Goal: Task Accomplishment & Management: Manage account settings

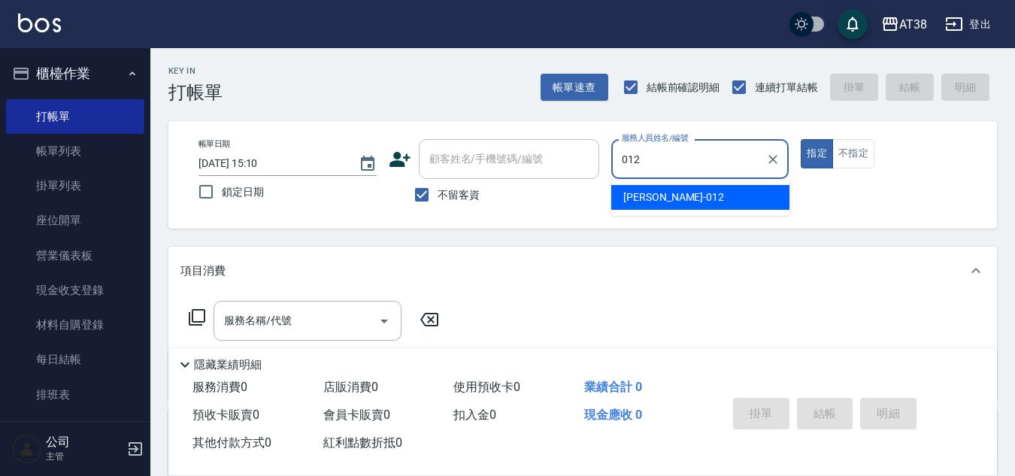
type input "[PERSON_NAME]-012"
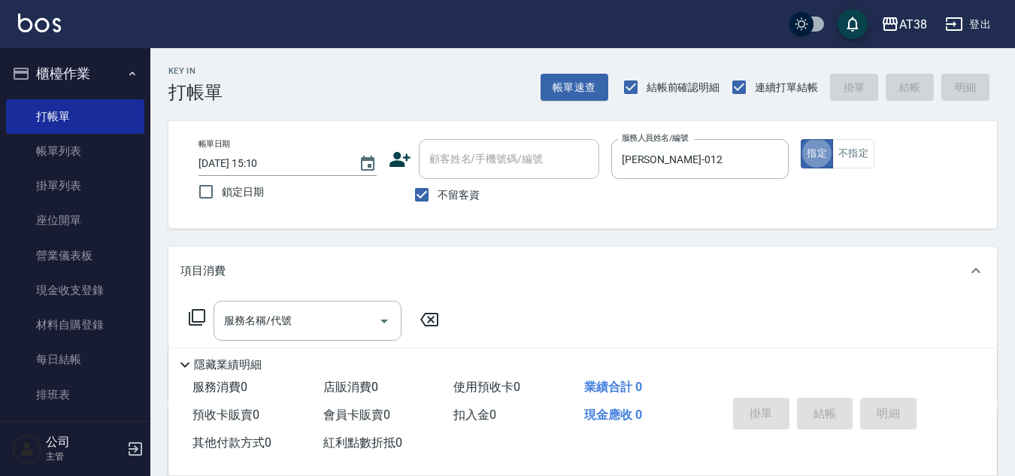
type button "true"
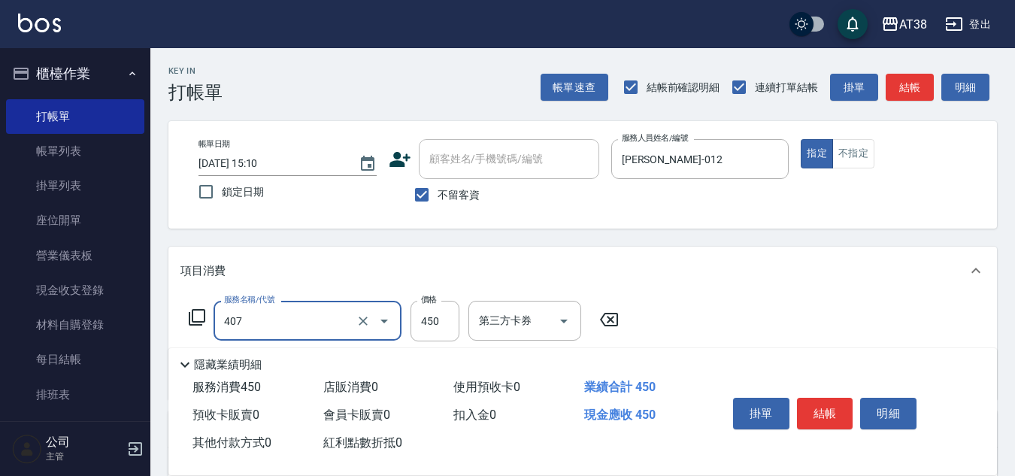
type input "剪髮(407)"
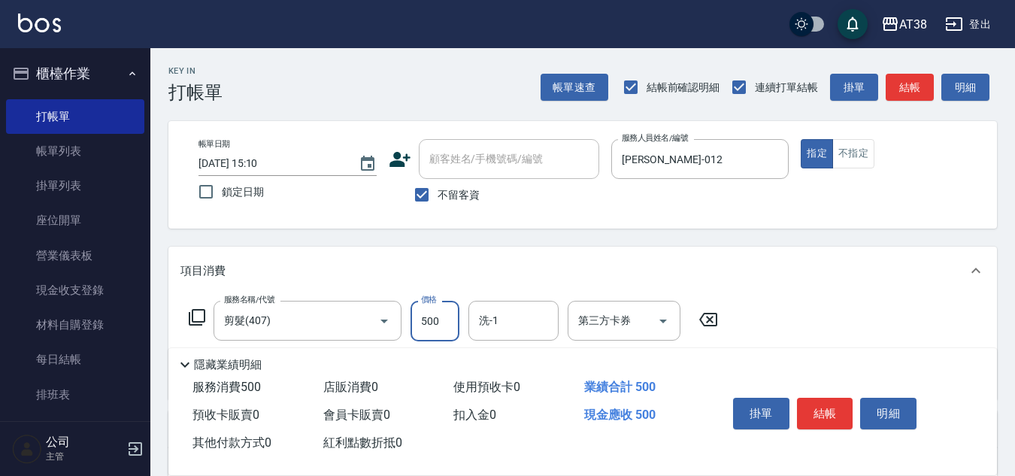
type input "500"
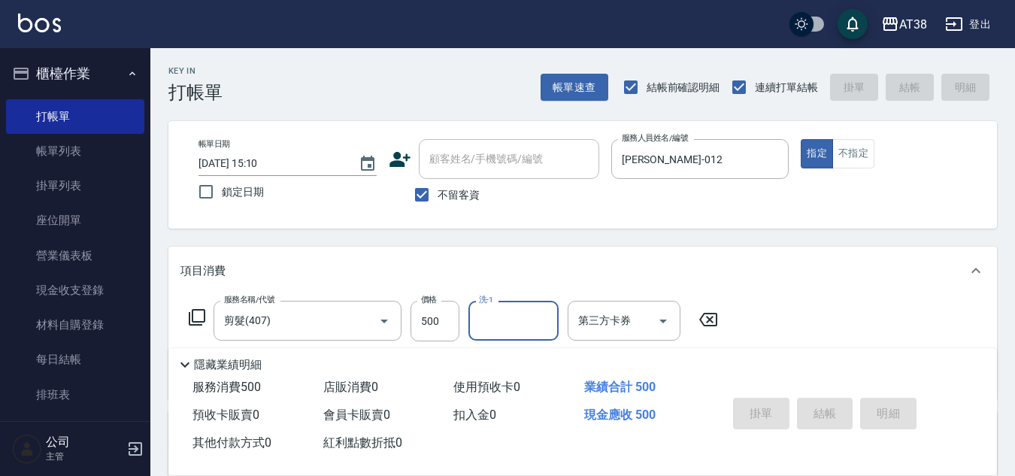
type input "[DATE] 19:04"
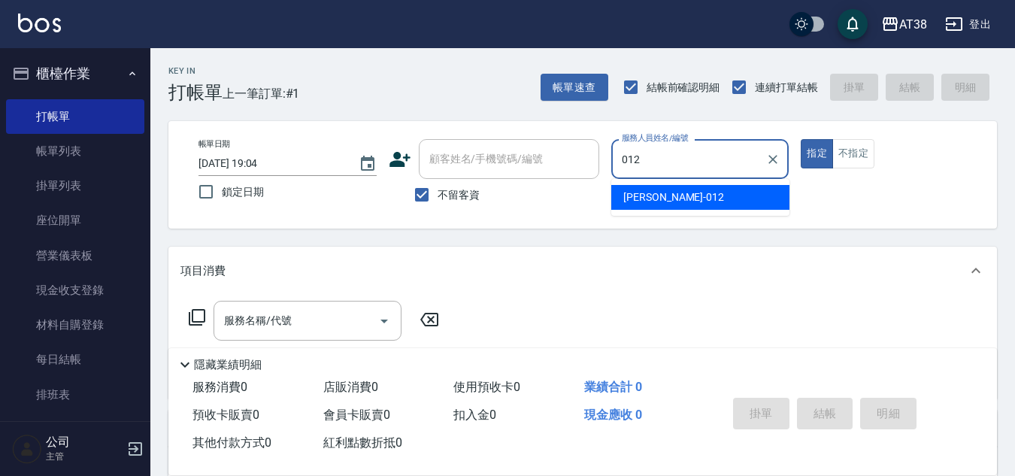
type input "[PERSON_NAME]-012"
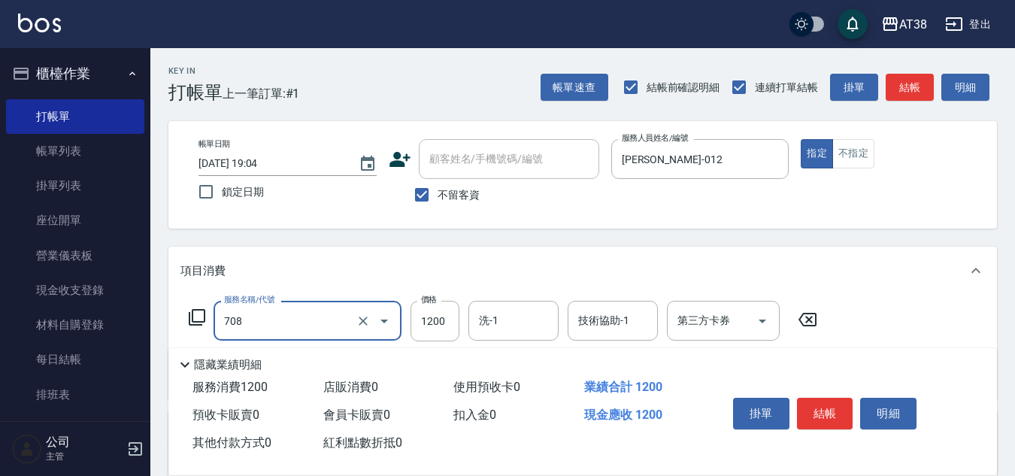
type input "哥德三劑護髮(708)"
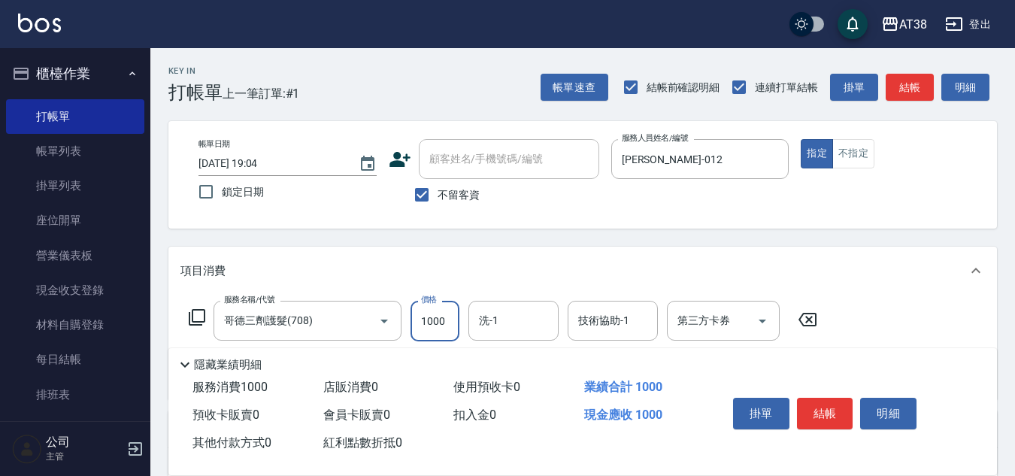
type input "1000"
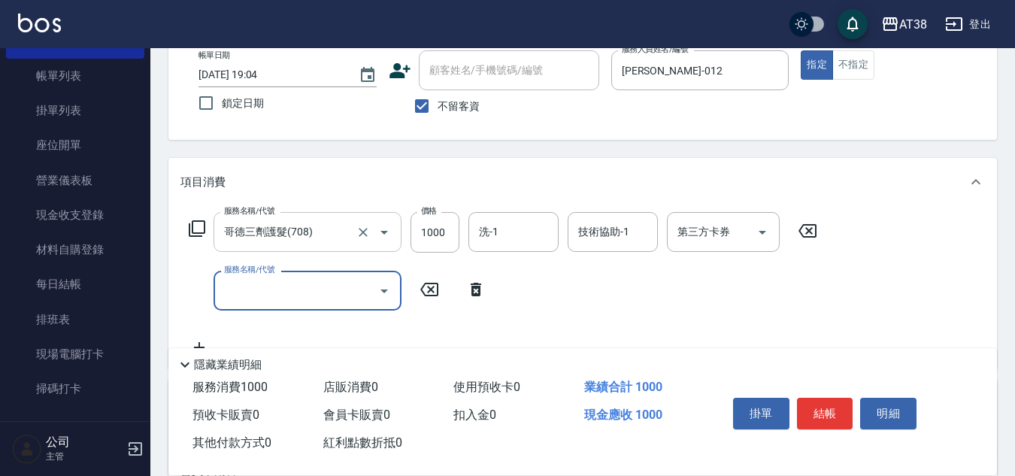
scroll to position [150, 0]
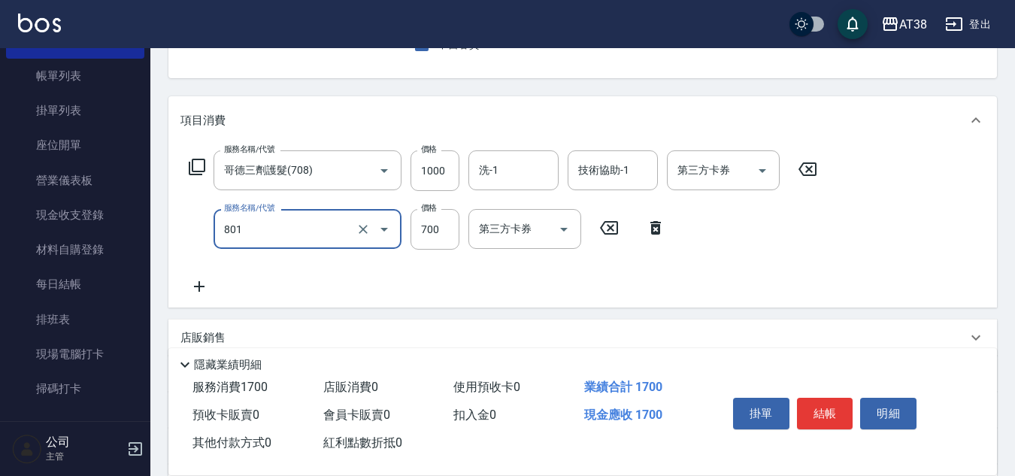
type input "頭皮(半)(801)"
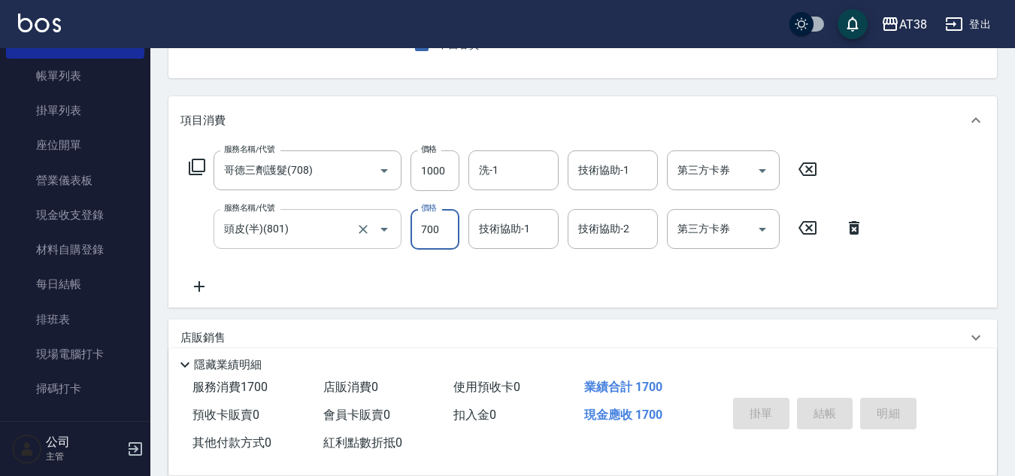
type input "[DATE] 19:05"
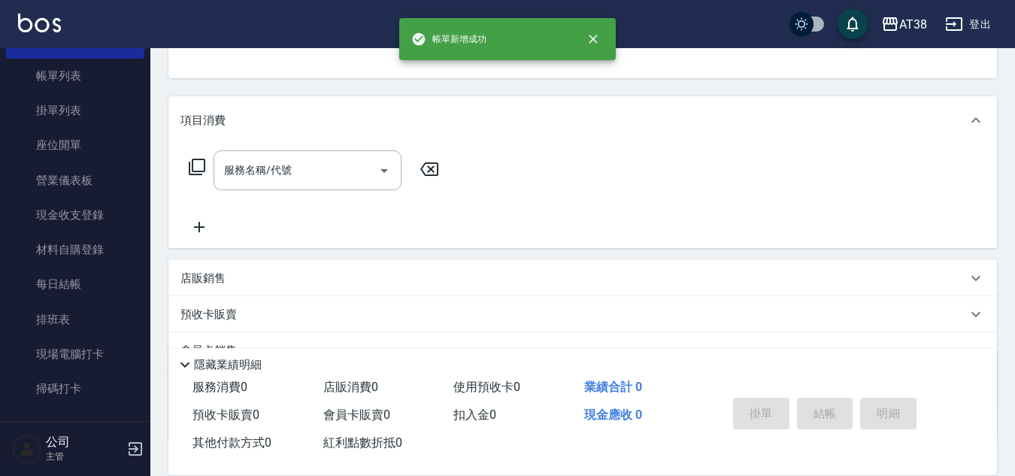
scroll to position [146, 0]
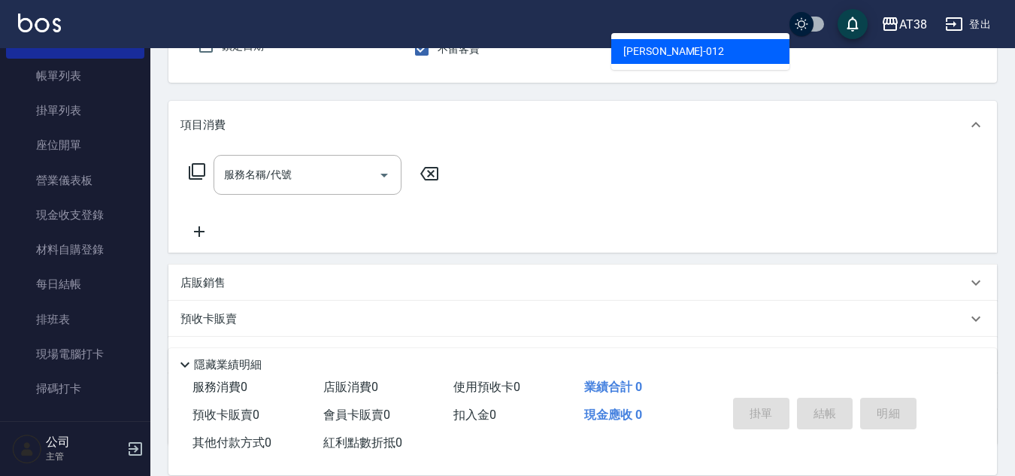
type input "[PERSON_NAME]-012"
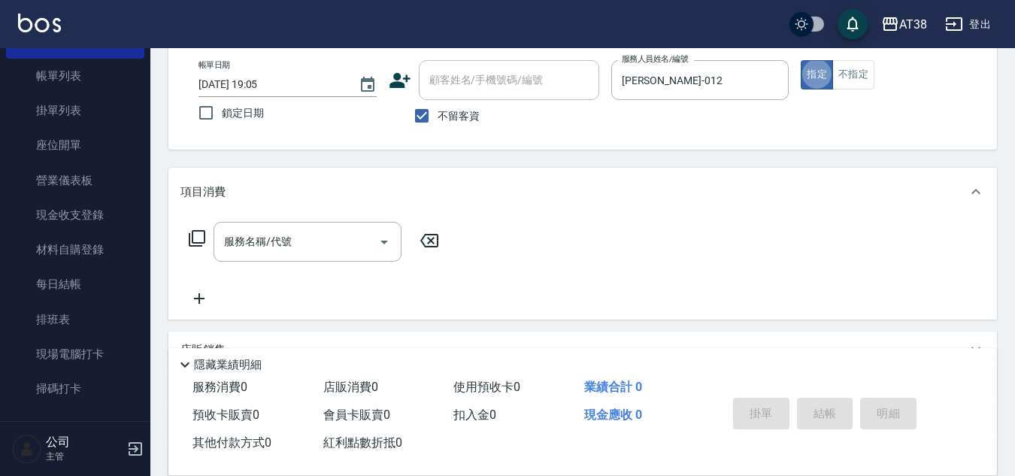
scroll to position [0, 0]
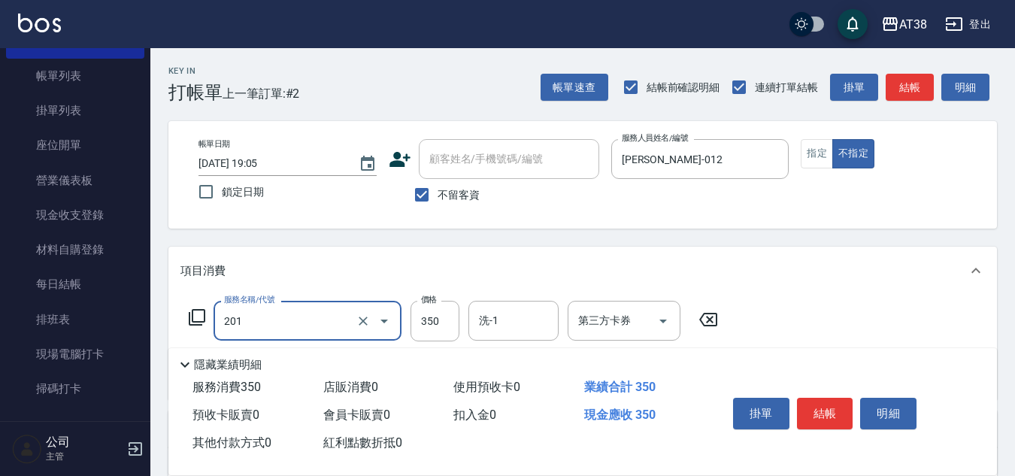
type input "洗髮(201)"
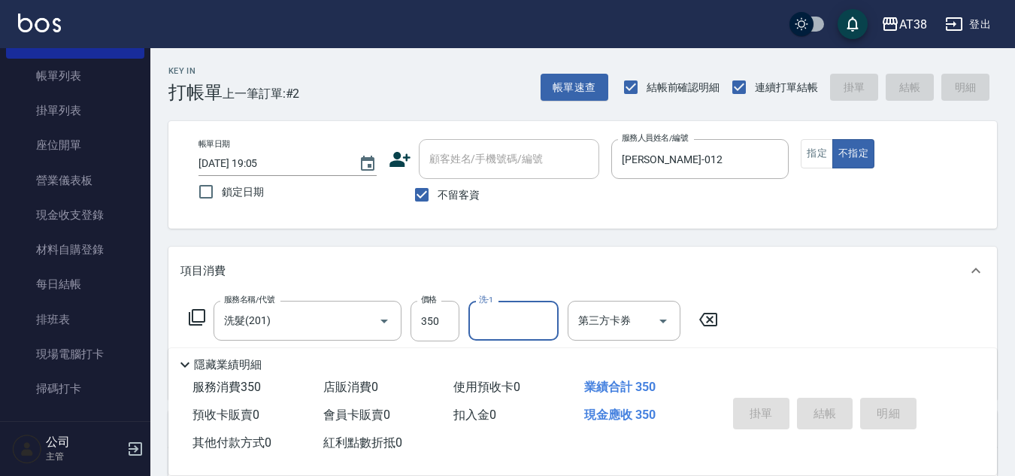
type input "[DATE] 19:06"
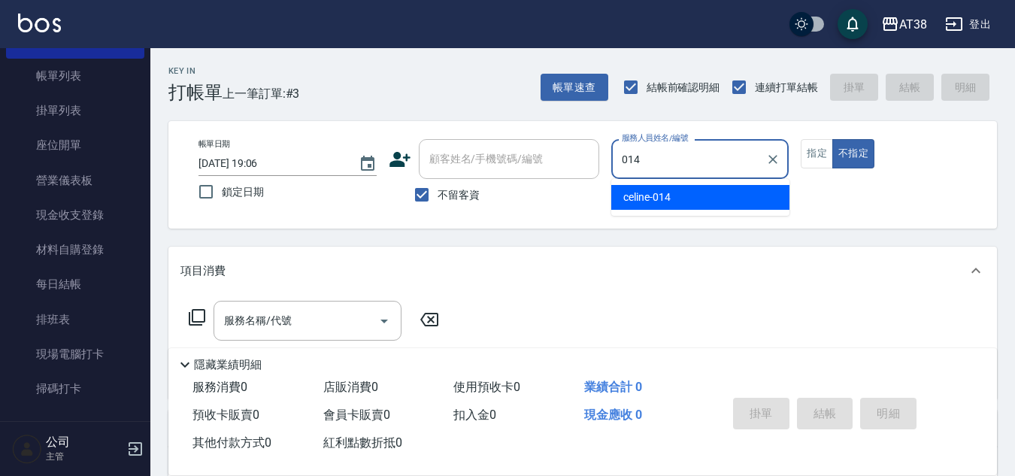
type input "014"
type button "false"
type input "celine-014"
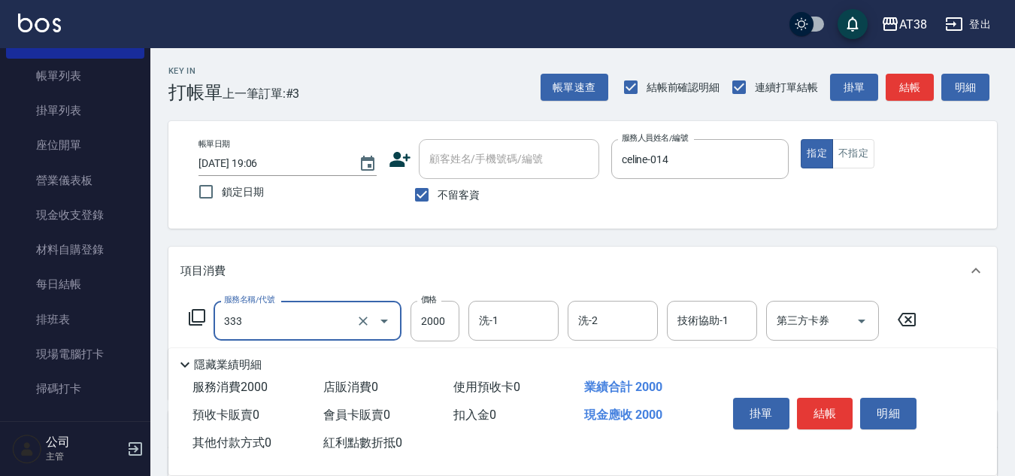
type input "網路燙髮(333)"
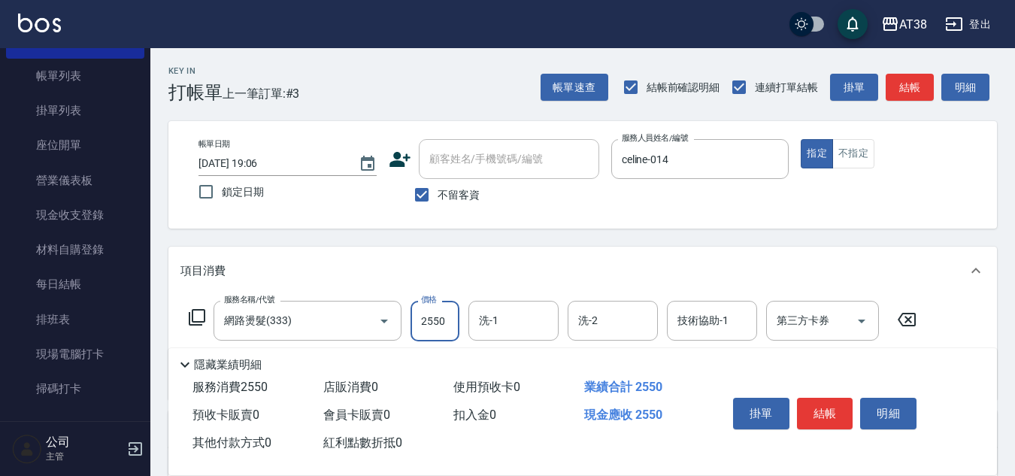
type input "2550"
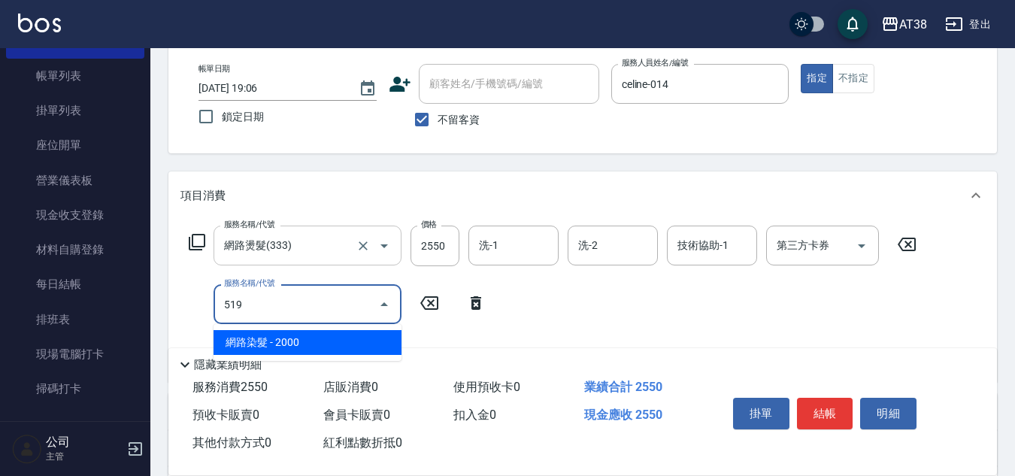
type input "網路染髮(519)"
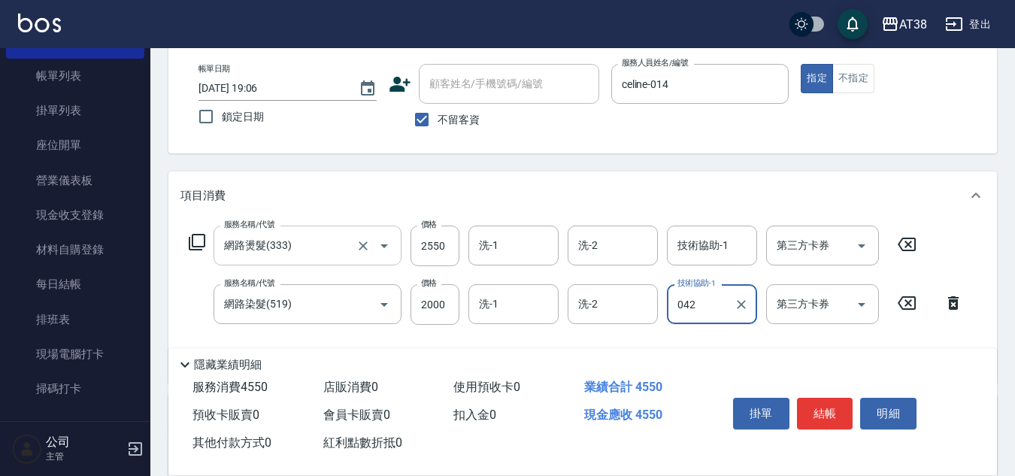
type input "[PERSON_NAME]-042"
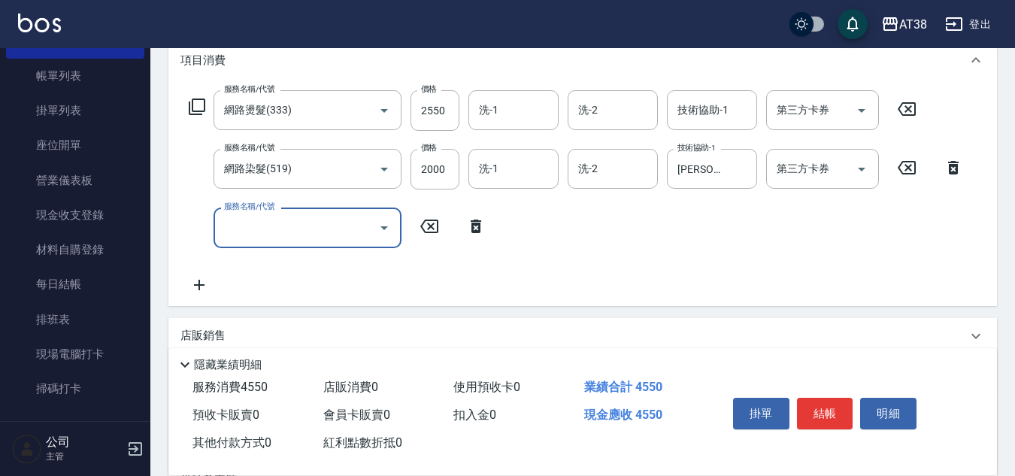
scroll to position [225, 0]
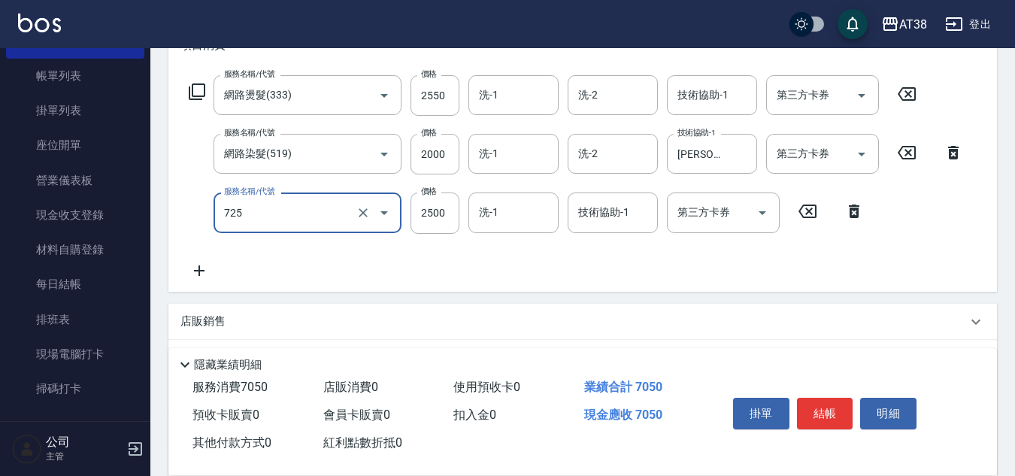
type input "哥德護髮三劑(網路)(725)"
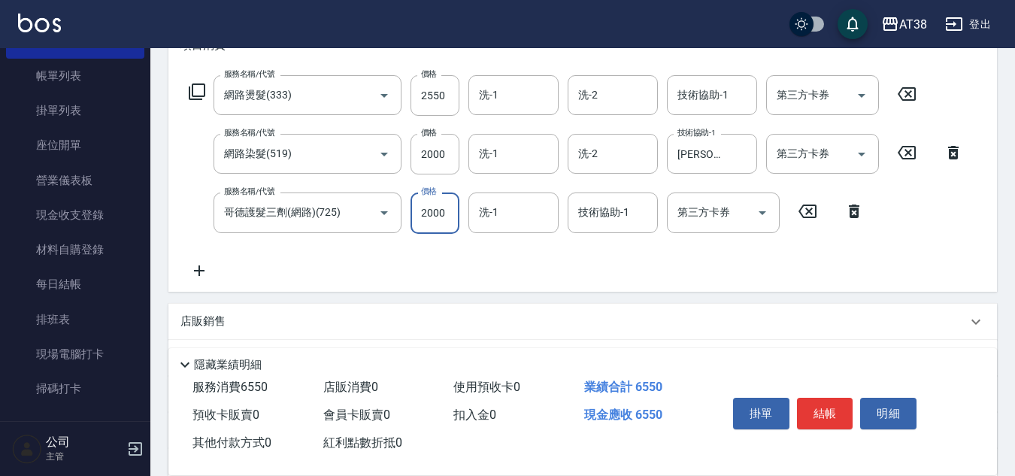
type input "2000"
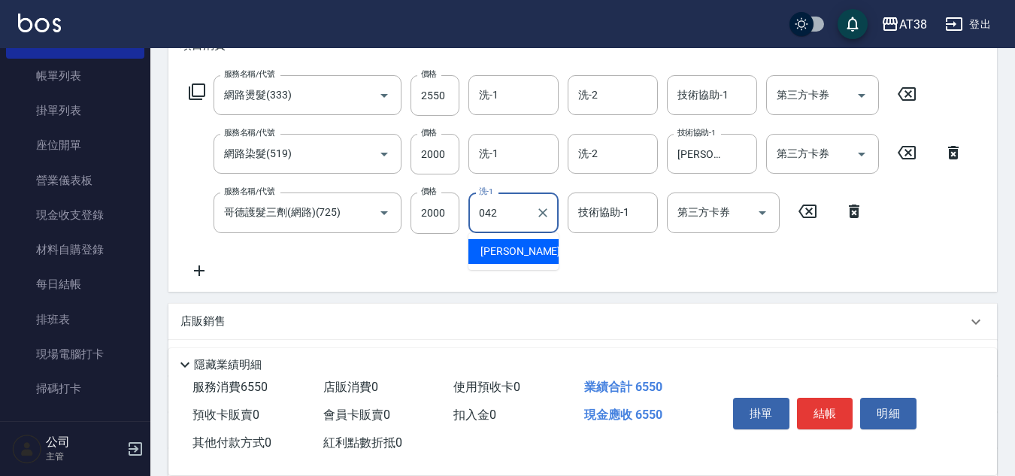
type input "[PERSON_NAME]-042"
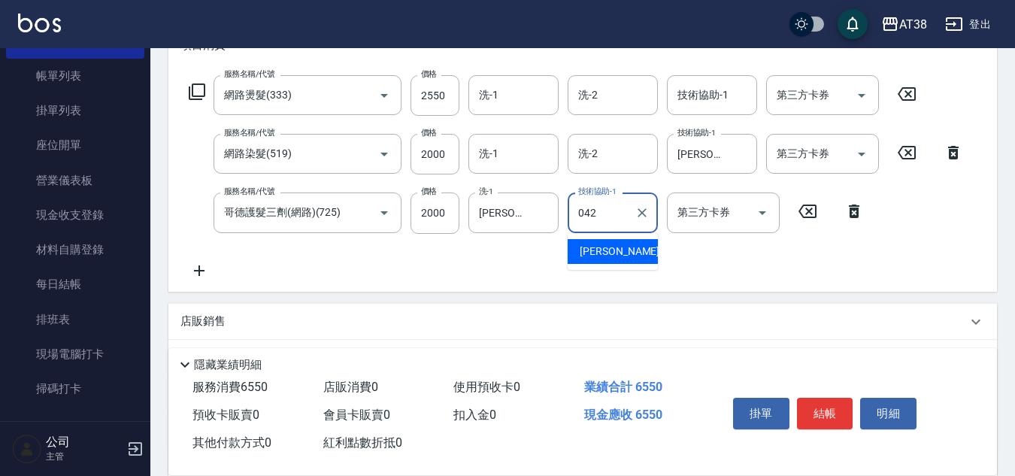
type input "[PERSON_NAME]-042"
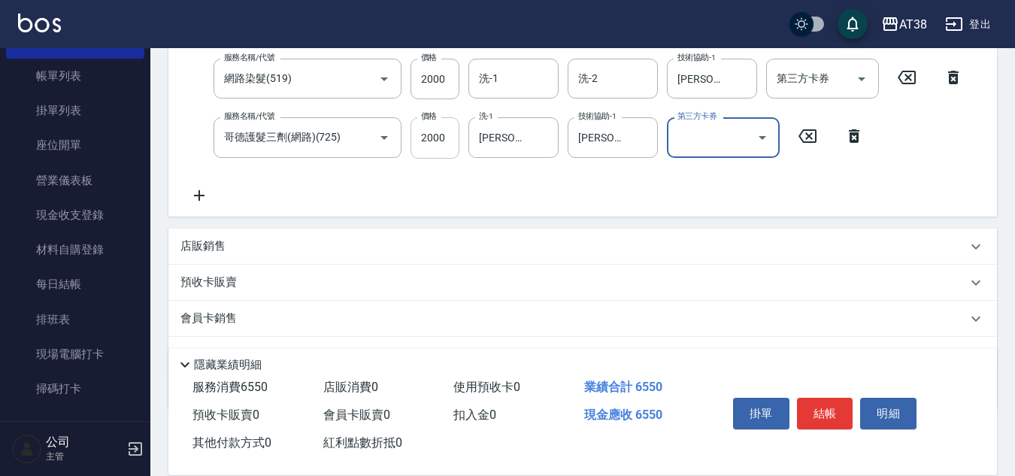
scroll to position [376, 0]
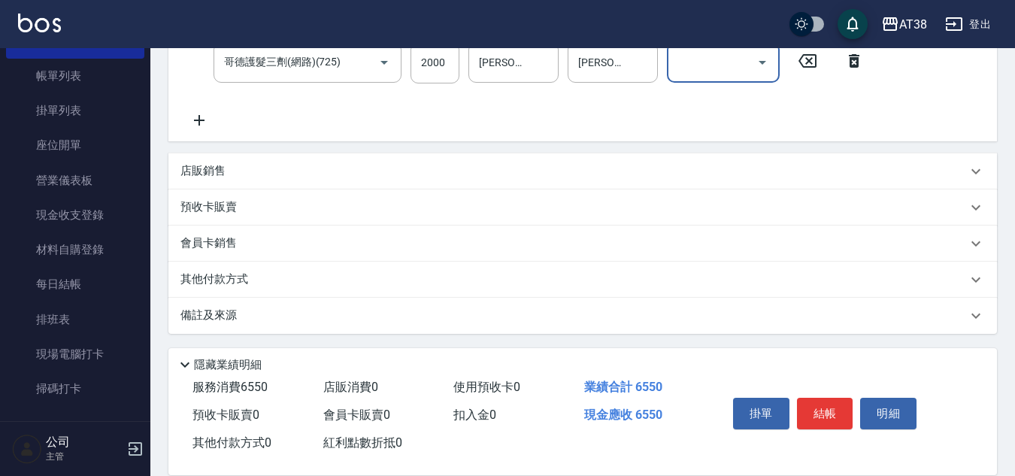
click at [183, 173] on p "店販銷售" at bounding box center [202, 171] width 45 height 16
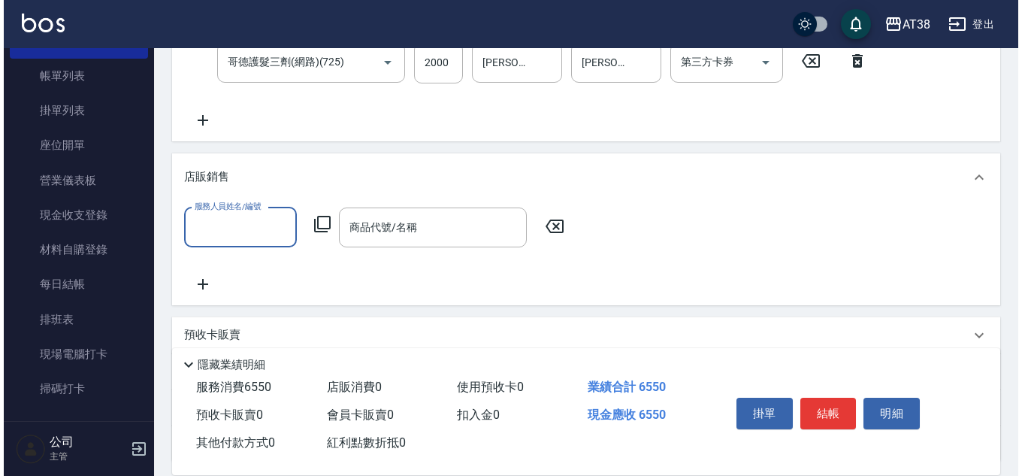
scroll to position [0, 0]
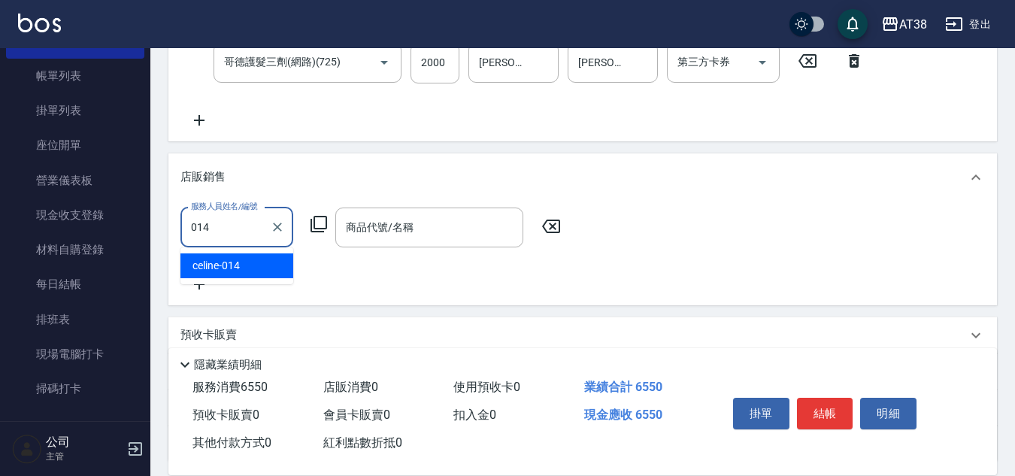
type input "celine-014"
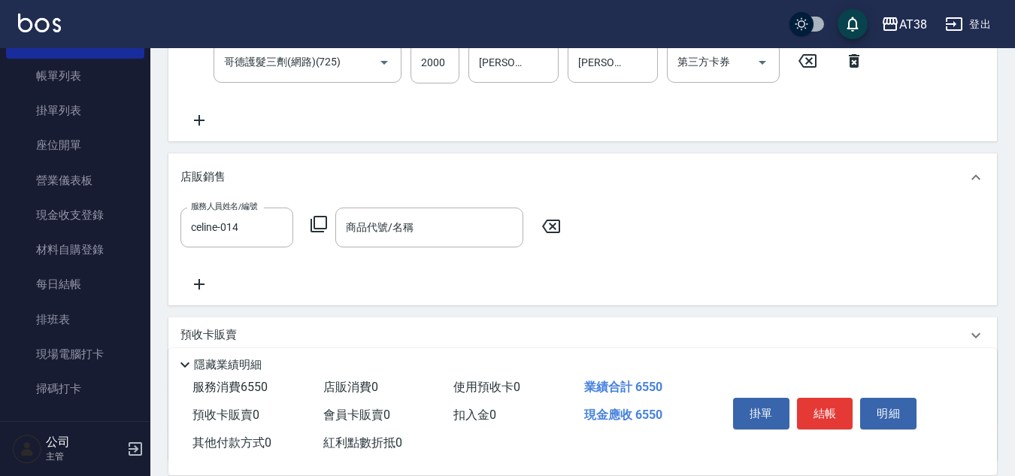
click at [310, 225] on icon at bounding box center [319, 224] width 18 height 18
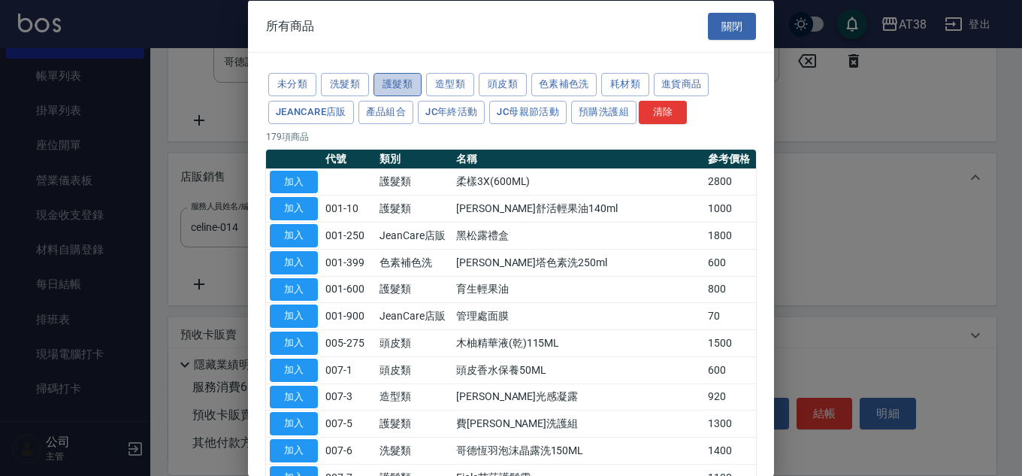
click at [395, 87] on button "護髮類" at bounding box center [398, 84] width 48 height 23
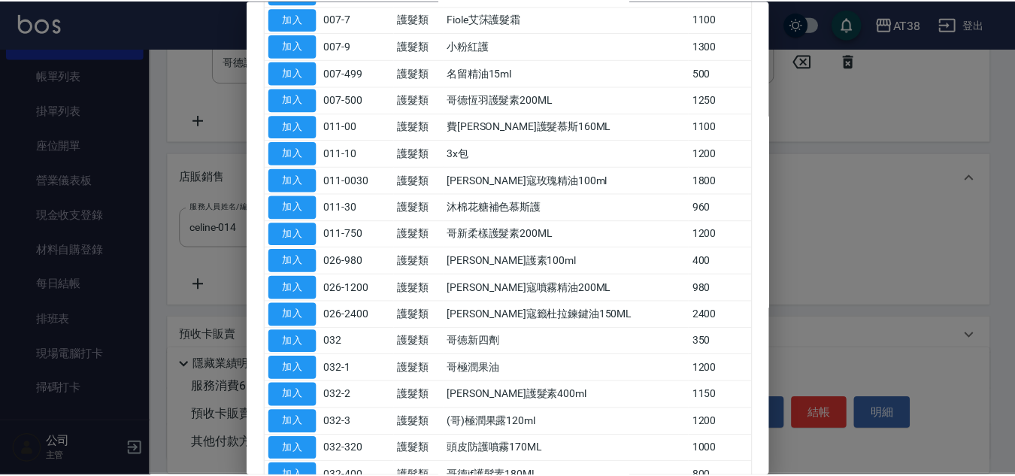
scroll to position [301, 0]
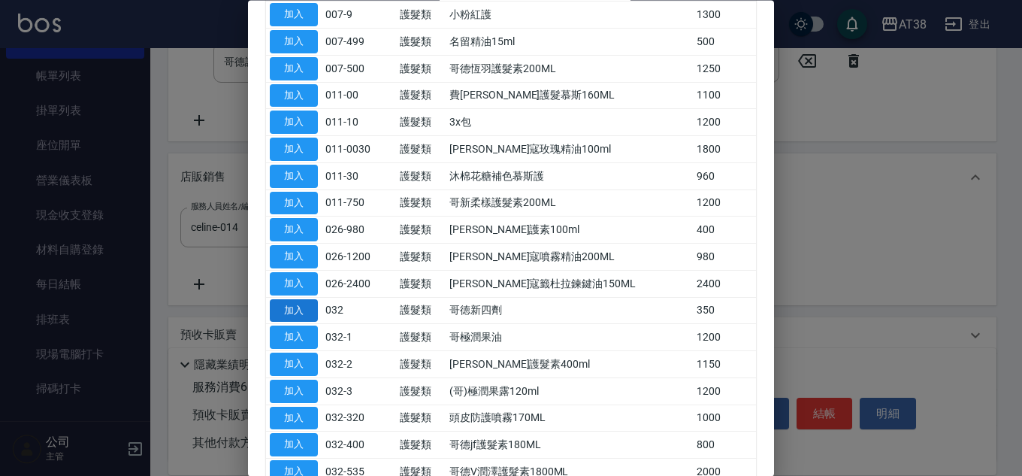
click at [280, 305] on button "加入" at bounding box center [294, 310] width 48 height 23
type input "哥徳新四劑"
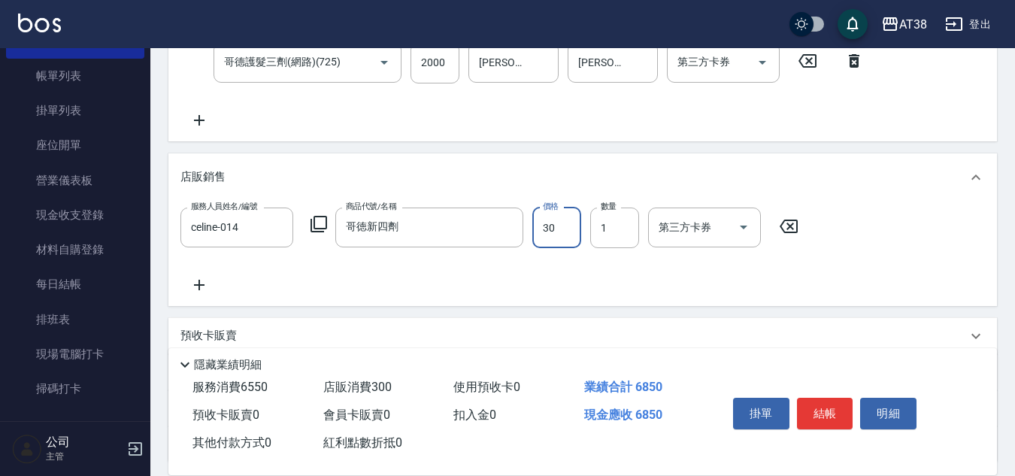
type input "300"
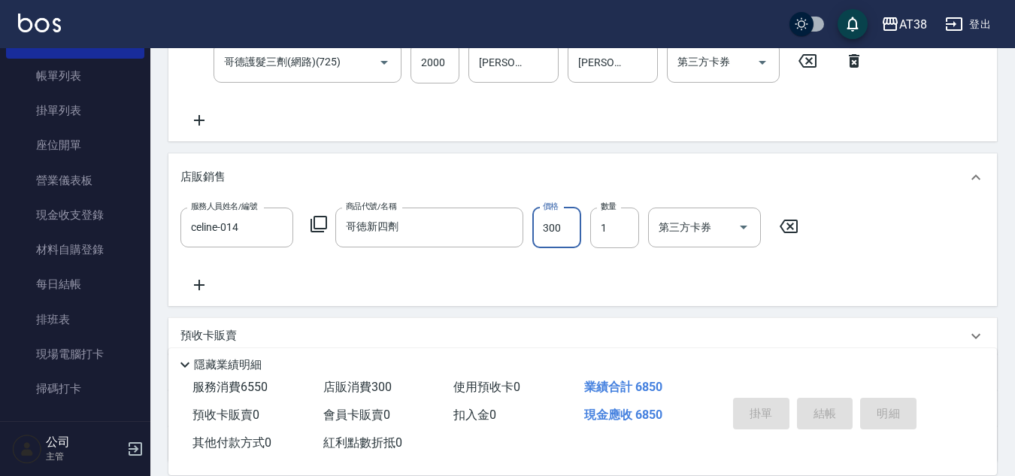
type input "[DATE] 19:08"
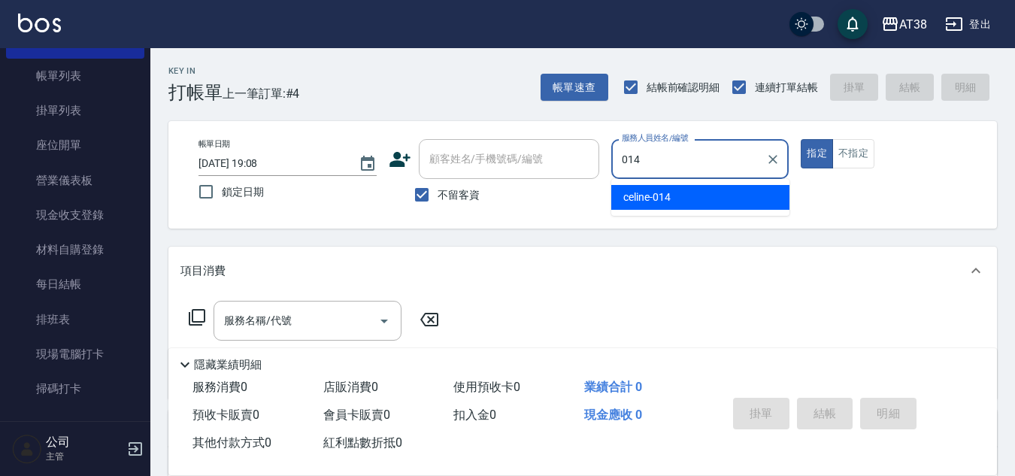
type input "celine-014"
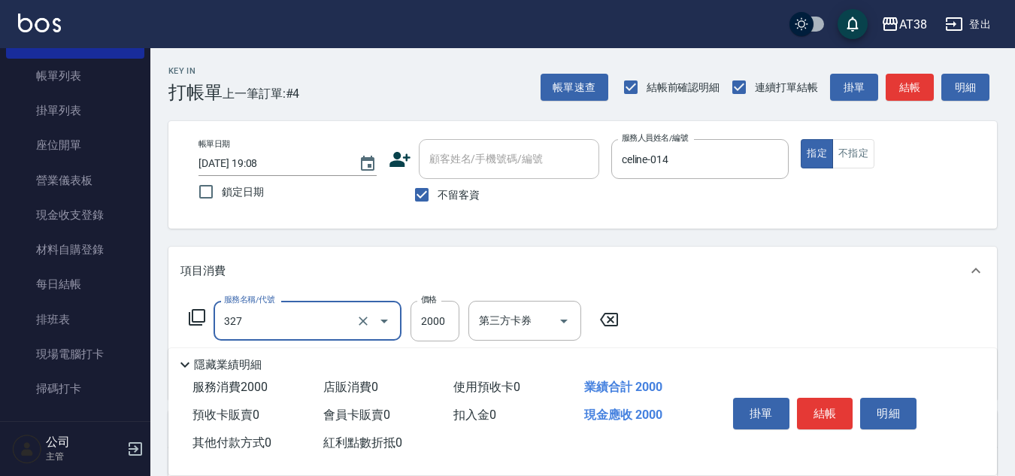
type input "溫塑燙(327)"
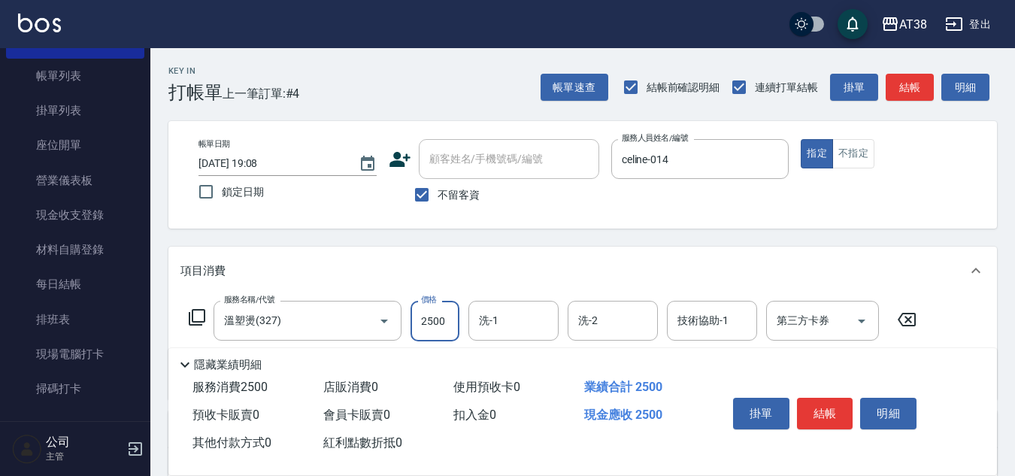
type input "2500"
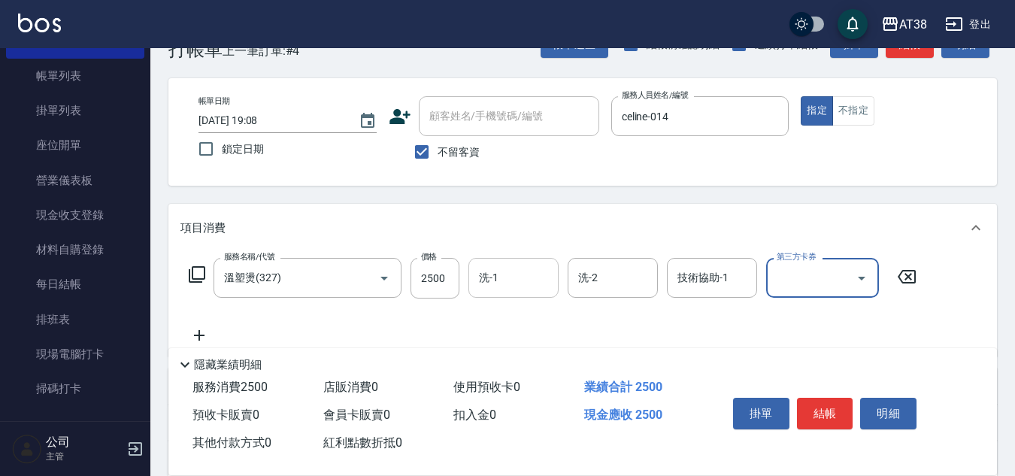
scroll to position [150, 0]
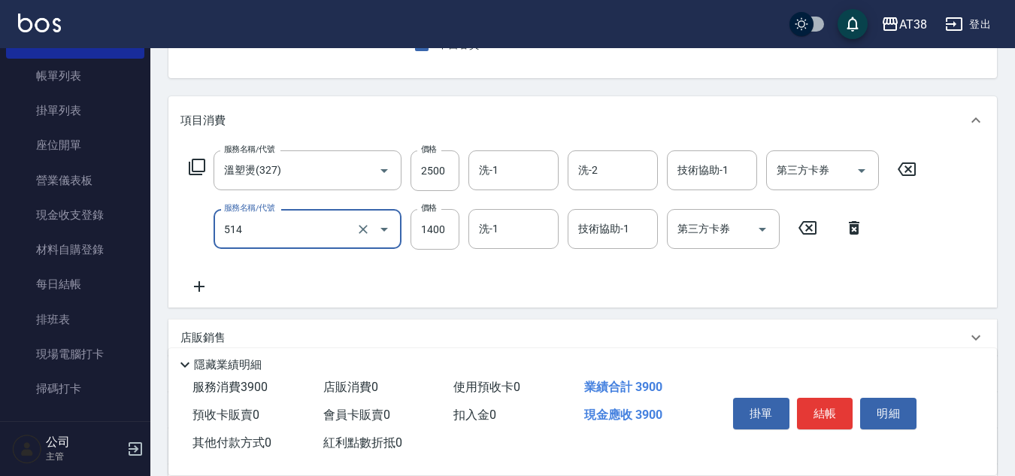
type input "染髮(長)(514)"
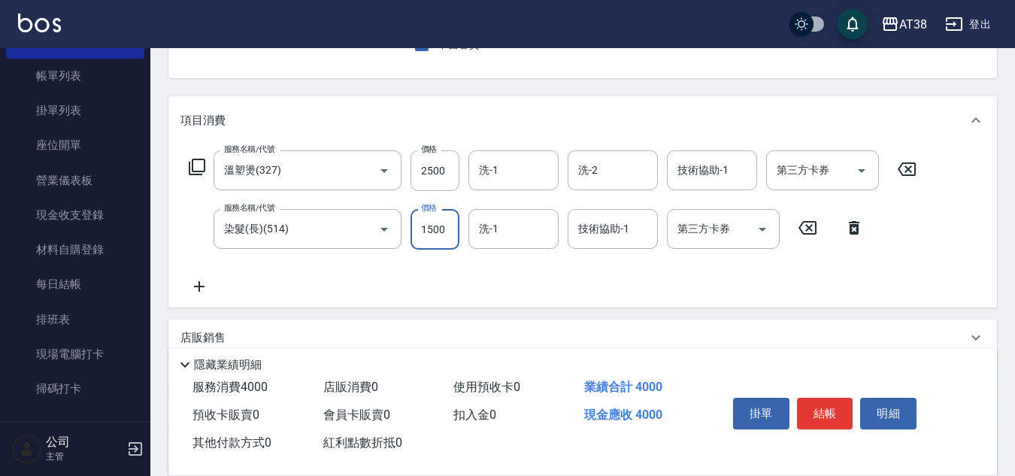
type input "1500"
click at [437, 171] on input "2500" at bounding box center [434, 170] width 49 height 41
click at [443, 169] on input "2500" at bounding box center [434, 170] width 49 height 41
type input "2000"
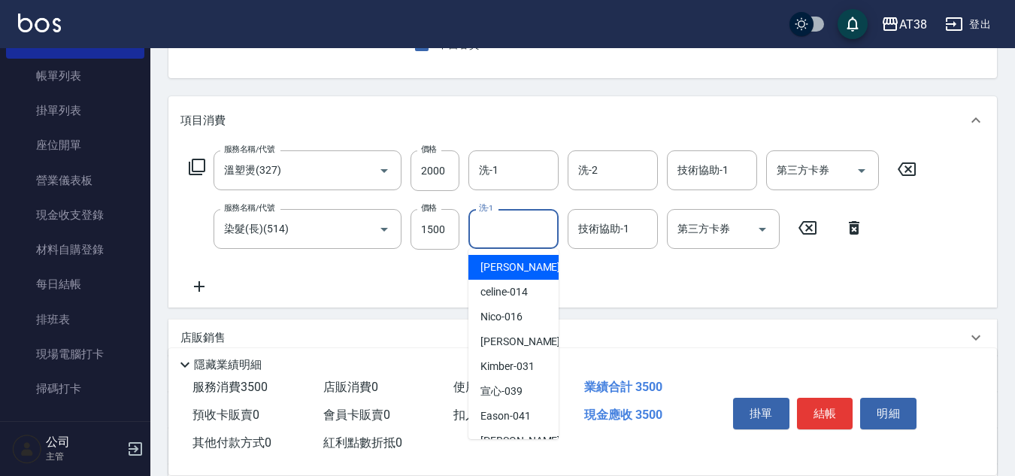
click at [519, 237] on input "洗-1" at bounding box center [513, 229] width 77 height 26
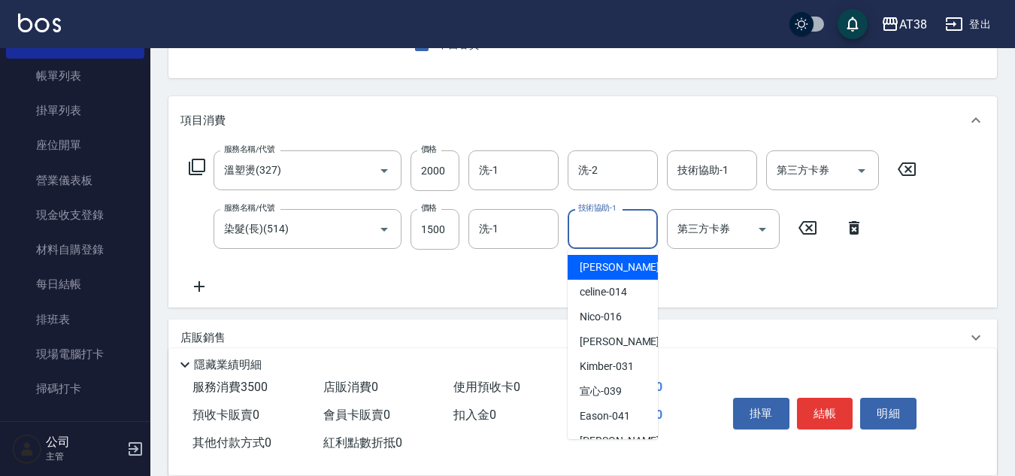
click at [601, 236] on input "技術協助-1" at bounding box center [612, 229] width 77 height 26
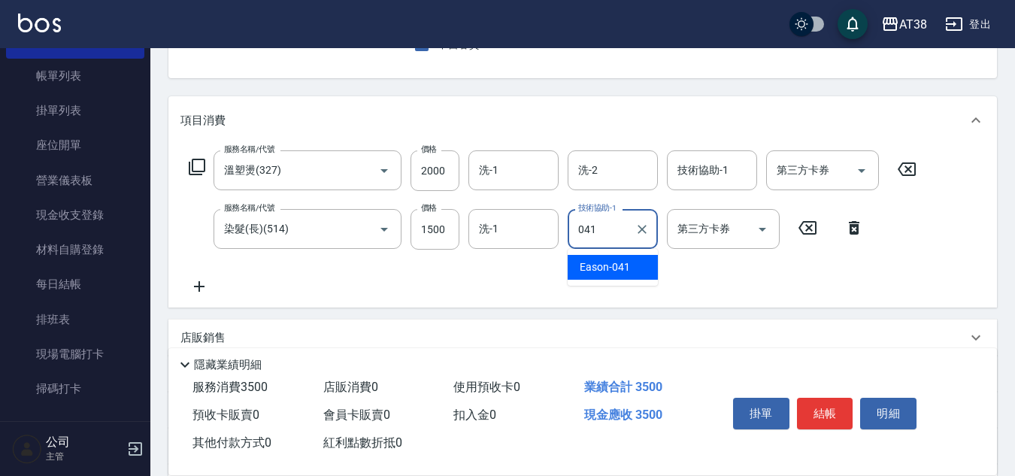
type input "Eason-041"
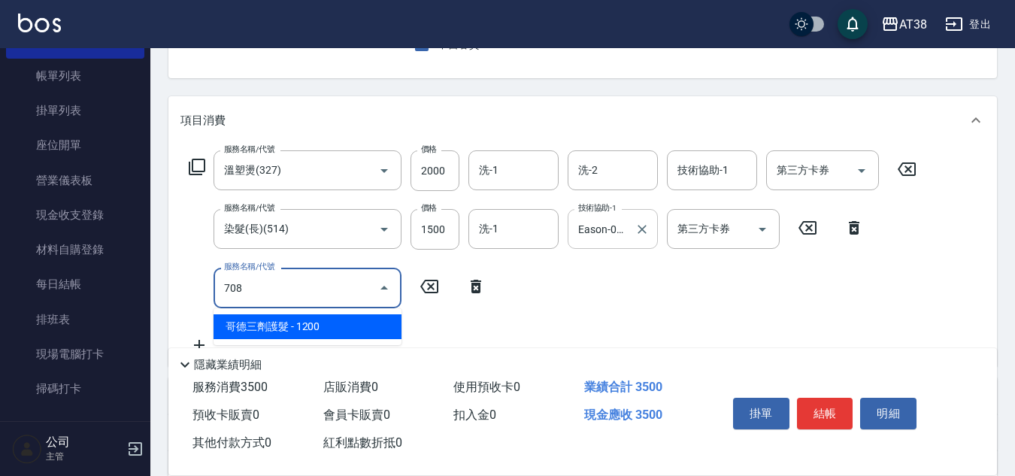
type input "哥德三劑護髮(708)"
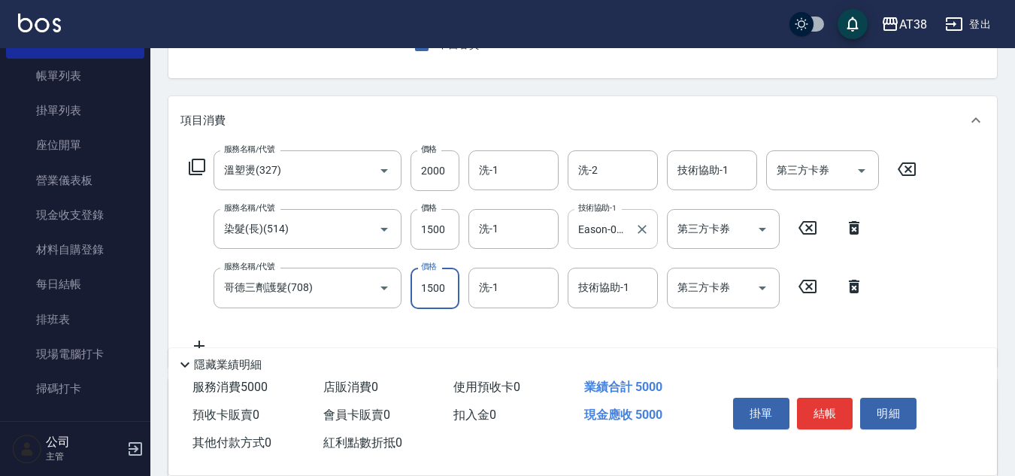
type input "1500"
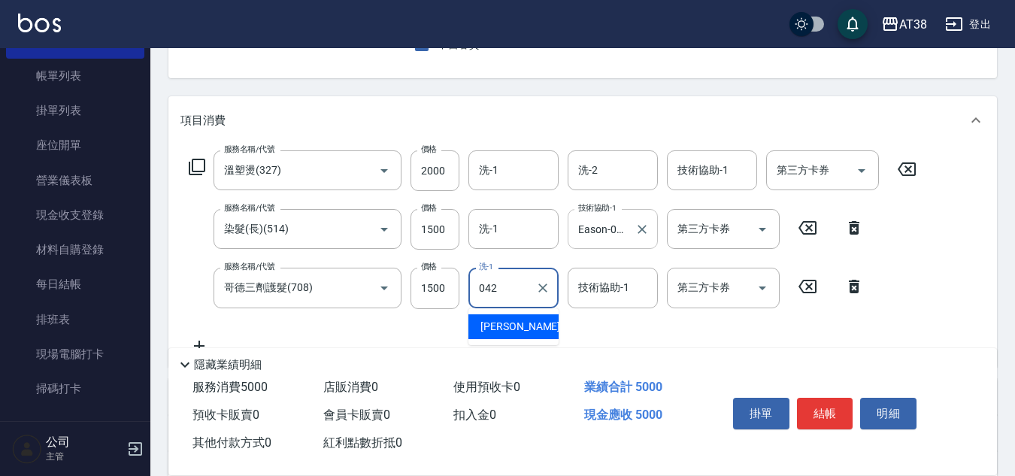
type input "[PERSON_NAME]-042"
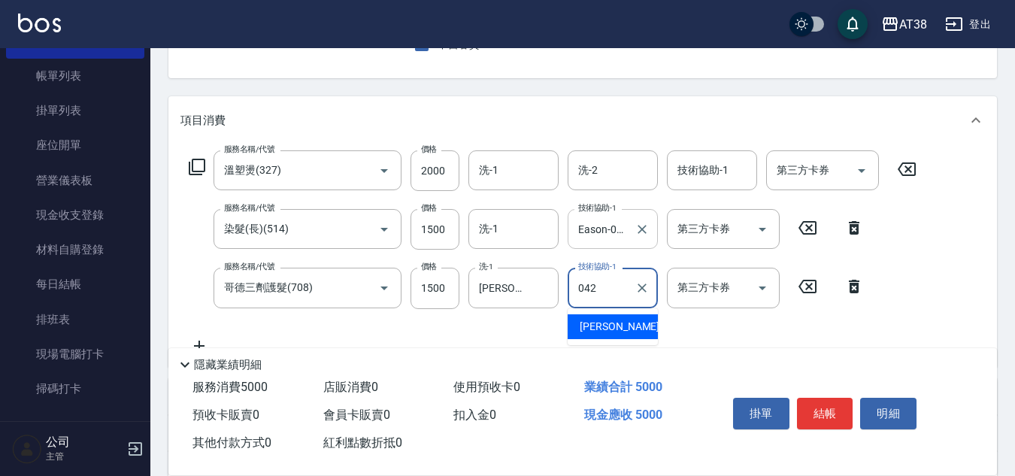
type input "[PERSON_NAME]-042"
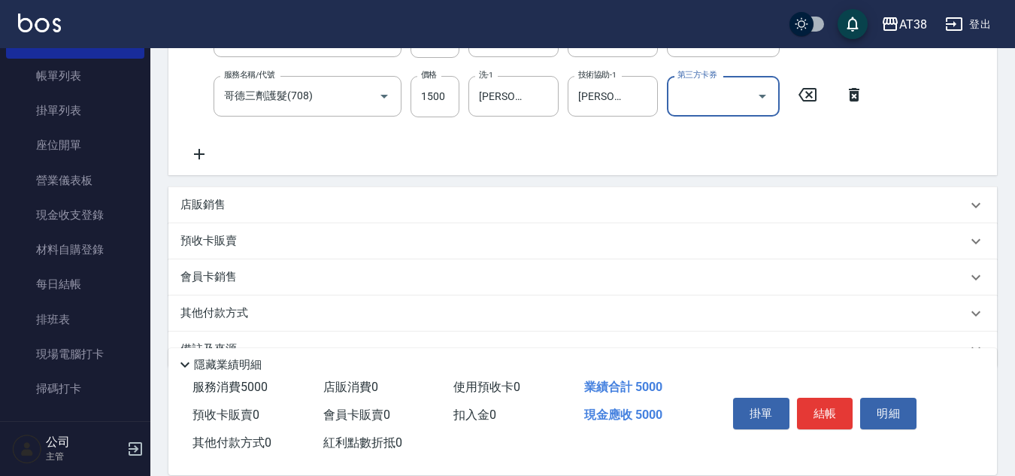
scroll to position [378, 0]
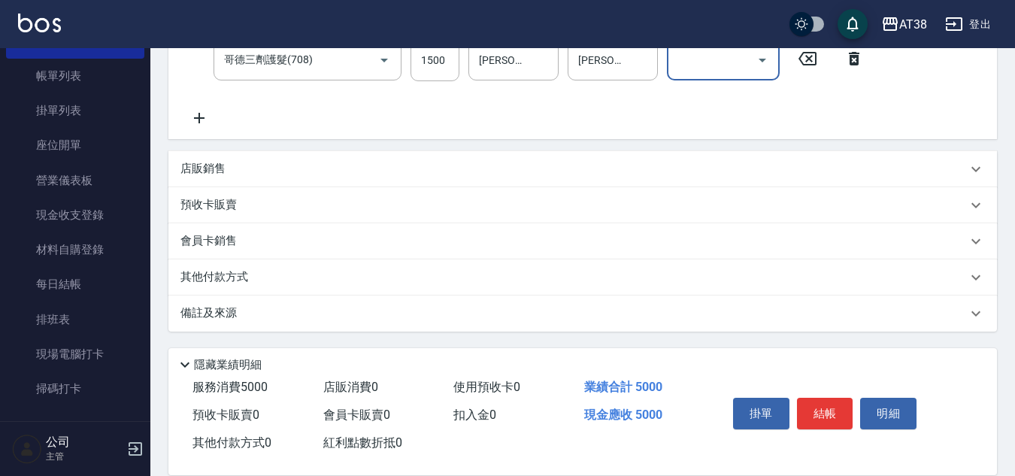
click at [232, 274] on p "其他付款方式" at bounding box center [217, 277] width 75 height 17
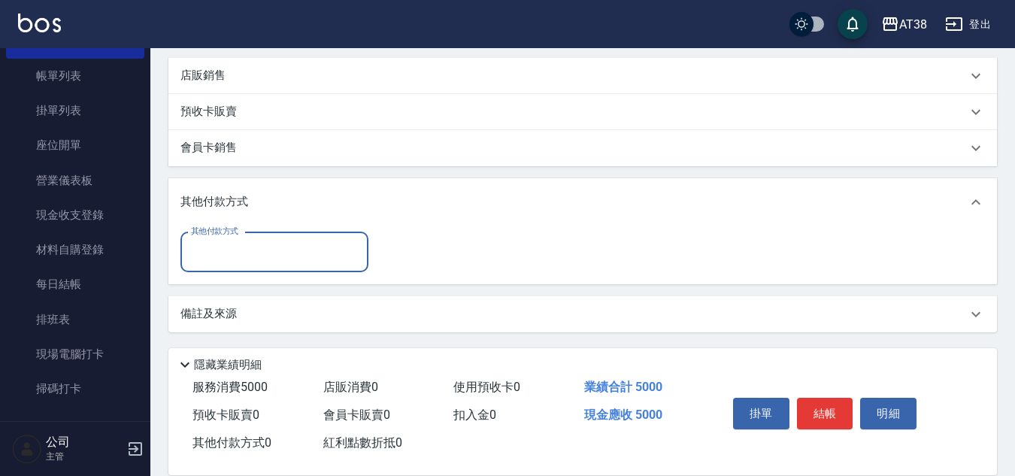
scroll to position [472, 0]
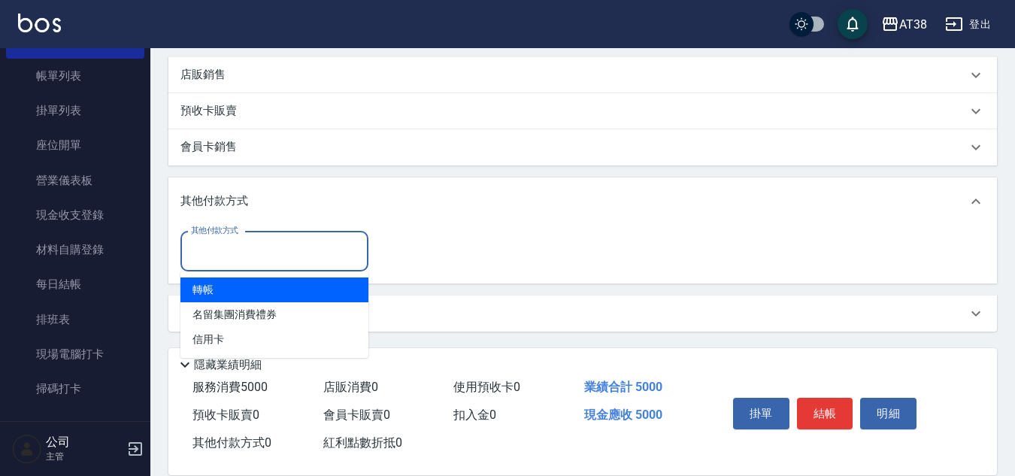
click at [225, 254] on input "其他付款方式" at bounding box center [274, 251] width 174 height 26
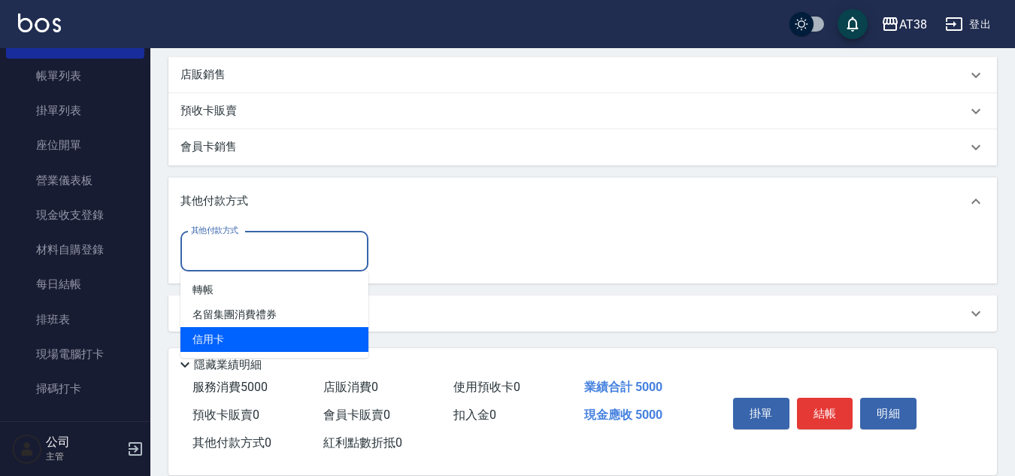
click at [210, 336] on span "信用卡" at bounding box center [274, 339] width 188 height 25
type input "信用卡"
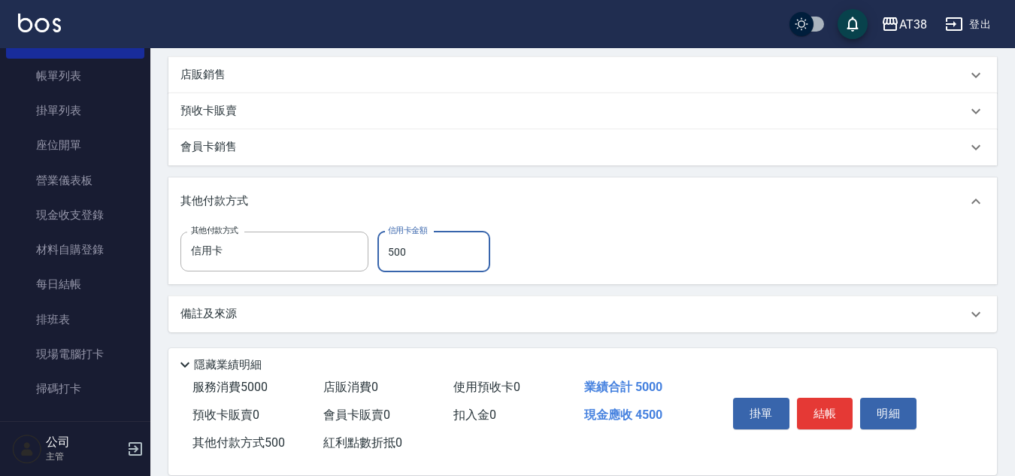
type input "5000"
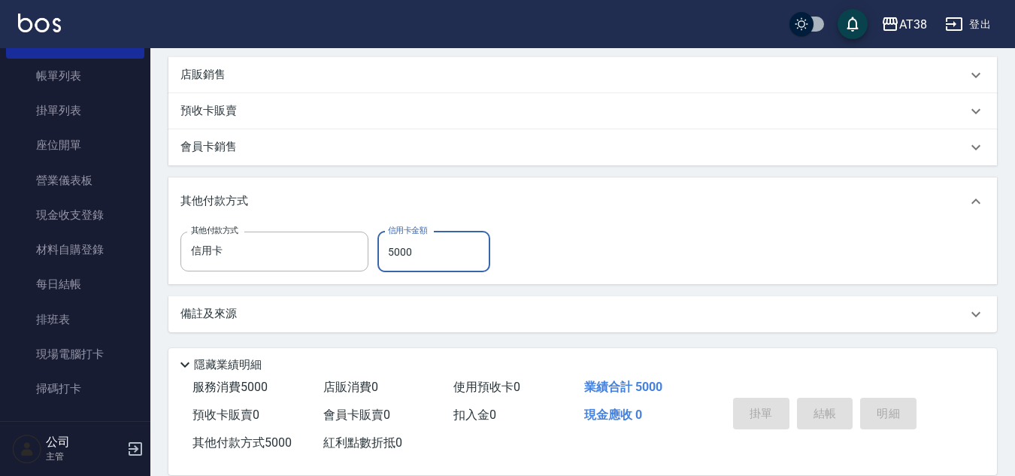
type input "[DATE] 19:09"
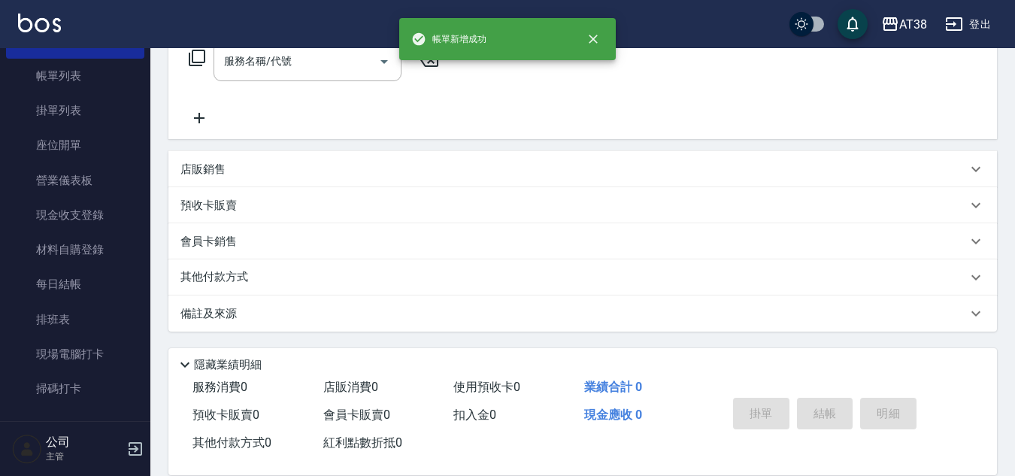
scroll to position [0, 0]
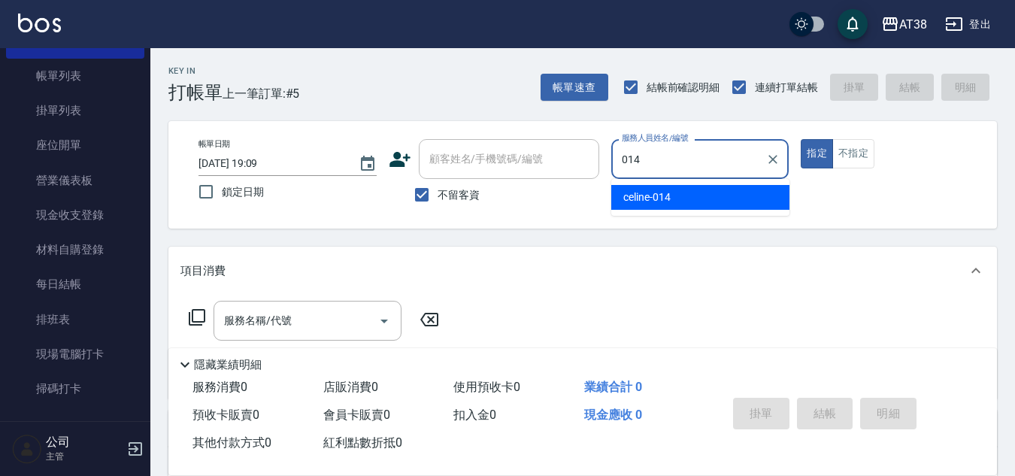
type input "celine-014"
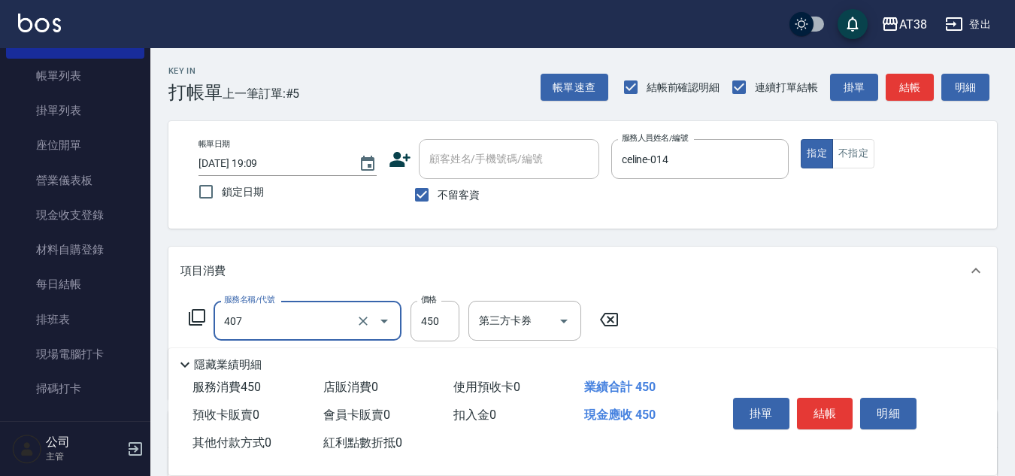
type input "剪髮(407)"
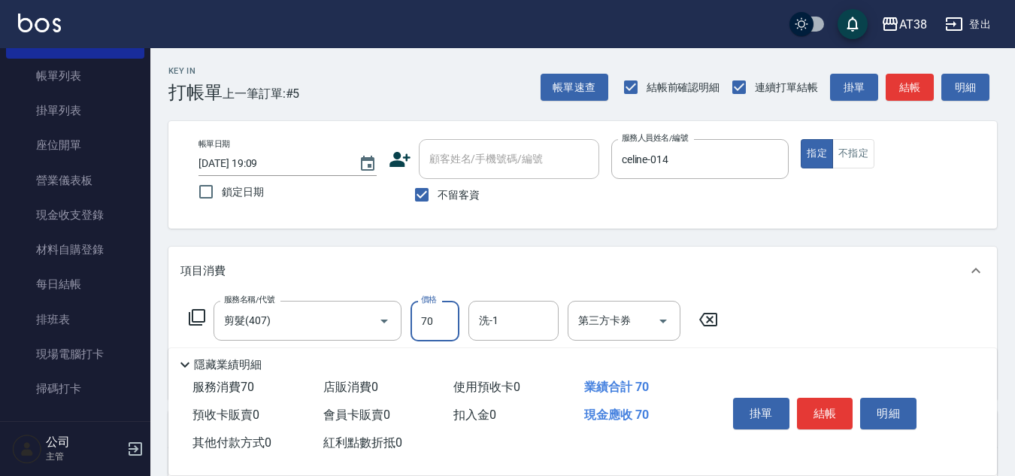
type input "700"
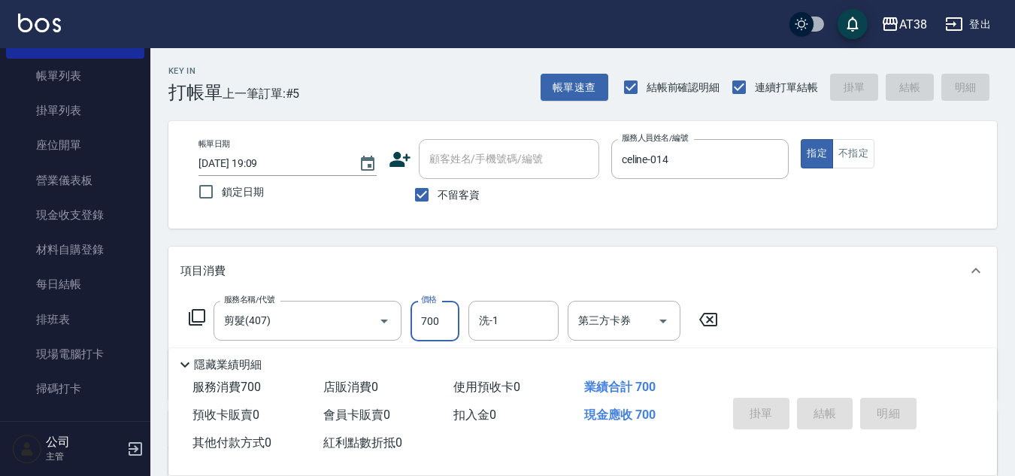
type input "[DATE] 19:10"
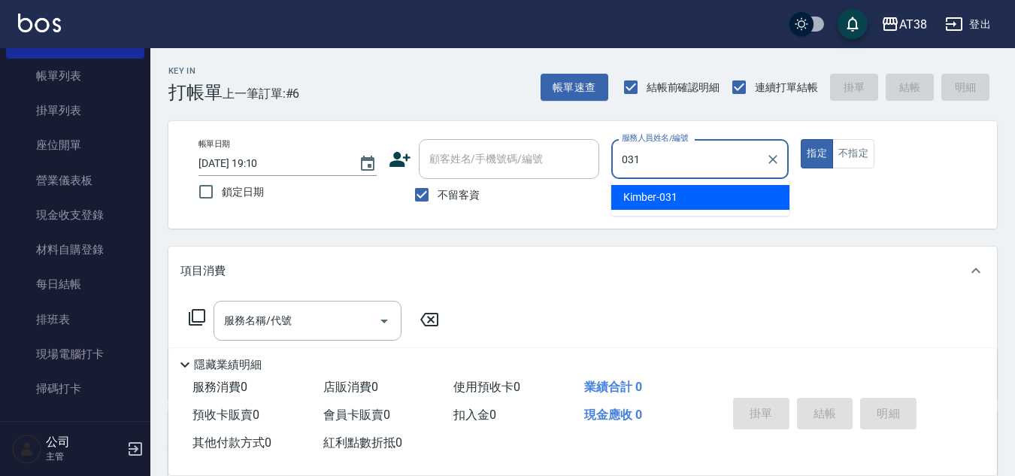
type input "Kimber-031"
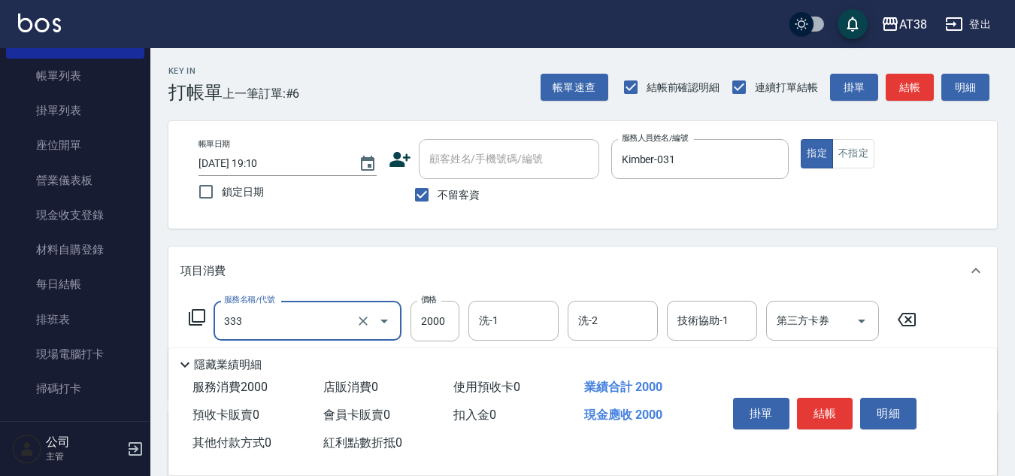
type input "網路燙髮(333)"
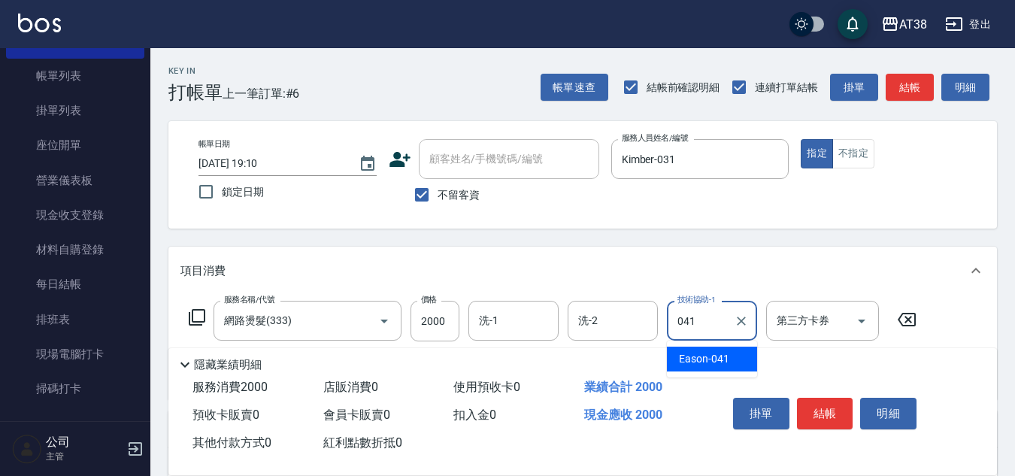
type input "Eason-041"
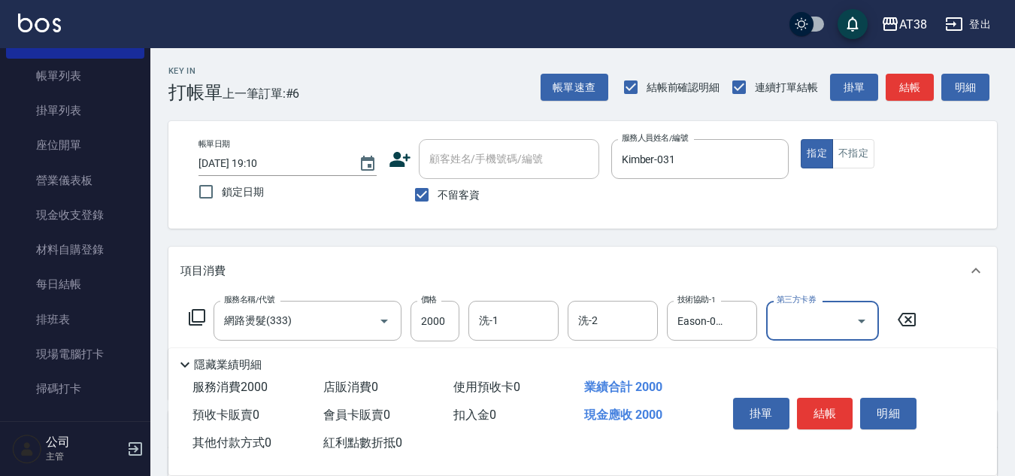
scroll to position [75, 0]
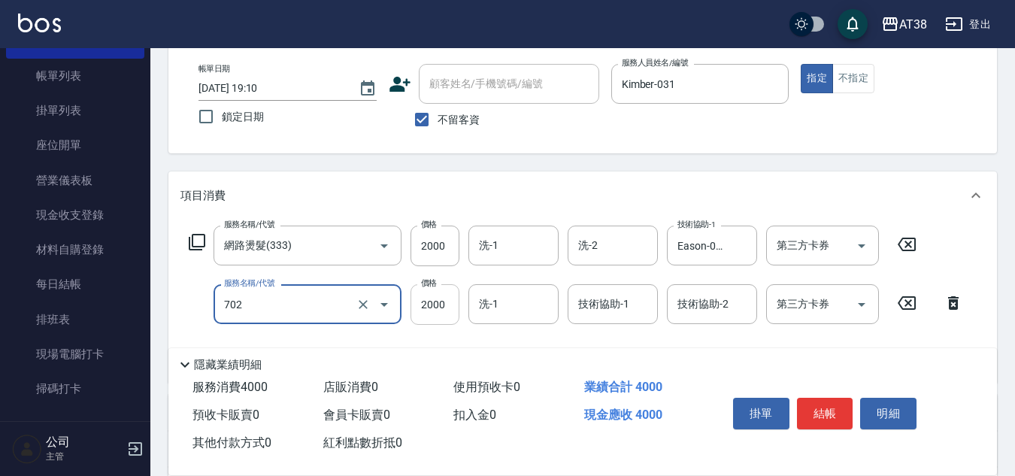
type input "護髮(網路)自領料(702)"
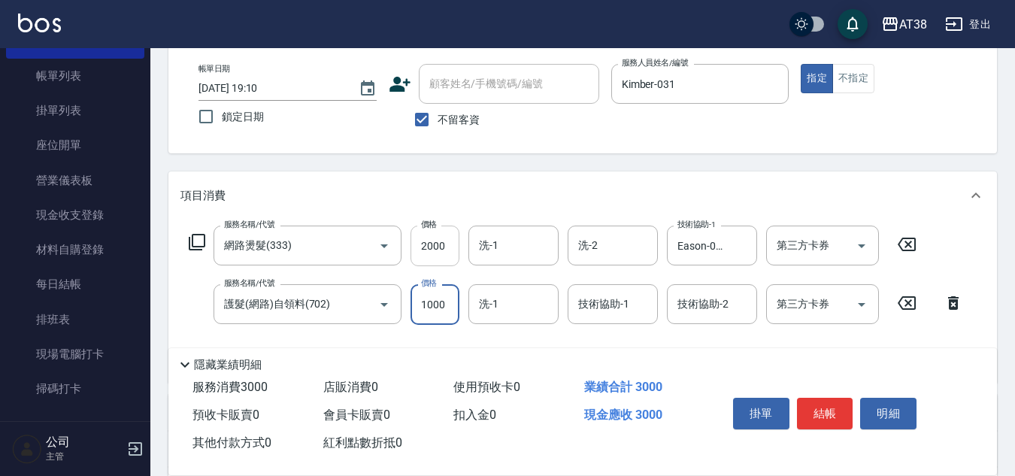
type input "1000"
click at [432, 247] on input "2000" at bounding box center [434, 245] width 49 height 41
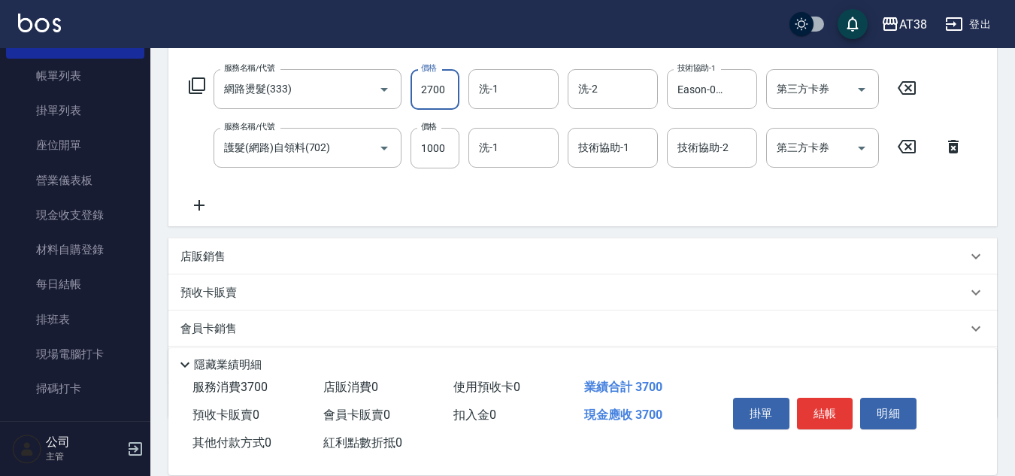
scroll to position [225, 0]
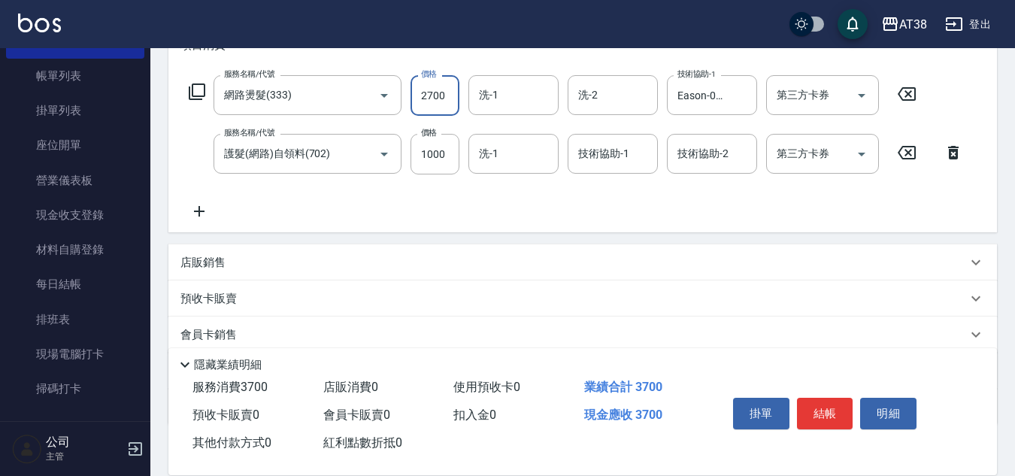
type input "2700"
click at [223, 259] on p "店販銷售" at bounding box center [202, 263] width 45 height 16
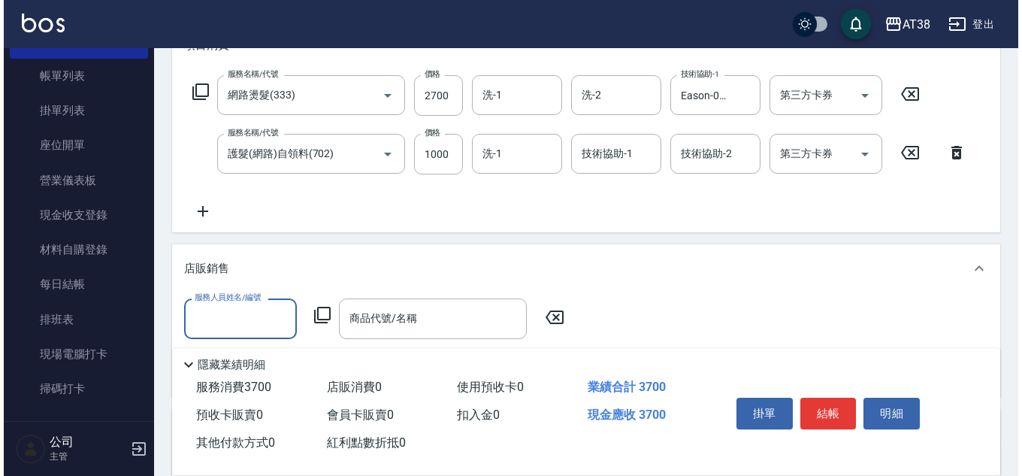
scroll to position [0, 0]
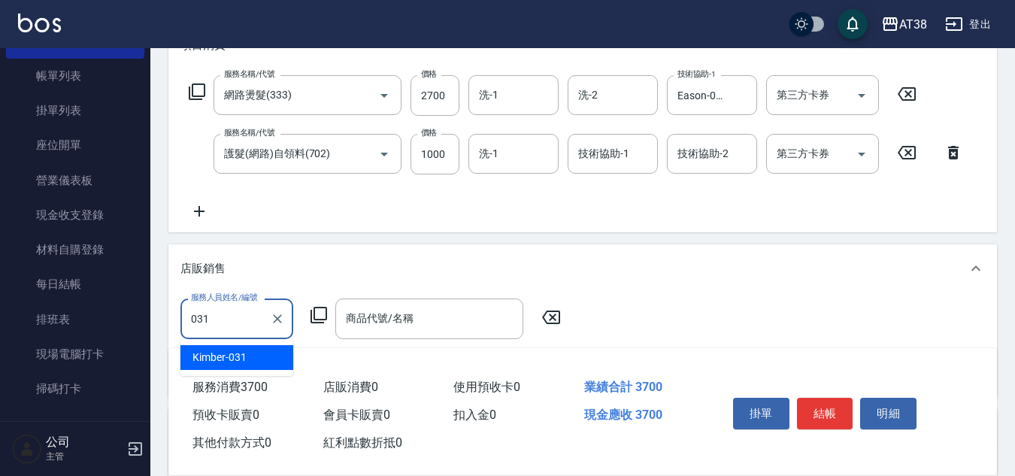
type input "Kimber-031"
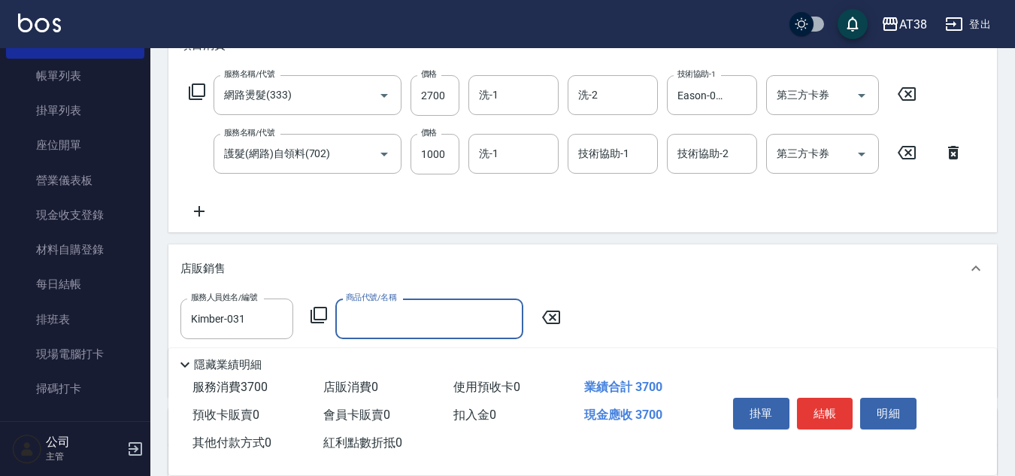
click at [322, 308] on icon at bounding box center [318, 315] width 17 height 17
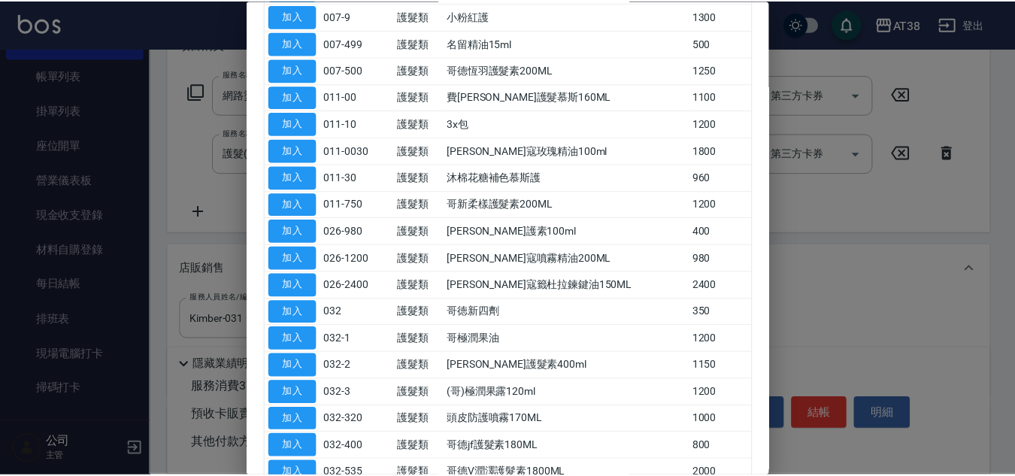
scroll to position [301, 0]
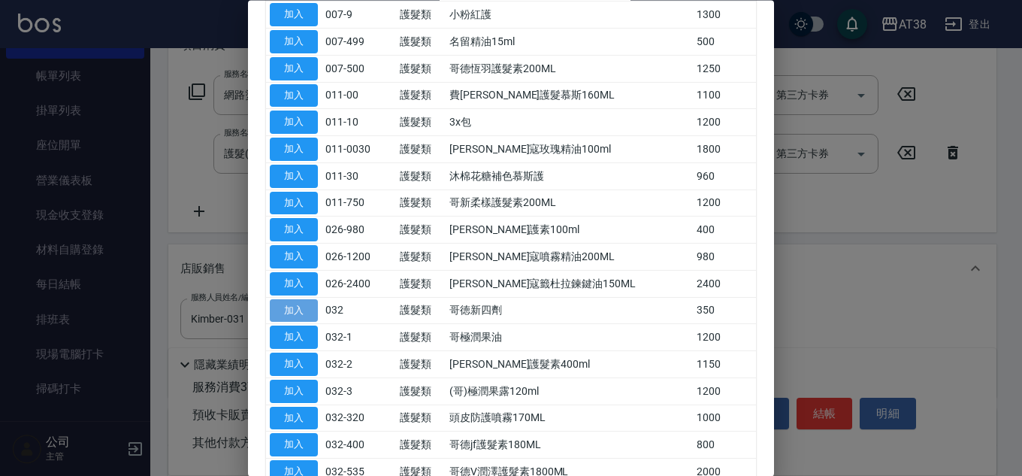
click at [277, 313] on button "加入" at bounding box center [294, 310] width 48 height 23
type input "哥徳新四劑"
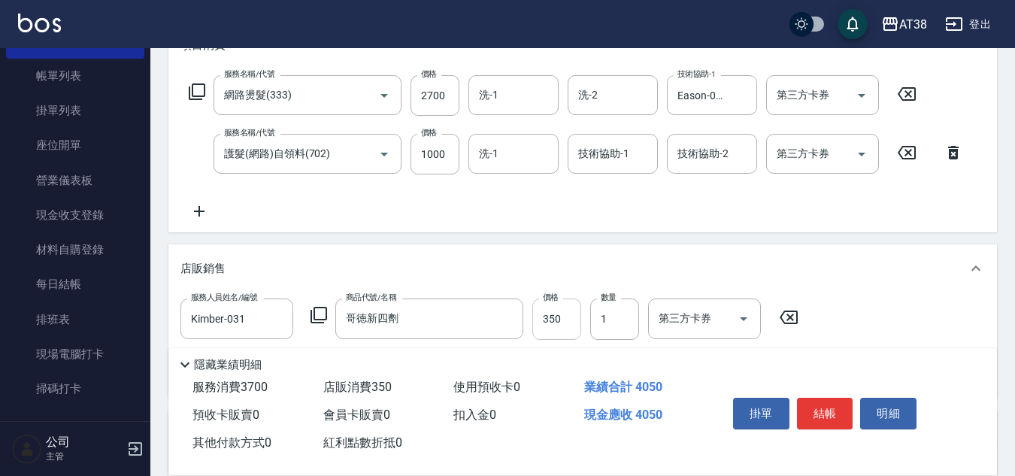
click at [553, 321] on input "350" at bounding box center [556, 318] width 49 height 41
type input "300"
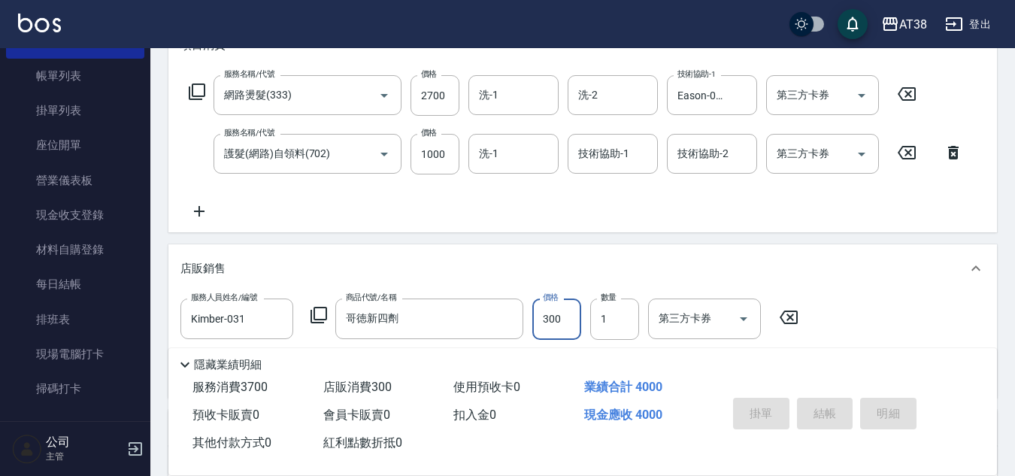
type input "[DATE] 19:12"
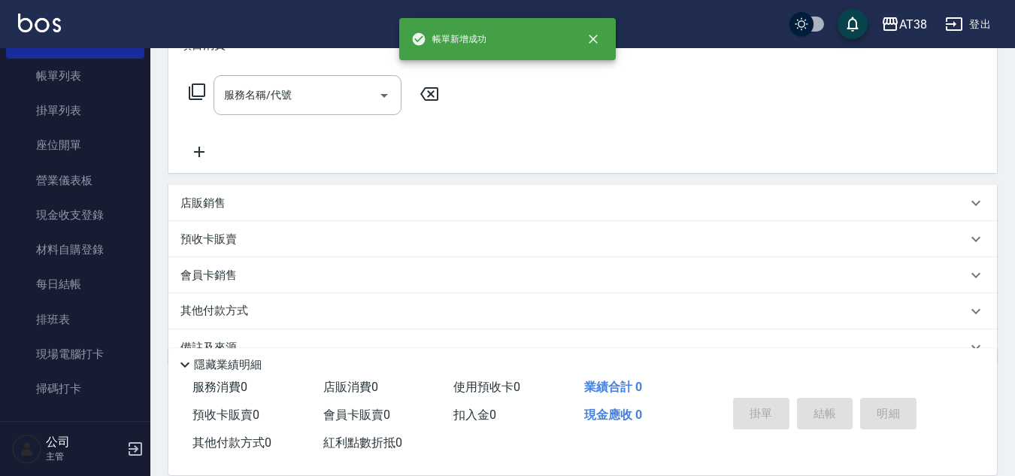
scroll to position [0, 0]
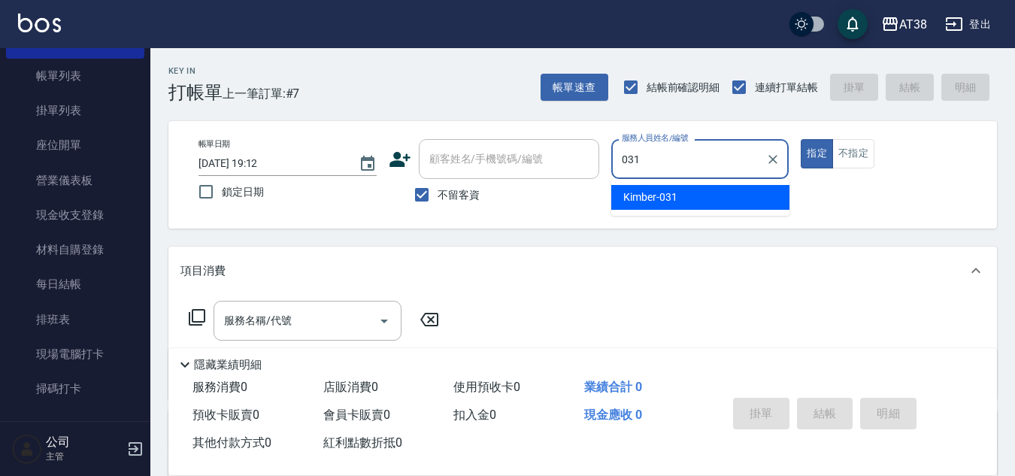
type input "Kimber-031"
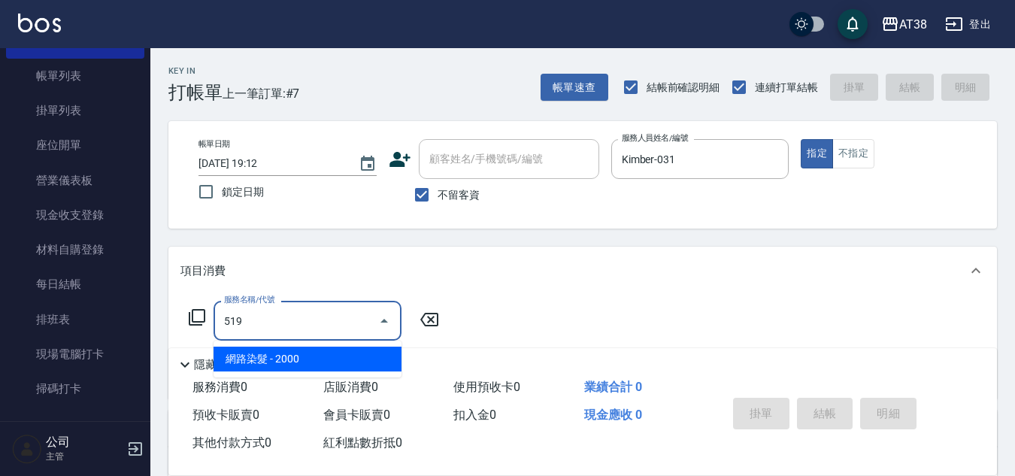
type input "網路染髮(519)"
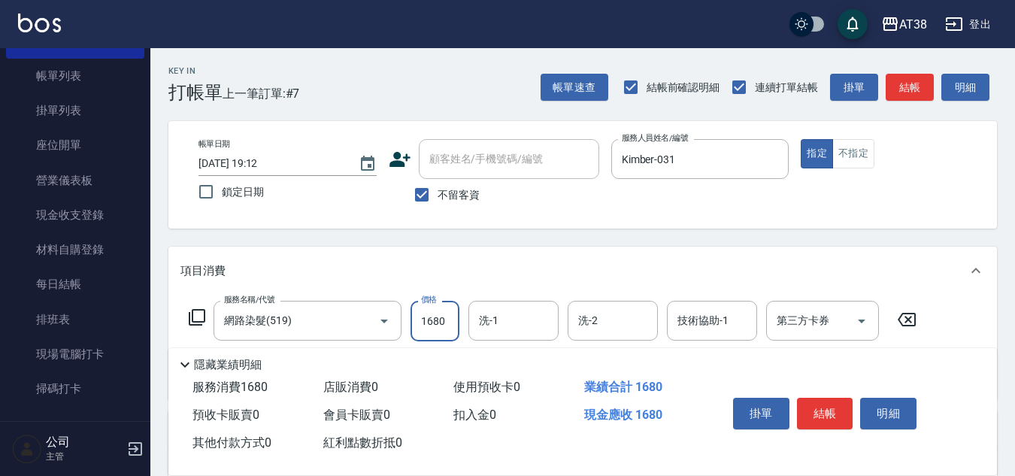
type input "1680"
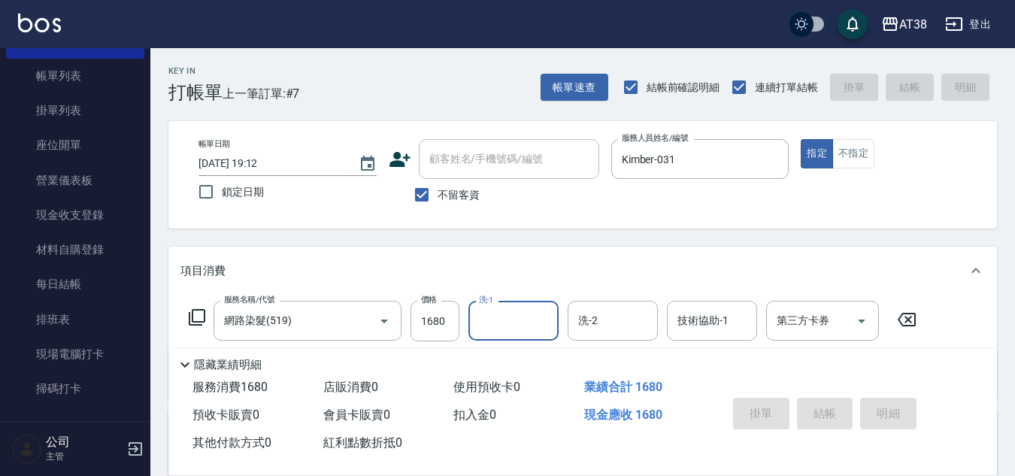
type input "[DATE] 19:13"
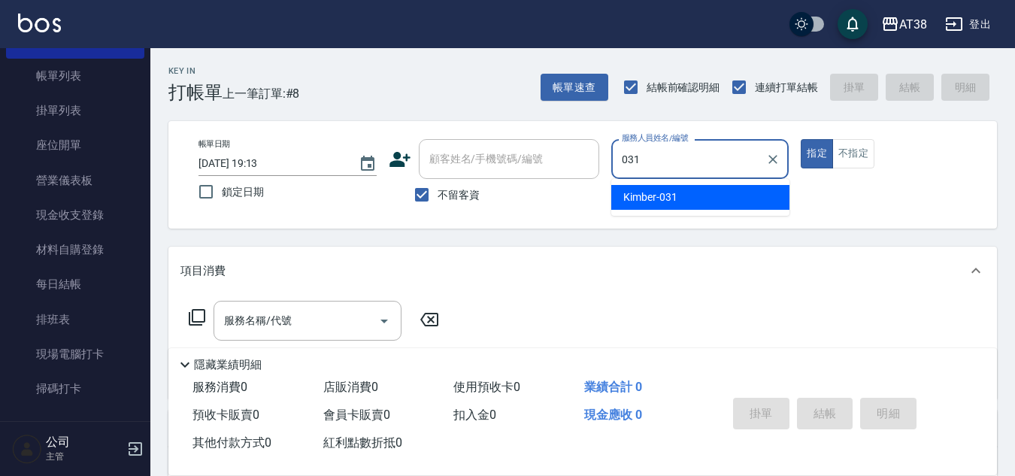
type input "Kimber-031"
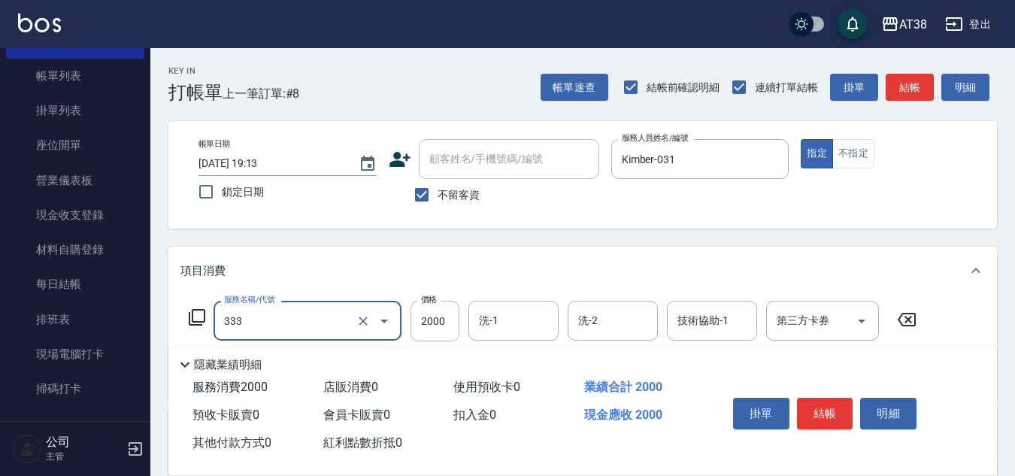
type input "網路燙髮(333)"
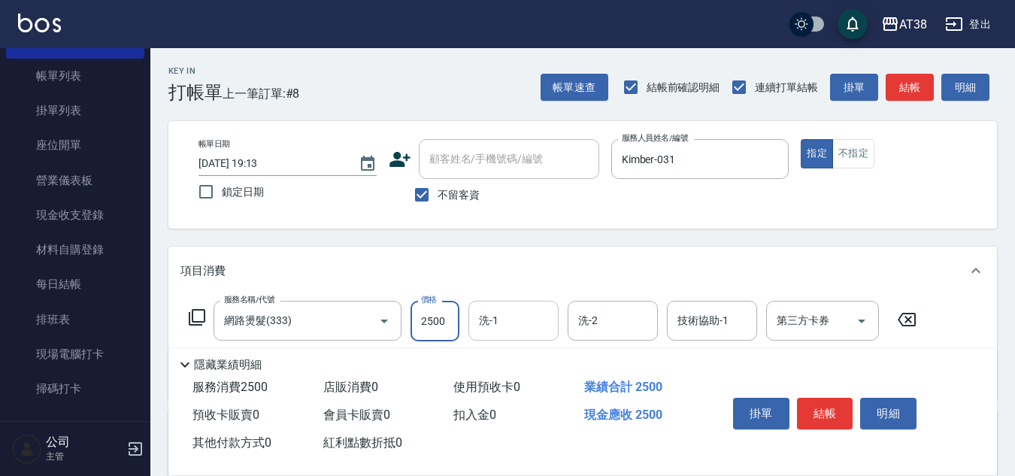
type input "2500"
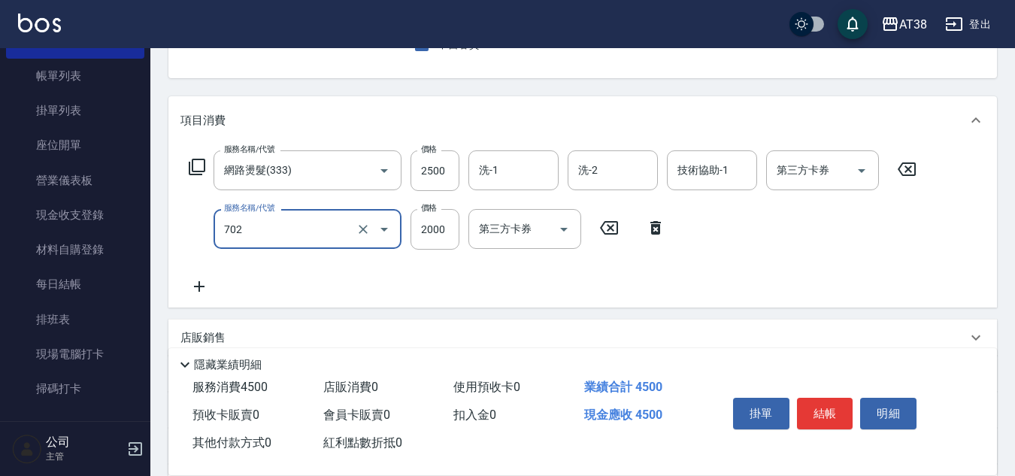
type input "護髮(網路)自領料(702)"
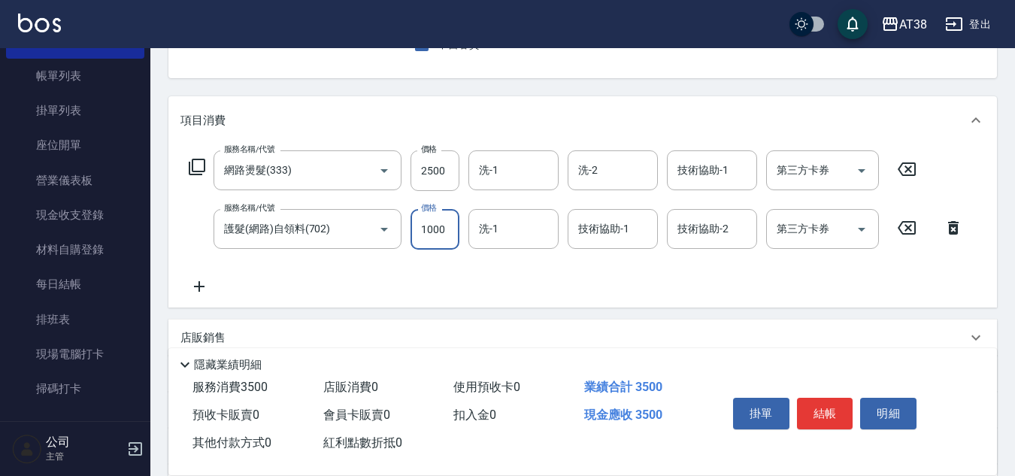
type input "1000"
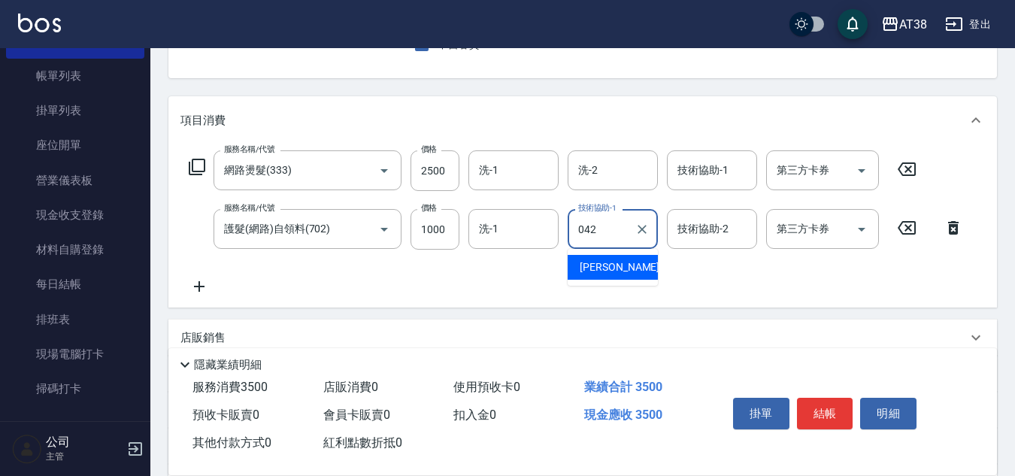
type input "[PERSON_NAME]-042"
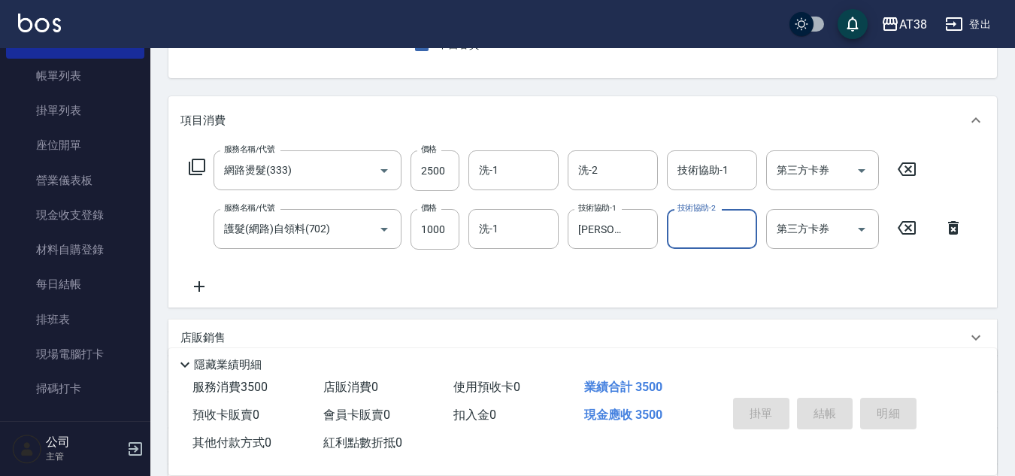
type input "[DATE] 19:14"
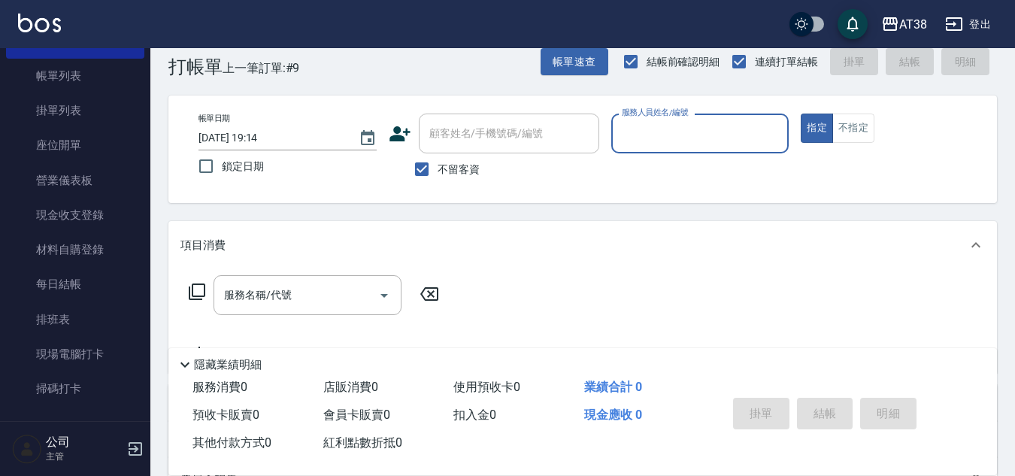
scroll to position [0, 0]
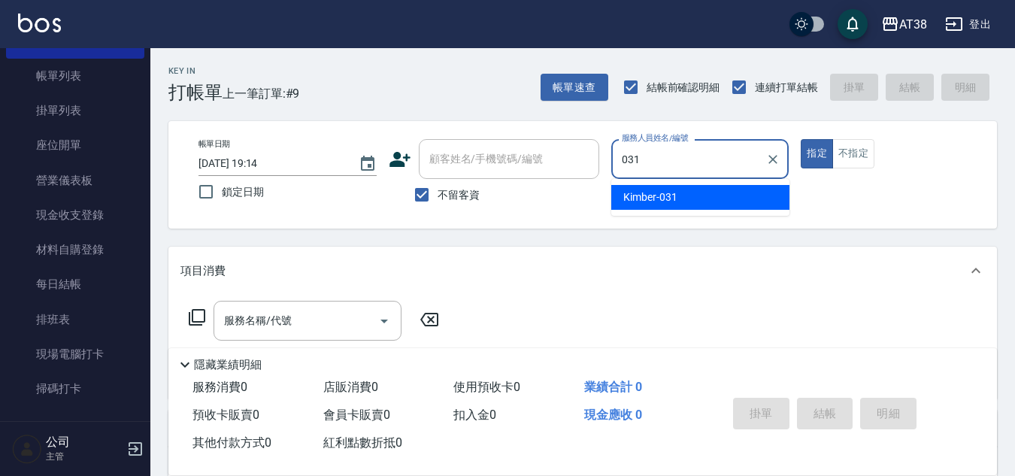
type input "Kimber-031"
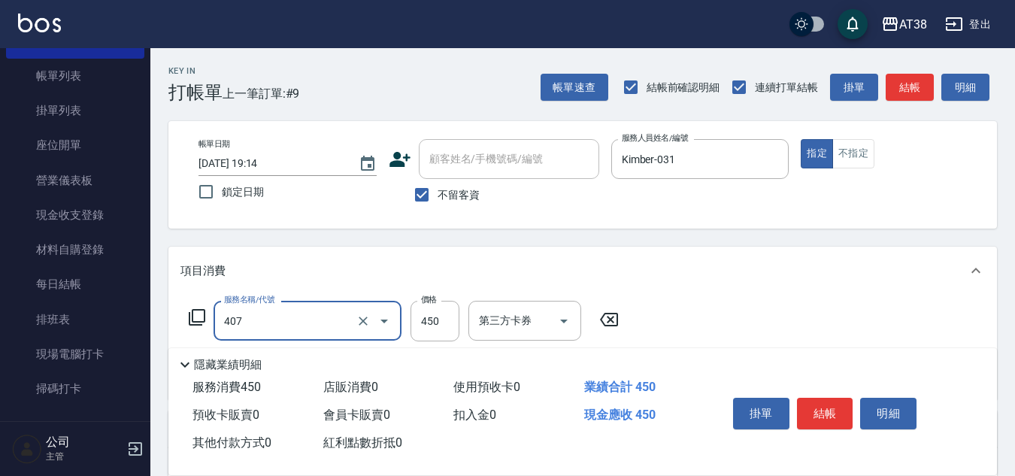
type input "剪髮(407)"
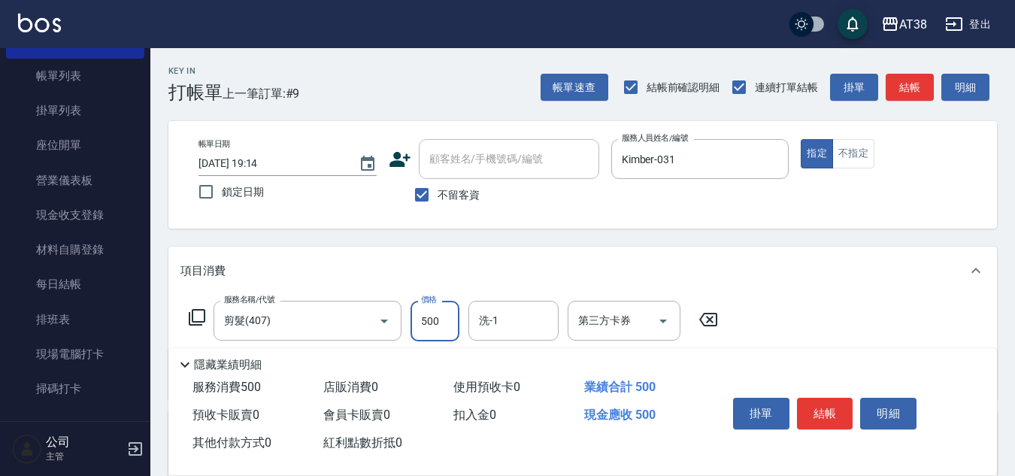
type input "500"
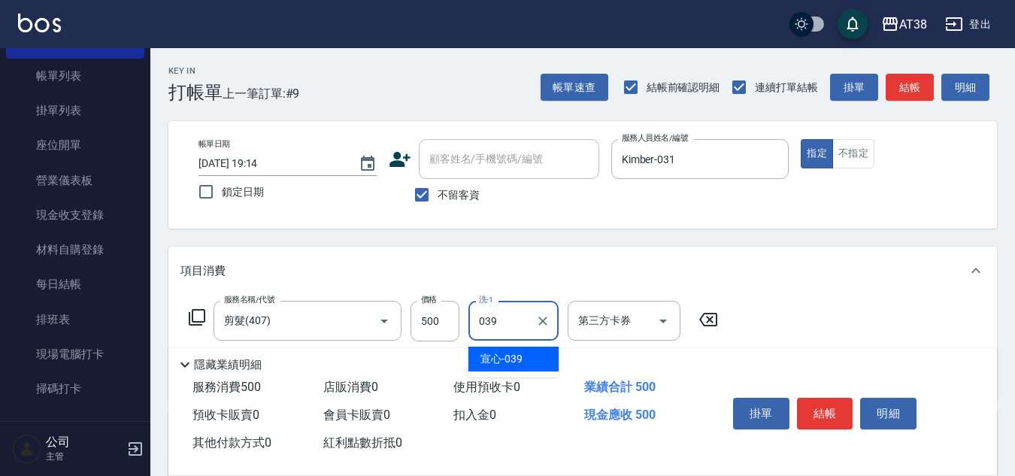
type input "宣心-039"
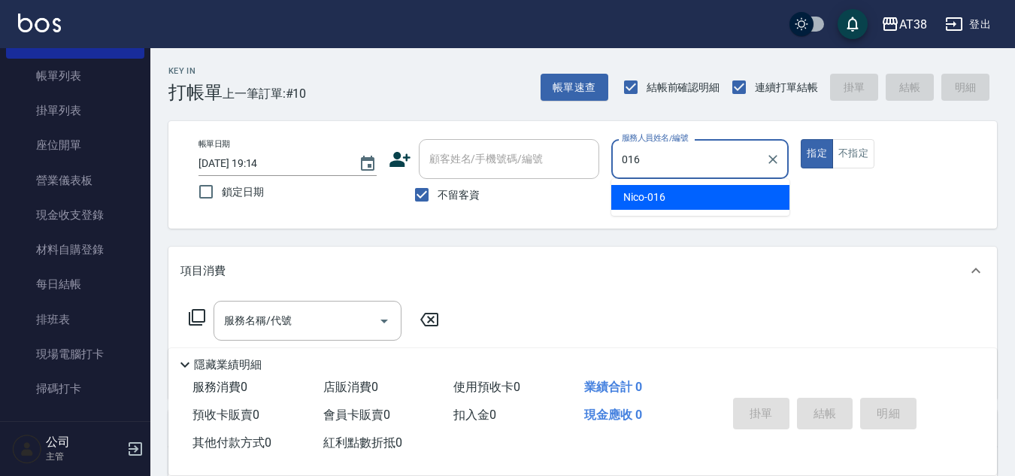
type input "Nico-016"
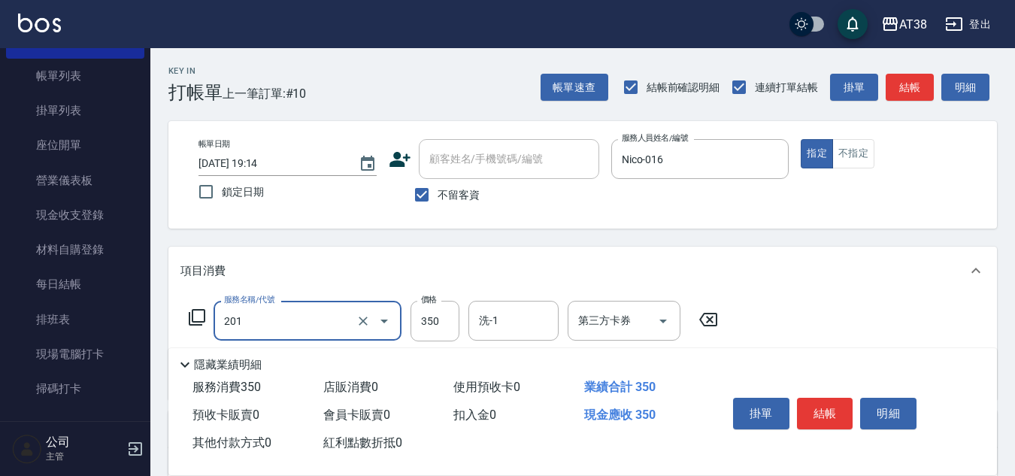
type input "洗髮(201)"
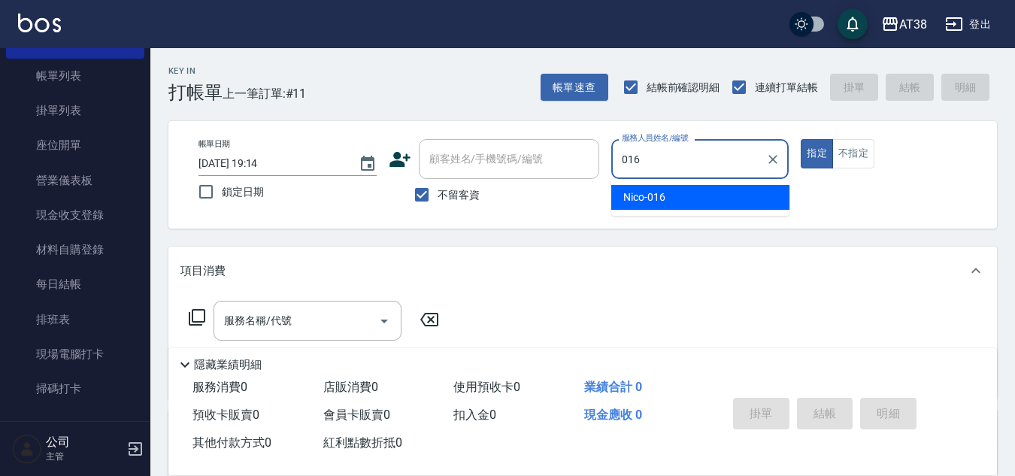
type input "Nico-016"
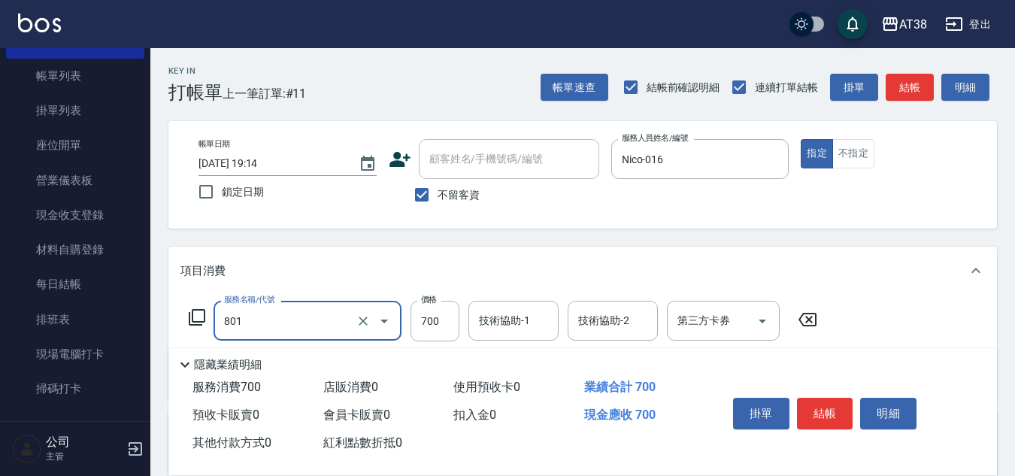
type input "頭皮(半)(801)"
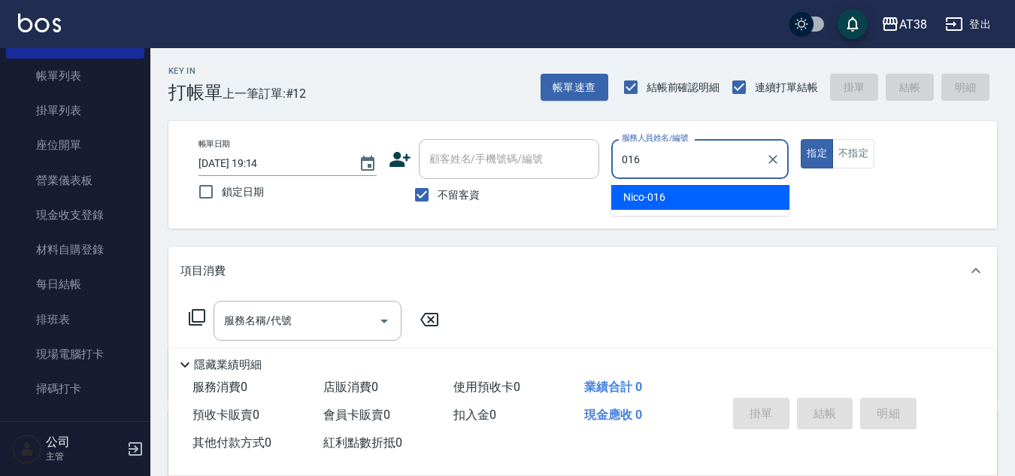
type input "Nico-016"
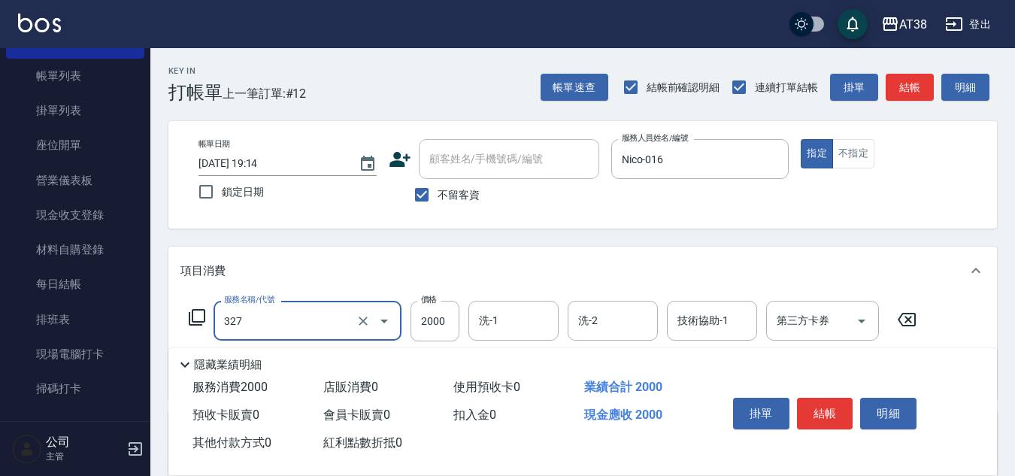
type input "溫塑燙(327)"
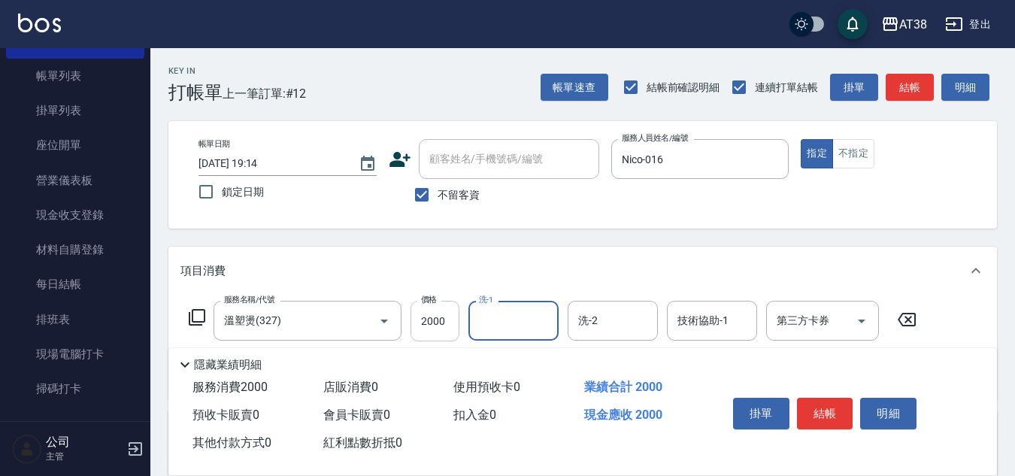
click at [438, 325] on input "2000" at bounding box center [434, 321] width 49 height 41
type input "2300"
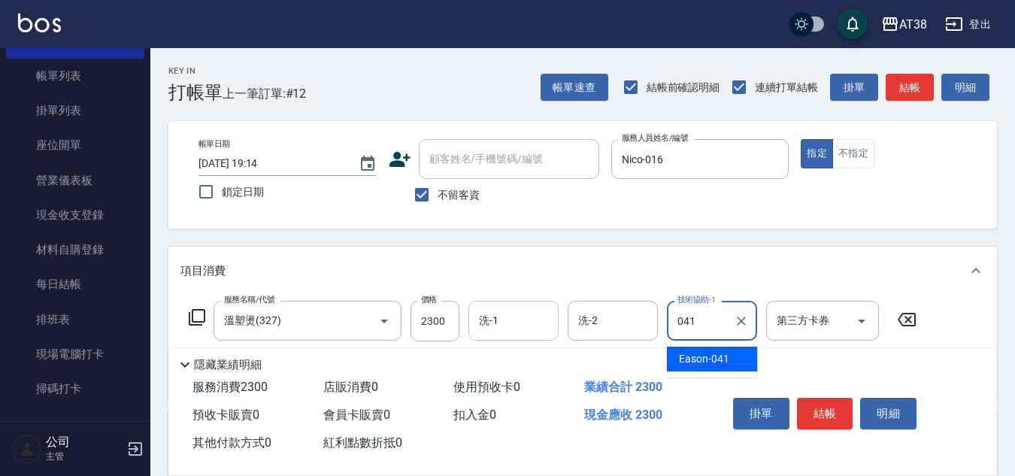
type input "Eason-041"
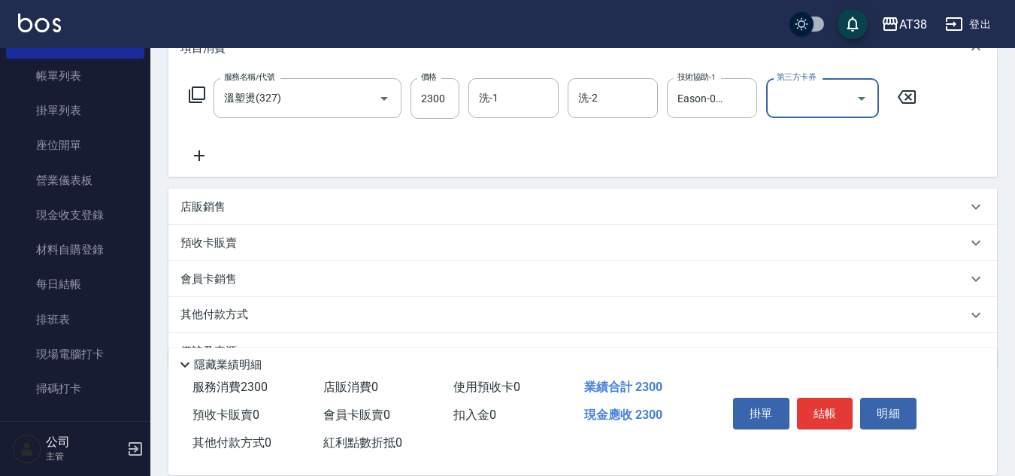
scroll to position [225, 0]
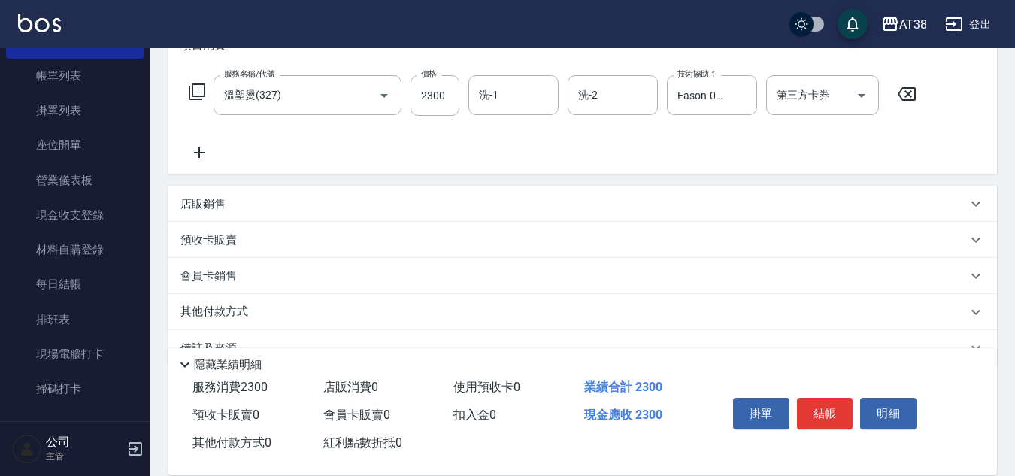
click at [217, 199] on p "店販銷售" at bounding box center [202, 204] width 45 height 16
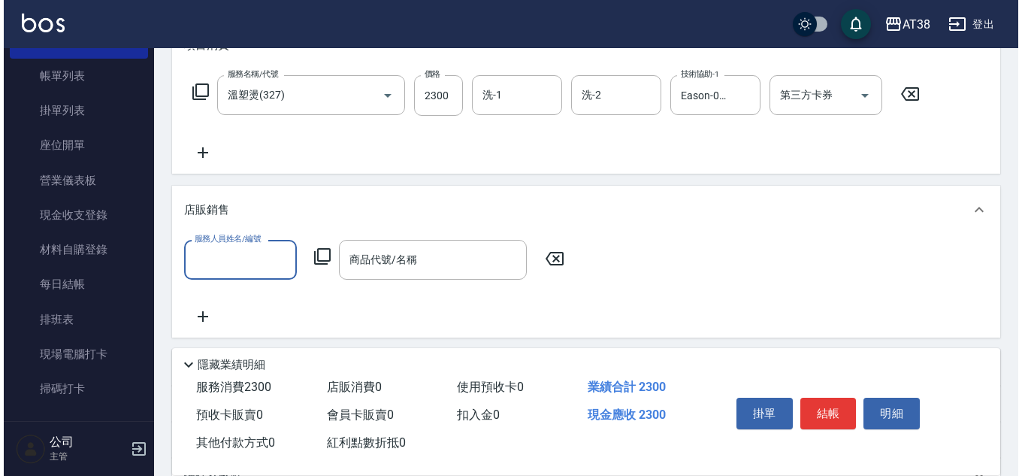
scroll to position [0, 0]
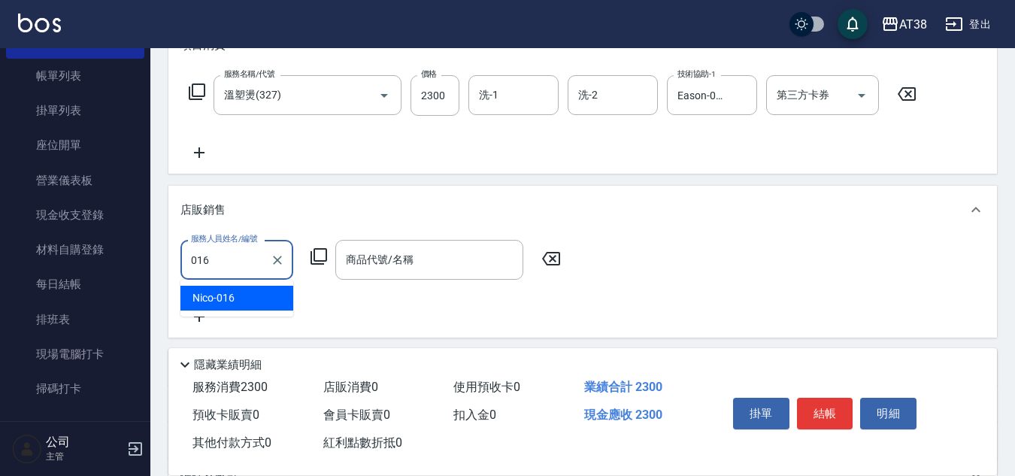
type input "Nico-016"
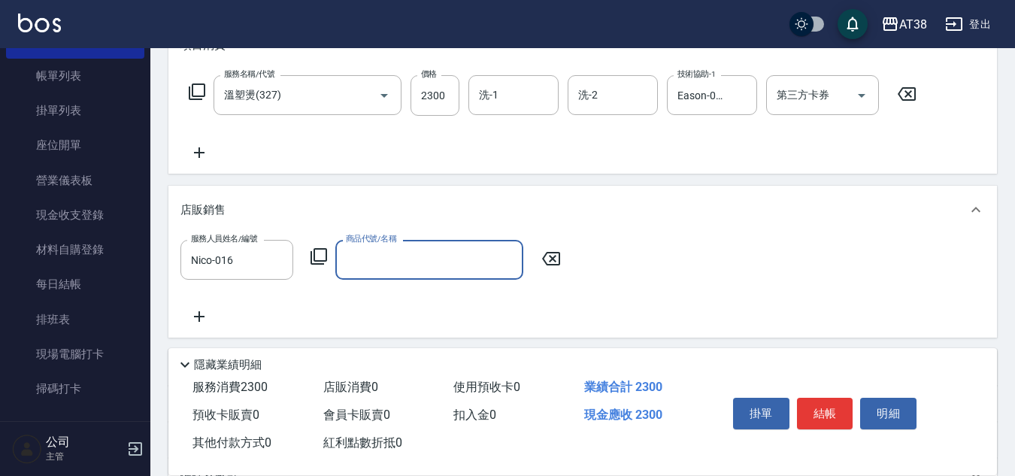
click at [323, 253] on icon at bounding box center [319, 256] width 18 height 18
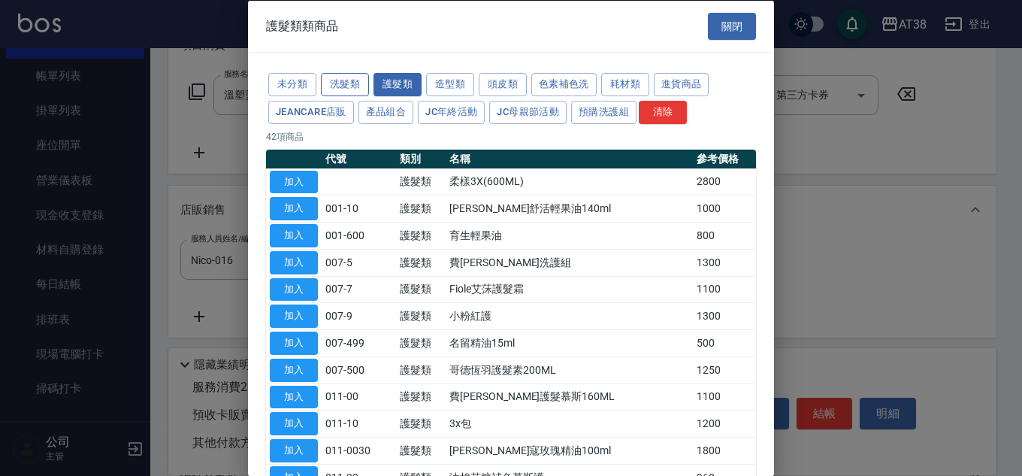
click at [338, 83] on button "洗髮類" at bounding box center [345, 84] width 48 height 23
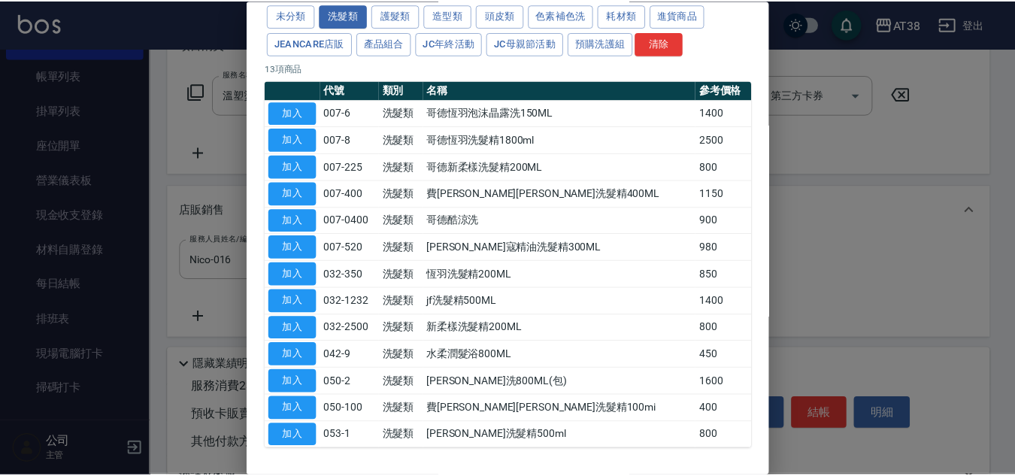
scroll to position [124, 0]
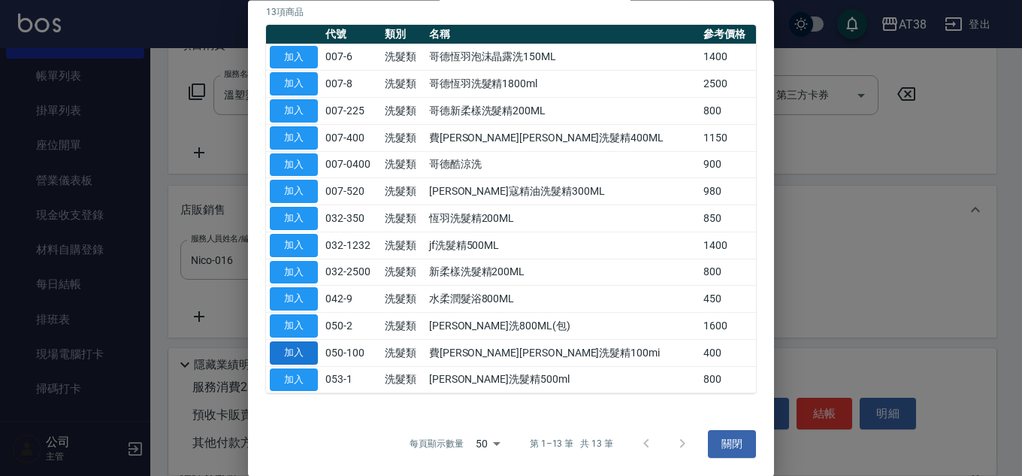
click at [301, 353] on button "加入" at bounding box center [294, 352] width 48 height 23
type input "費[PERSON_NAME][PERSON_NAME]洗髮精100mi"
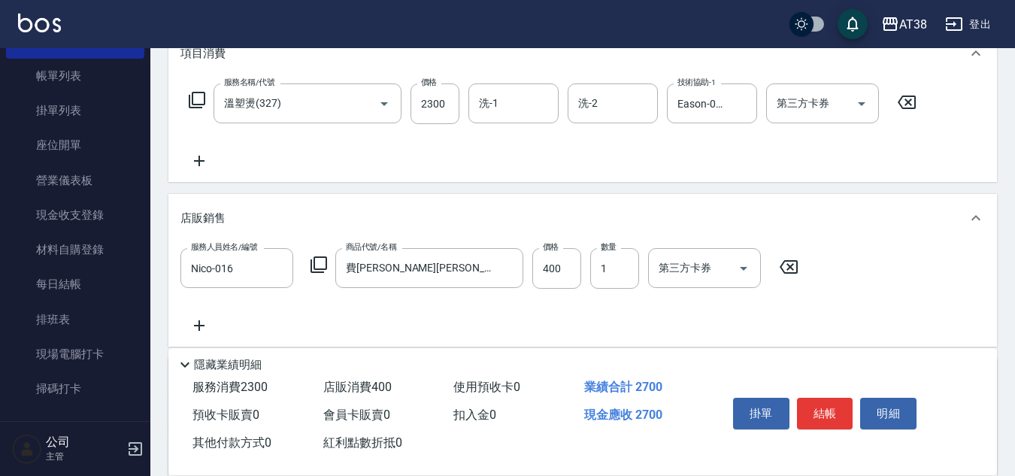
scroll to position [225, 0]
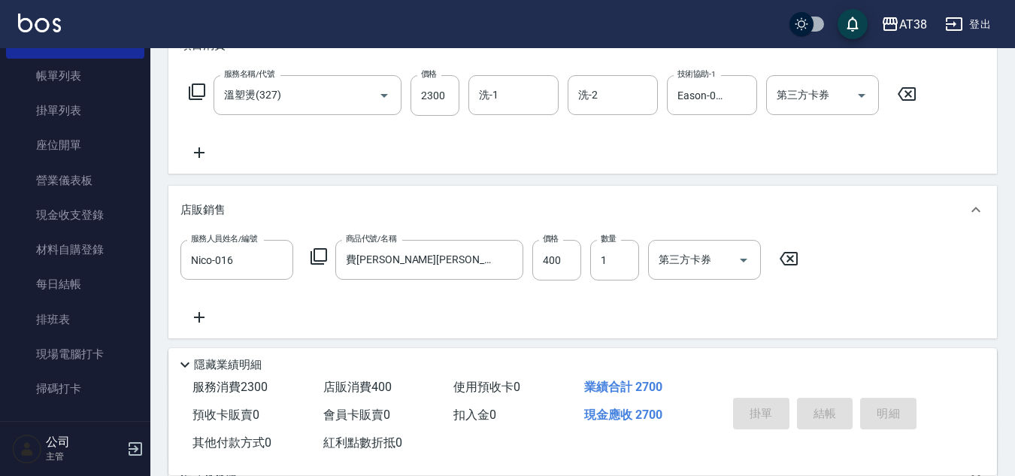
type input "[DATE] 19:22"
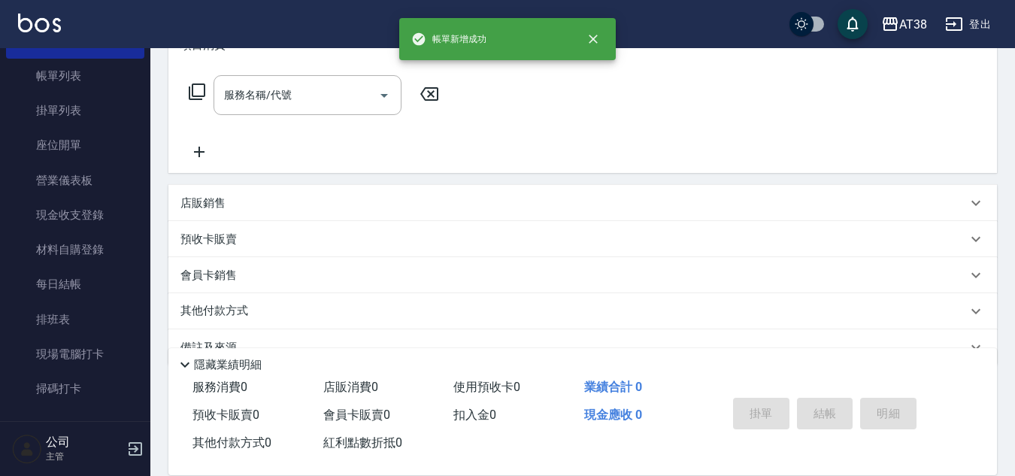
scroll to position [0, 0]
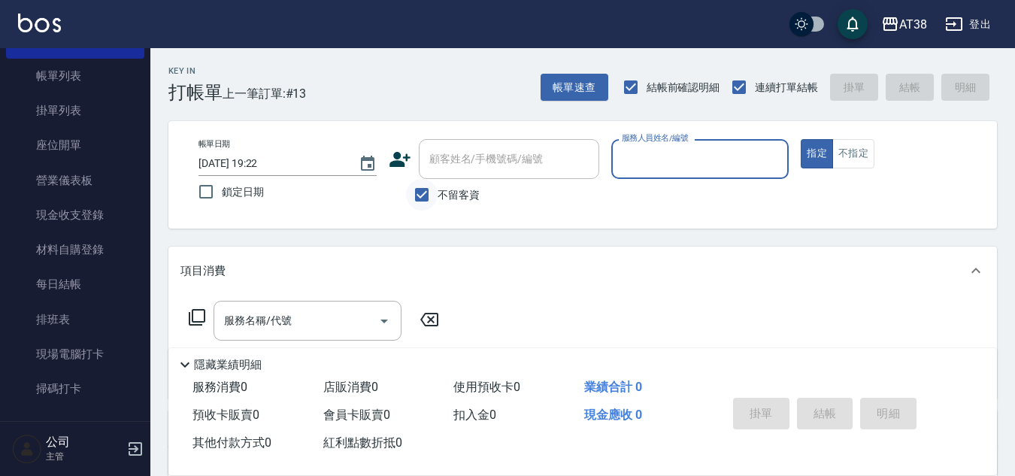
click at [428, 195] on input "不留客資" at bounding box center [422, 195] width 32 height 32
checkbox input "false"
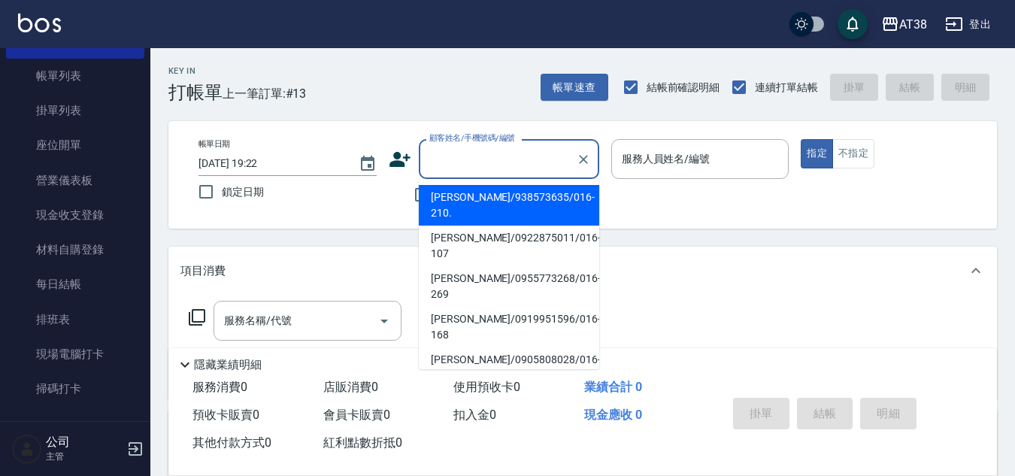
click at [460, 147] on div "顧客姓名/手機號碼/編號 顧客姓名/手機號碼/編號" at bounding box center [509, 159] width 180 height 40
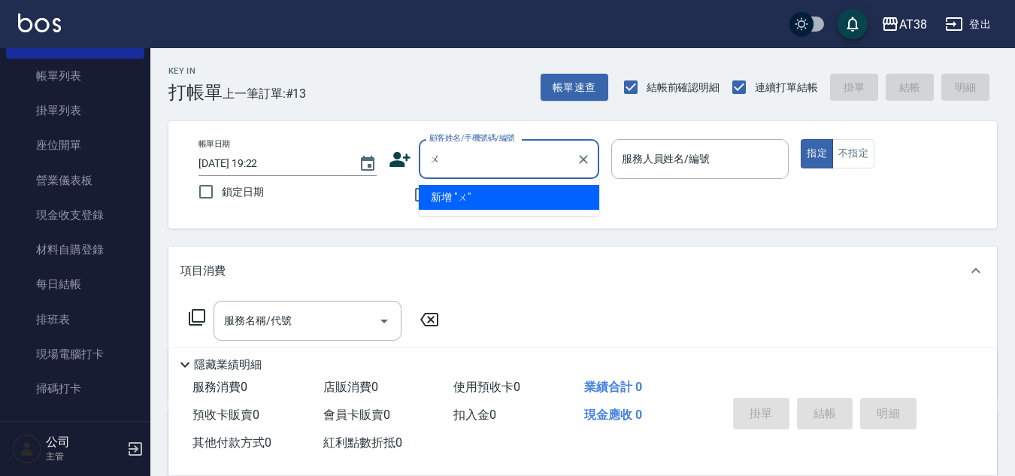
type input "ㄨ˙"
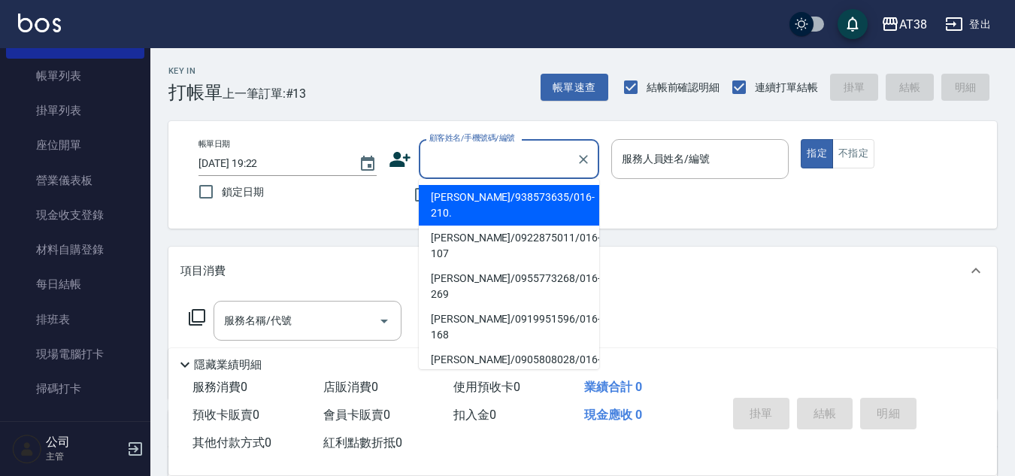
type input "ˊ"
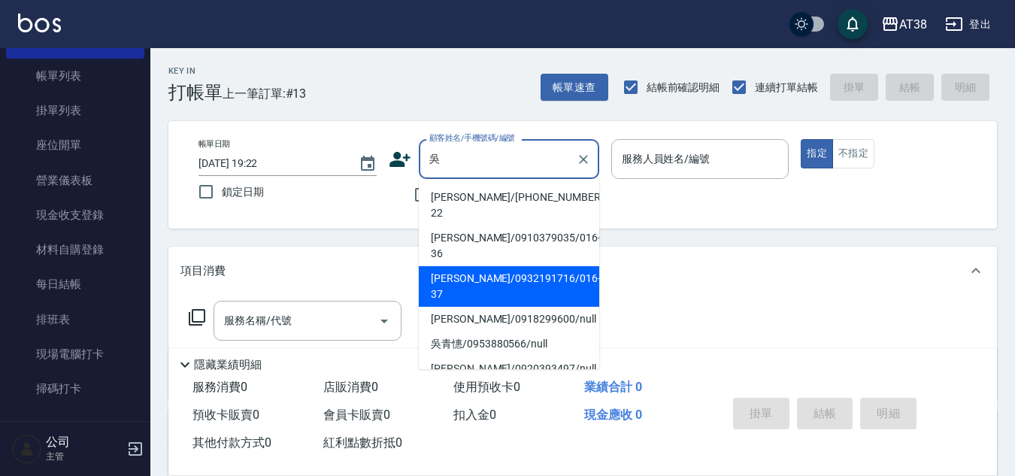
click at [480, 266] on li "[PERSON_NAME]/0932191716/016-37" at bounding box center [509, 286] width 180 height 41
type input "[PERSON_NAME]/0932191716/016-37"
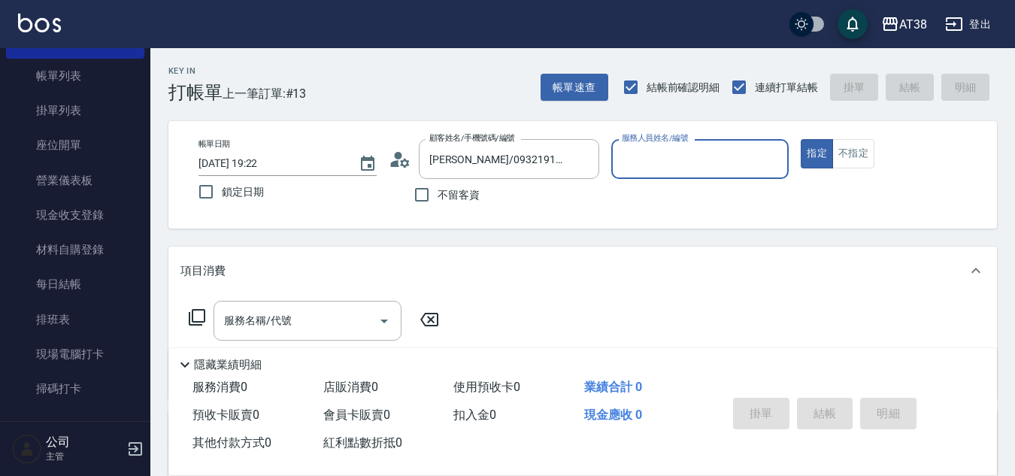
type input "Nico-016"
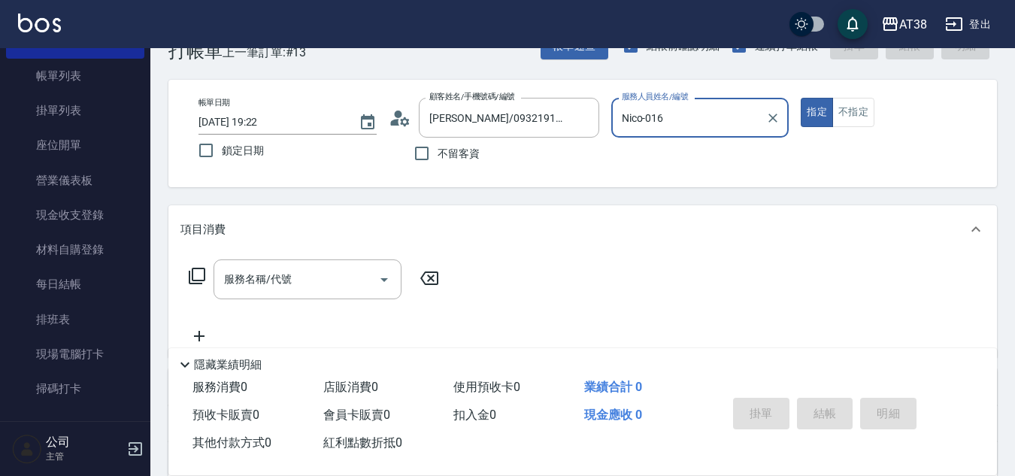
scroll to position [75, 0]
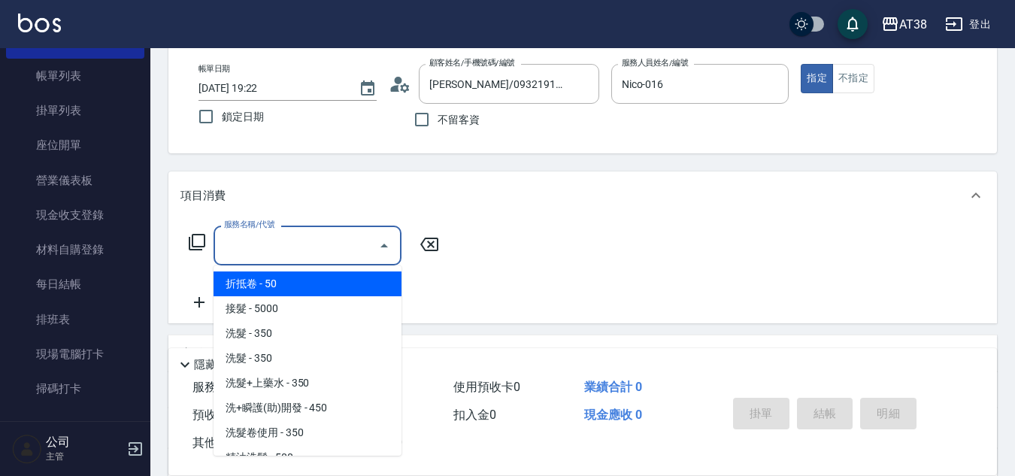
click at [307, 241] on input "服務名稱/代號" at bounding box center [296, 245] width 152 height 26
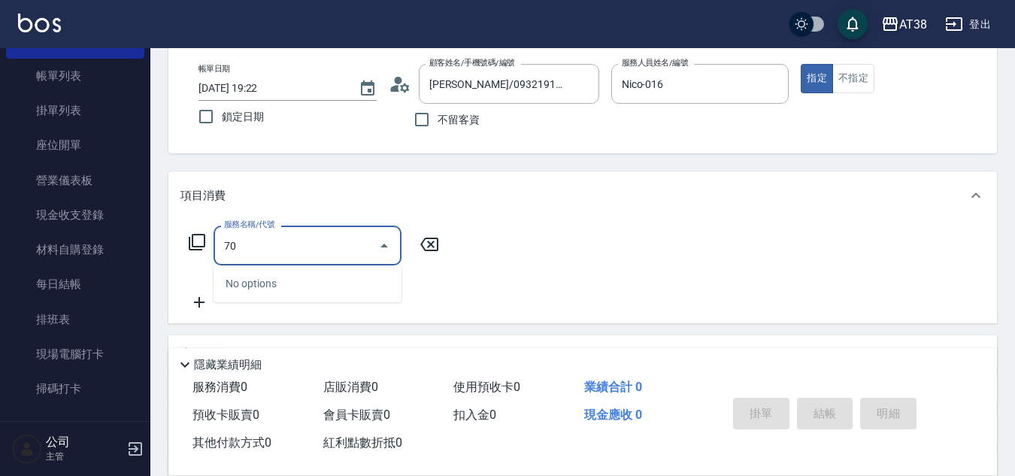
type input "706"
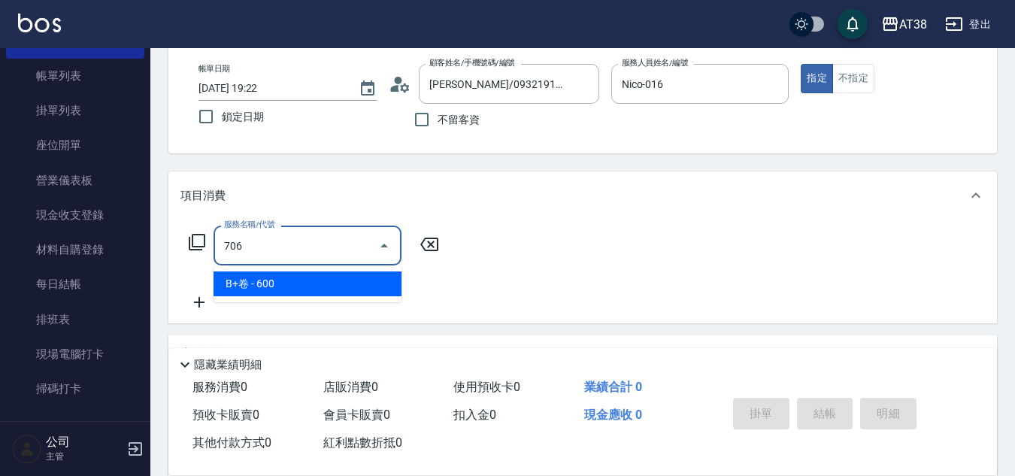
type input "60"
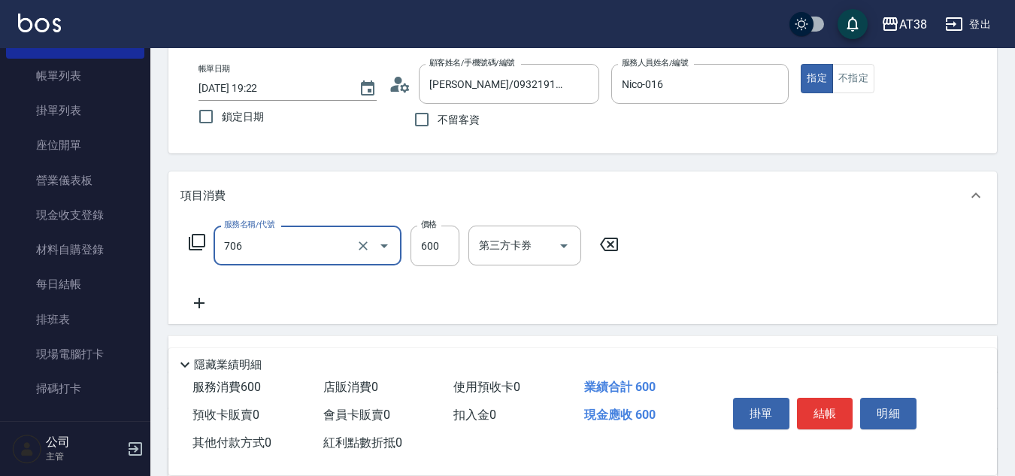
type input "B+卷(706)"
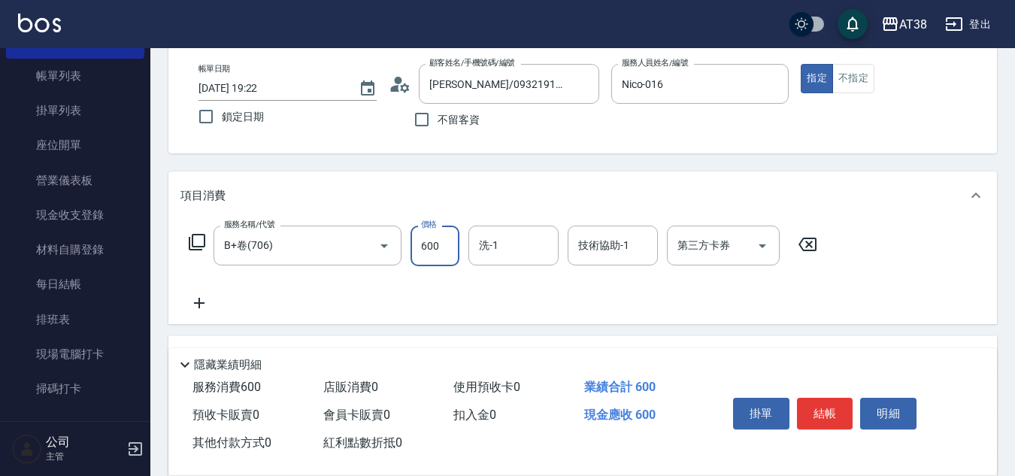
type input "0"
type input "85"
type input "80"
type input "850"
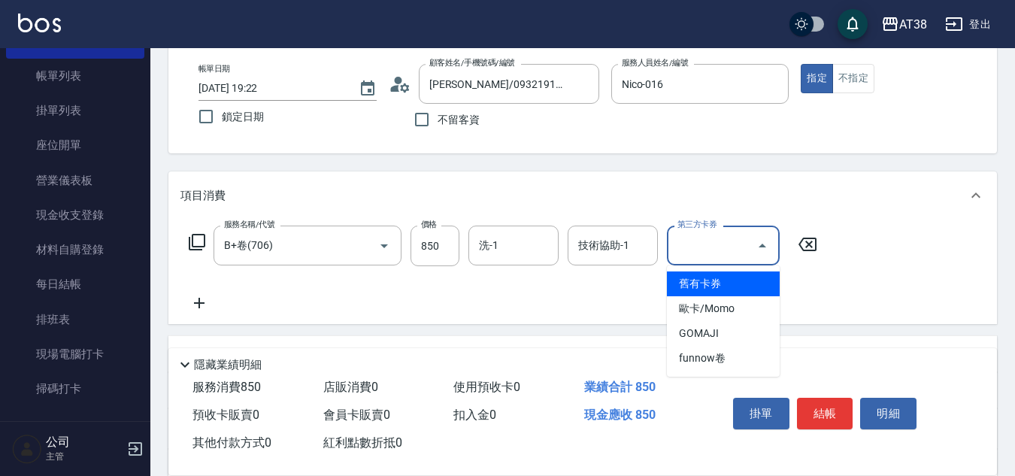
type input "0"
type input "舊有卡券"
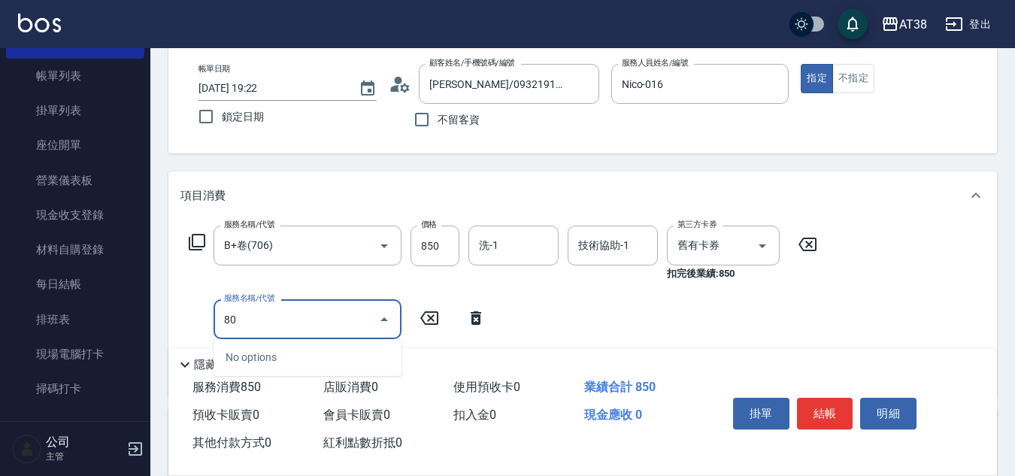
type input "801"
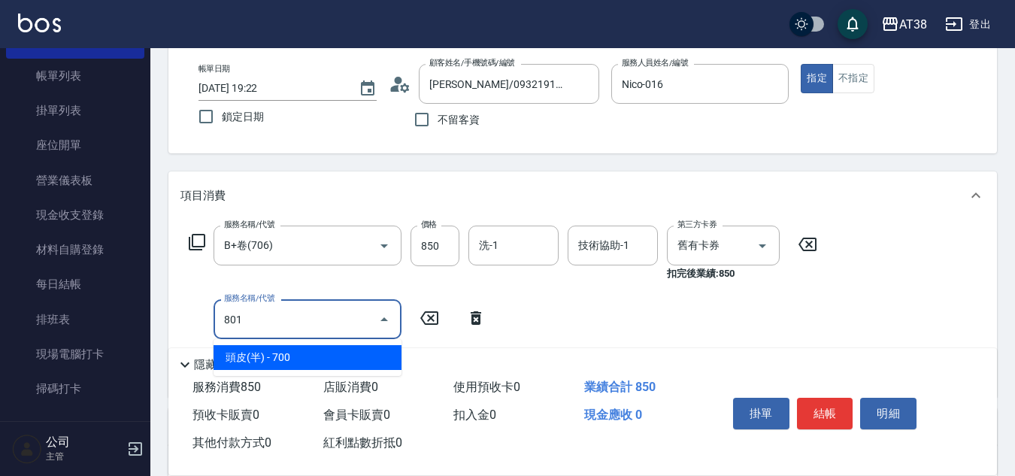
type input "70"
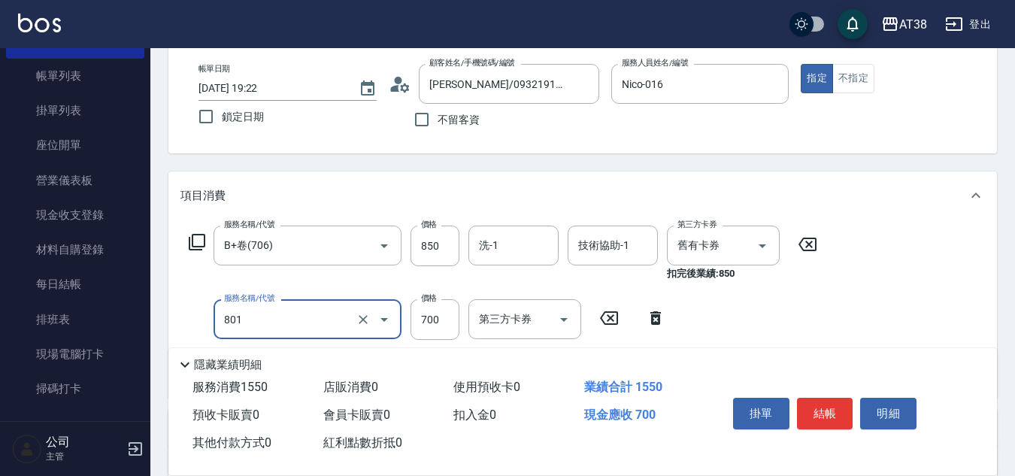
type input "頭皮(半)(801)"
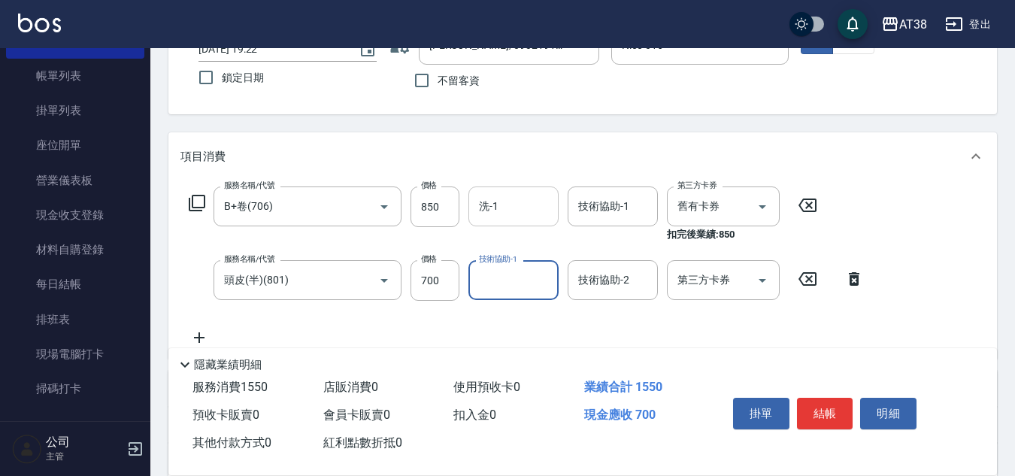
scroll to position [150, 0]
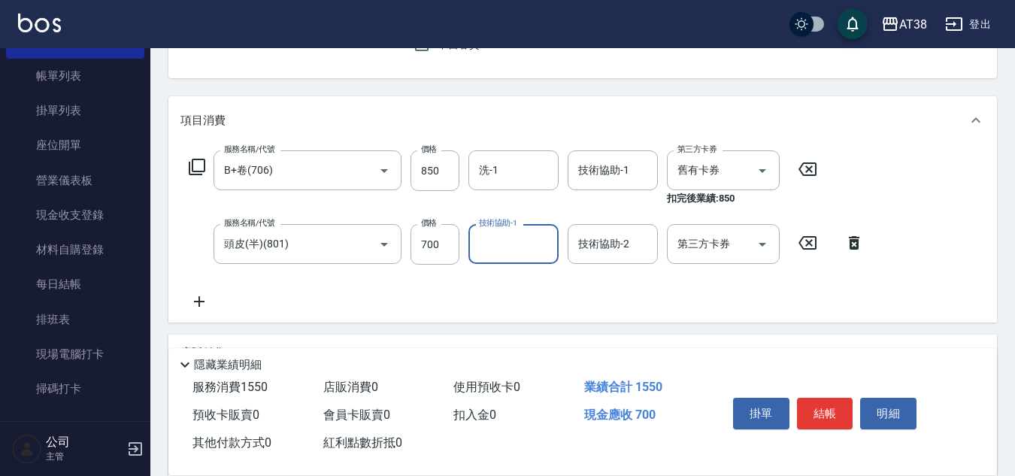
type input "3"
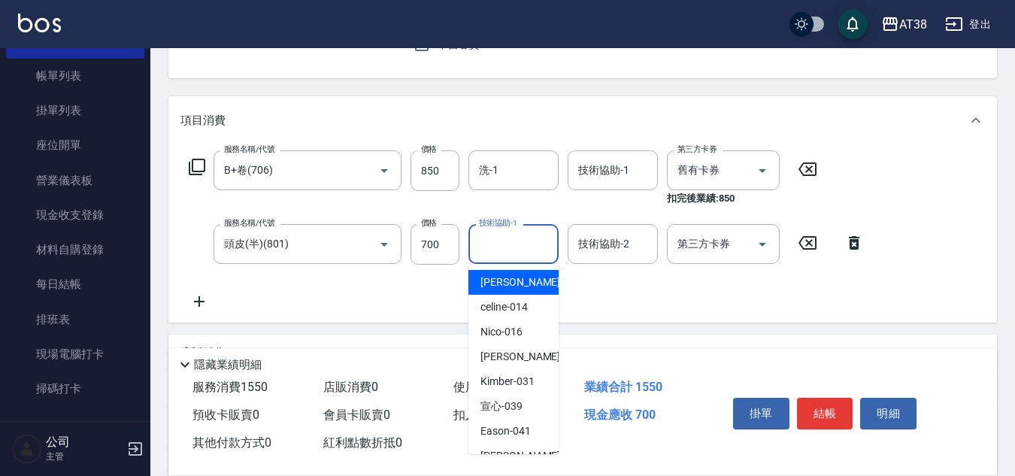
type input "[PERSON_NAME]-012"
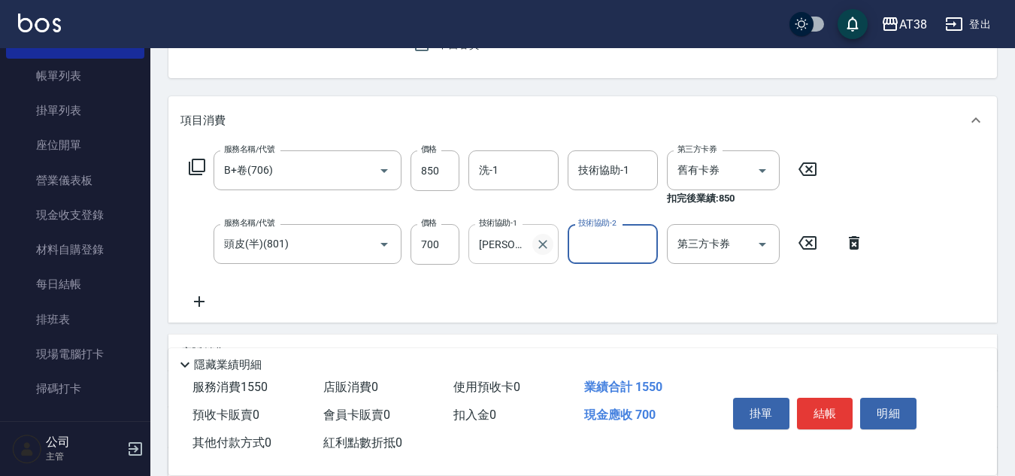
click at [540, 248] on icon "Clear" at bounding box center [542, 244] width 15 height 15
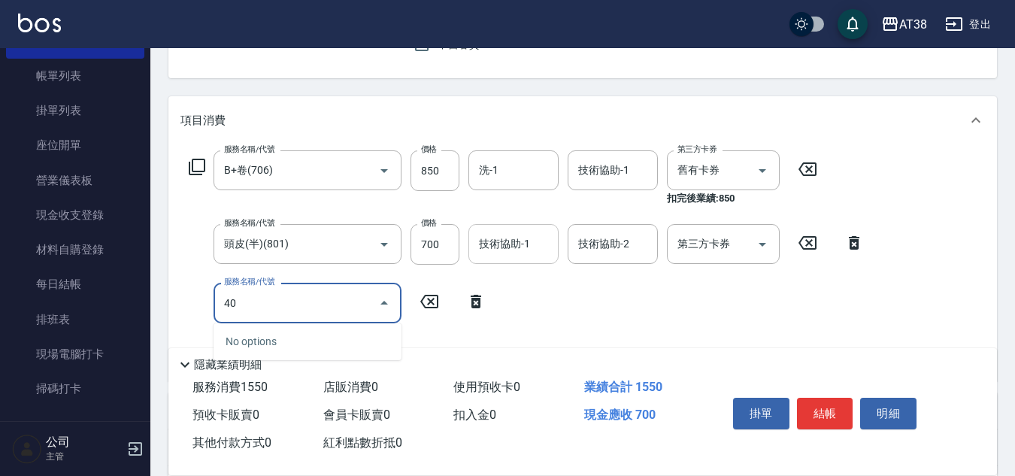
type input "407"
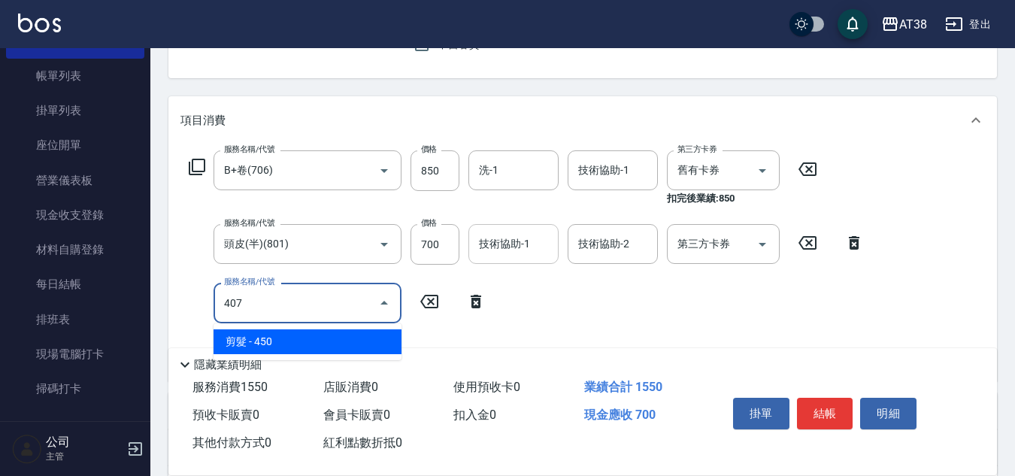
type input "110"
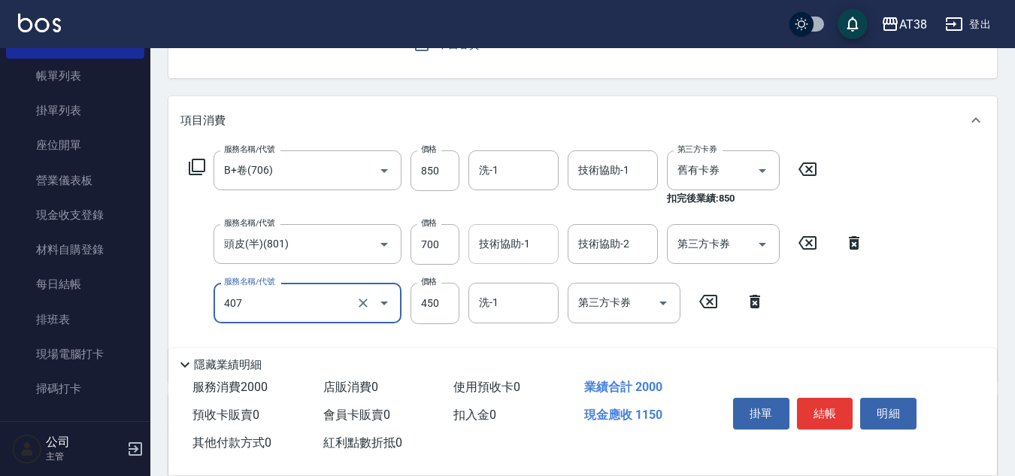
type input "剪髮(407)"
type input "5"
type input "70"
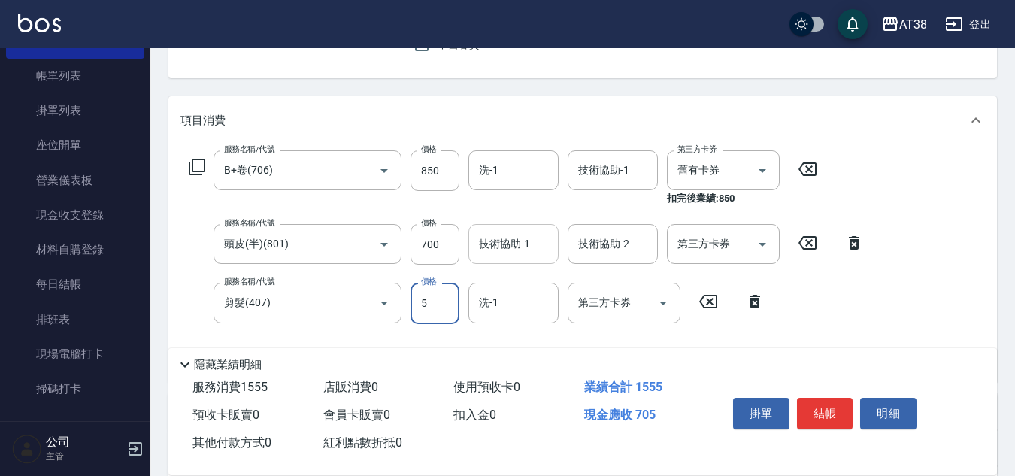
type input "50"
type input "120"
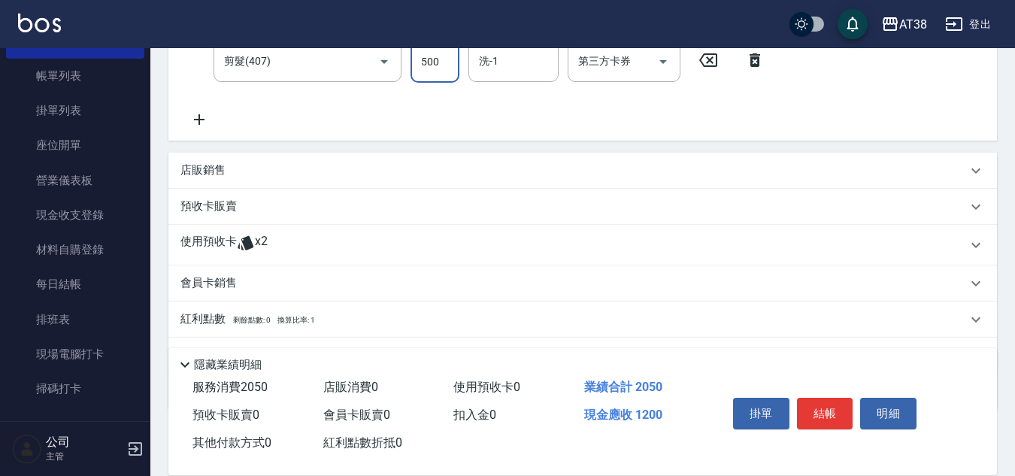
scroll to position [451, 0]
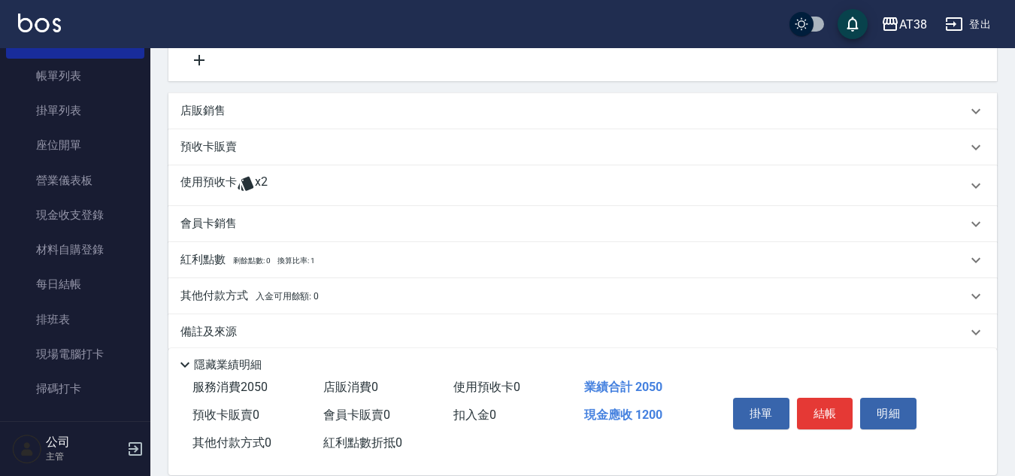
type input "500"
click at [204, 110] on p "店販銷售" at bounding box center [202, 111] width 45 height 16
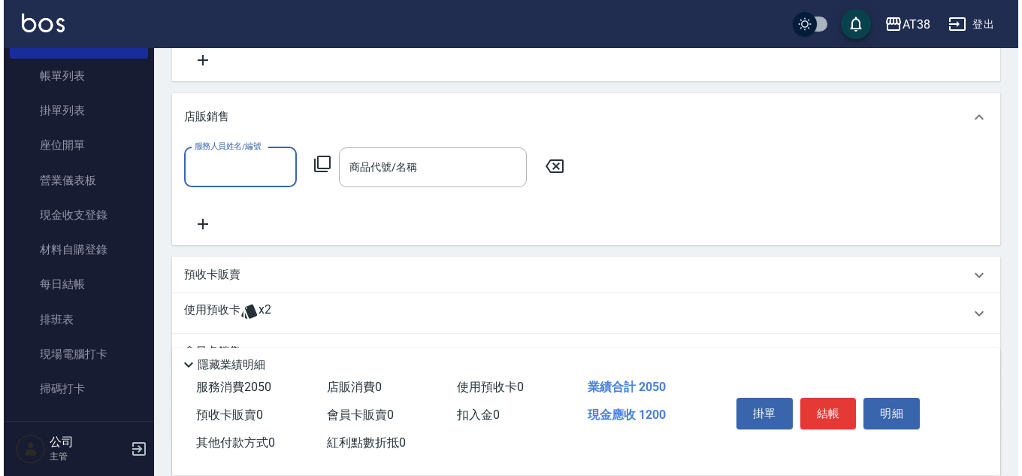
scroll to position [0, 0]
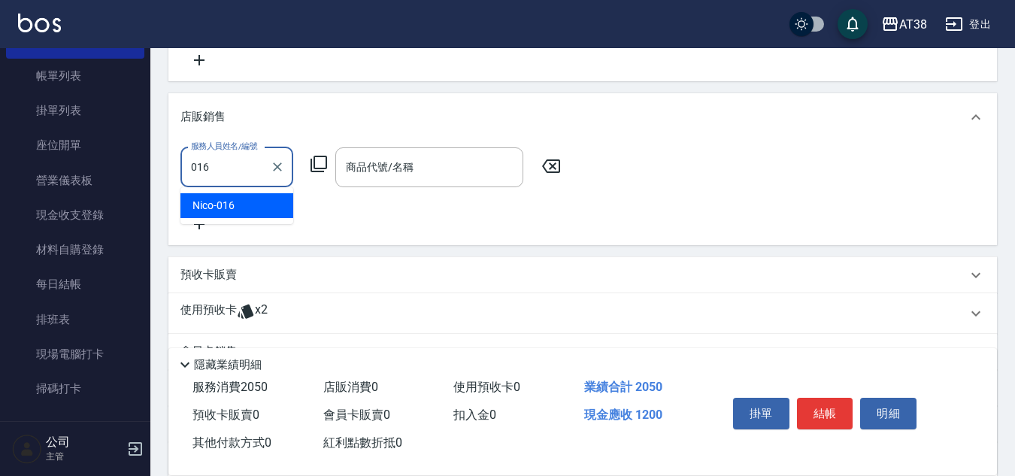
type input "Nico-016"
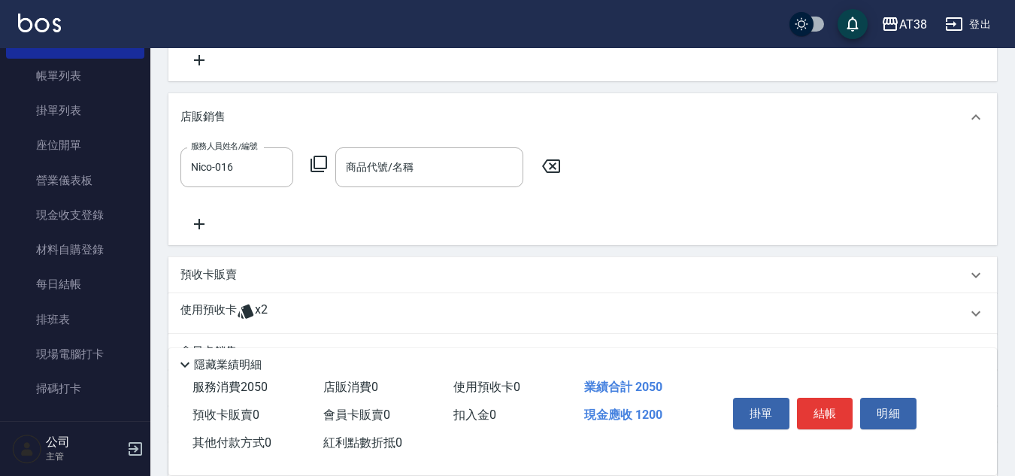
click at [323, 165] on icon at bounding box center [319, 164] width 18 height 18
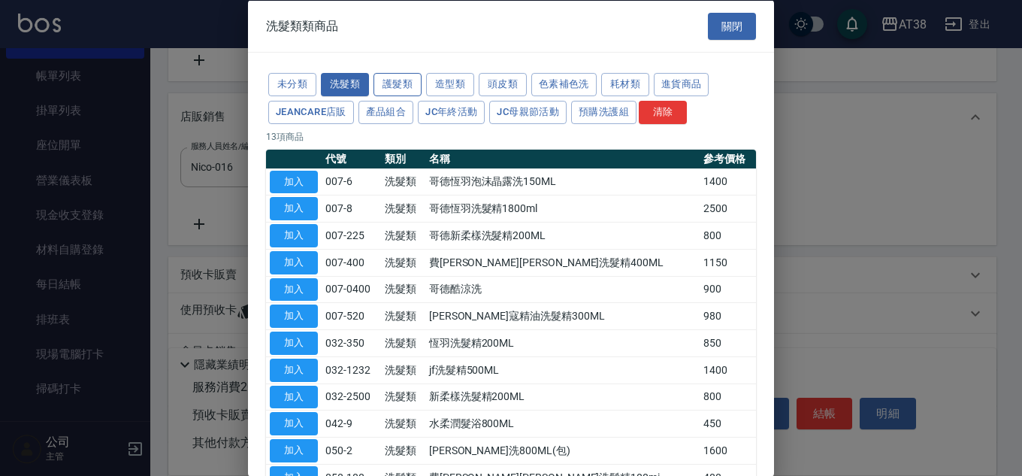
click at [407, 83] on button "護髮類" at bounding box center [398, 84] width 48 height 23
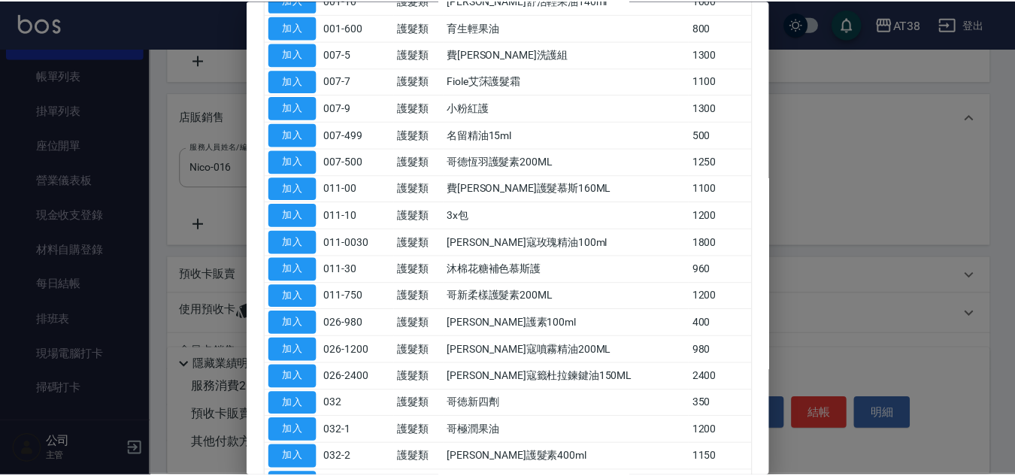
scroll to position [225, 0]
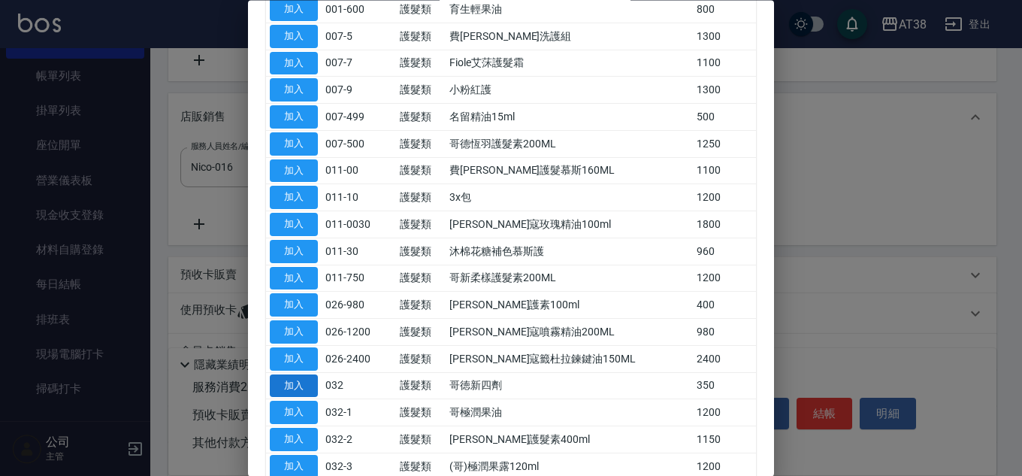
click at [296, 380] on button "加入" at bounding box center [294, 385] width 48 height 23
type input "哥徳新四劑"
type input "150"
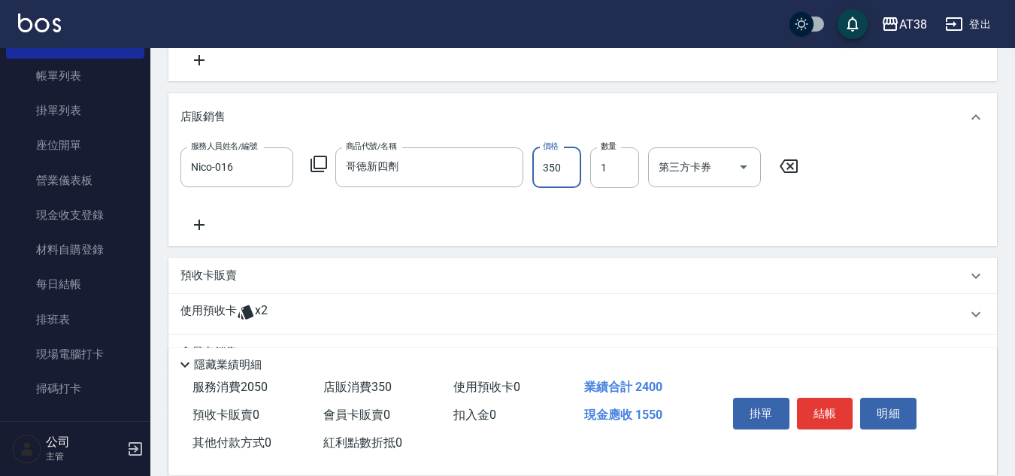
click at [546, 180] on input "350" at bounding box center [556, 167] width 49 height 41
type input "3"
type input "120"
type input "30"
type input "150"
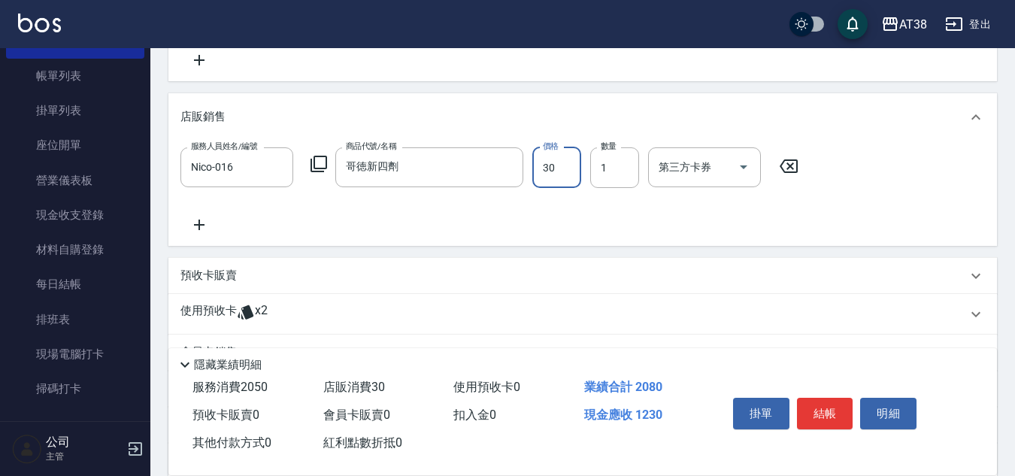
type input "300"
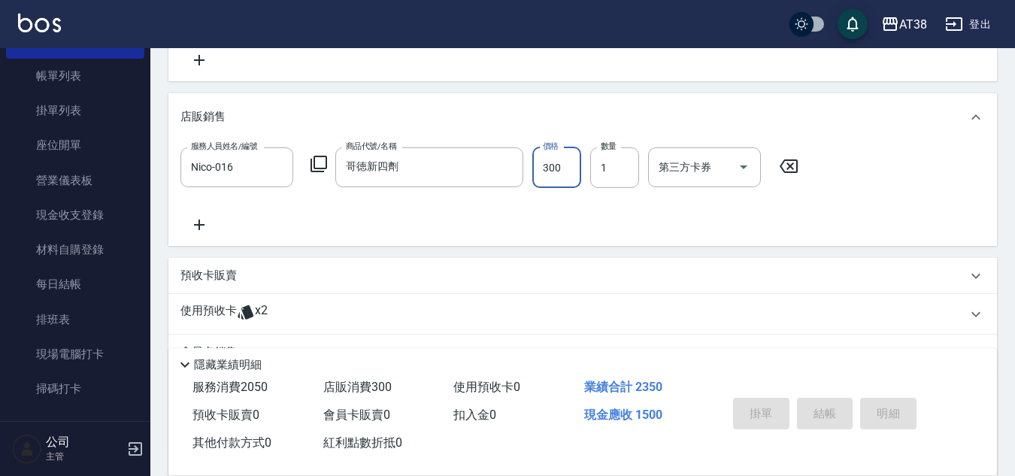
type input "[DATE] 19:23"
type input "0"
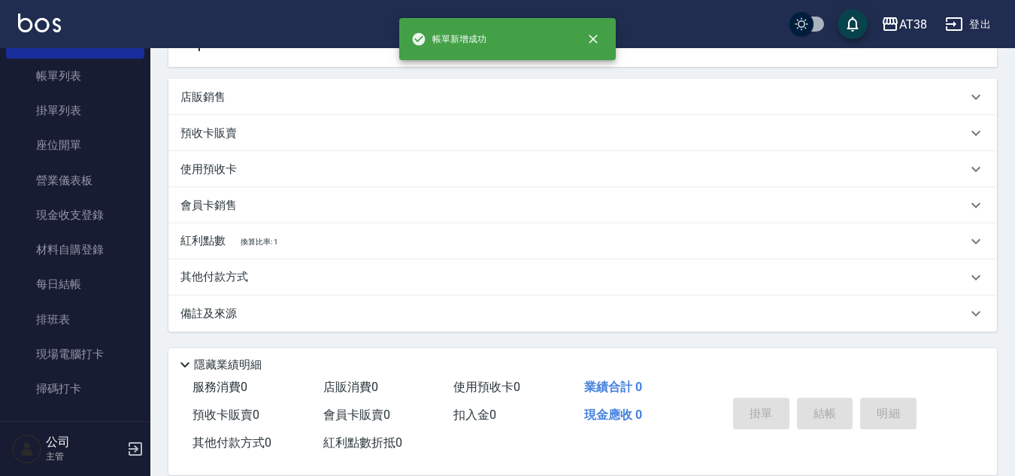
scroll to position [0, 0]
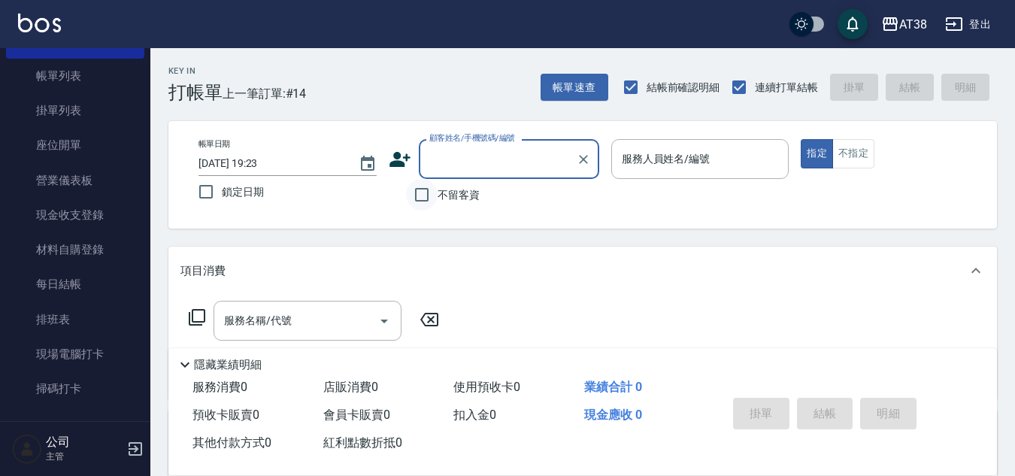
click at [428, 195] on input "不留客資" at bounding box center [422, 195] width 32 height 32
checkbox input "true"
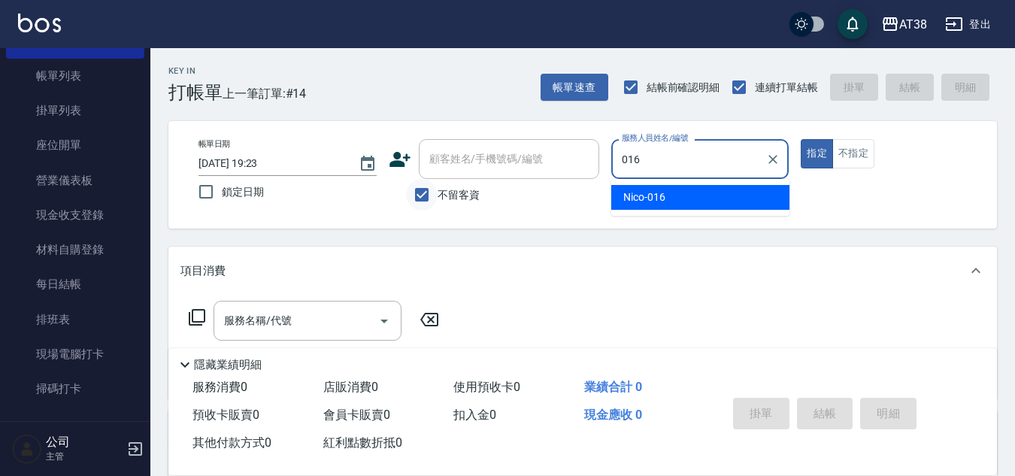
type input "Nico-016"
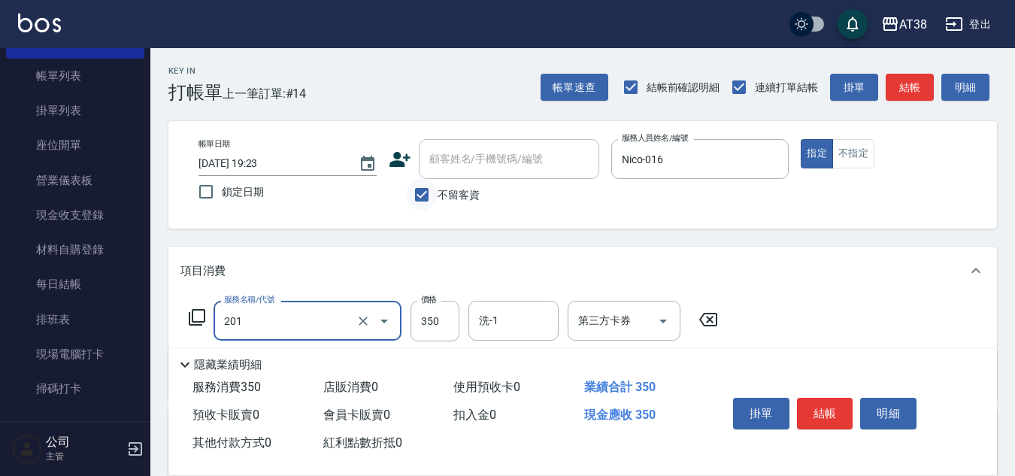
type input "洗髮(201)"
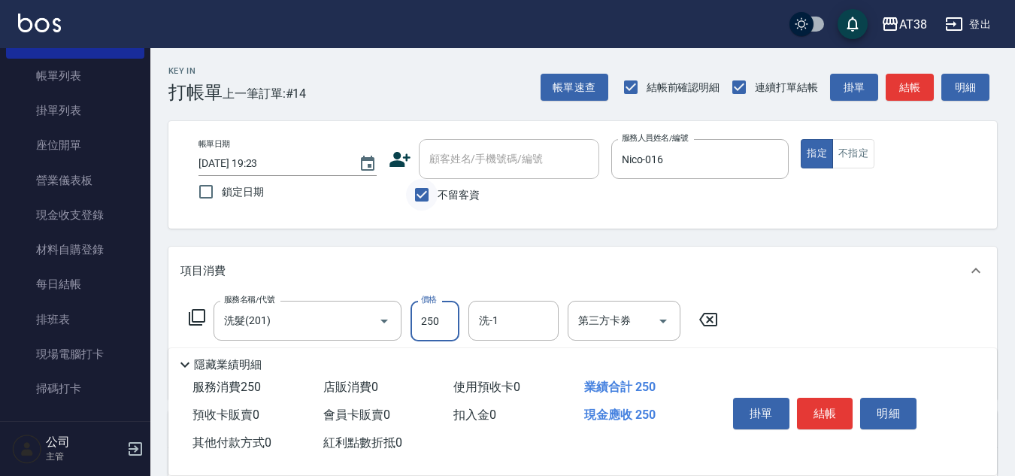
type input "250"
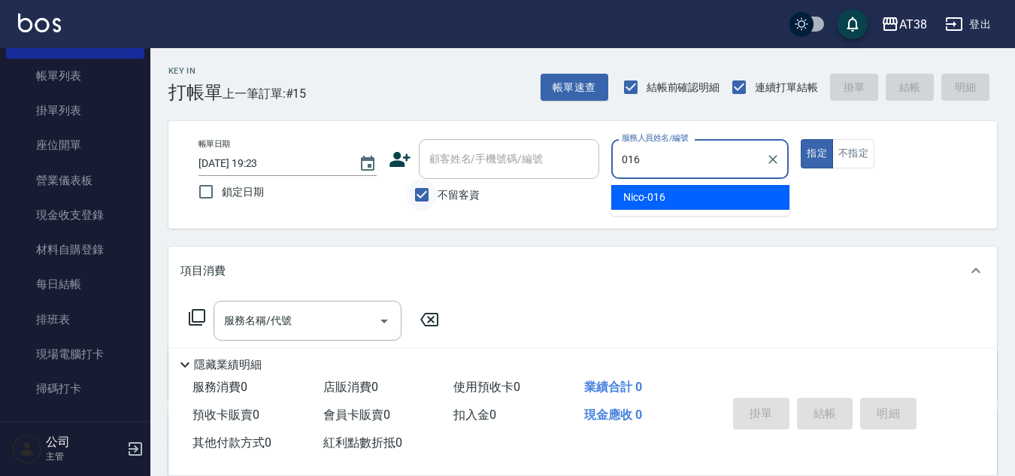
type input "Nico-016"
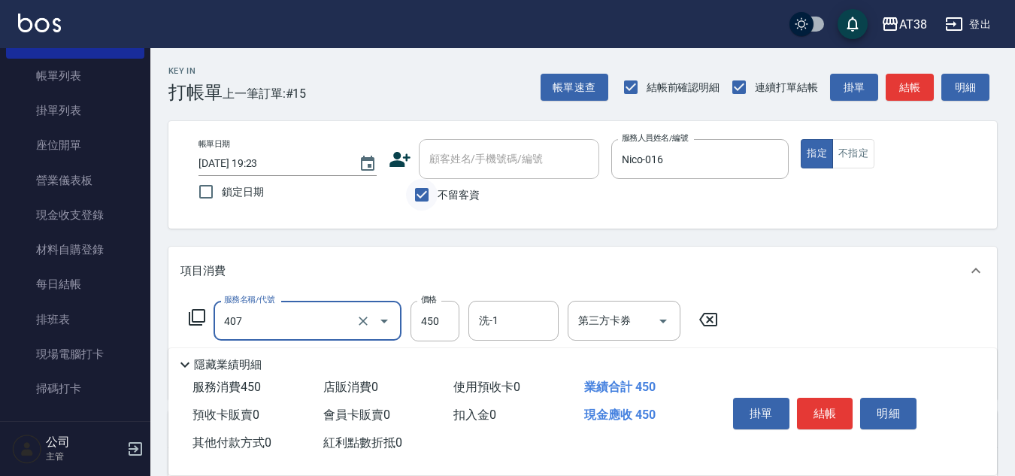
type input "剪髮(407)"
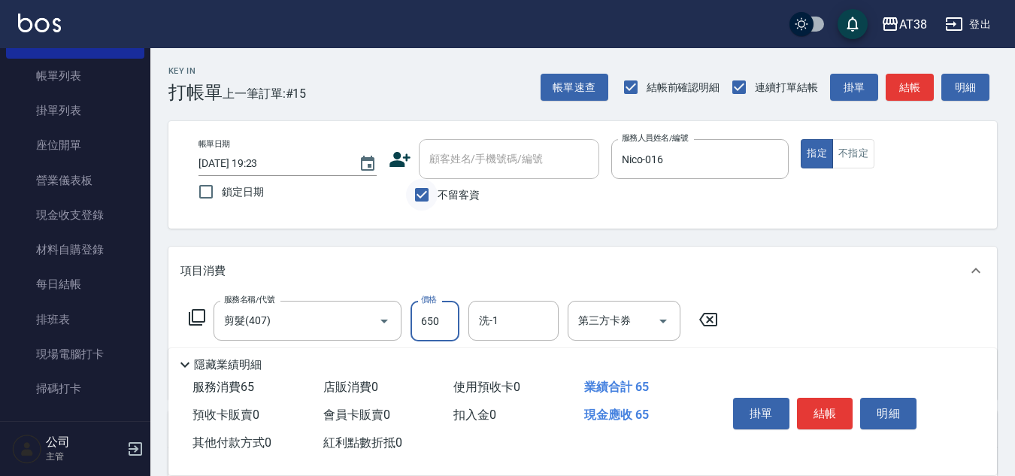
type input "650"
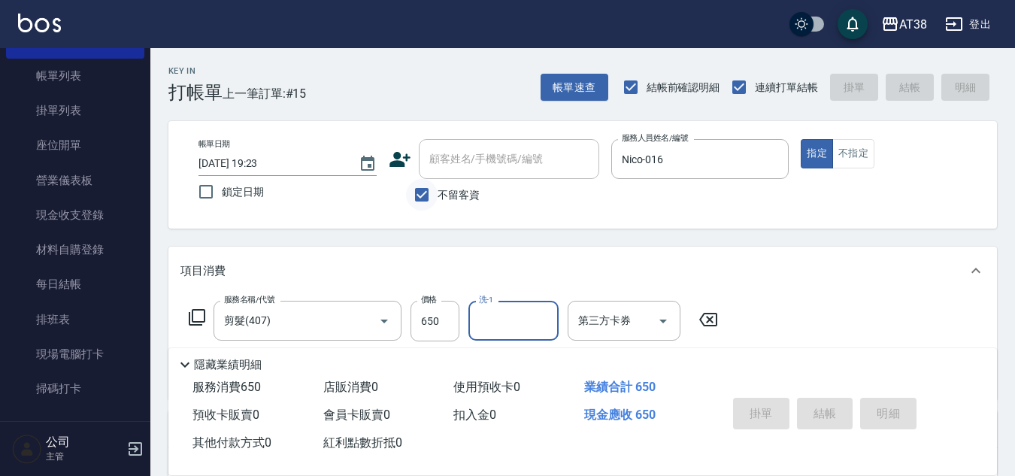
type input "[DATE] 19:24"
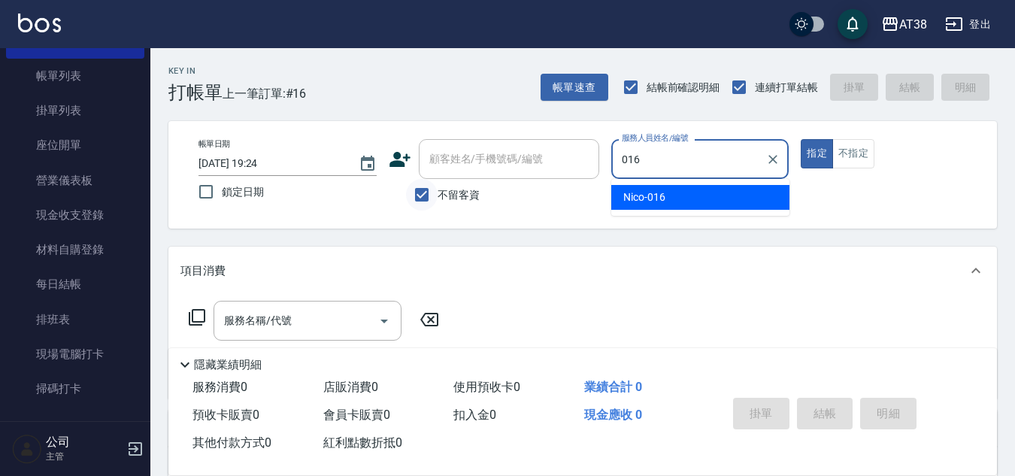
type input "Nico-016"
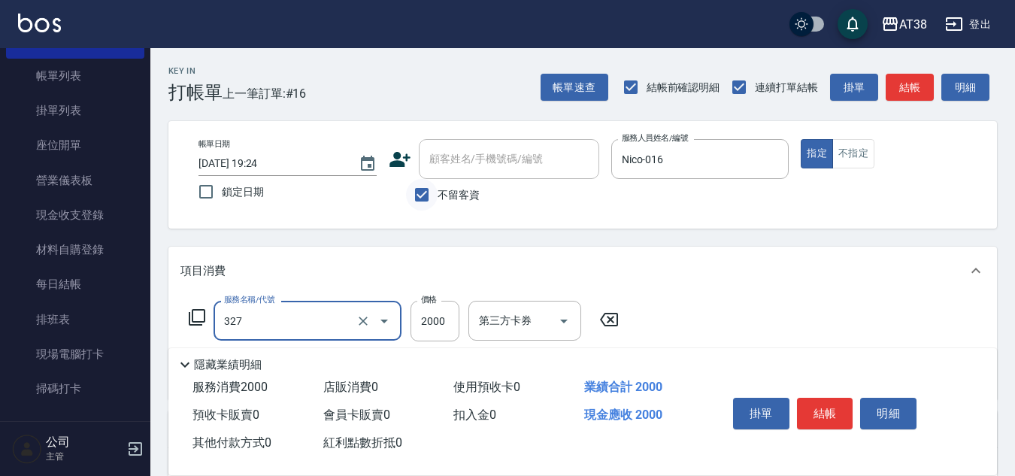
type input "溫塑燙(327)"
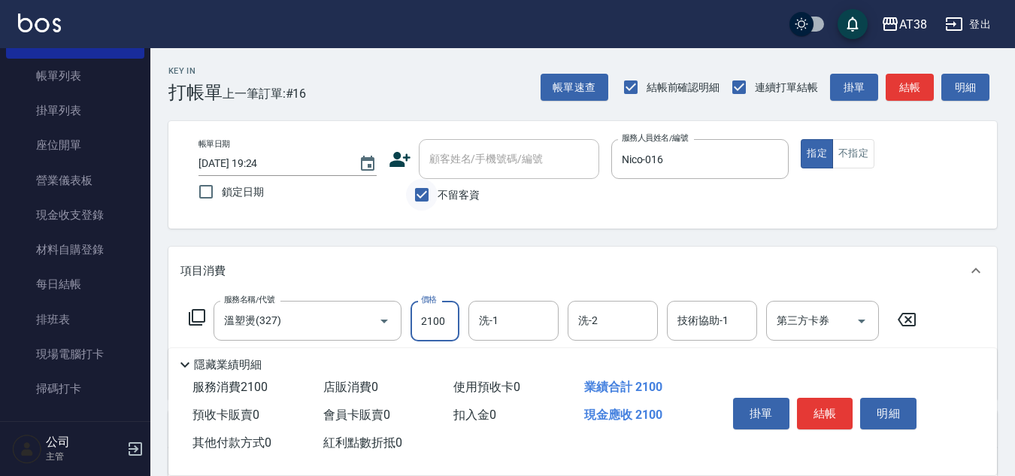
type input "2100"
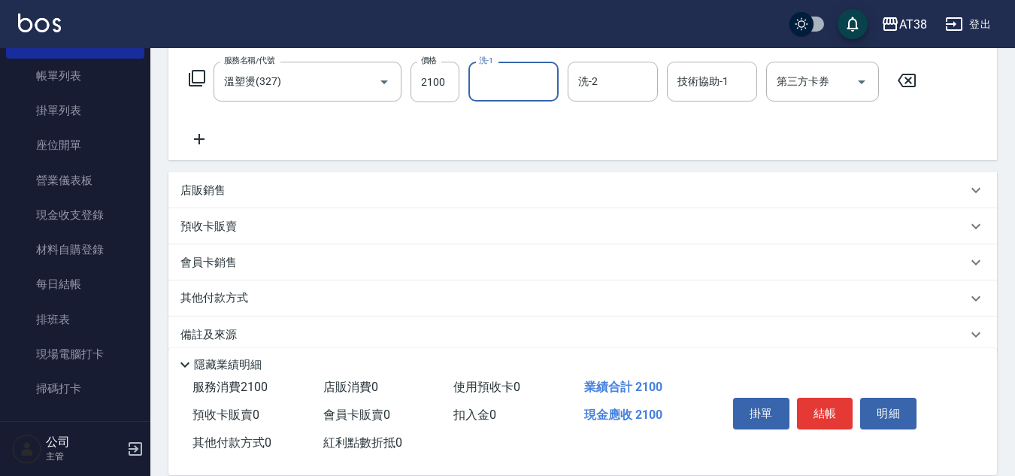
scroll to position [260, 0]
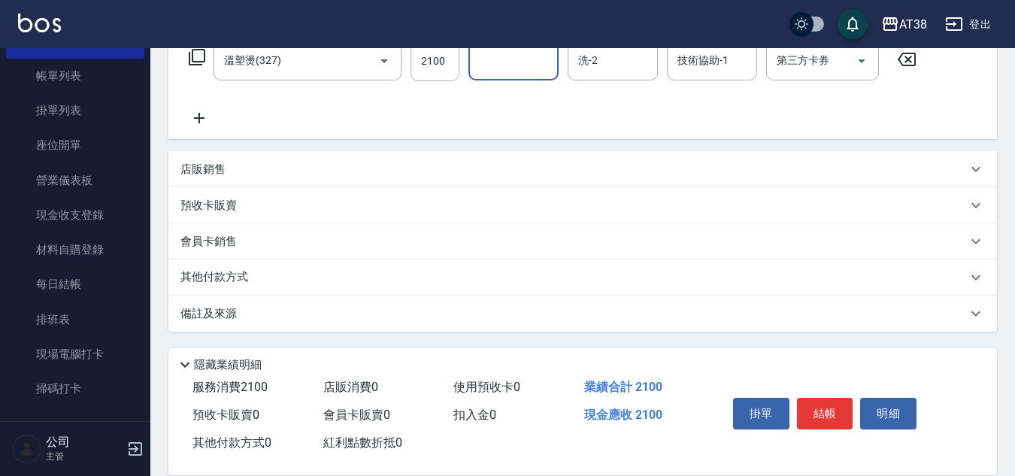
click at [218, 166] on p "店販銷售" at bounding box center [202, 170] width 45 height 16
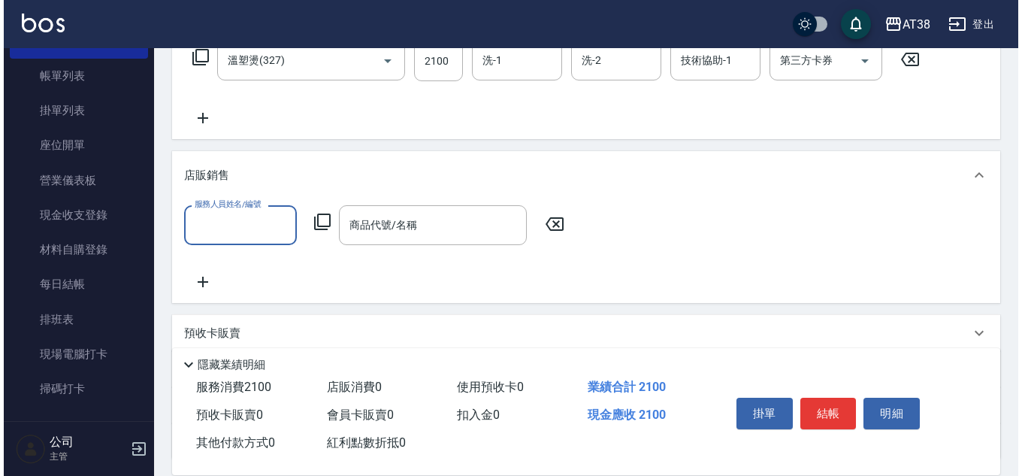
scroll to position [0, 0]
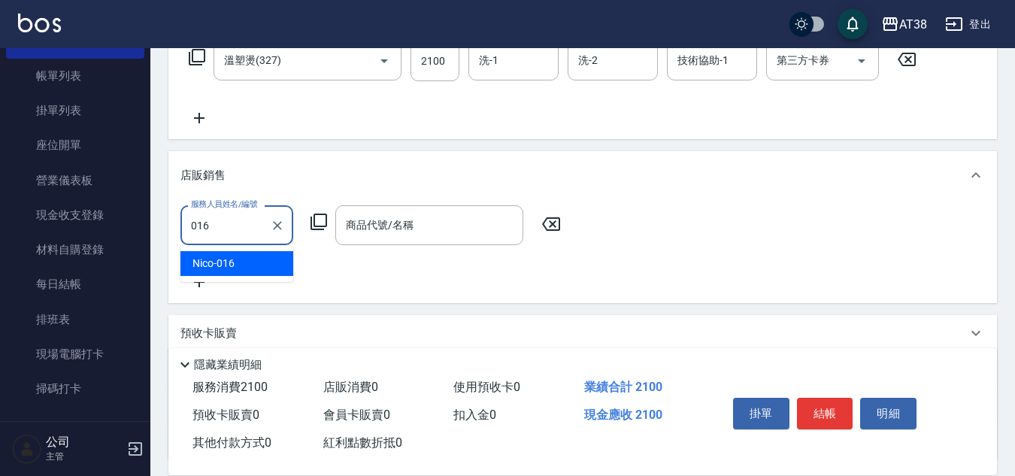
type input "Nico-016"
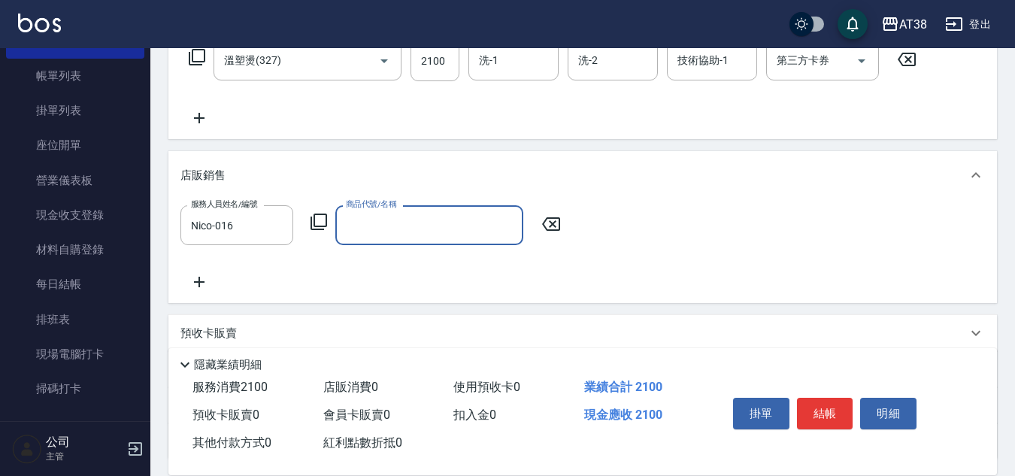
click at [319, 219] on icon at bounding box center [319, 222] width 18 height 18
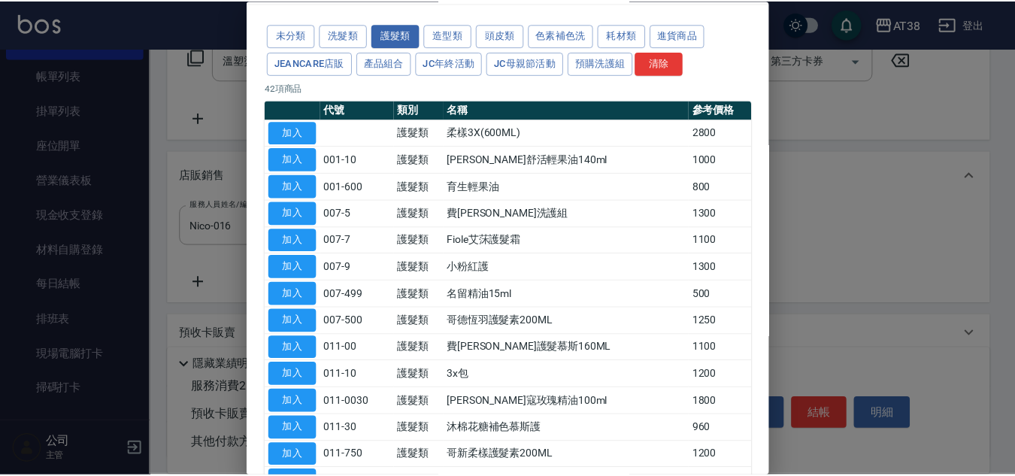
scroll to position [75, 0]
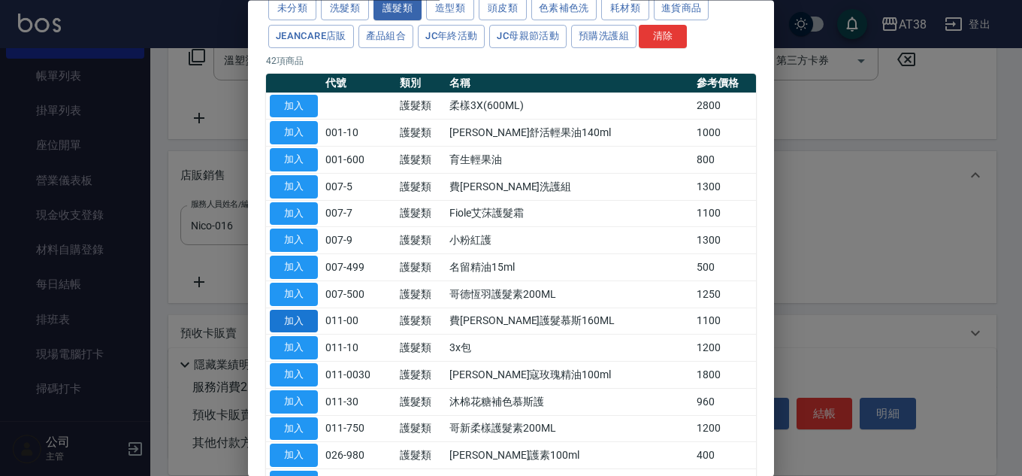
click at [287, 325] on button "加入" at bounding box center [294, 321] width 48 height 23
type input "費[PERSON_NAME]護髮慕斯160ML"
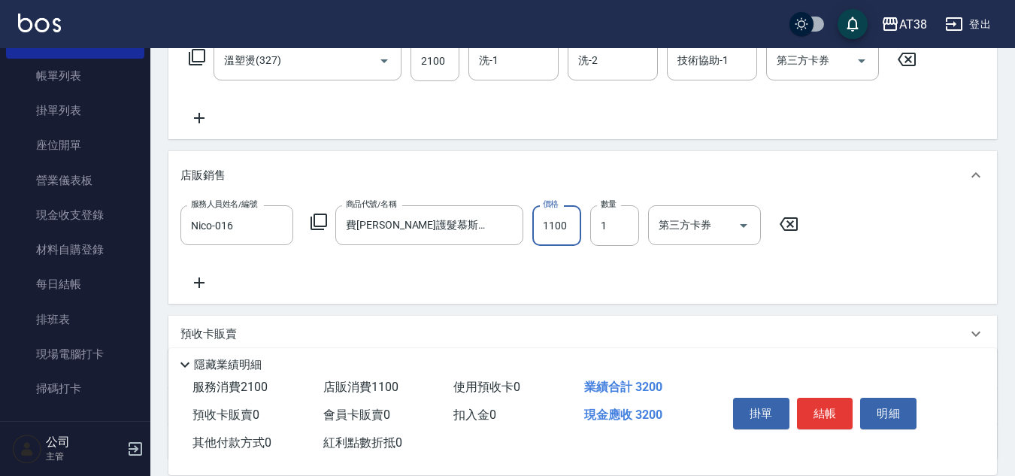
click at [550, 235] on input "1100" at bounding box center [556, 225] width 49 height 41
type input "880"
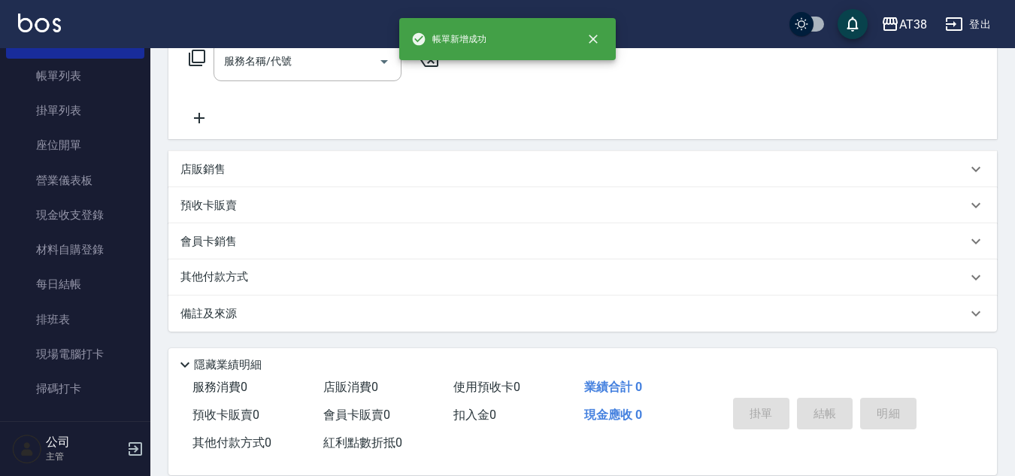
scroll to position [0, 0]
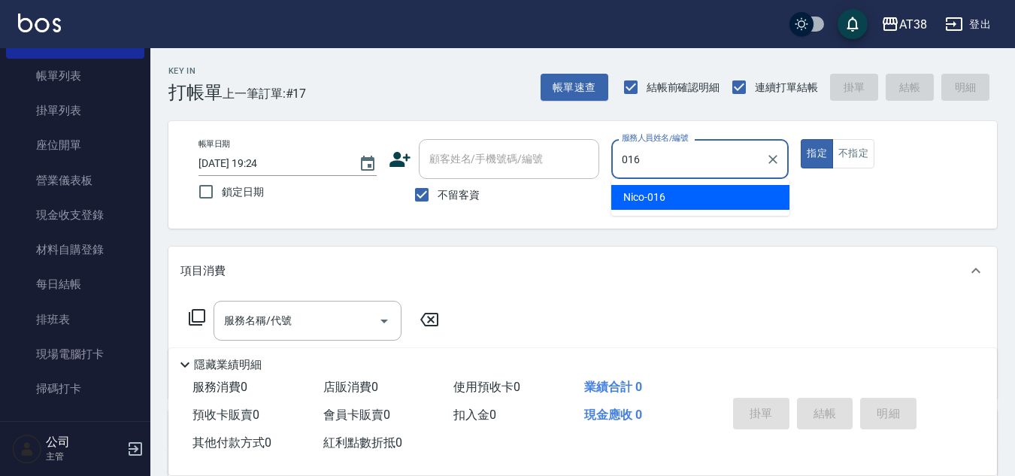
type input "Nico-016"
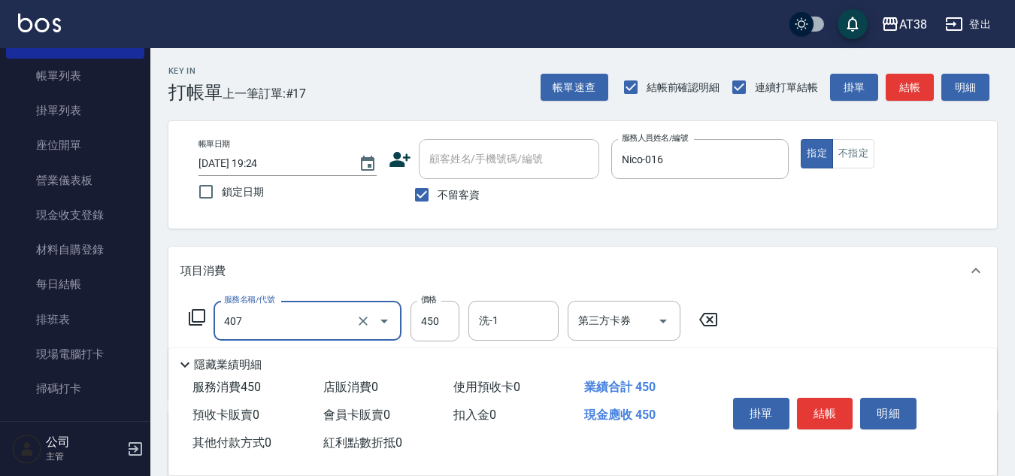
type input "剪髮(407)"
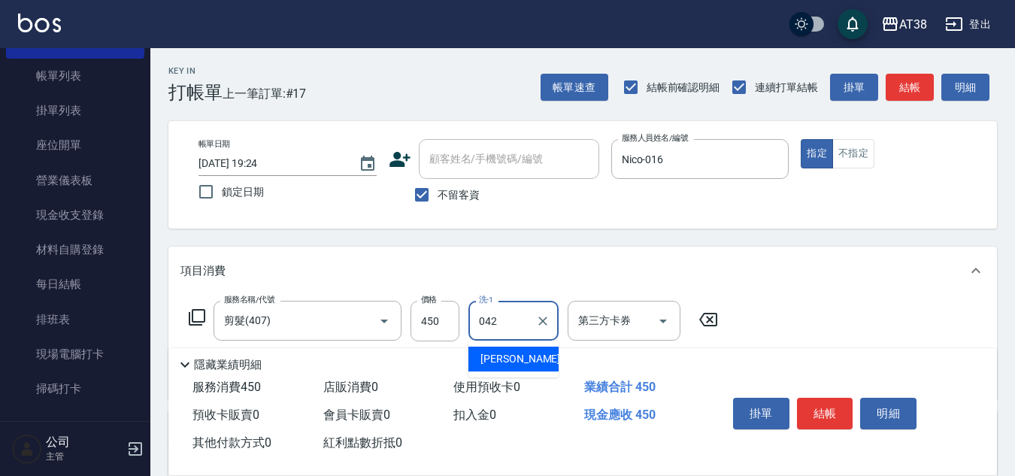
type input "[PERSON_NAME]-042"
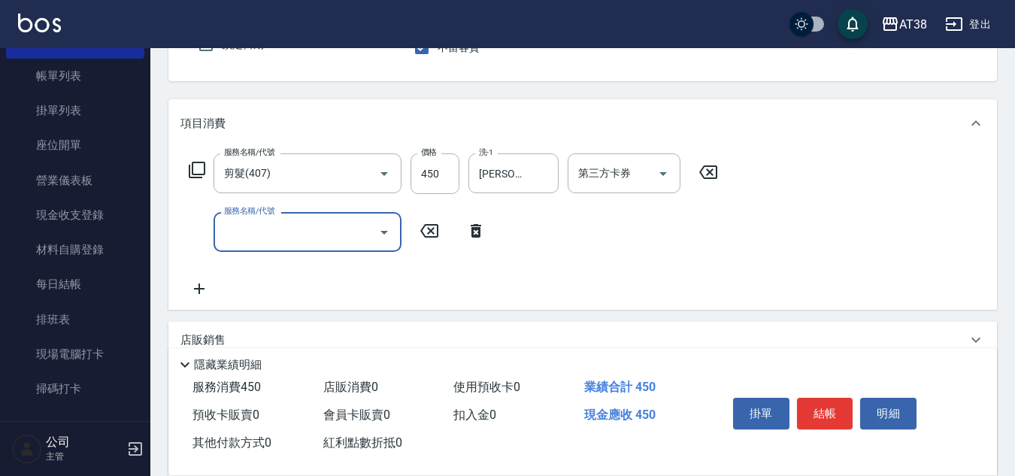
scroll to position [150, 0]
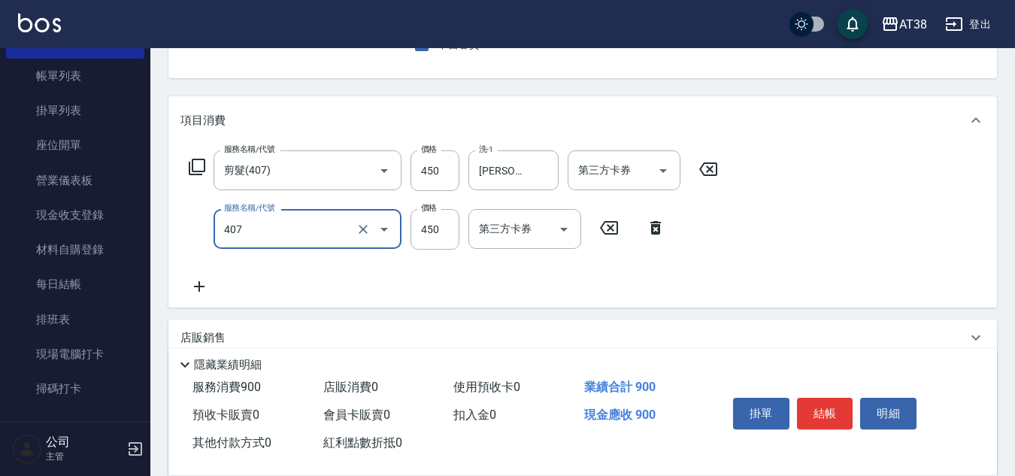
type input "剪髮(407)"
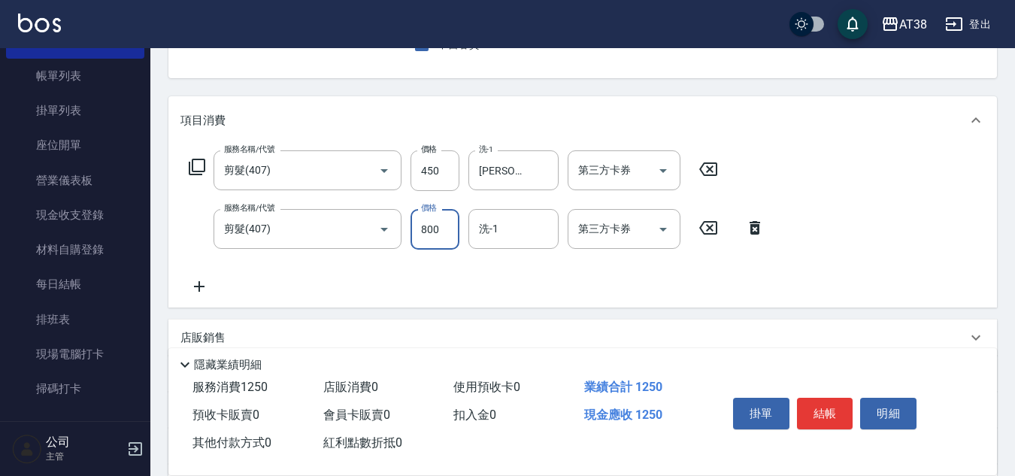
type input "800"
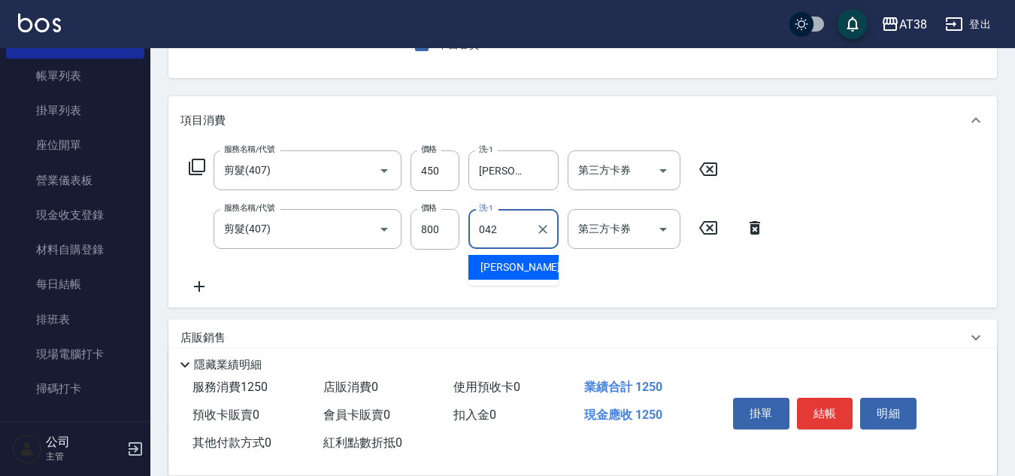
type input "[PERSON_NAME]-042"
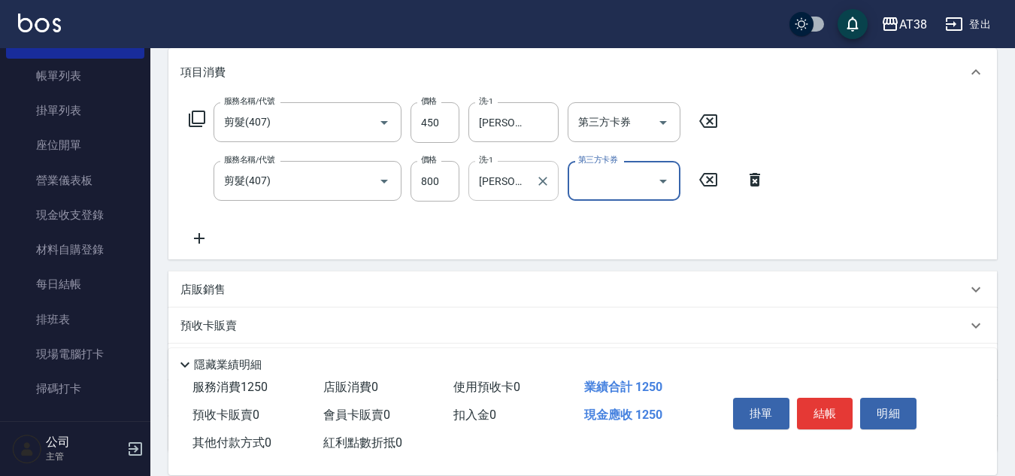
scroll to position [225, 0]
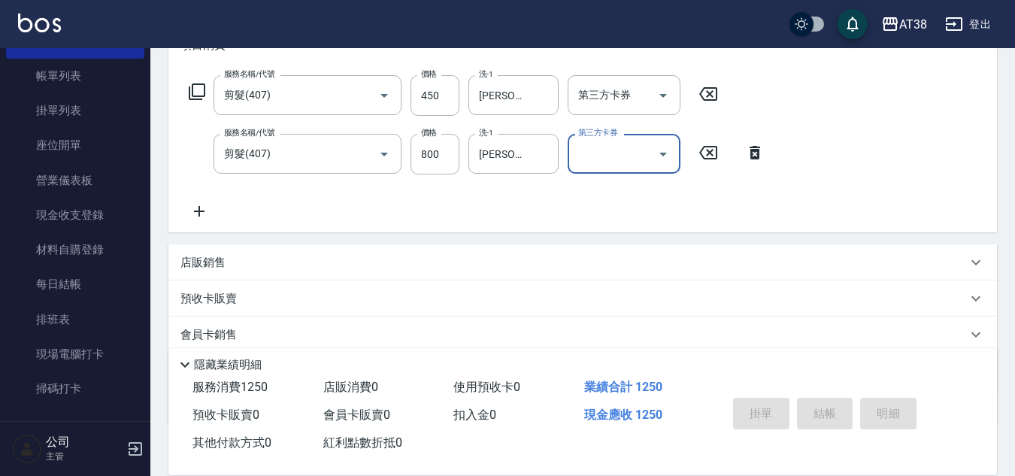
type input "[DATE] 19:27"
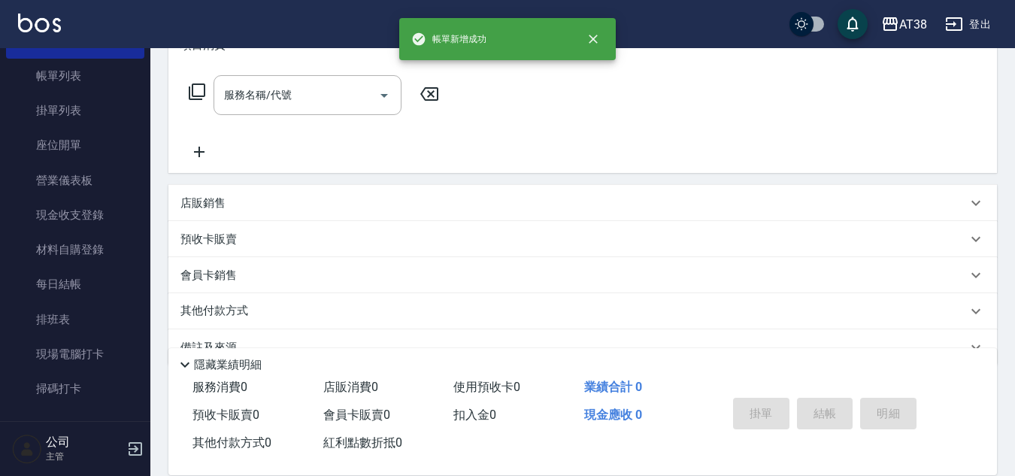
scroll to position [0, 0]
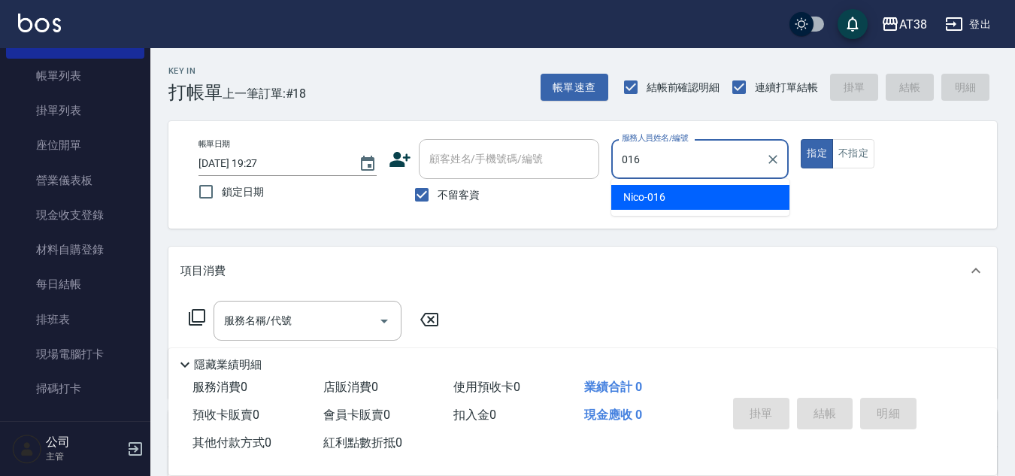
type input "Nico-016"
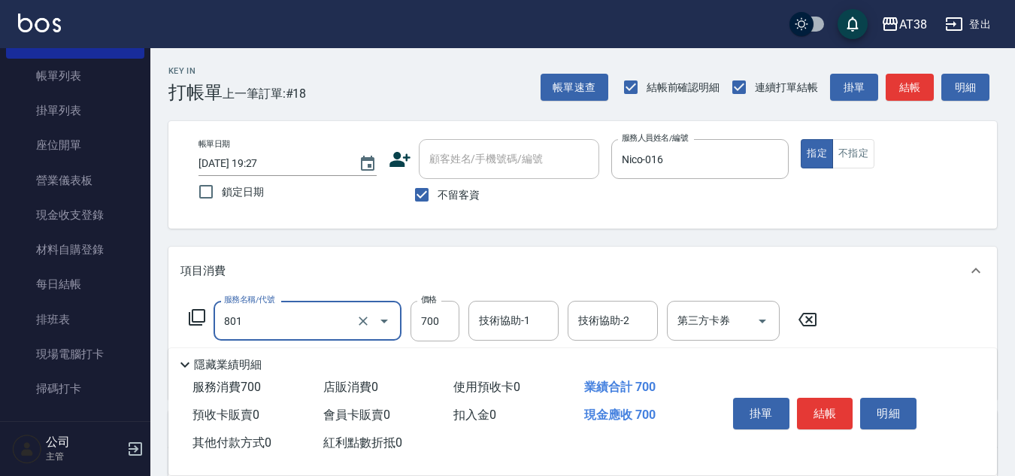
type input "頭皮(半)(801)"
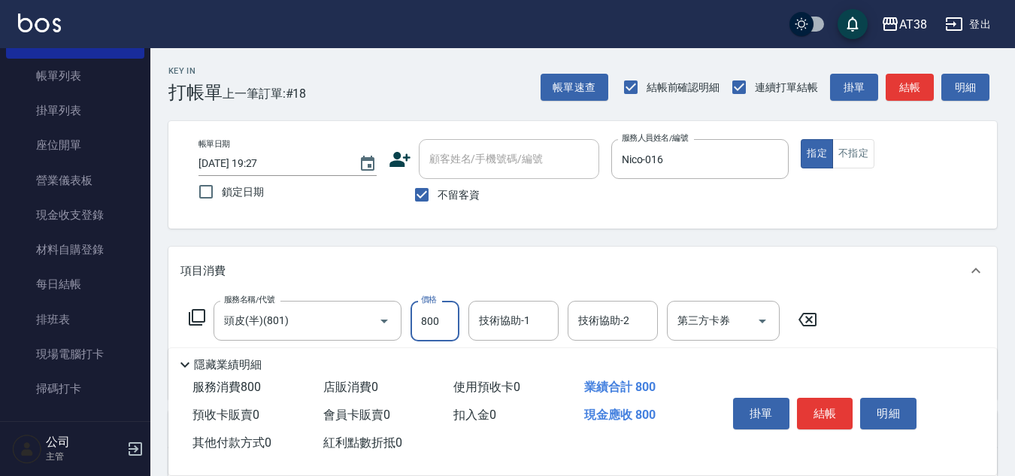
type input "800"
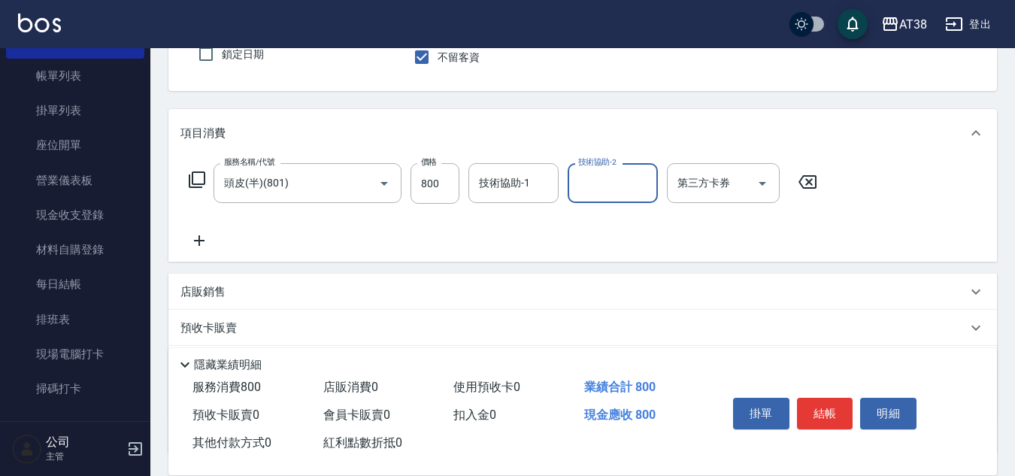
scroll to position [150, 0]
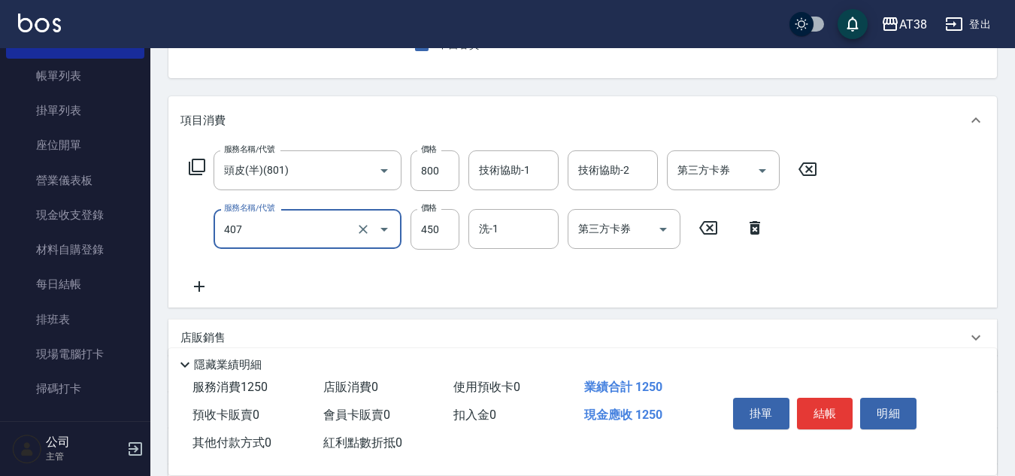
type input "剪髮(407)"
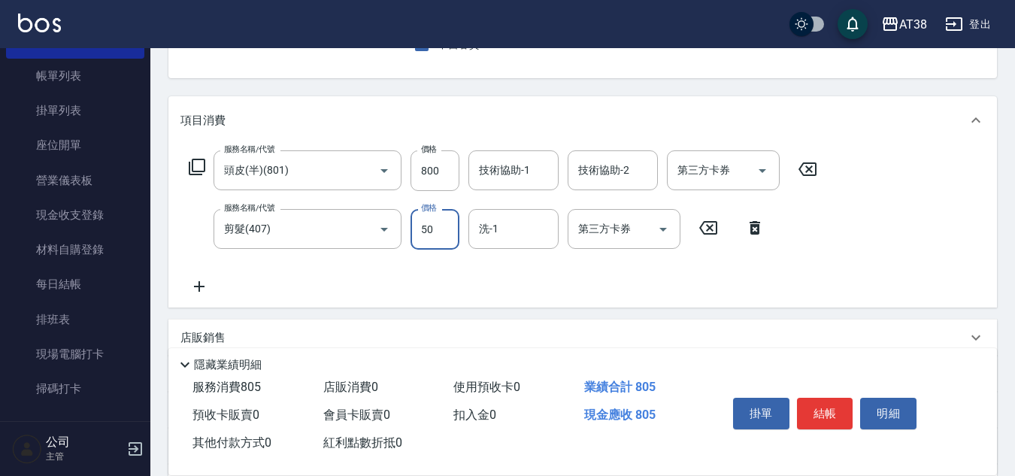
type input "500"
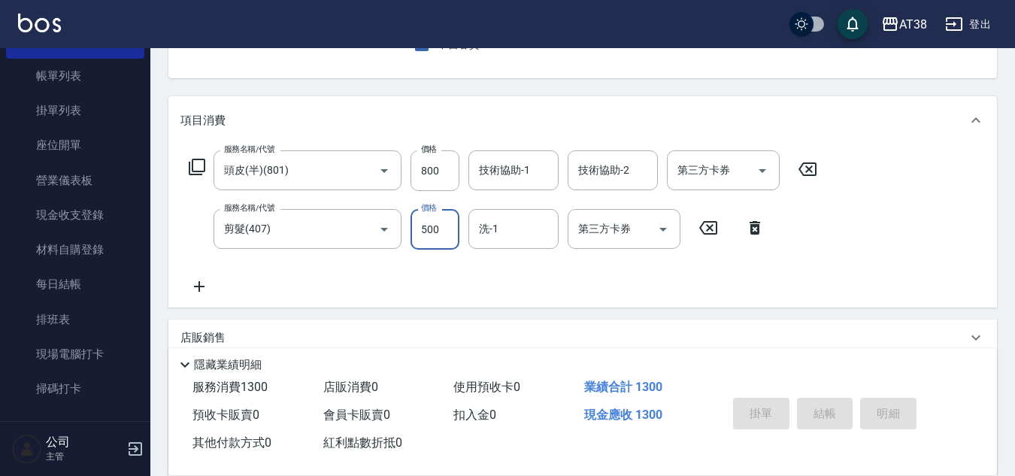
type input "[DATE] 19:28"
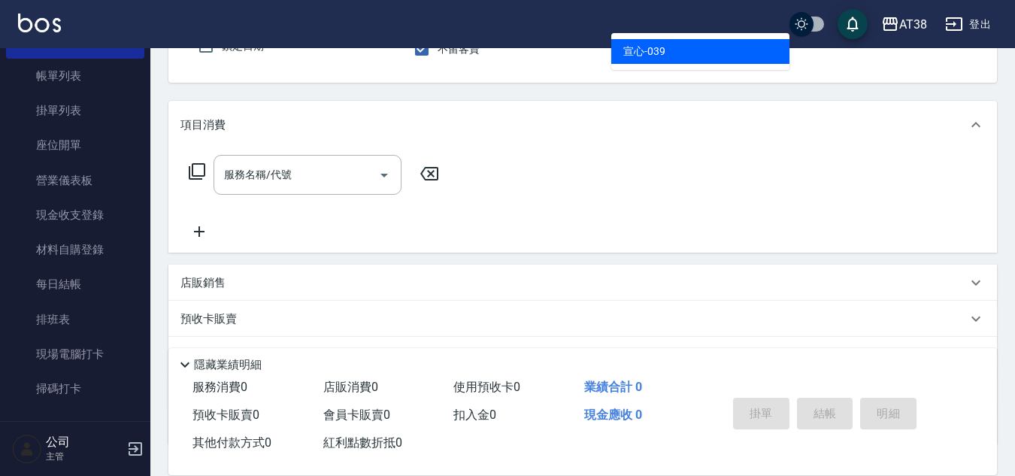
type input "宣心-039"
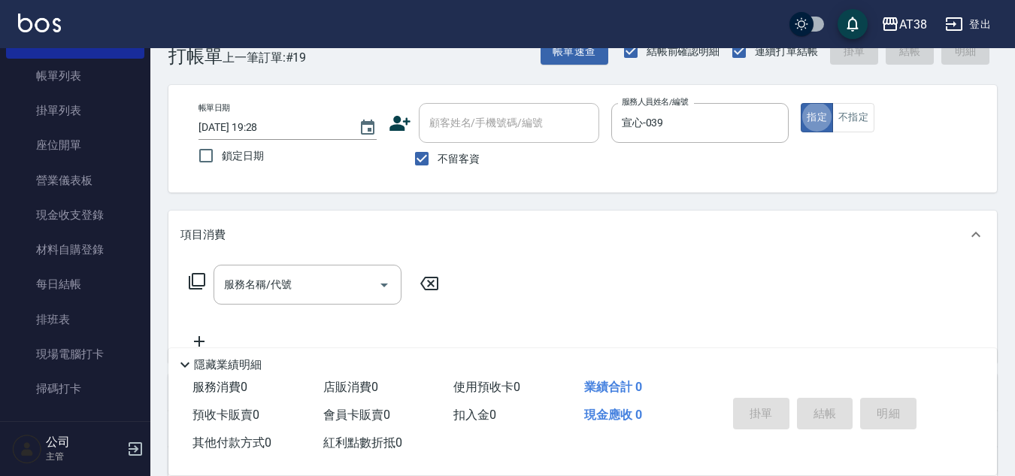
scroll to position [0, 0]
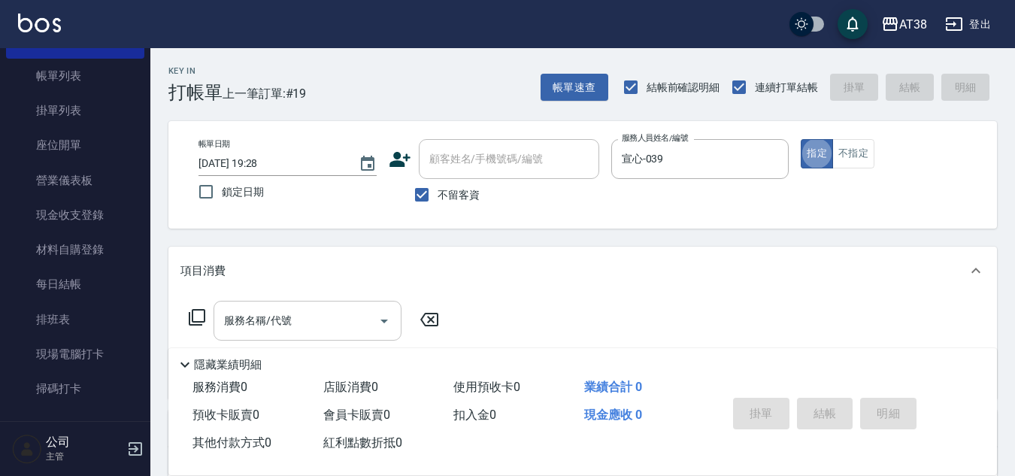
click at [263, 320] on input "服務名稱/代號" at bounding box center [296, 320] width 152 height 26
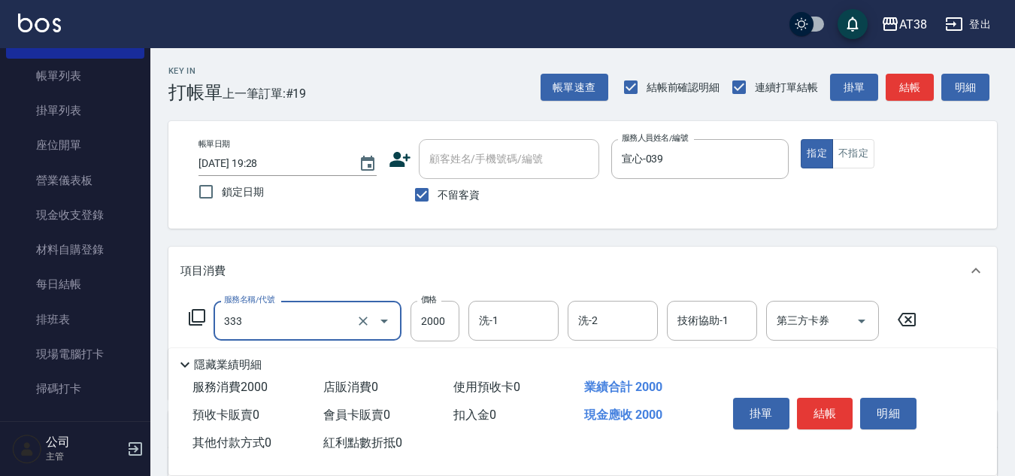
type input "網路燙髮(333)"
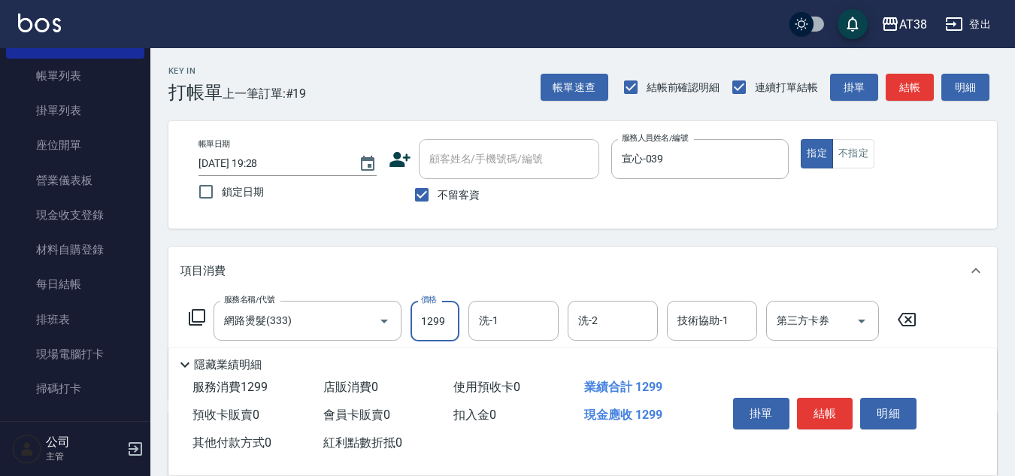
type input "1299"
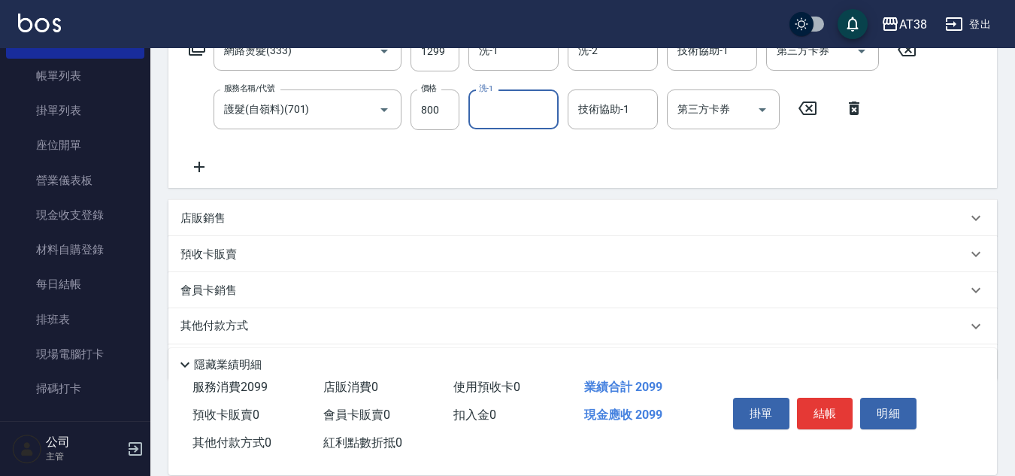
scroll to position [244, 0]
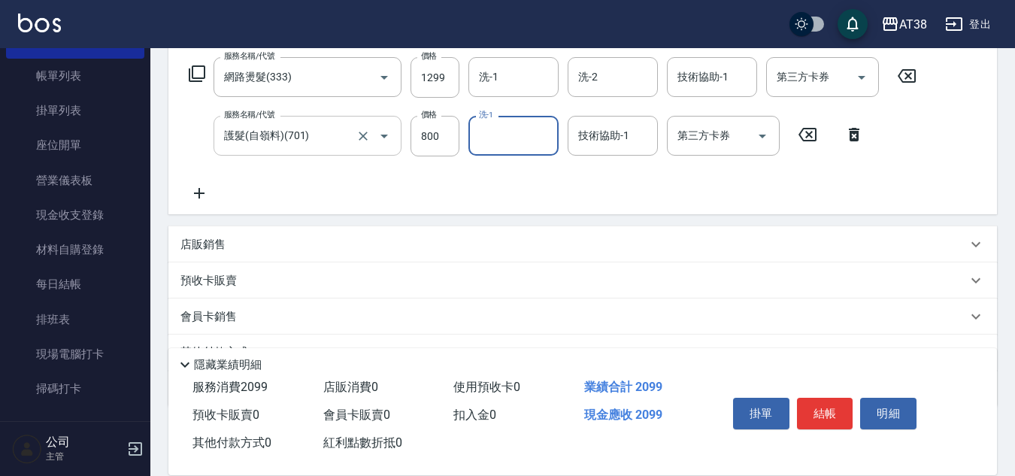
click at [306, 152] on div "護髮(自嶺料)(701) 服務名稱/代號" at bounding box center [307, 136] width 188 height 40
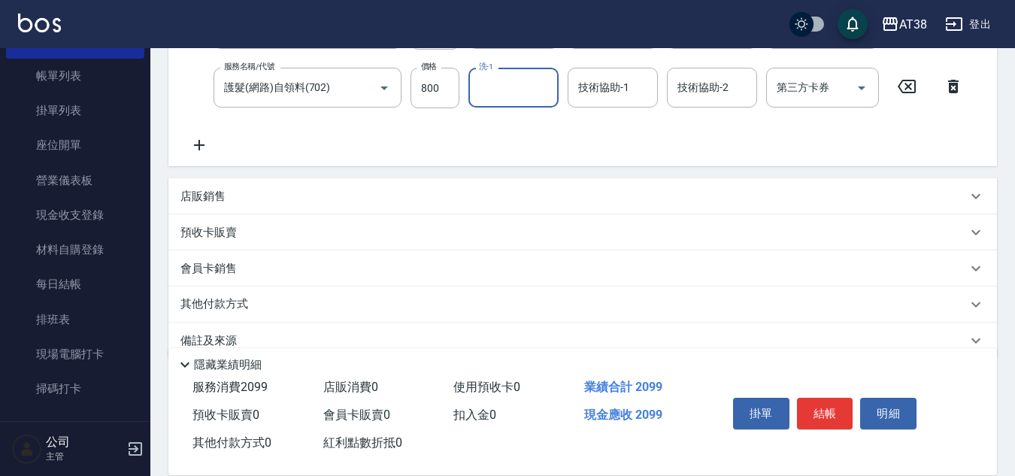
scroll to position [319, 0]
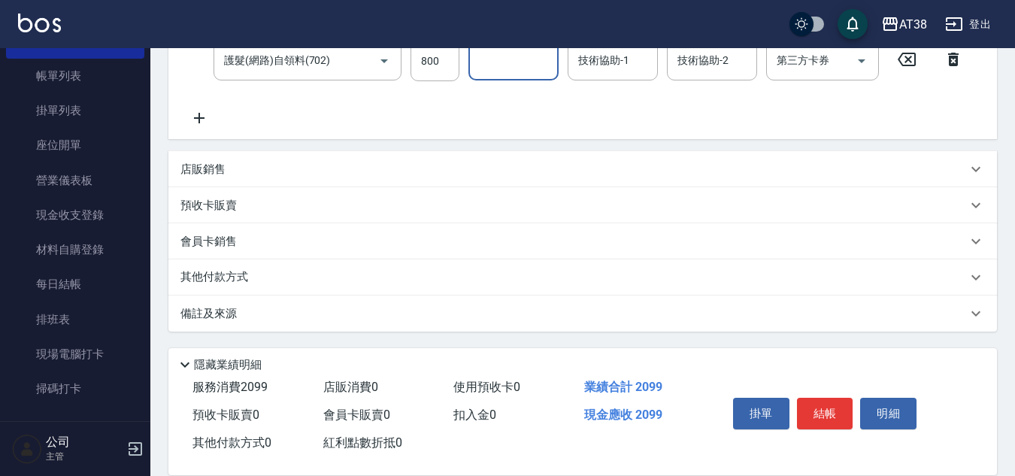
click at [213, 174] on p "店販銷售" at bounding box center [202, 170] width 45 height 16
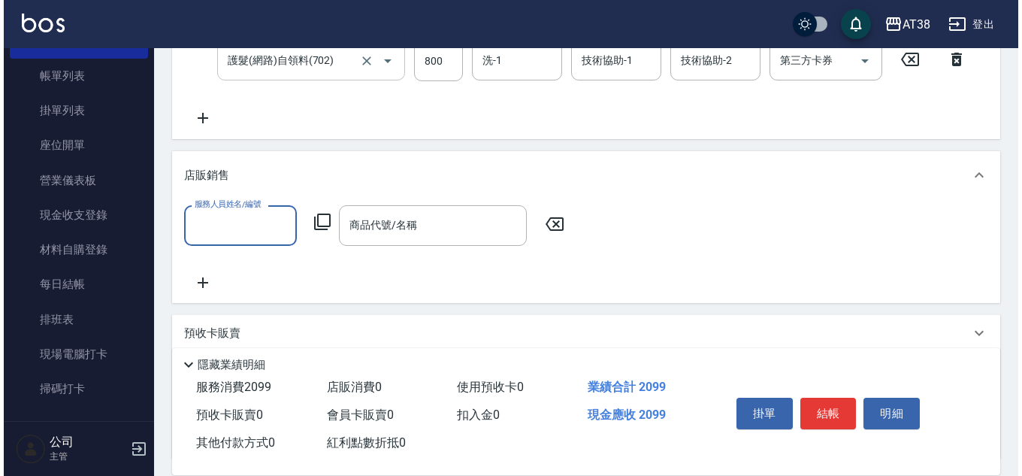
scroll to position [0, 0]
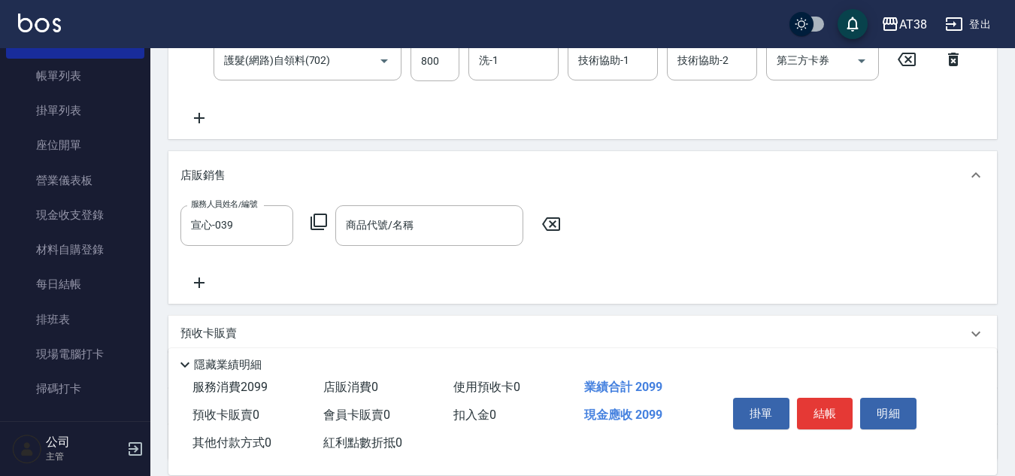
click at [315, 220] on icon at bounding box center [318, 221] width 17 height 17
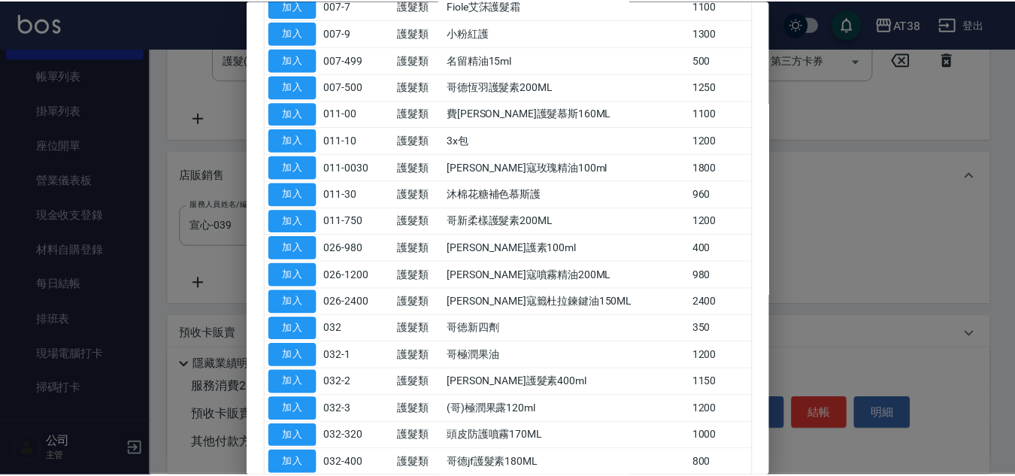
scroll to position [301, 0]
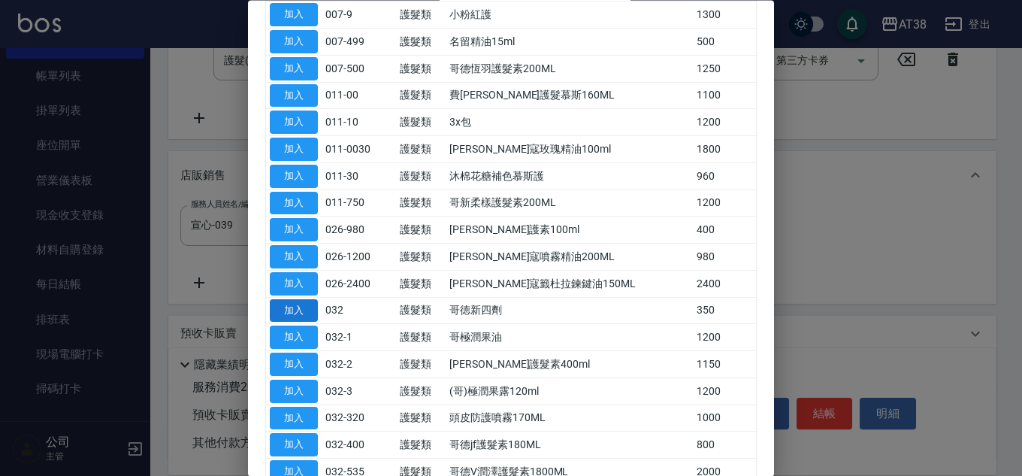
click at [299, 313] on button "加入" at bounding box center [294, 310] width 48 height 23
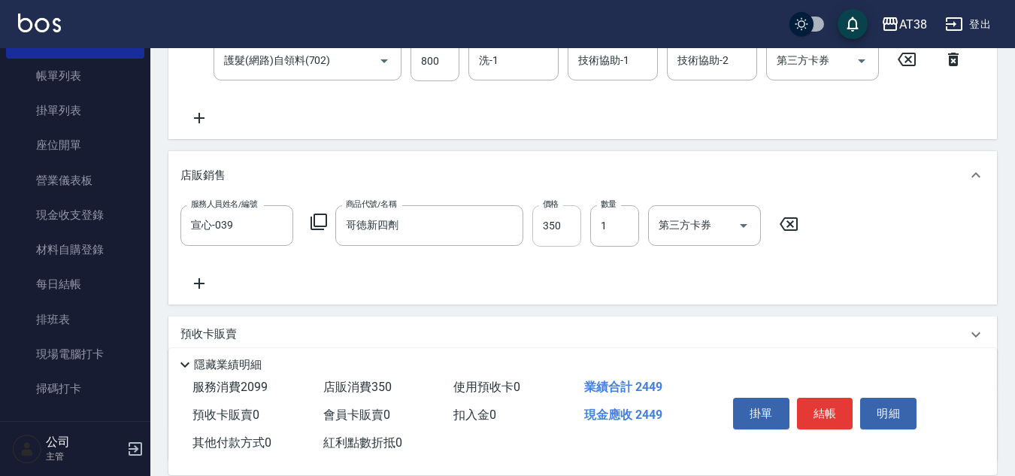
click at [569, 228] on input "350" at bounding box center [556, 225] width 49 height 41
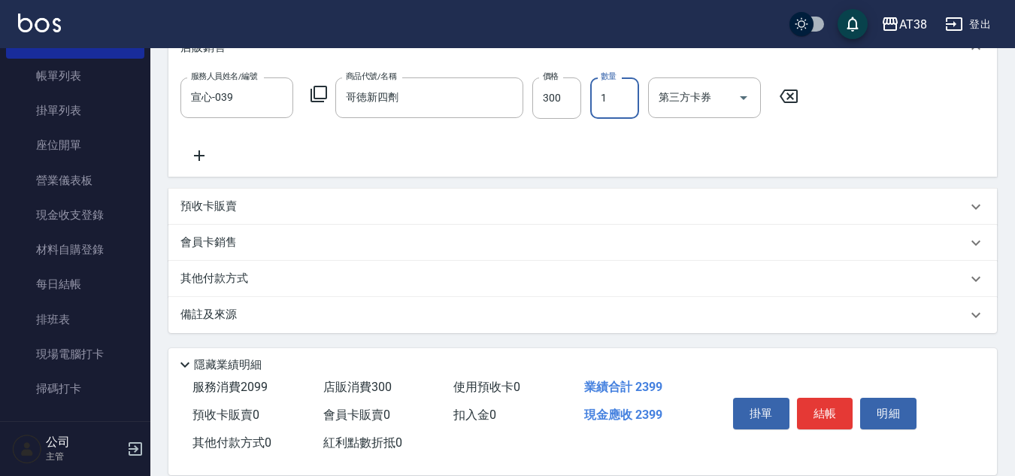
scroll to position [448, 0]
click at [204, 269] on p "其他付款方式" at bounding box center [217, 277] width 75 height 17
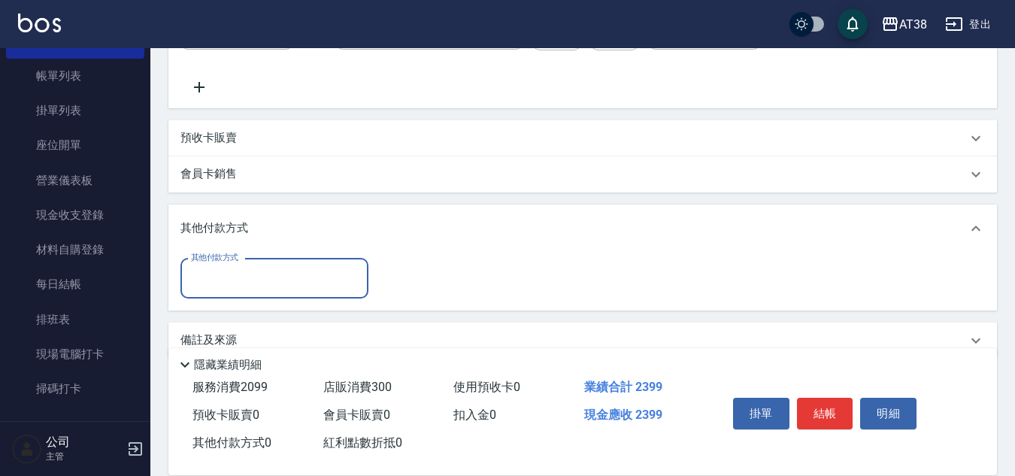
scroll to position [542, 0]
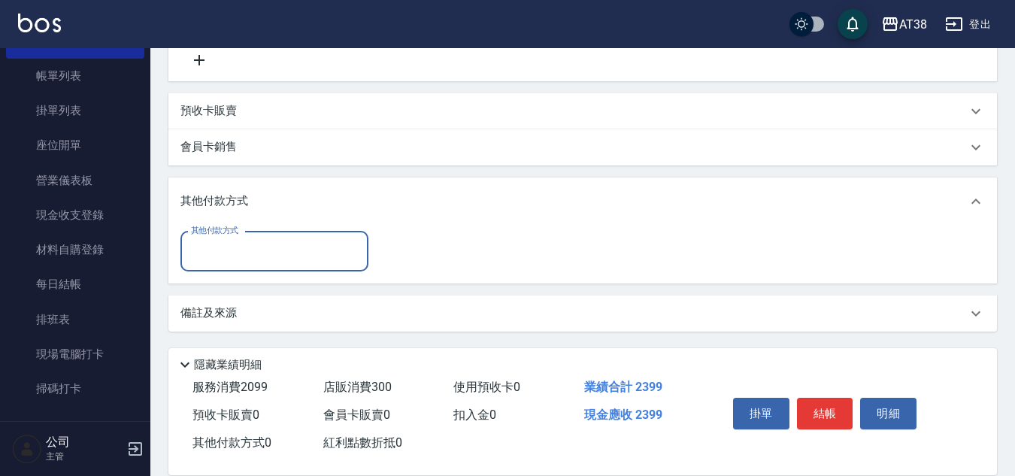
click at [245, 255] on input "其他付款方式" at bounding box center [274, 251] width 174 height 26
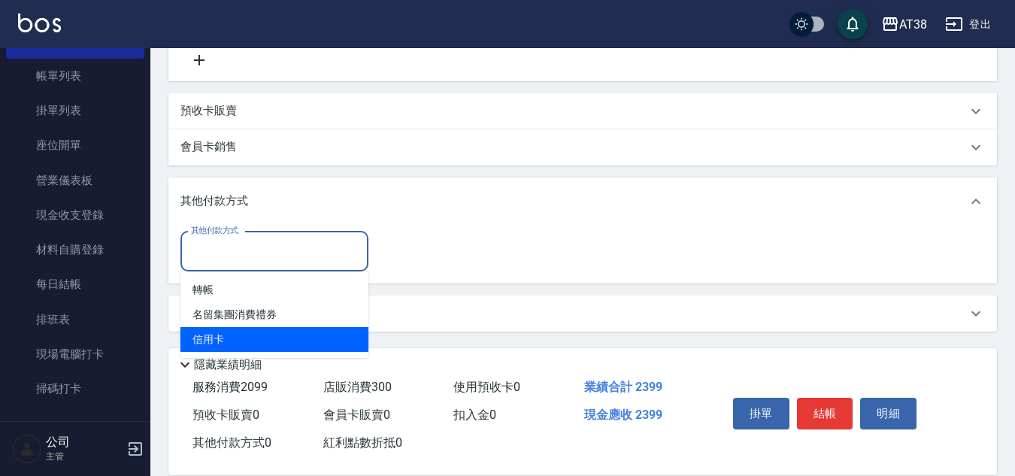
click at [213, 334] on span "信用卡" at bounding box center [274, 339] width 188 height 25
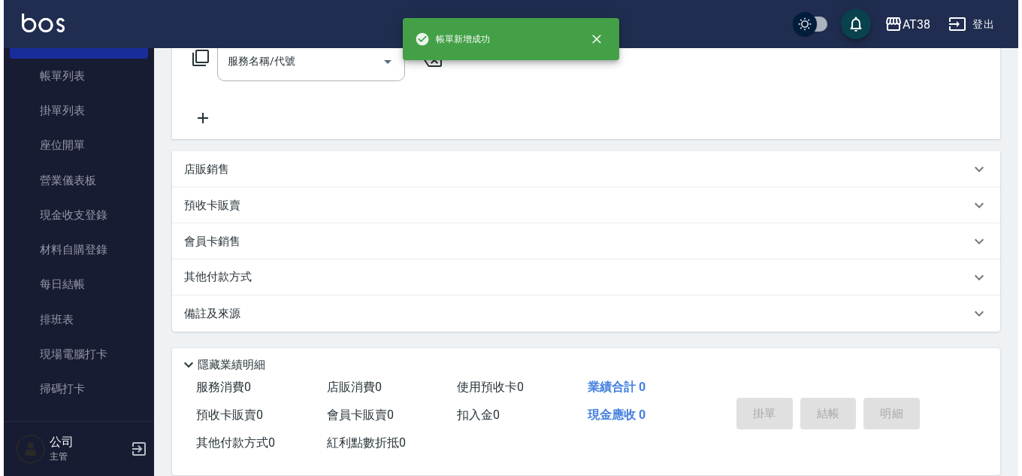
scroll to position [0, 0]
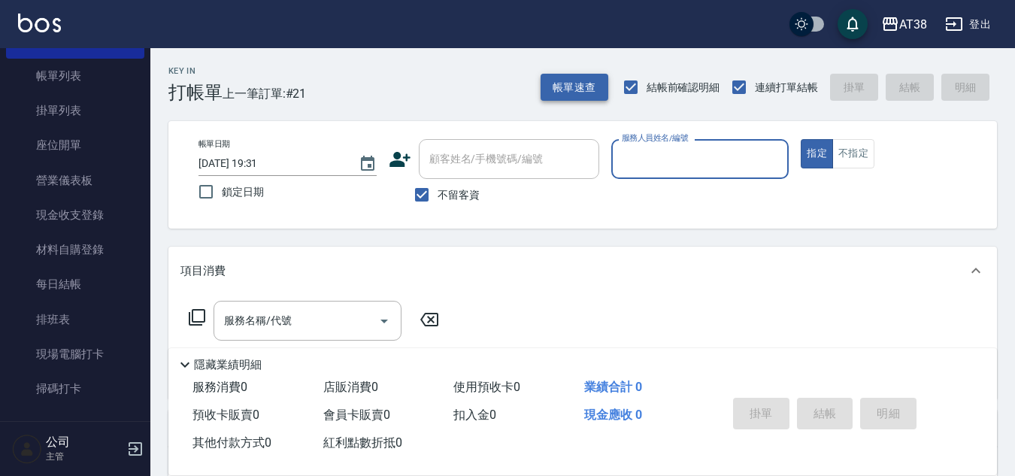
click at [566, 86] on button "帳單速查" at bounding box center [574, 88] width 68 height 28
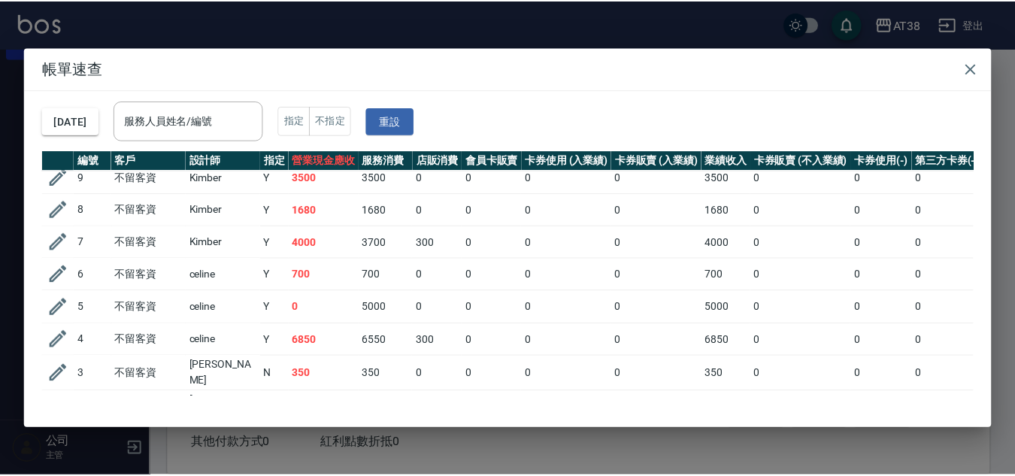
scroll to position [486, 0]
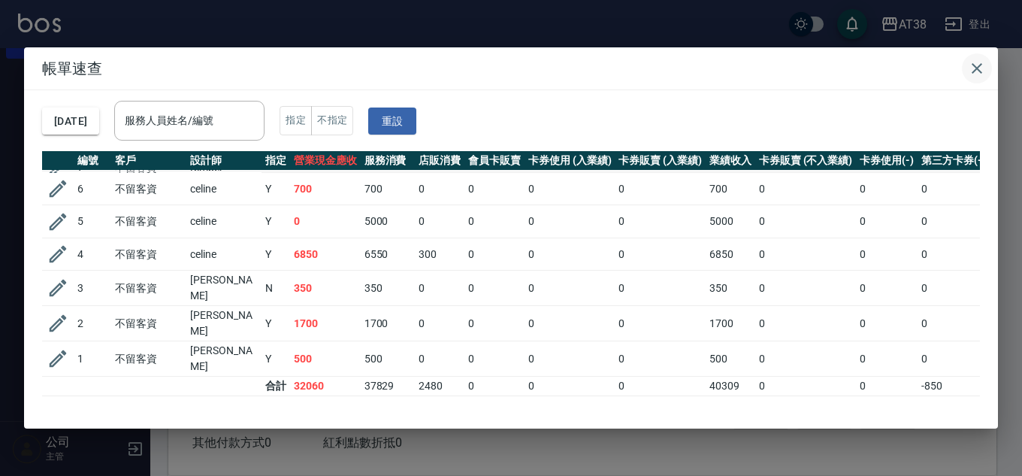
click at [982, 68] on icon "button" at bounding box center [977, 68] width 18 height 18
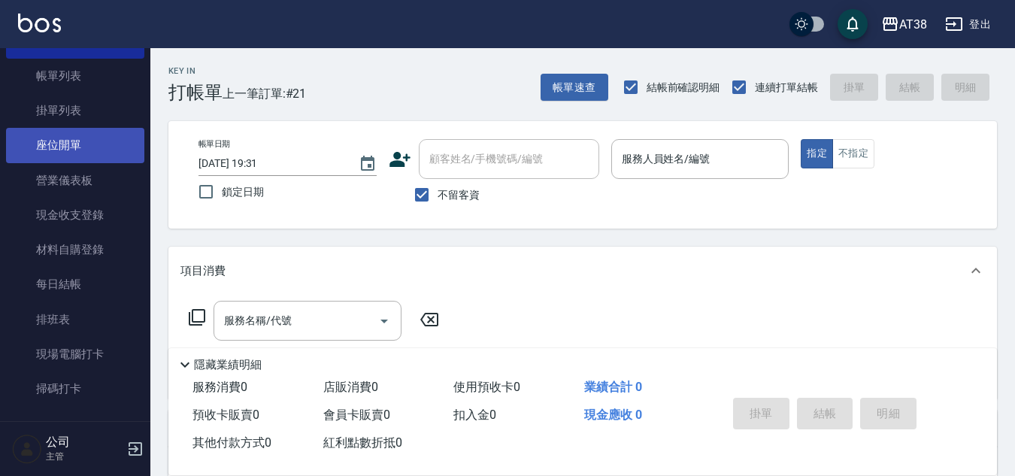
scroll to position [0, 0]
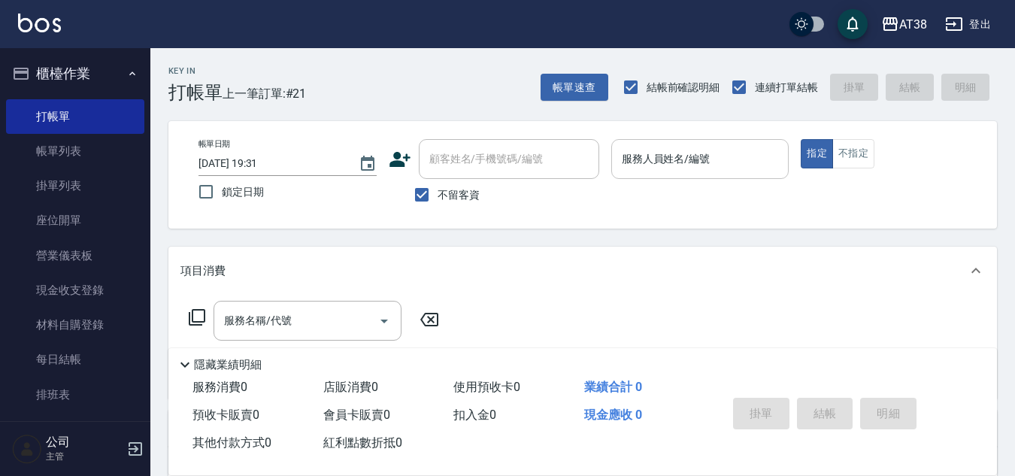
click at [697, 154] on input "服務人員姓名/編號" at bounding box center [700, 159] width 165 height 26
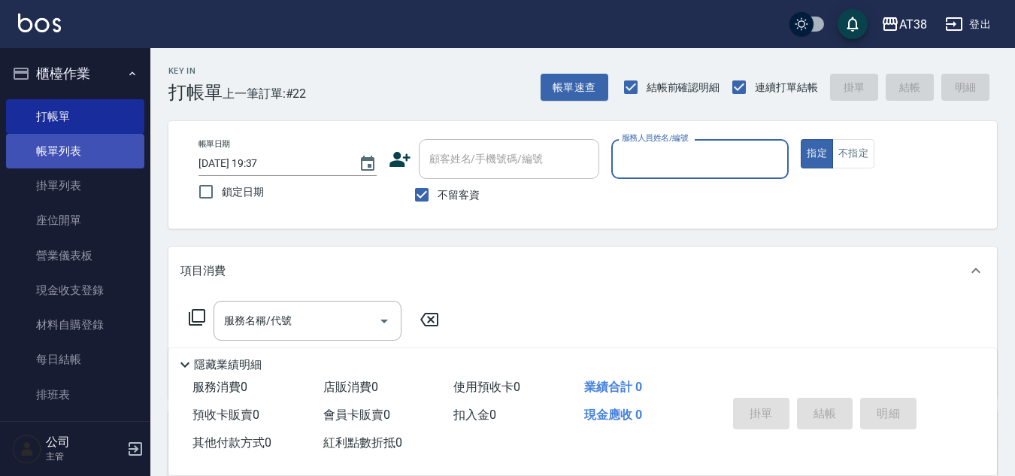
click at [61, 148] on link "帳單列表" at bounding box center [75, 151] width 138 height 35
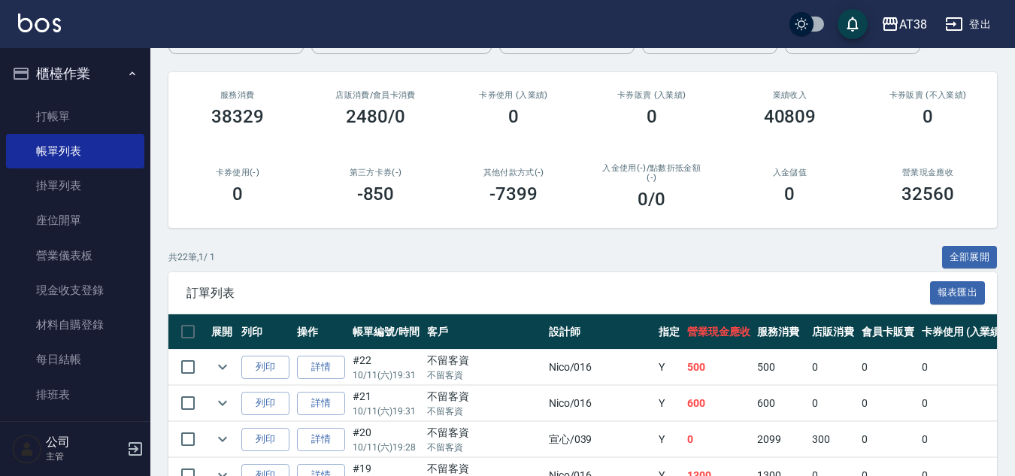
scroll to position [225, 0]
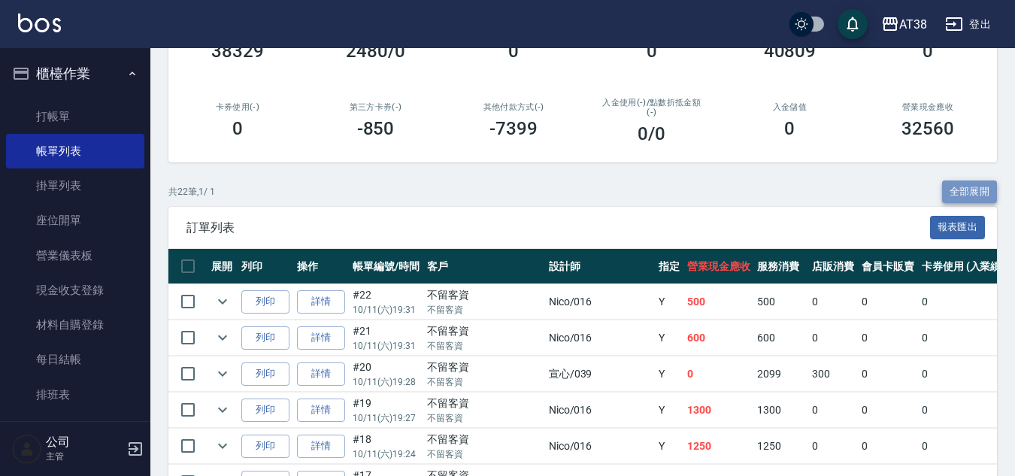
click at [950, 193] on button "全部展開" at bounding box center [970, 191] width 56 height 23
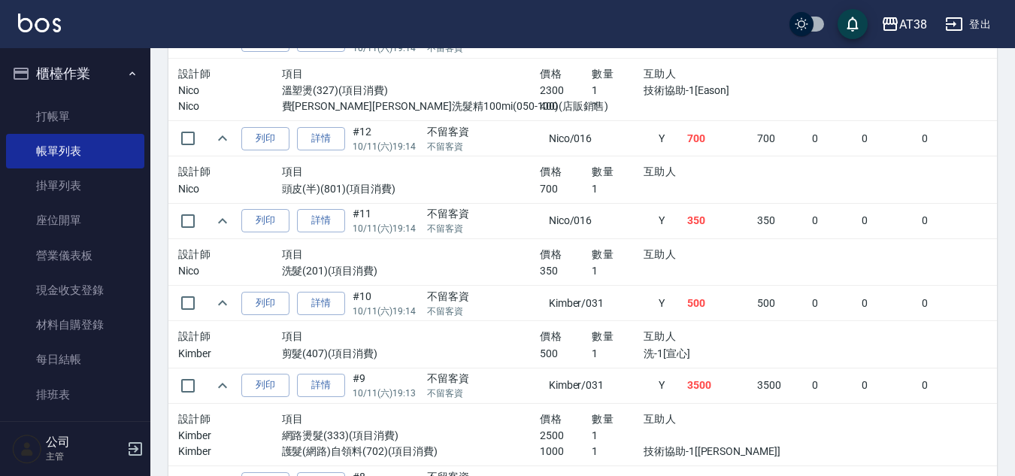
scroll to position [1428, 0]
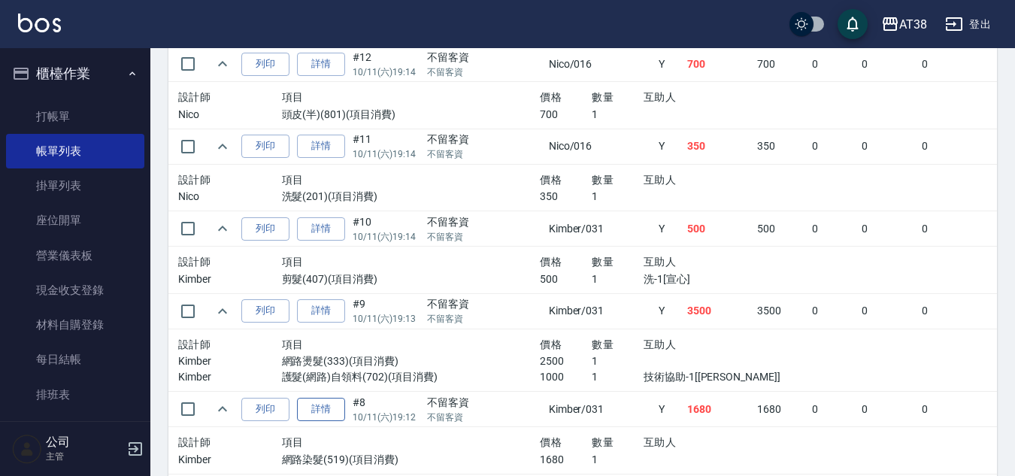
click at [313, 407] on link "詳情" at bounding box center [321, 409] width 48 height 23
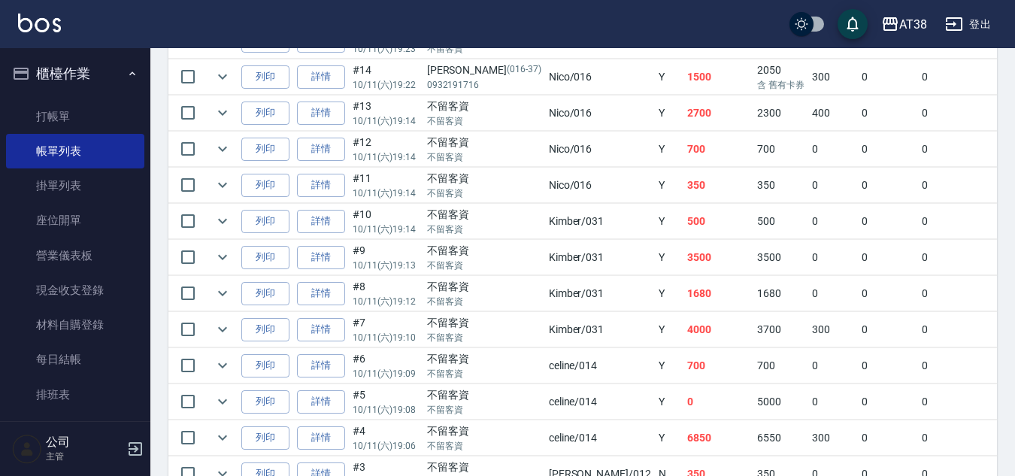
scroll to position [752, 0]
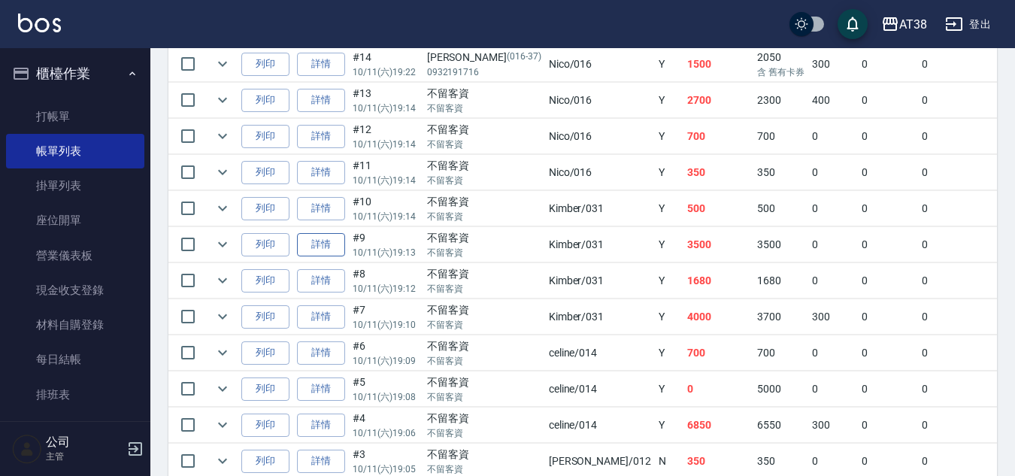
click at [322, 248] on link "詳情" at bounding box center [321, 244] width 48 height 23
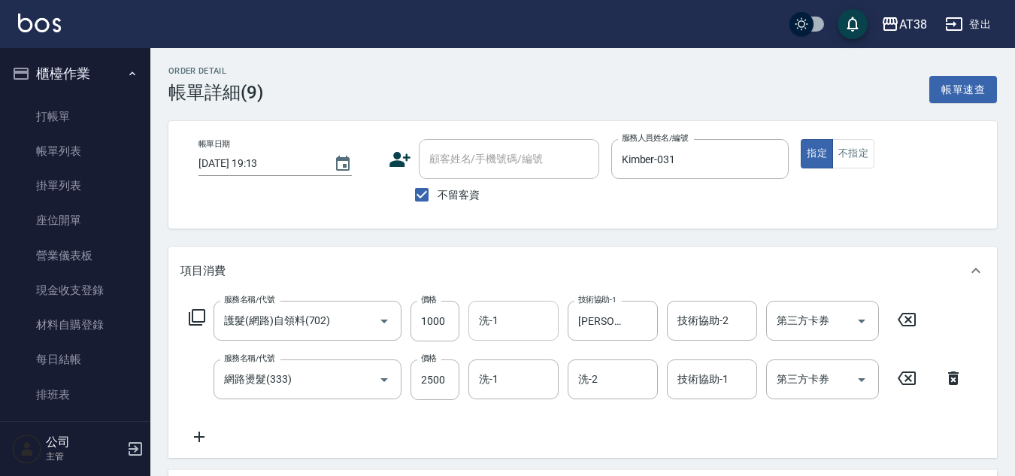
click at [504, 306] on div "洗-1" at bounding box center [513, 321] width 90 height 40
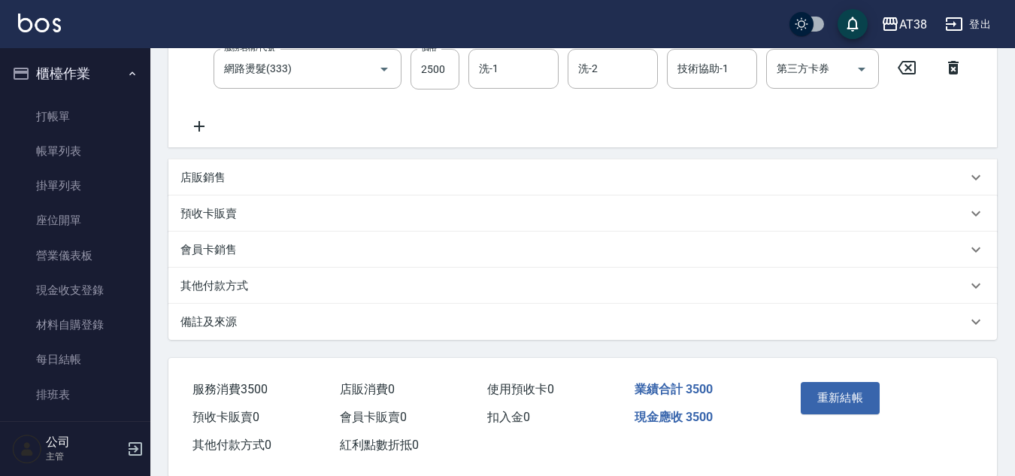
scroll to position [337, 0]
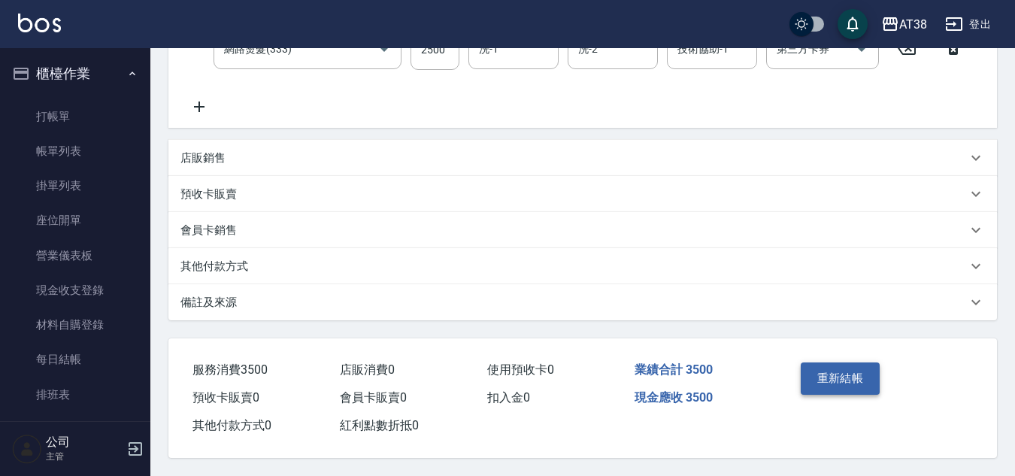
click at [833, 374] on button "重新結帳" at bounding box center [840, 378] width 80 height 32
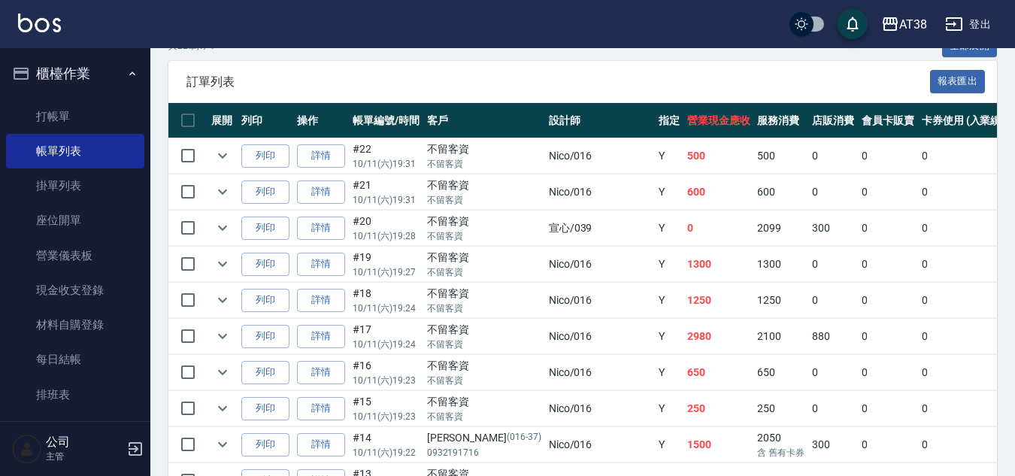
scroll to position [301, 0]
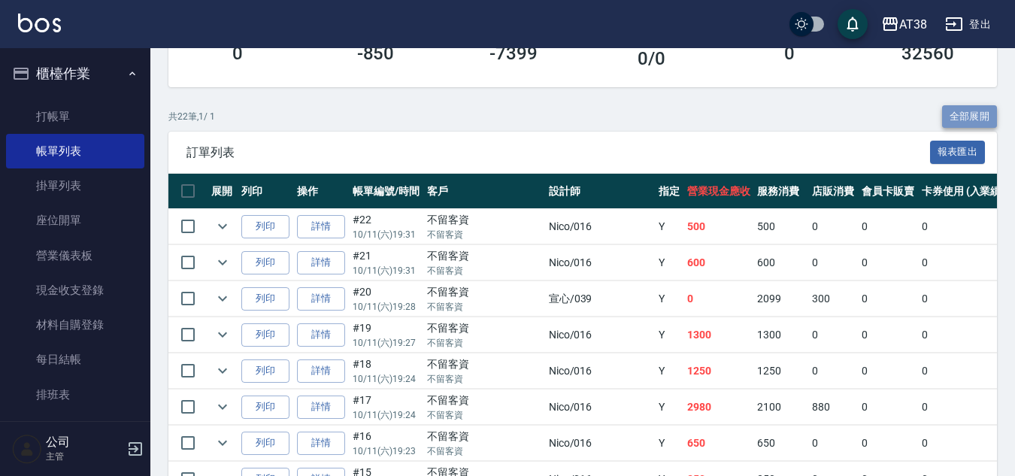
click at [965, 108] on button "全部展開" at bounding box center [970, 116] width 56 height 23
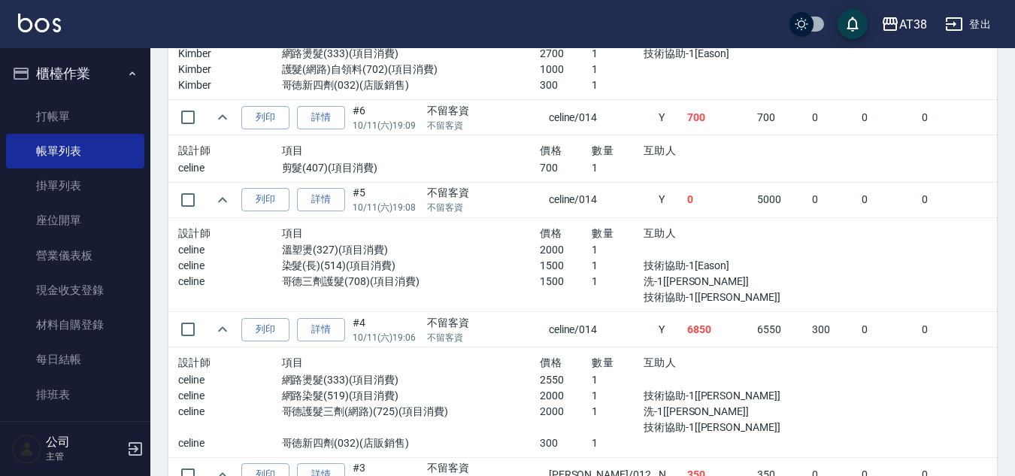
scroll to position [1954, 0]
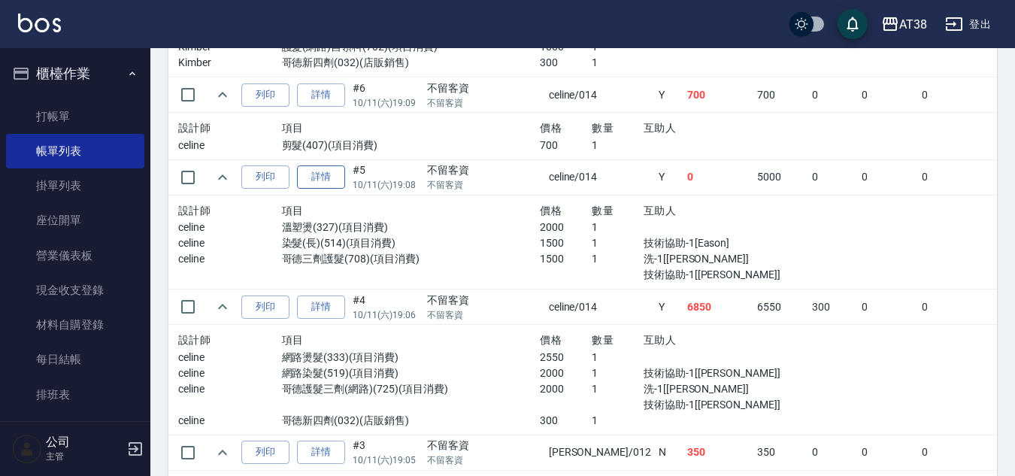
click at [327, 175] on link "詳情" at bounding box center [321, 176] width 48 height 23
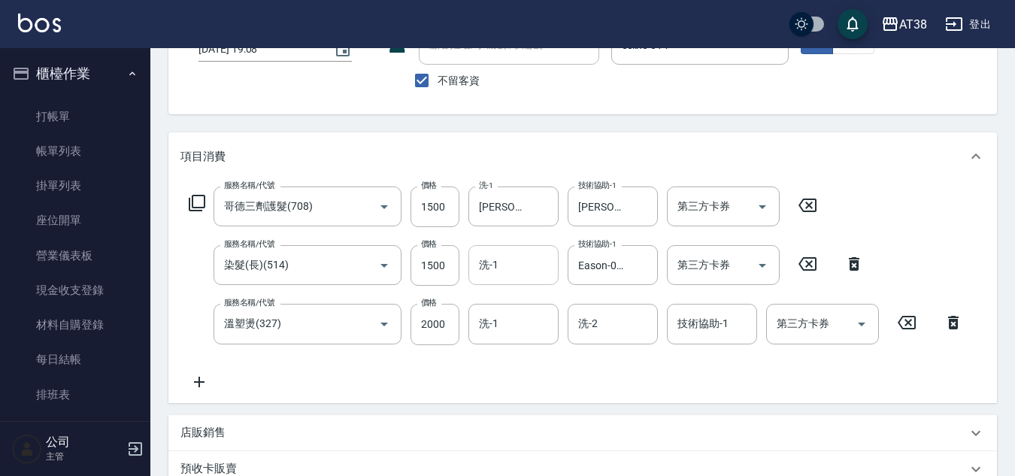
scroll to position [150, 0]
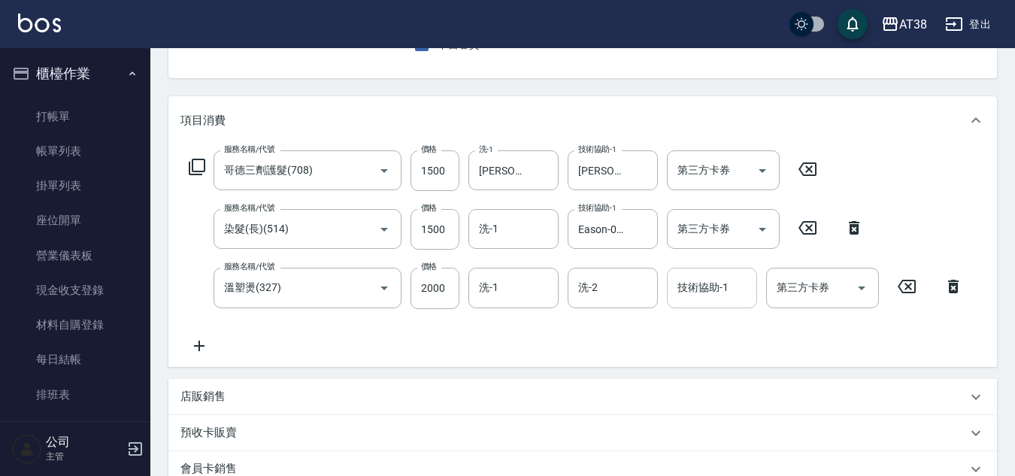
click at [682, 292] on div "技術協助-1 技術協助-1" at bounding box center [712, 288] width 90 height 40
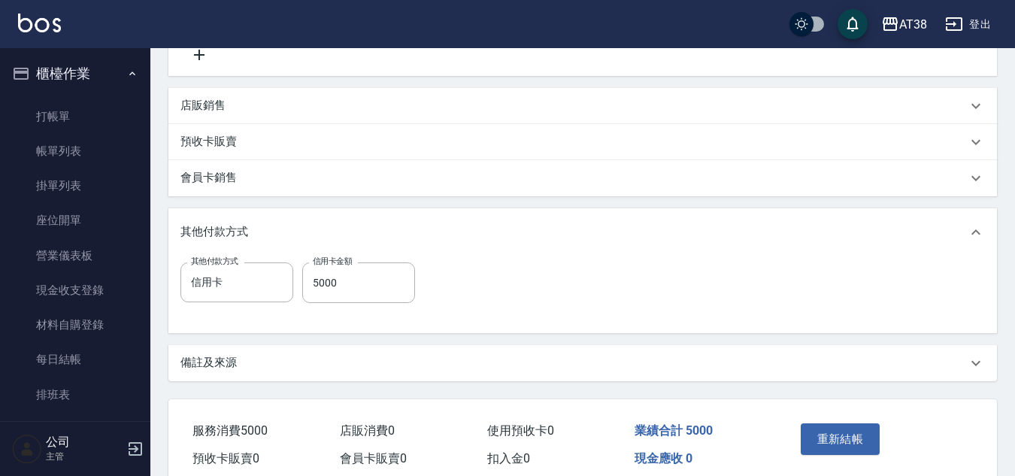
scroll to position [509, 0]
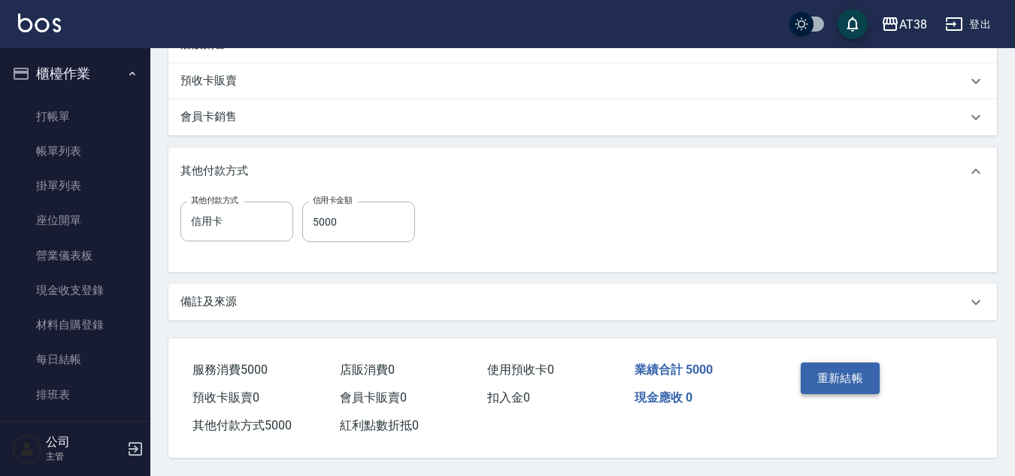
click at [832, 377] on button "重新結帳" at bounding box center [840, 378] width 80 height 32
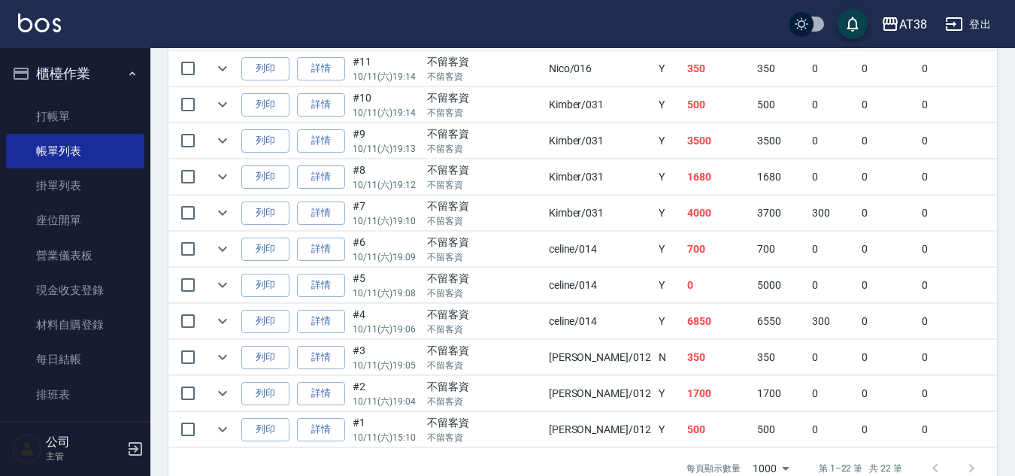
scroll to position [897, 0]
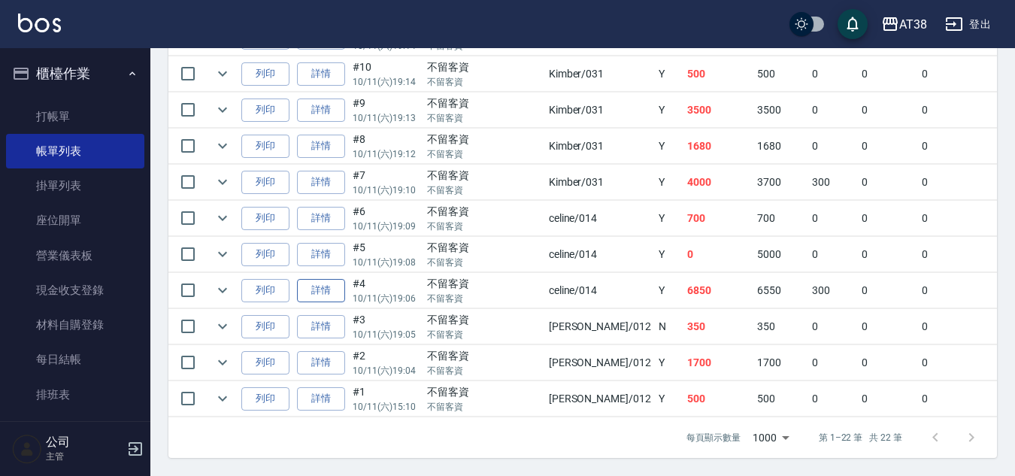
click at [311, 284] on link "詳情" at bounding box center [321, 290] width 48 height 23
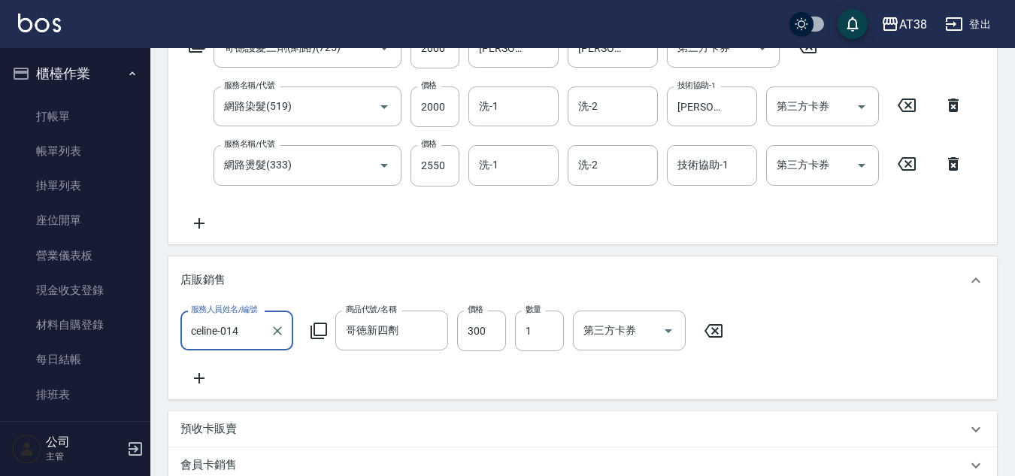
scroll to position [250, 0]
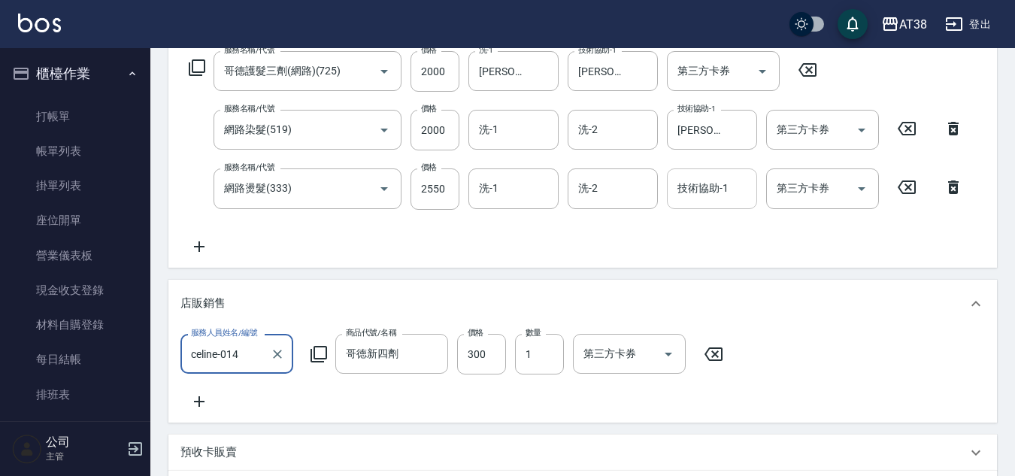
click at [708, 201] on input "技術協助-1" at bounding box center [711, 188] width 77 height 26
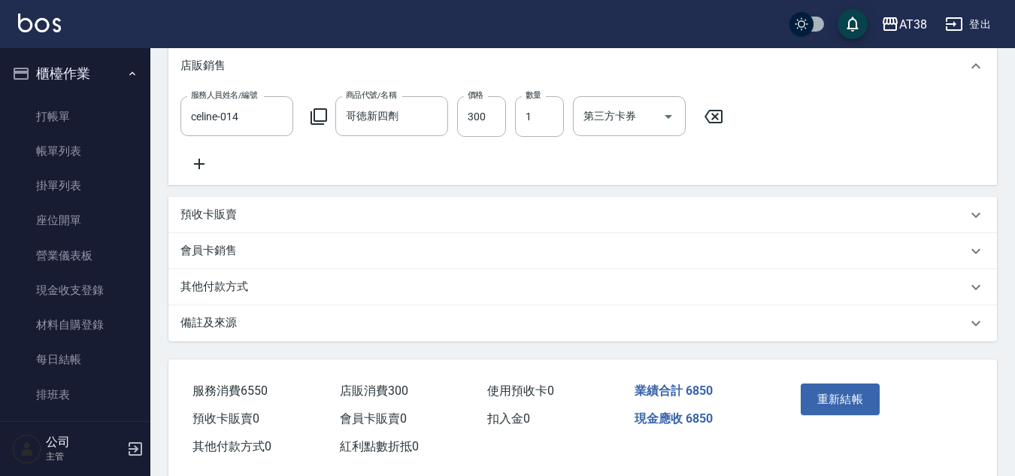
scroll to position [526, 0]
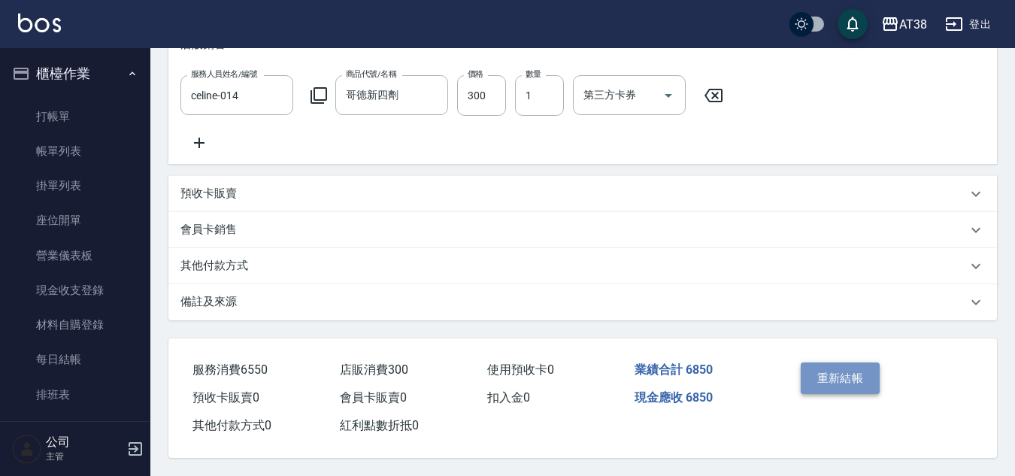
click at [824, 366] on button "重新結帳" at bounding box center [840, 378] width 80 height 32
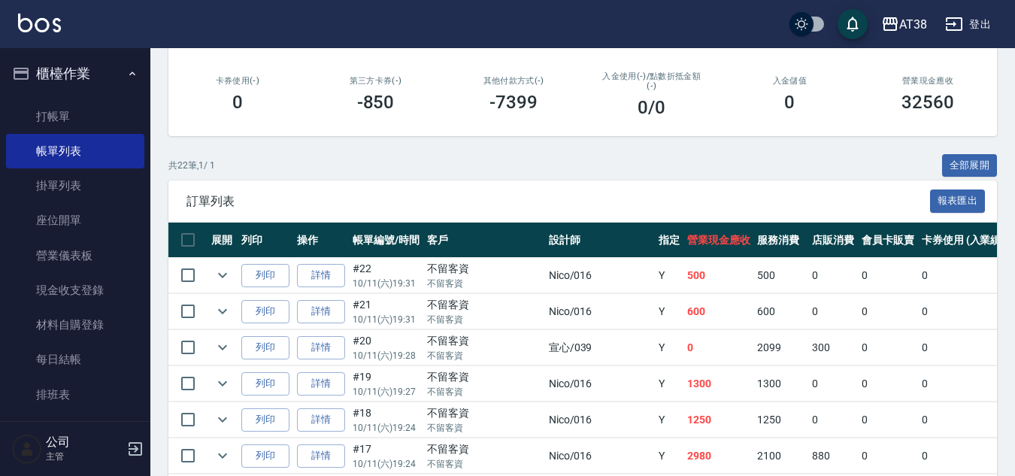
scroll to position [225, 0]
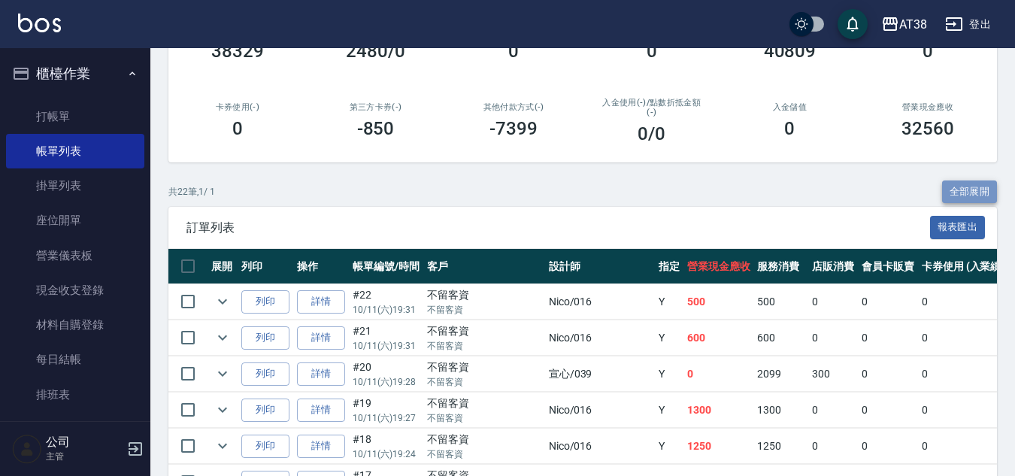
click at [960, 192] on button "全部展開" at bounding box center [970, 191] width 56 height 23
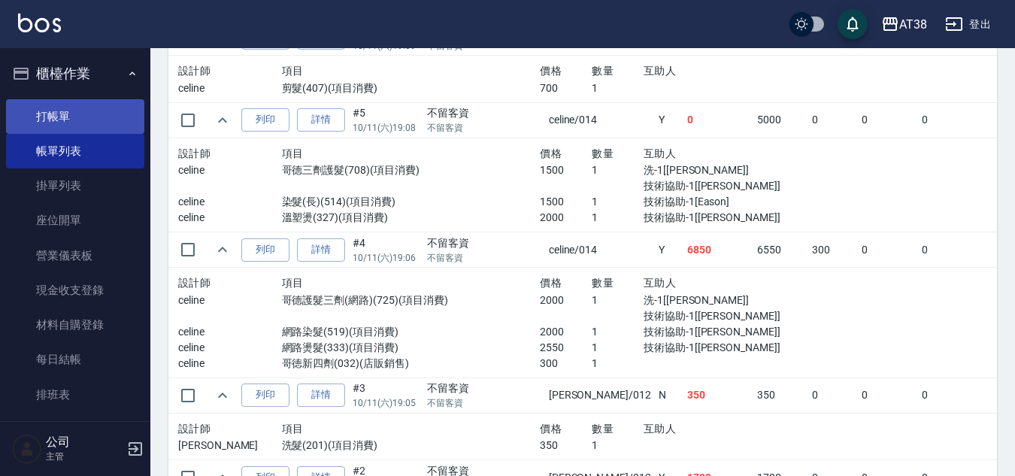
scroll to position [2020, 0]
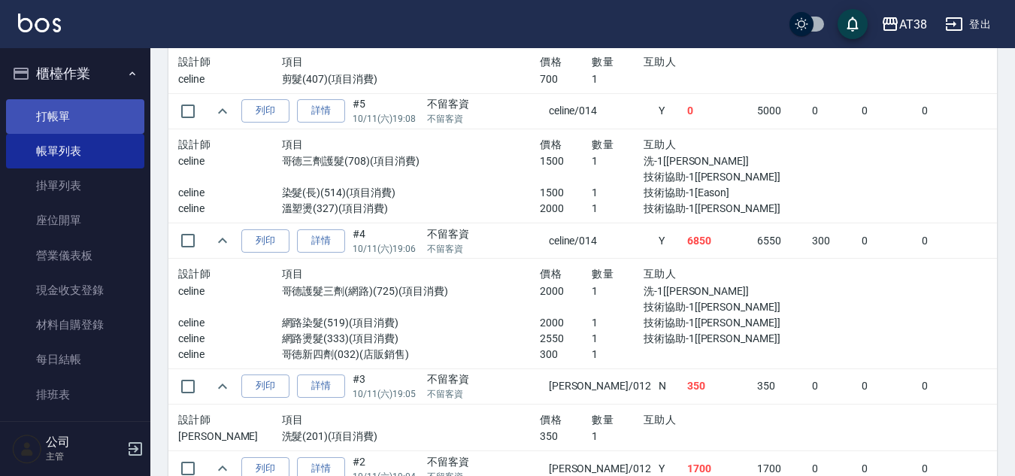
drag, startPoint x: 38, startPoint y: 110, endPoint x: 42, endPoint y: 119, distance: 9.4
click at [38, 112] on link "打帳單" at bounding box center [75, 116] width 138 height 35
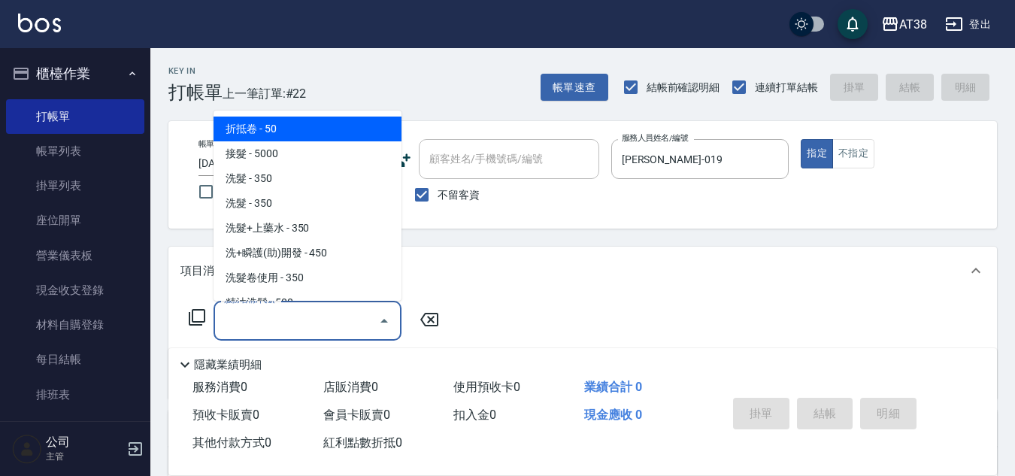
click at [306, 331] on input "服務名稱/代號" at bounding box center [296, 320] width 152 height 26
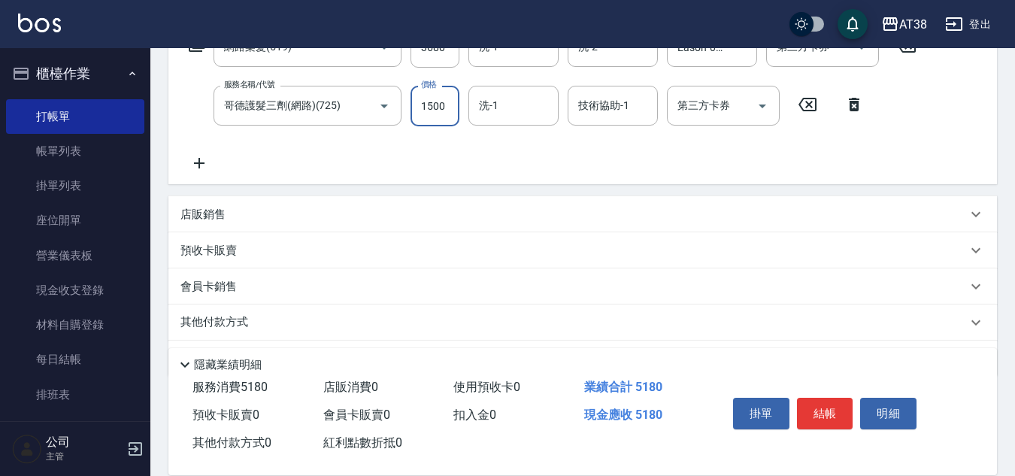
scroll to position [301, 0]
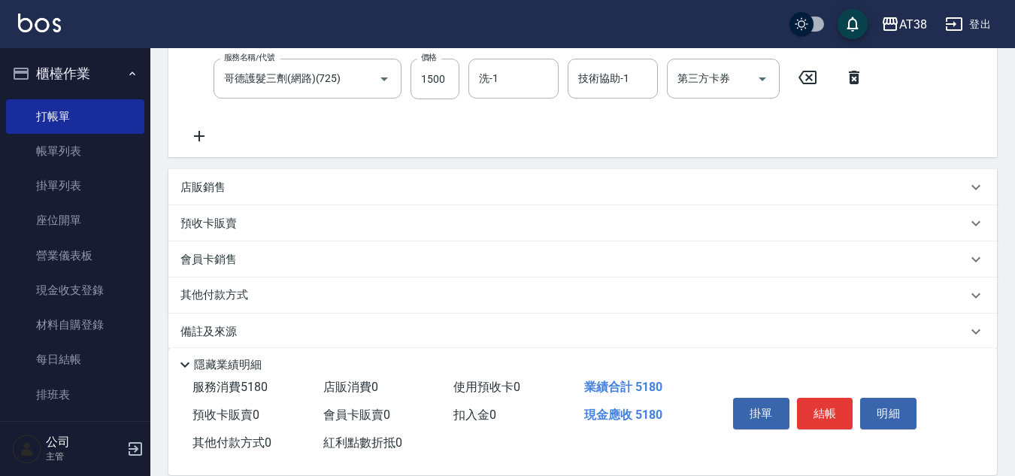
click at [210, 186] on p "店販銷售" at bounding box center [202, 188] width 45 height 16
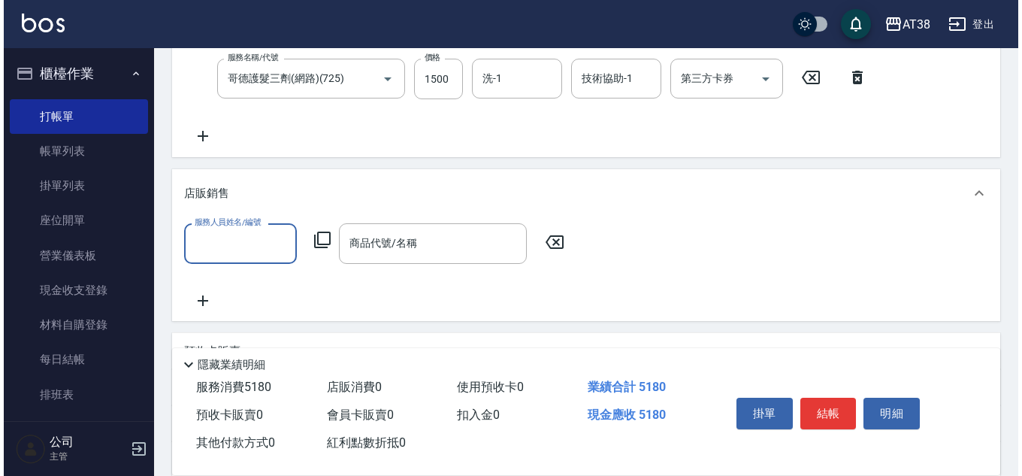
scroll to position [0, 0]
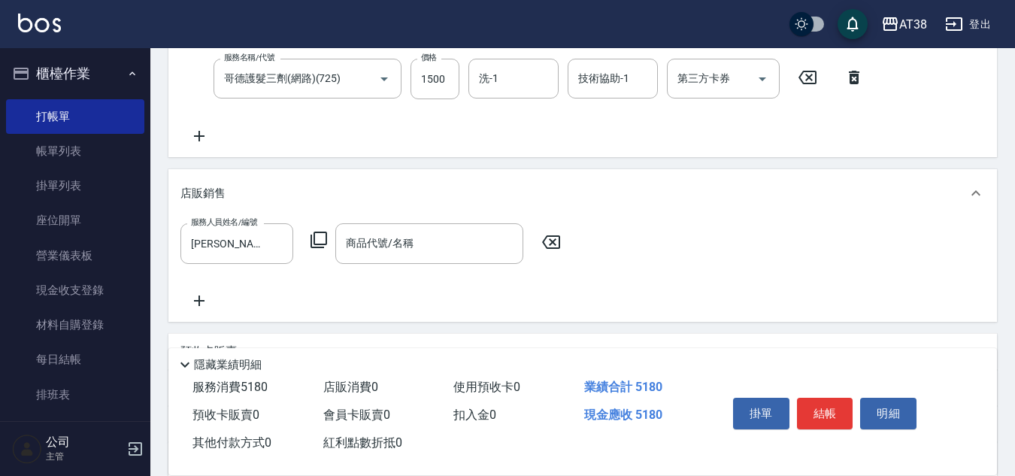
click at [319, 241] on icon at bounding box center [319, 240] width 18 height 18
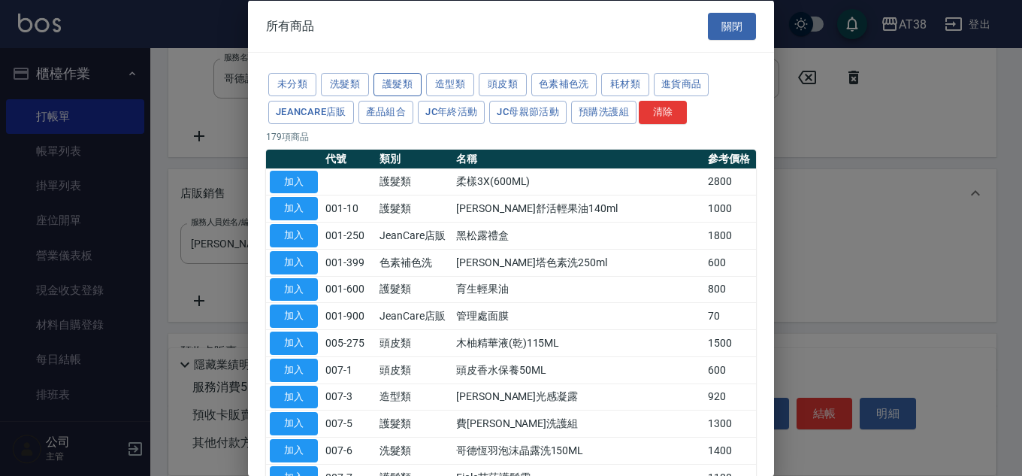
click at [398, 85] on button "護髮類" at bounding box center [398, 84] width 48 height 23
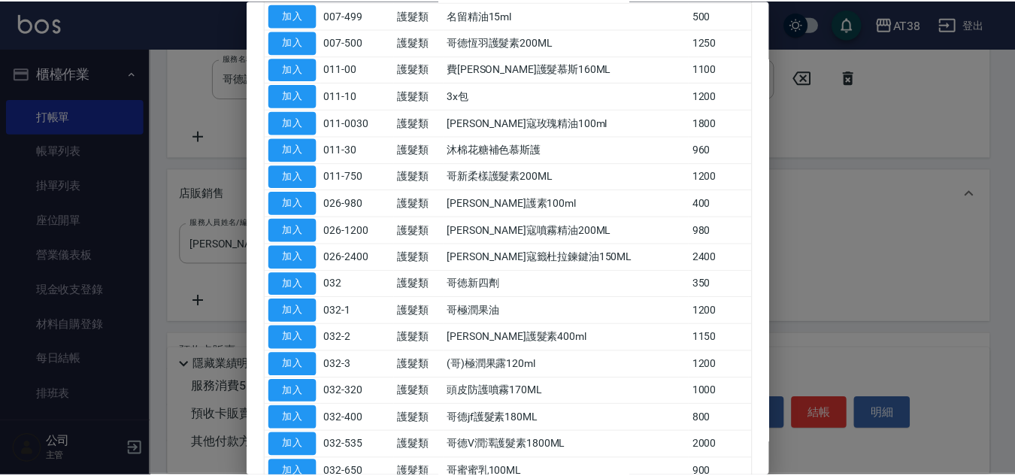
scroll to position [376, 0]
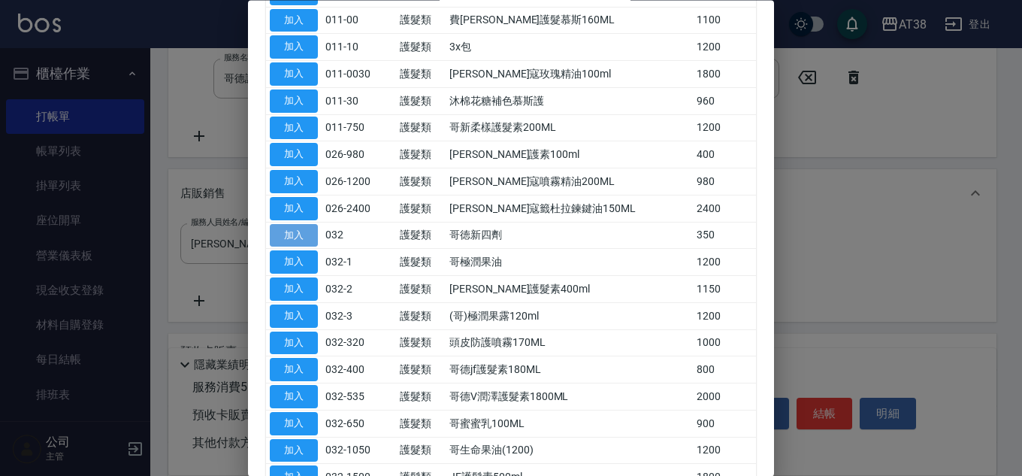
click at [286, 231] on button "加入" at bounding box center [294, 235] width 48 height 23
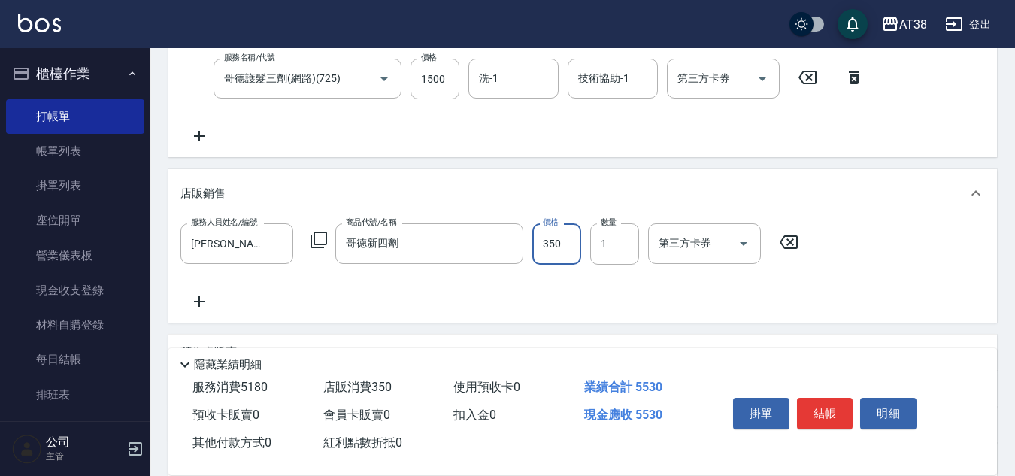
click at [557, 248] on input "350" at bounding box center [556, 243] width 49 height 41
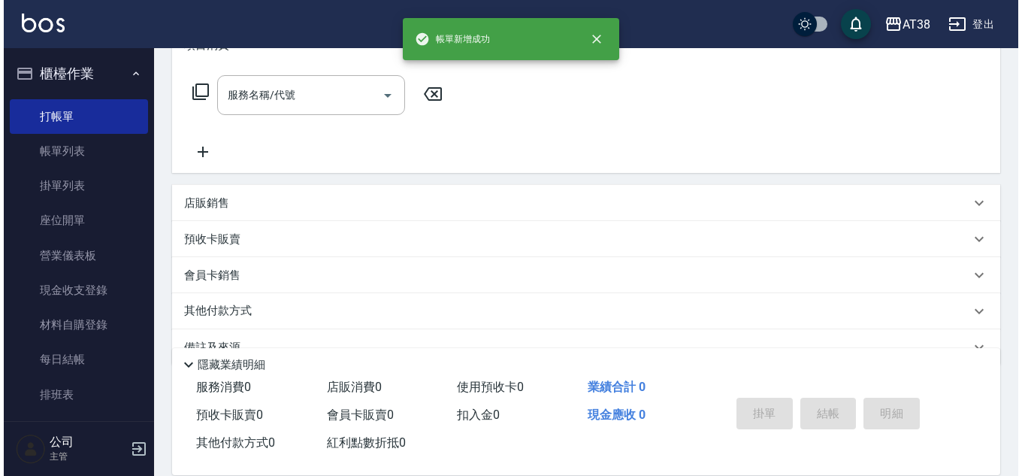
scroll to position [0, 0]
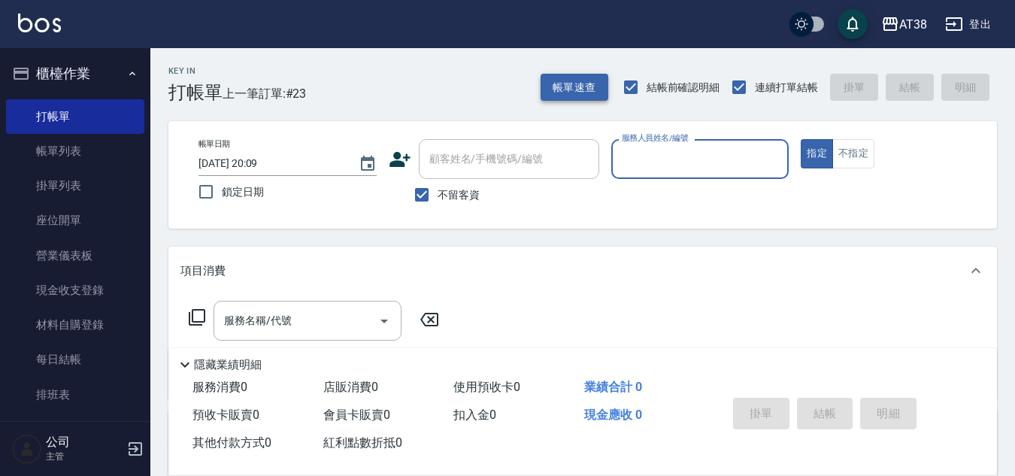
click at [572, 88] on button "帳單速查" at bounding box center [574, 88] width 68 height 28
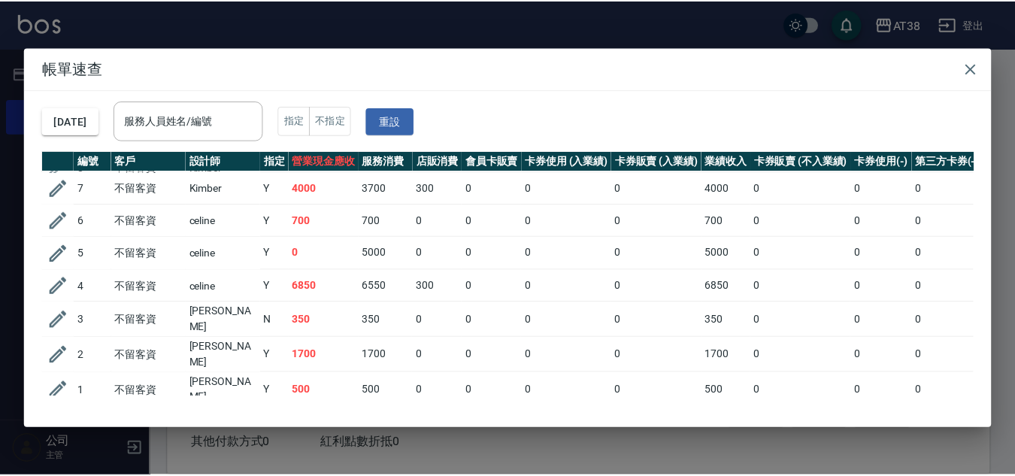
scroll to position [551, 0]
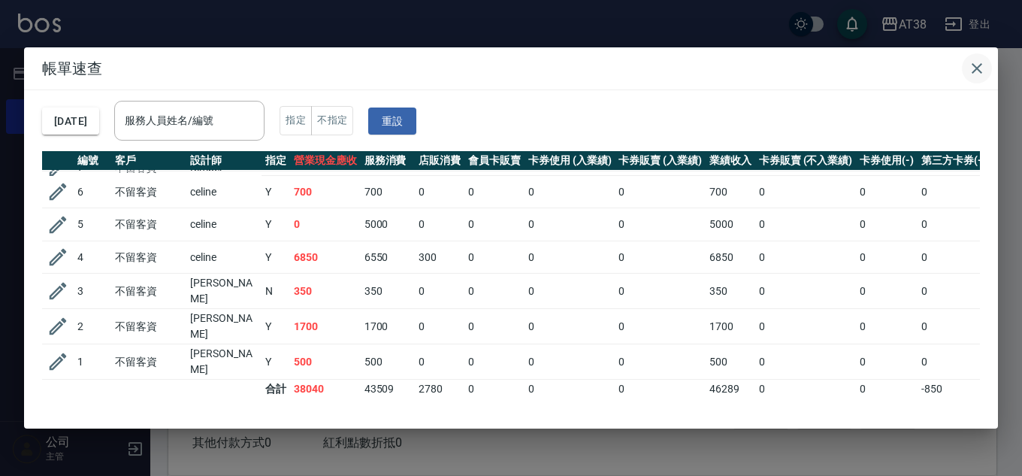
click at [978, 65] on icon "button" at bounding box center [977, 68] width 18 height 18
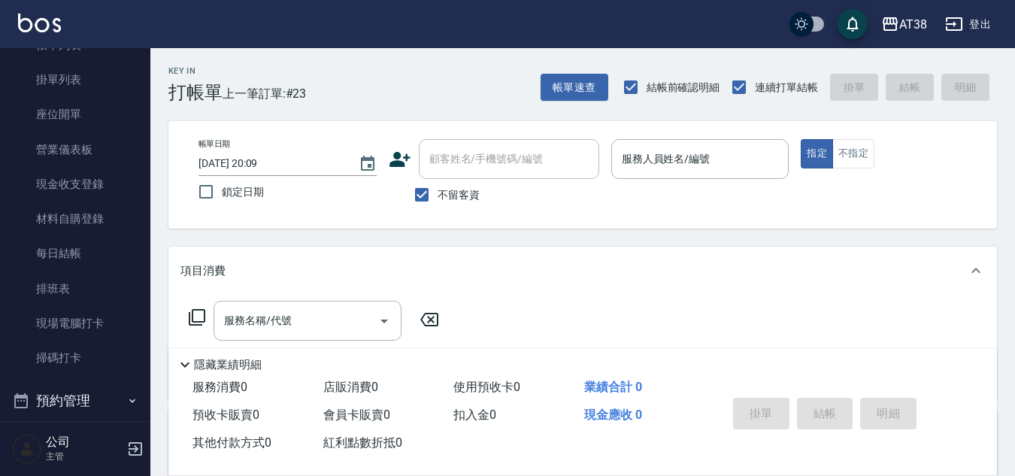
scroll to position [356, 0]
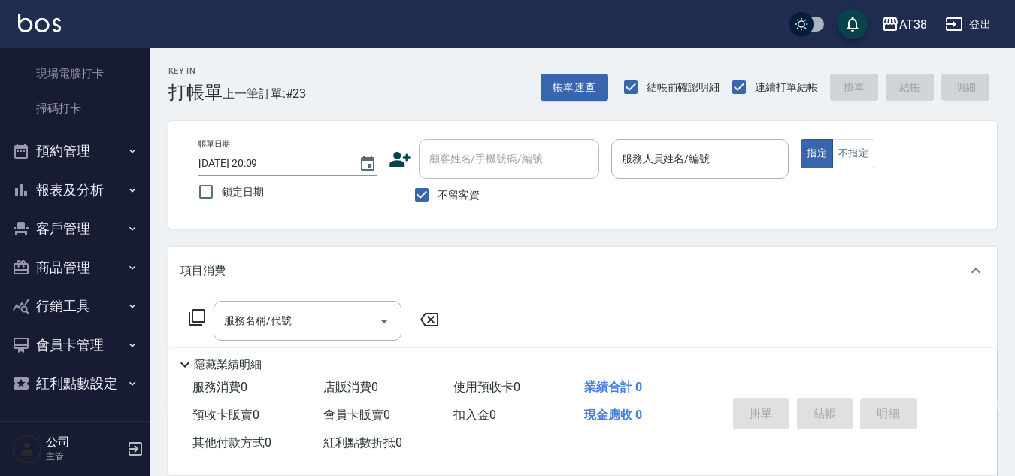
click at [64, 193] on button "報表及分析" at bounding box center [75, 190] width 138 height 39
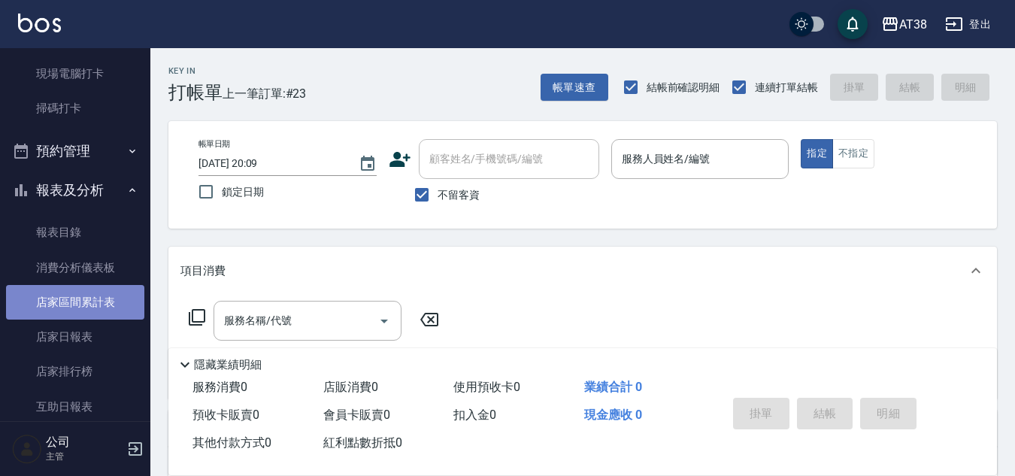
click at [81, 308] on link "店家區間累計表" at bounding box center [75, 302] width 138 height 35
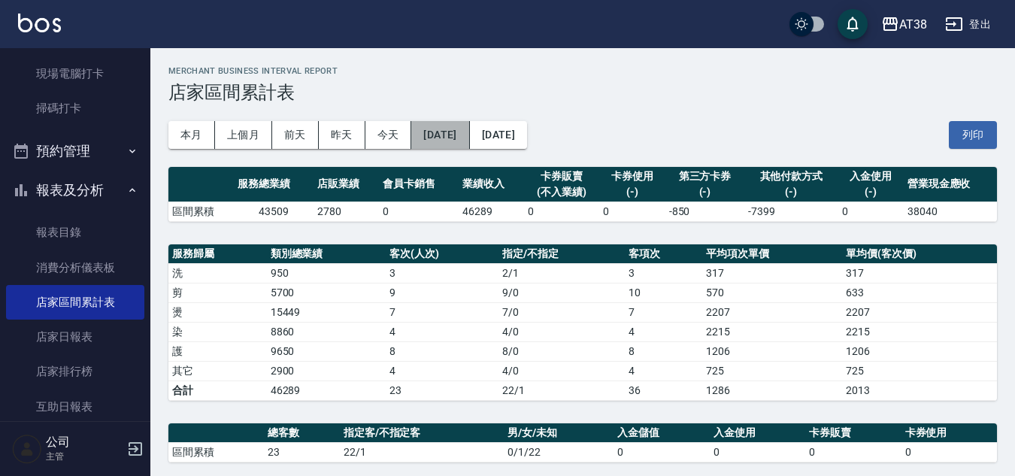
click at [464, 142] on button "[DATE]" at bounding box center [440, 135] width 58 height 28
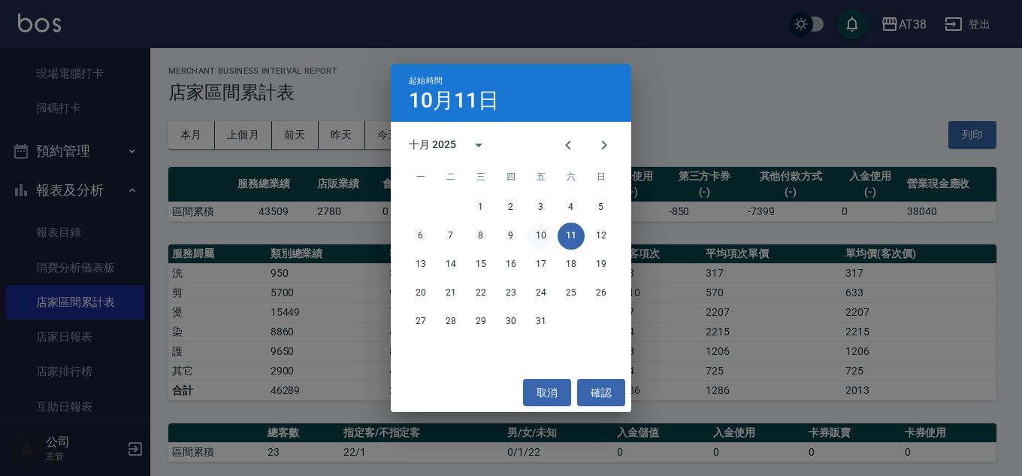
click at [534, 235] on button "10" at bounding box center [541, 235] width 27 height 27
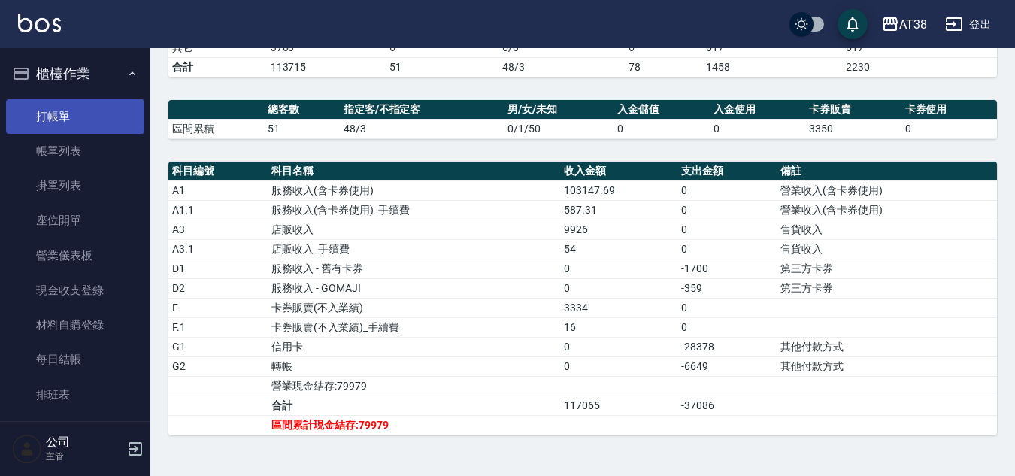
click at [50, 121] on link "打帳單" at bounding box center [75, 116] width 138 height 35
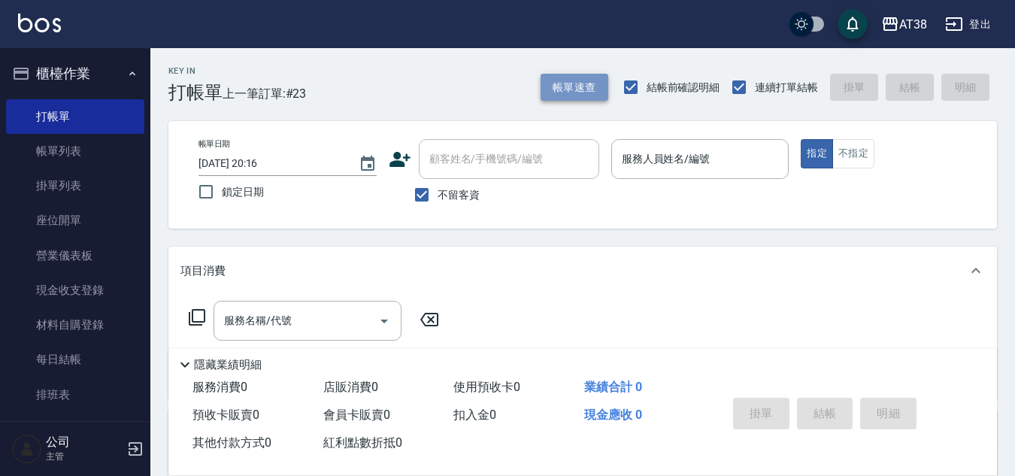
click at [565, 93] on button "帳單速查" at bounding box center [574, 88] width 68 height 28
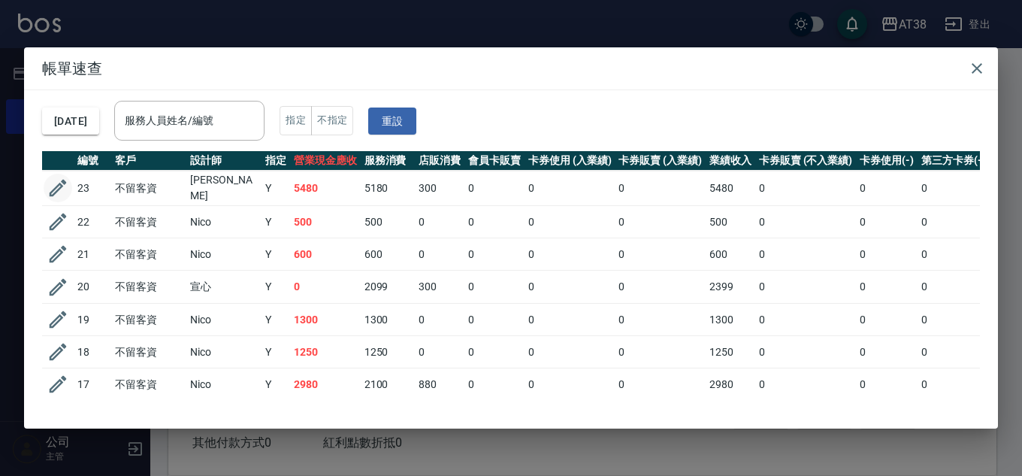
click at [58, 186] on icon "button" at bounding box center [58, 188] width 23 height 23
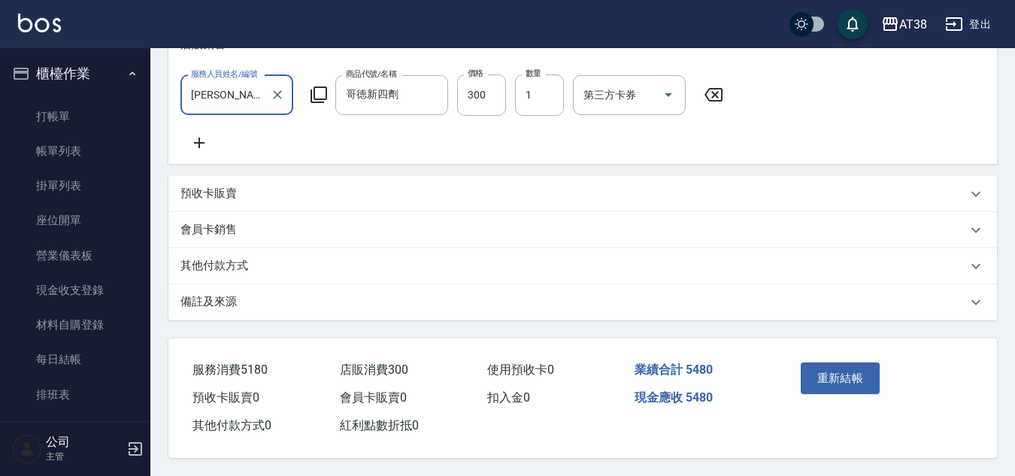
scroll to position [468, 0]
click at [218, 258] on p "其他付款方式" at bounding box center [214, 266] width 68 height 16
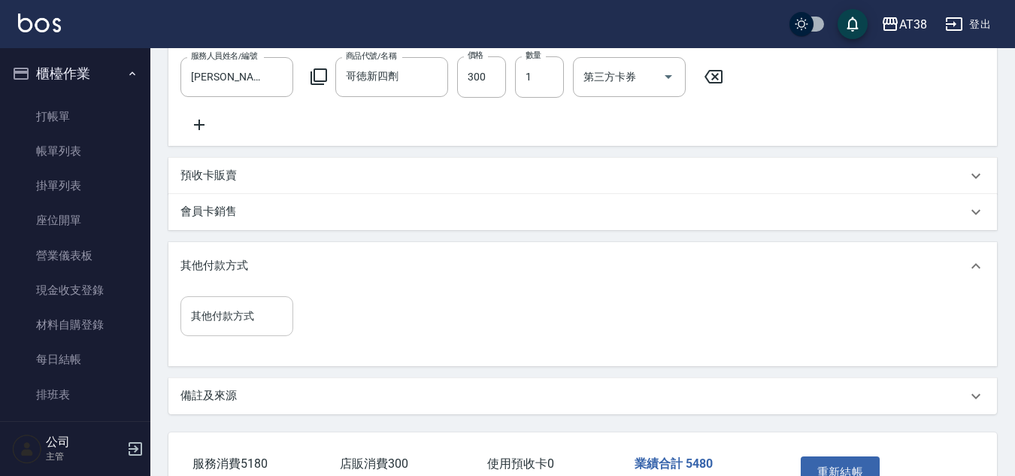
click at [212, 329] on input "其他付款方式" at bounding box center [236, 316] width 99 height 26
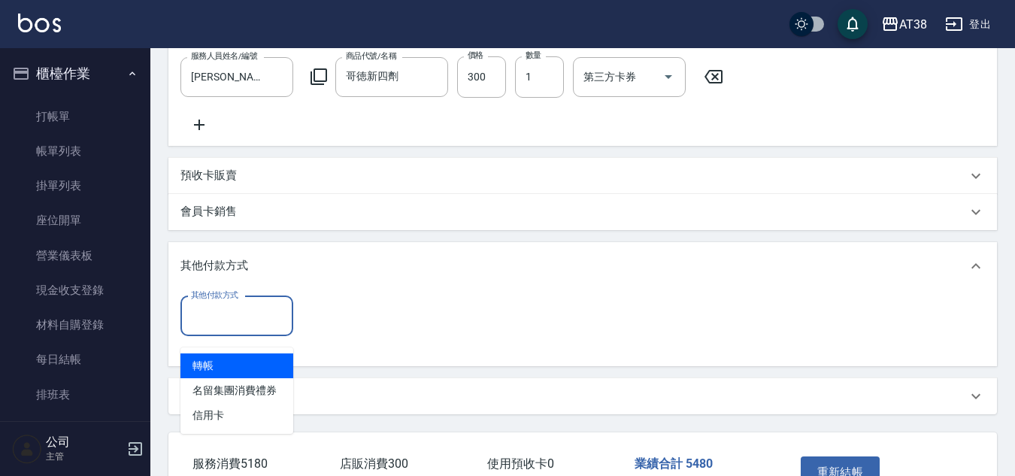
click at [198, 365] on span "轉帳" at bounding box center [236, 365] width 113 height 25
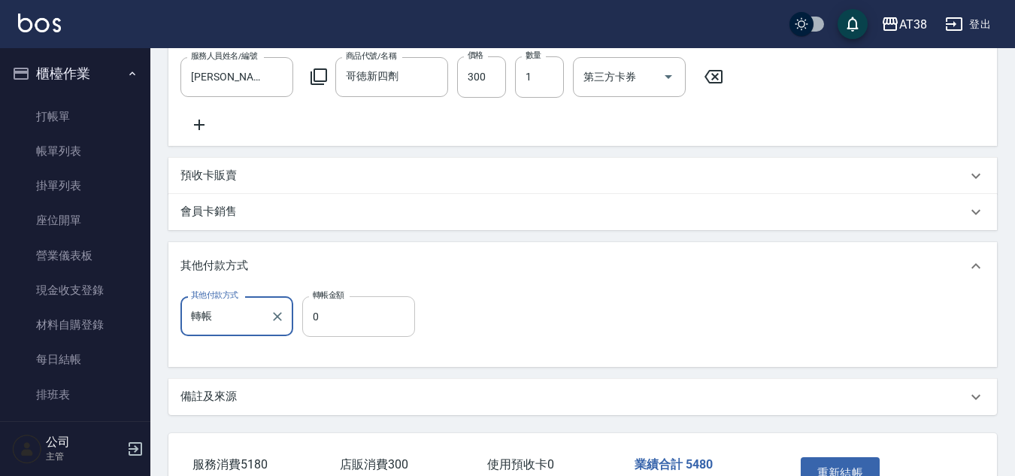
click at [311, 325] on input "0" at bounding box center [358, 316] width 113 height 41
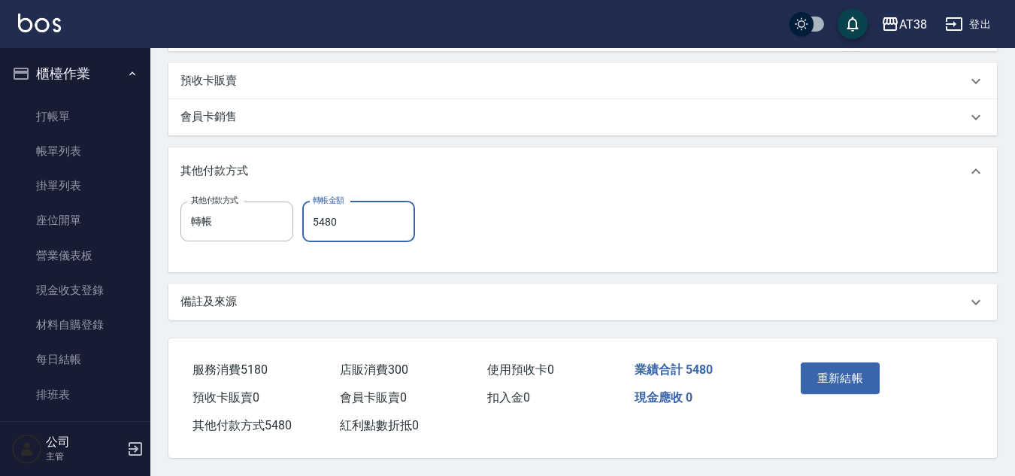
scroll to position [580, 0]
click at [837, 362] on button "重新結帳" at bounding box center [840, 378] width 80 height 32
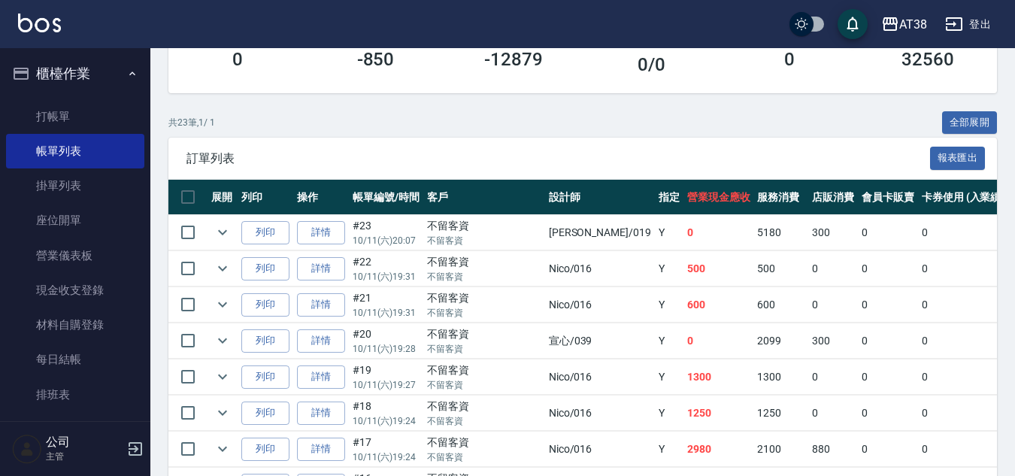
scroll to position [301, 0]
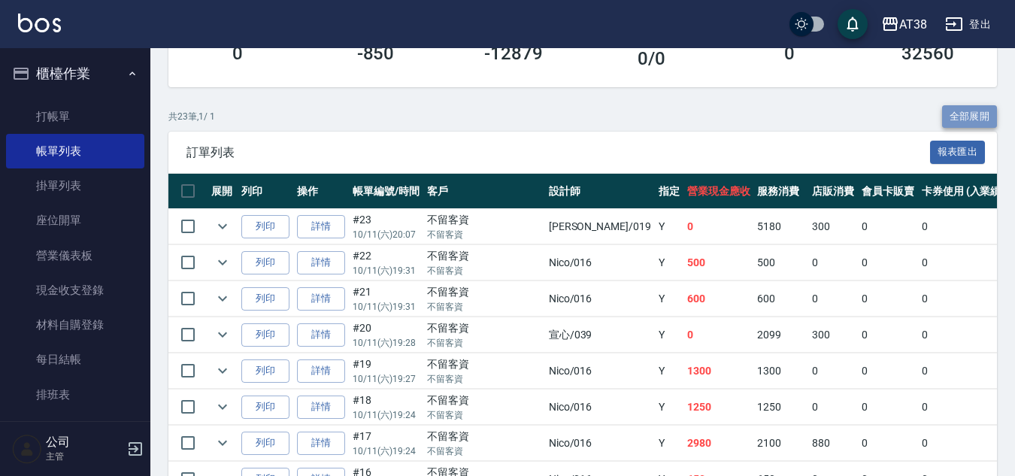
click at [978, 116] on button "全部展開" at bounding box center [970, 116] width 56 height 23
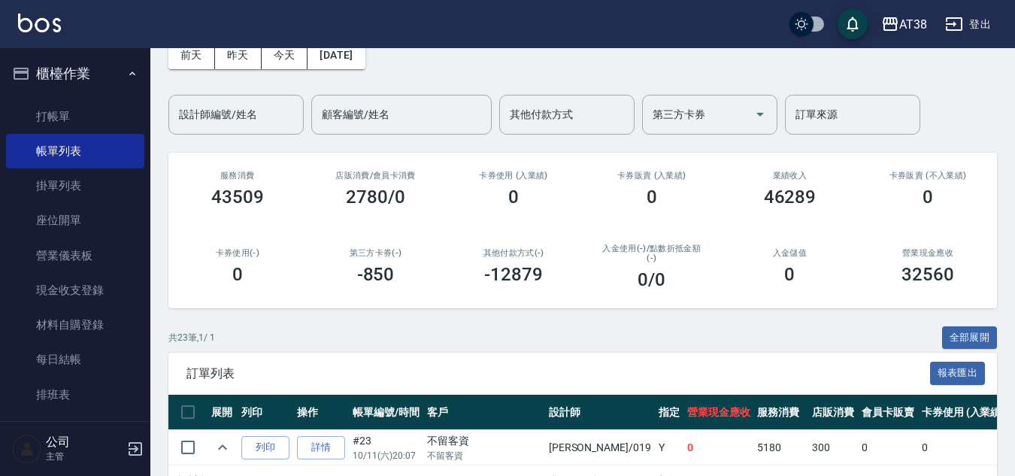
scroll to position [0, 0]
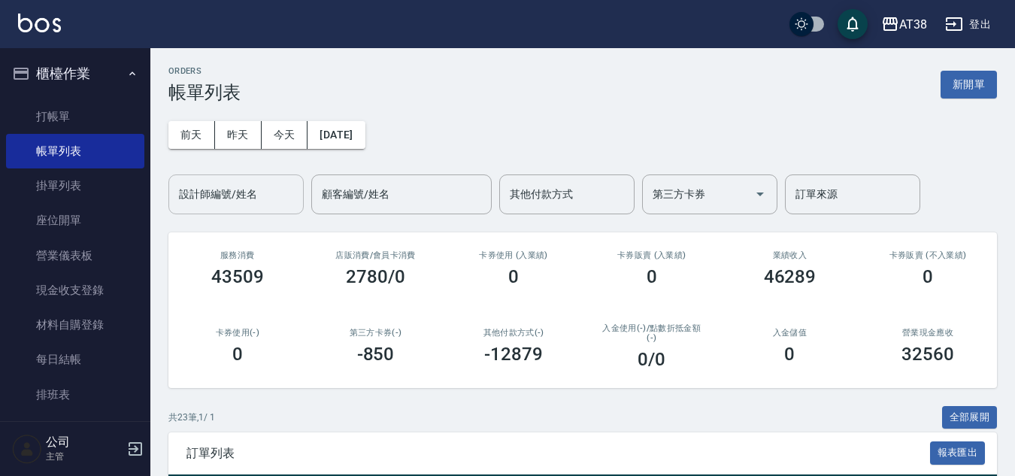
click at [253, 200] on input "設計師編號/姓名" at bounding box center [236, 194] width 122 height 26
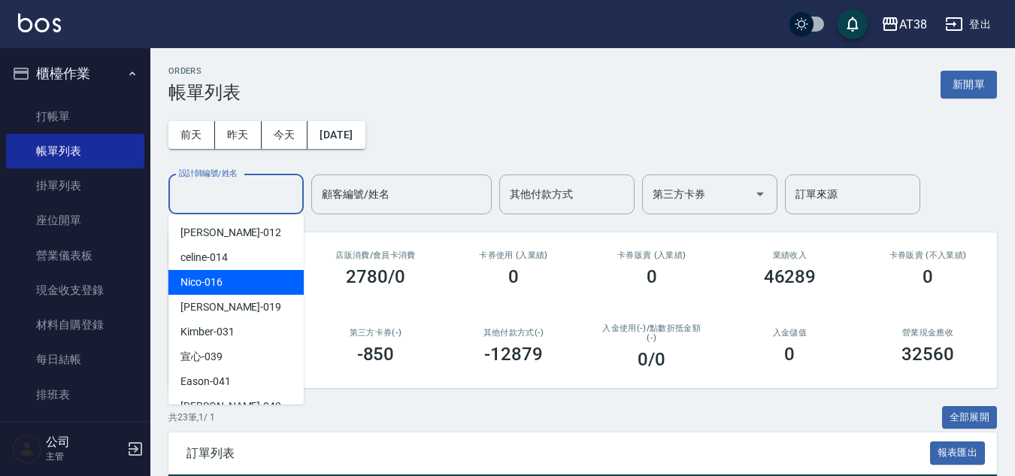
click at [193, 286] on span "Nico -016" at bounding box center [201, 282] width 42 height 16
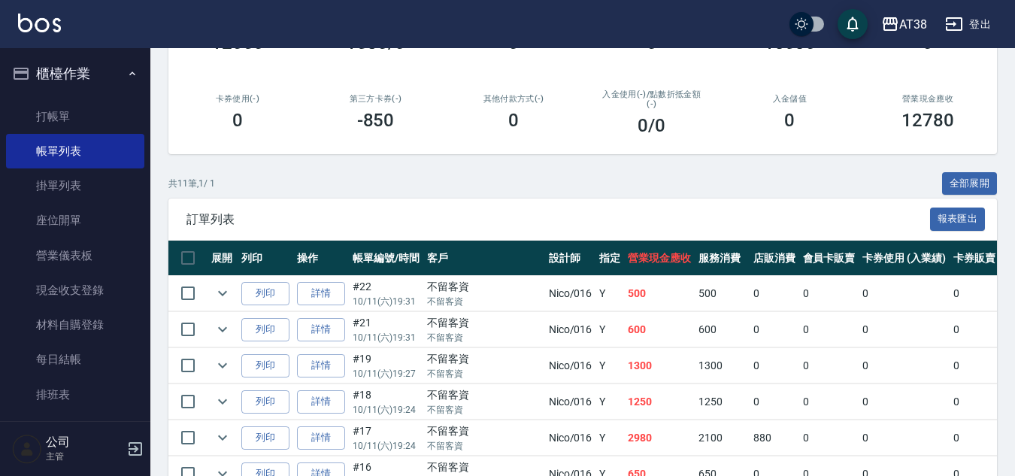
scroll to position [225, 0]
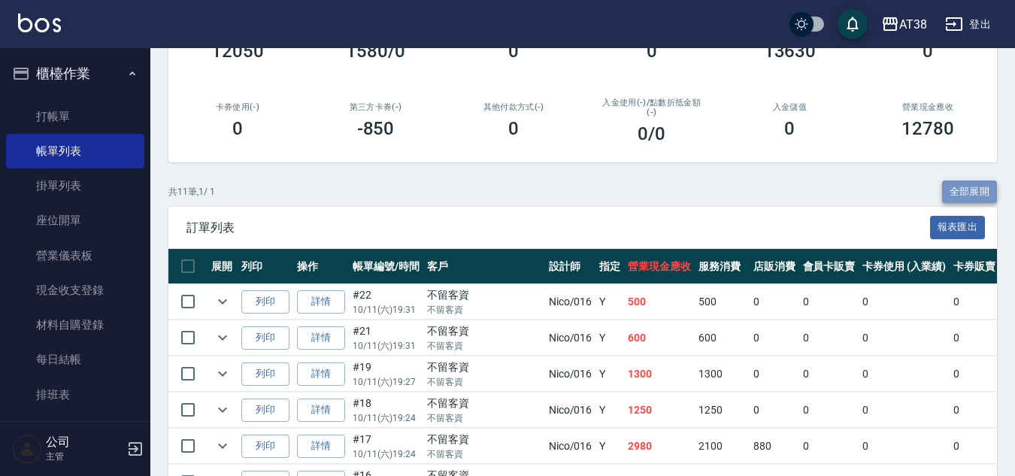
click at [963, 192] on button "全部展開" at bounding box center [970, 191] width 56 height 23
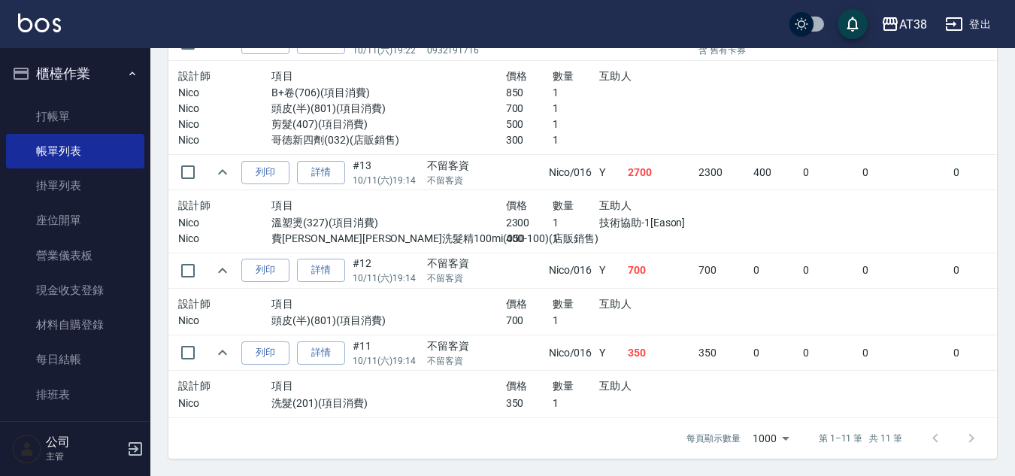
scroll to position [1120, 0]
click at [320, 165] on link "詳情" at bounding box center [321, 171] width 48 height 23
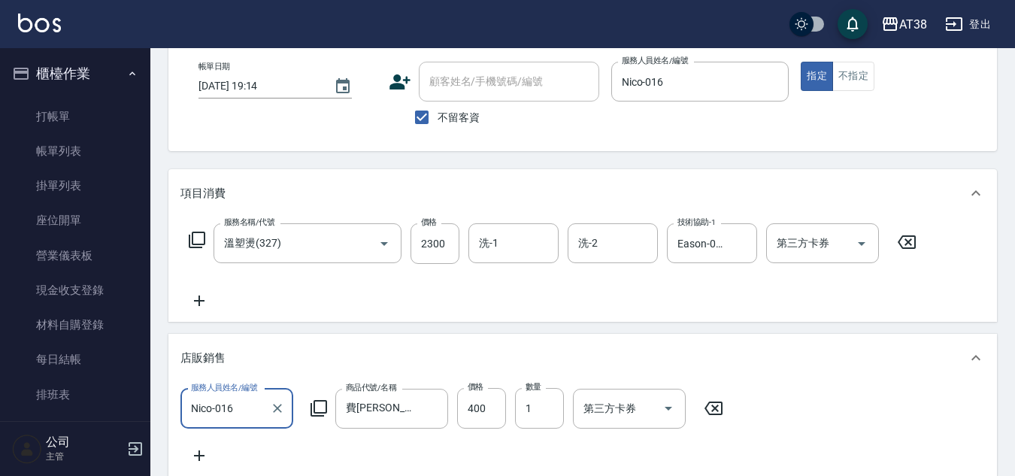
scroll to position [150, 0]
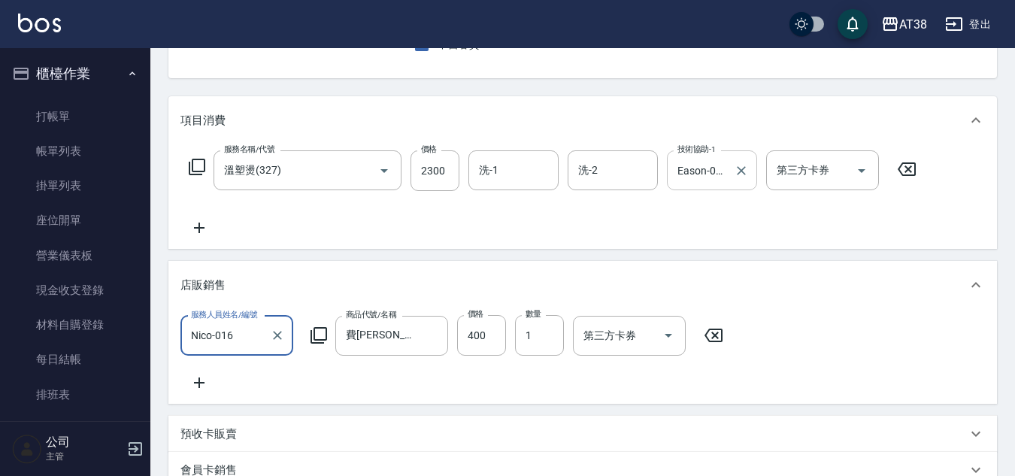
click at [740, 173] on icon "Clear" at bounding box center [741, 170] width 15 height 15
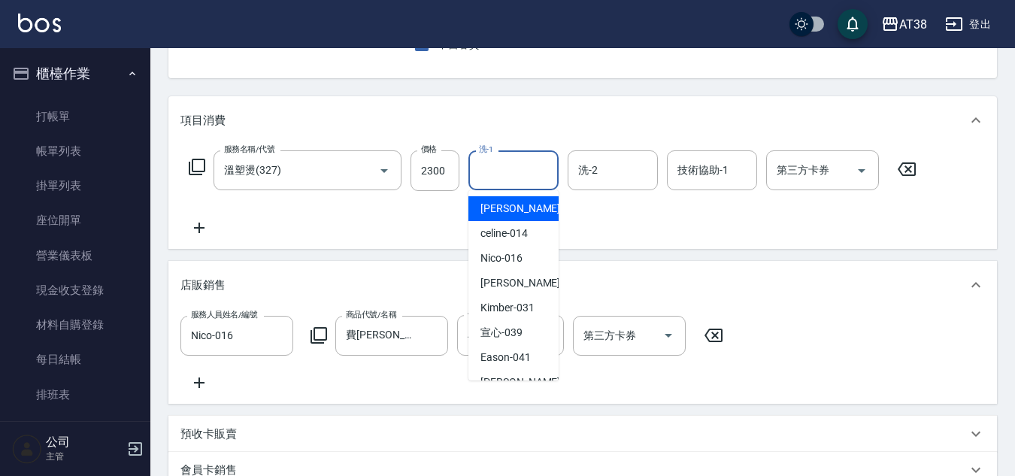
click at [528, 174] on input "洗-1" at bounding box center [513, 170] width 77 height 26
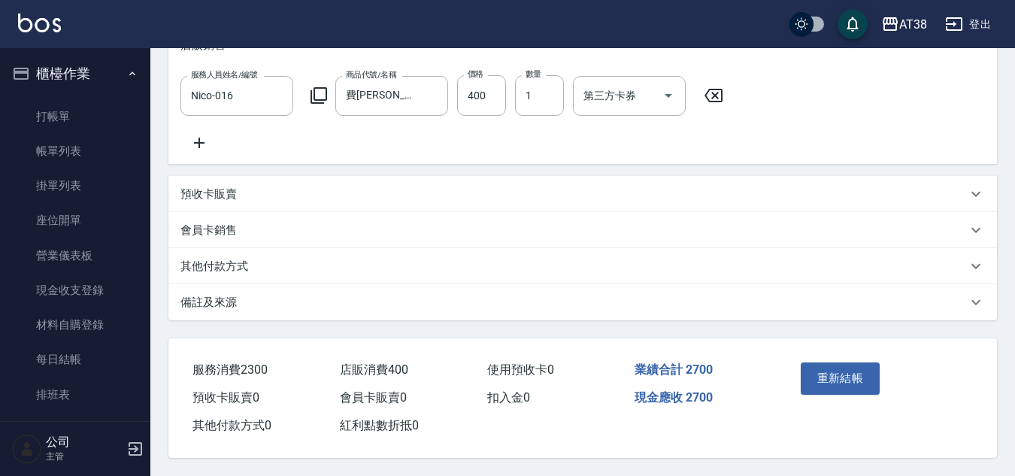
scroll to position [408, 0]
click at [836, 367] on button "重新結帳" at bounding box center [840, 378] width 80 height 32
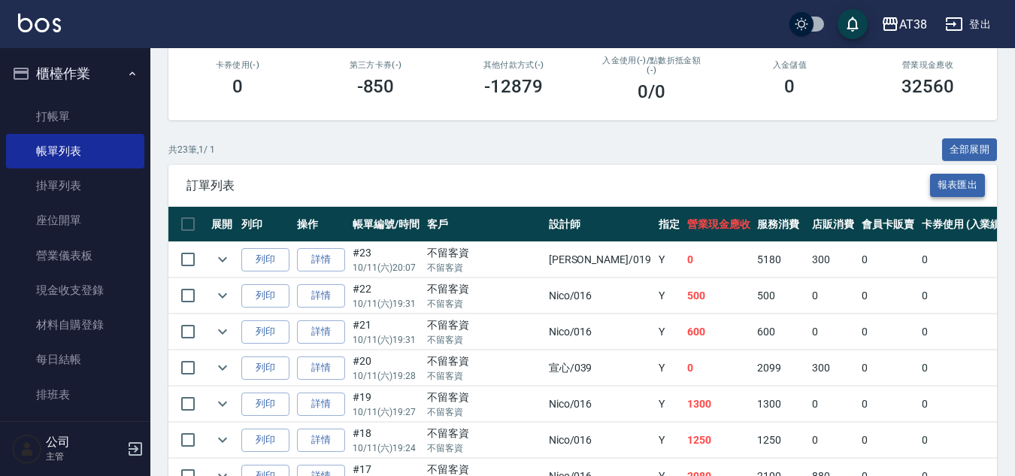
scroll to position [257, 0]
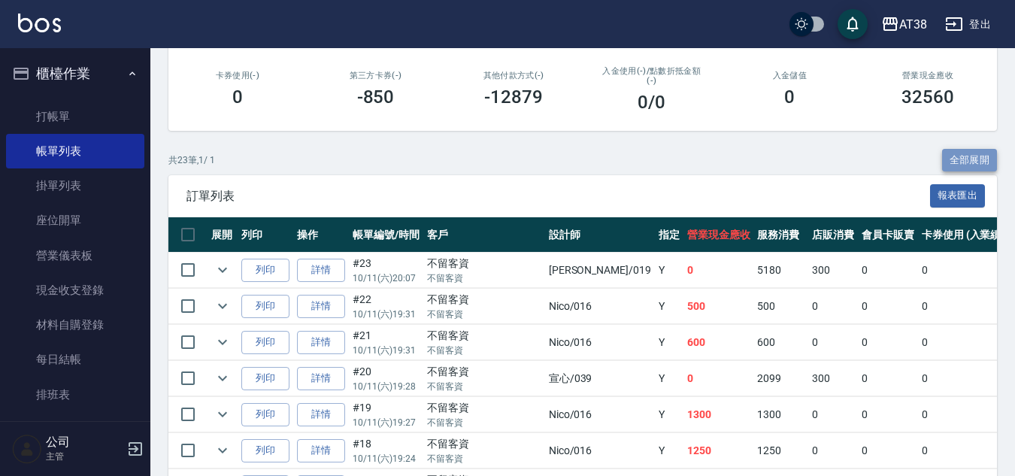
click at [964, 162] on button "全部展開" at bounding box center [970, 160] width 56 height 23
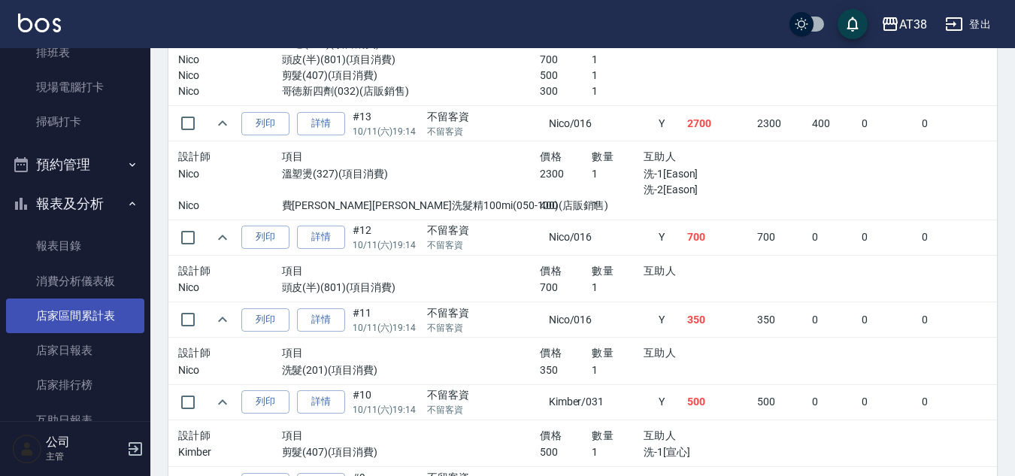
scroll to position [376, 0]
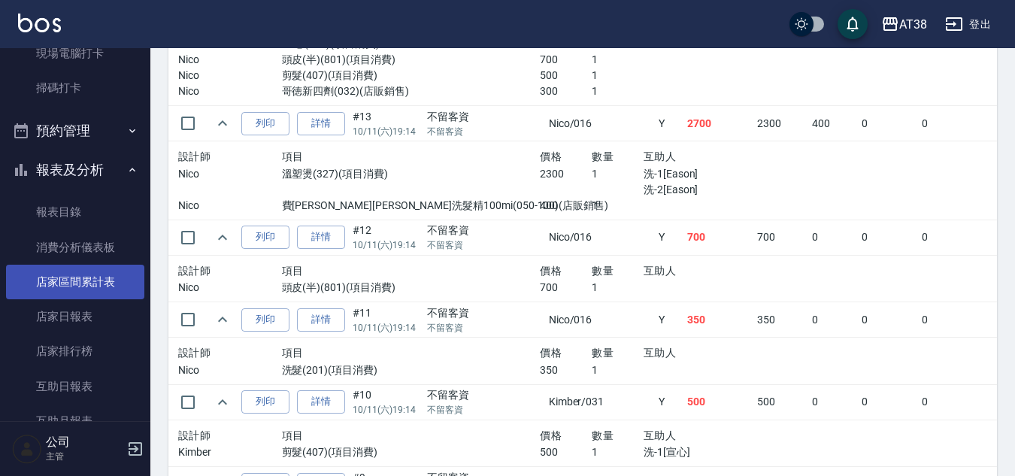
click at [76, 286] on link "店家區間累計表" at bounding box center [75, 282] width 138 height 35
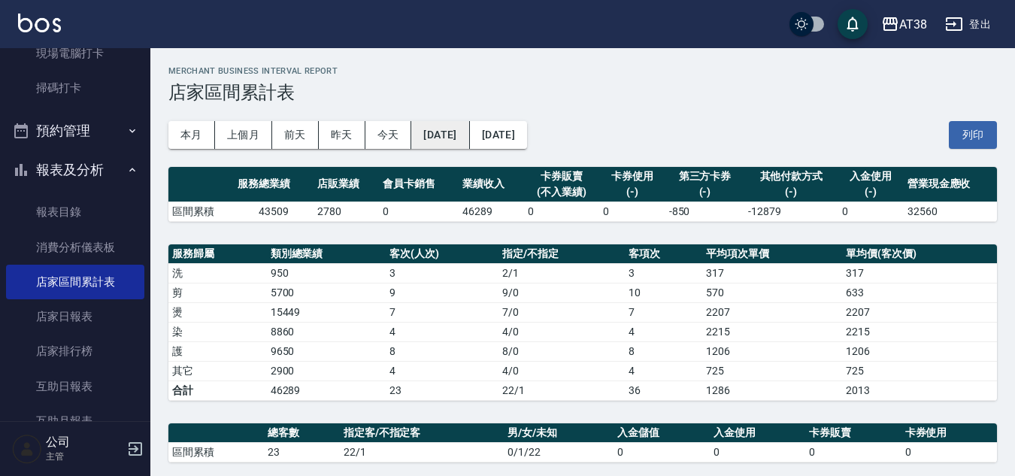
click at [469, 132] on button "[DATE]" at bounding box center [440, 135] width 58 height 28
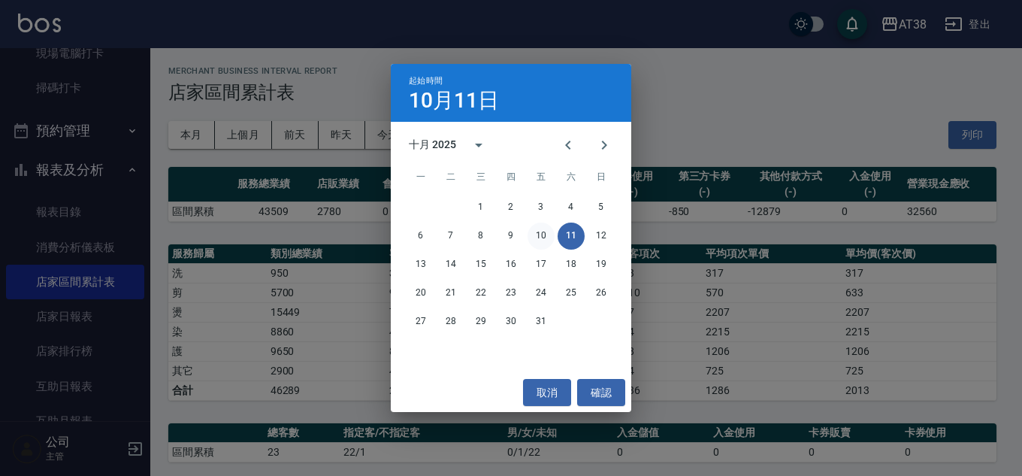
click at [537, 236] on button "10" at bounding box center [541, 235] width 27 height 27
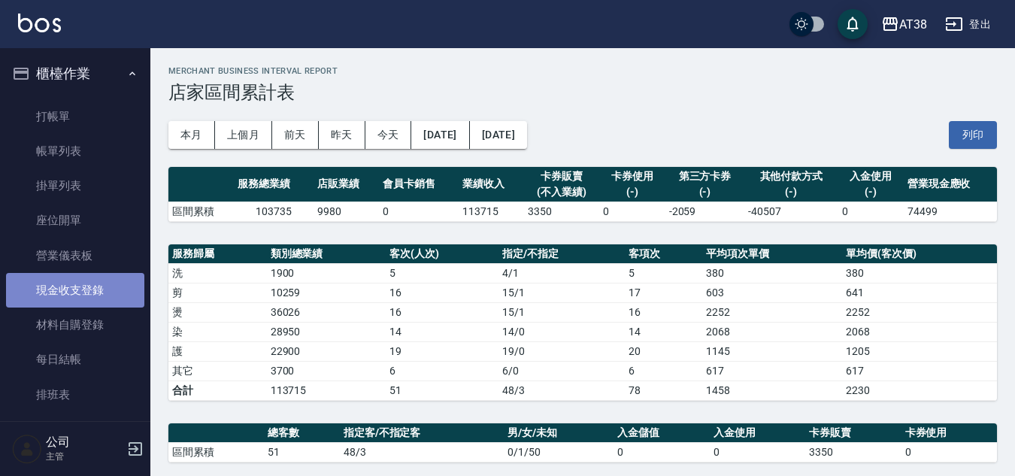
click at [90, 294] on link "現金收支登錄" at bounding box center [75, 290] width 138 height 35
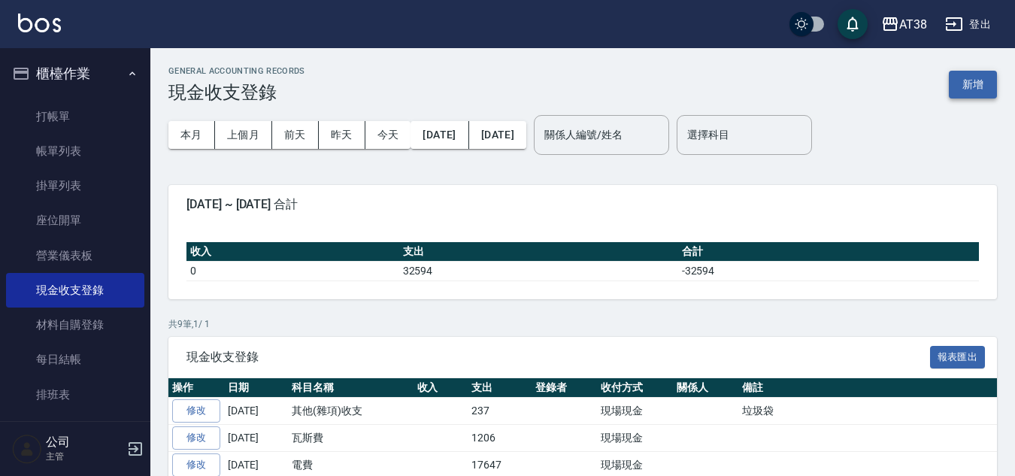
click at [976, 78] on button "新增" at bounding box center [973, 85] width 48 height 28
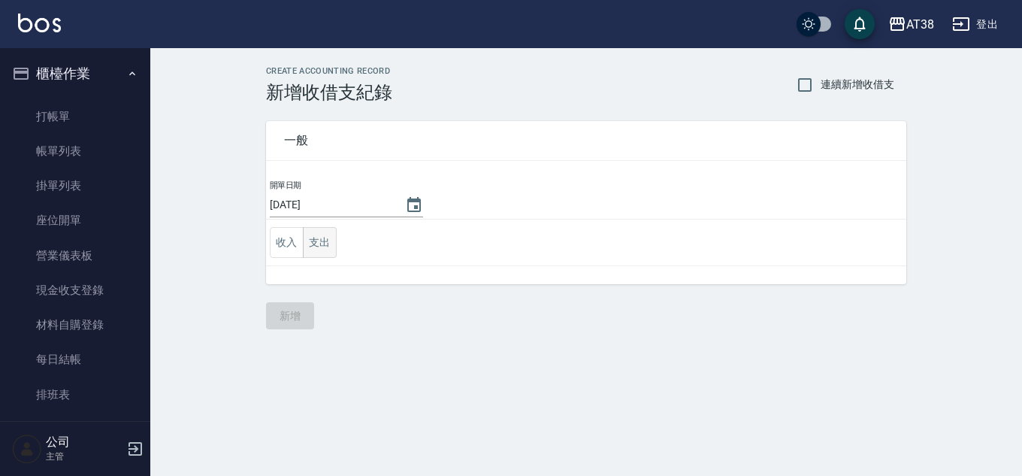
click at [313, 248] on button "支出" at bounding box center [320, 242] width 34 height 31
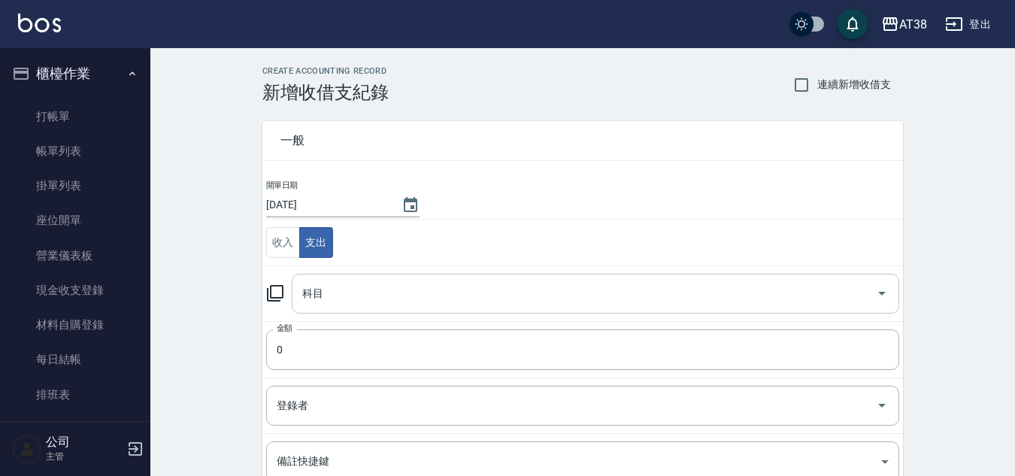
click at [307, 296] on input "科目" at bounding box center [583, 293] width 571 height 26
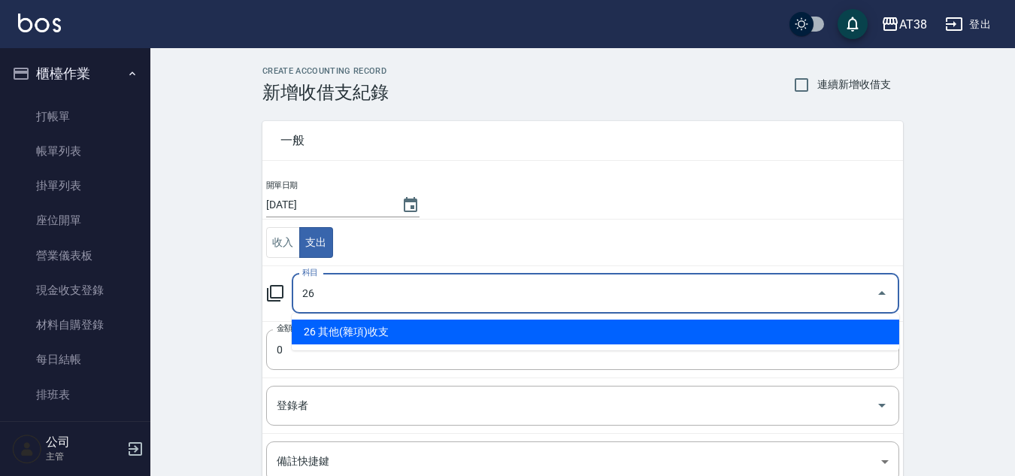
click at [321, 328] on li "26 其他(雜項)收支" at bounding box center [595, 331] width 607 height 25
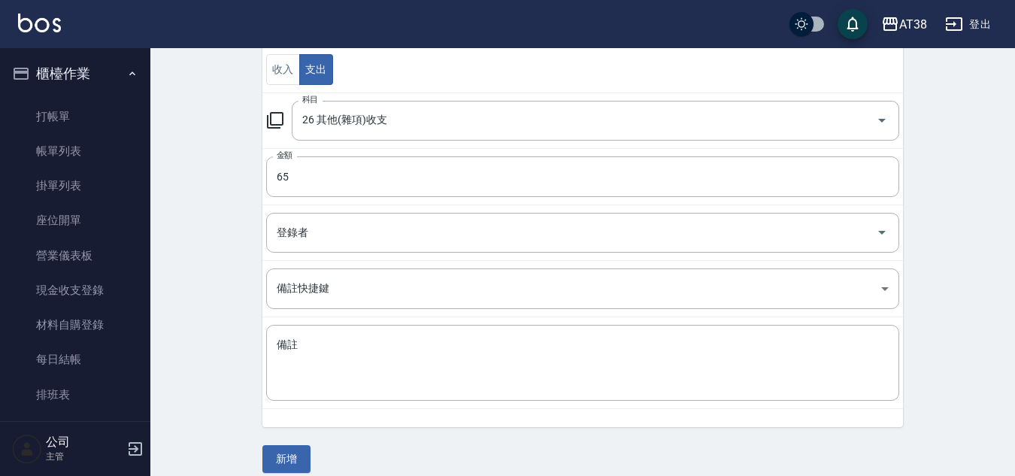
scroll to position [188, 0]
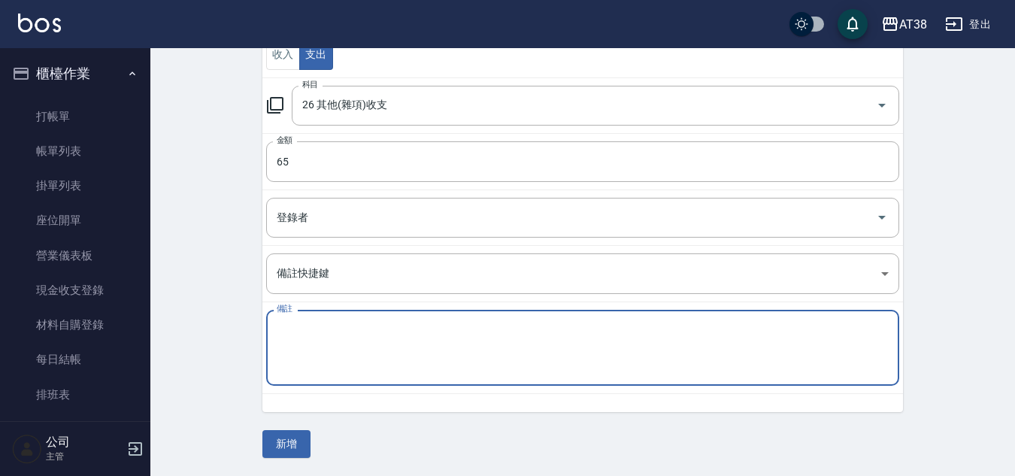
click at [340, 353] on textarea "備註" at bounding box center [583, 347] width 612 height 51
click at [280, 449] on button "新增" at bounding box center [286, 444] width 48 height 28
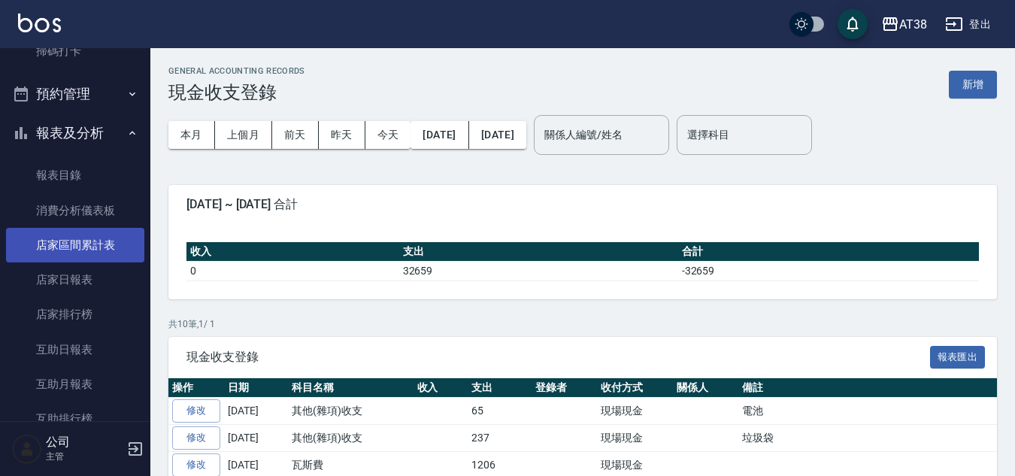
scroll to position [451, 0]
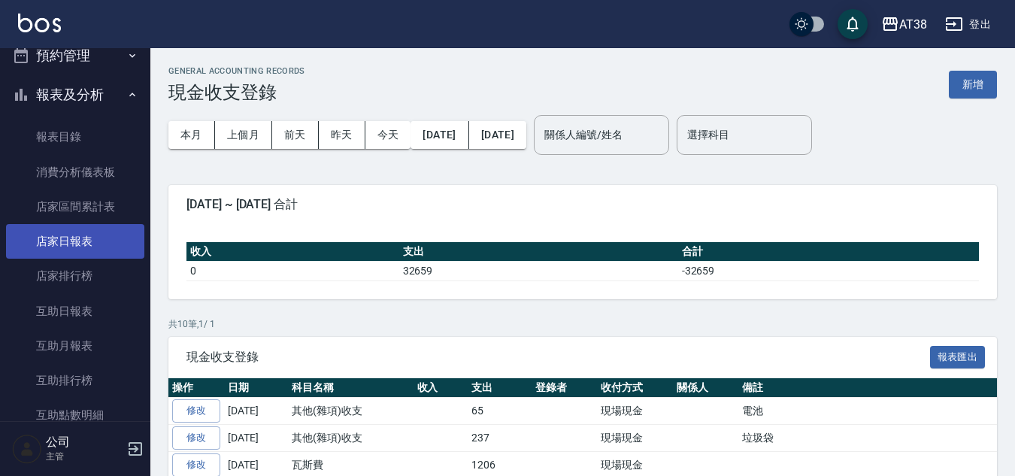
click at [71, 244] on link "店家日報表" at bounding box center [75, 241] width 138 height 35
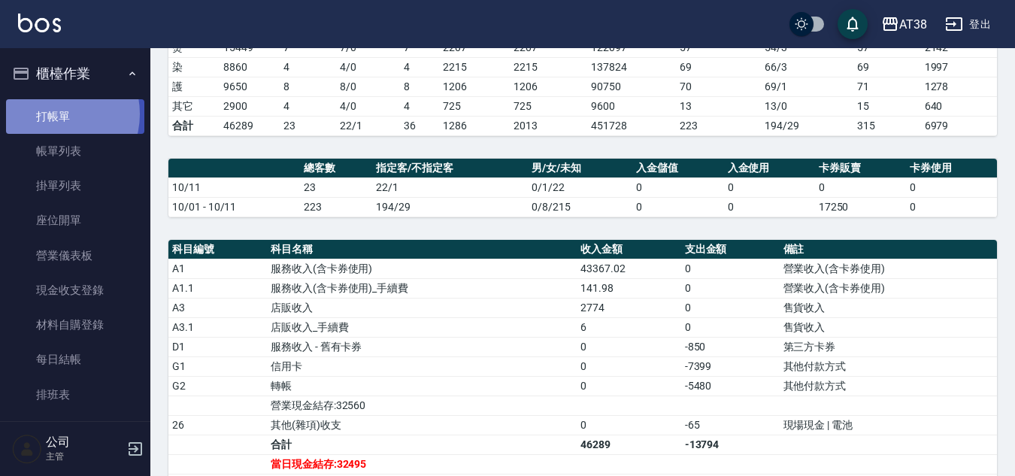
click at [55, 113] on link "打帳單" at bounding box center [75, 116] width 138 height 35
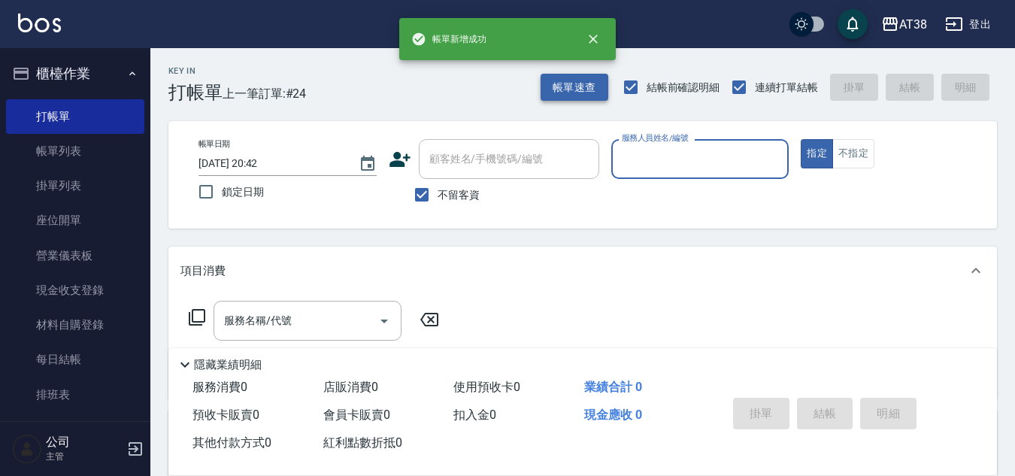
click at [569, 81] on button "帳單速查" at bounding box center [574, 88] width 68 height 28
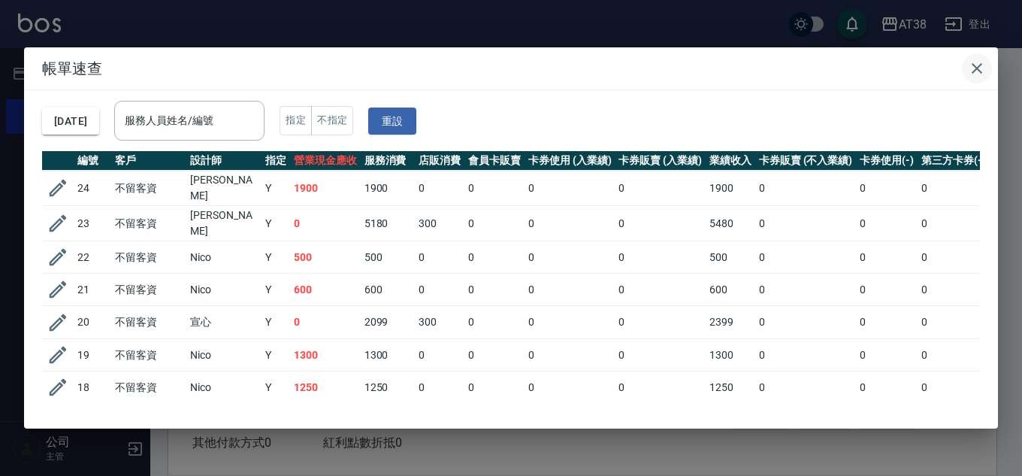
click at [972, 71] on icon "button" at bounding box center [977, 68] width 18 height 18
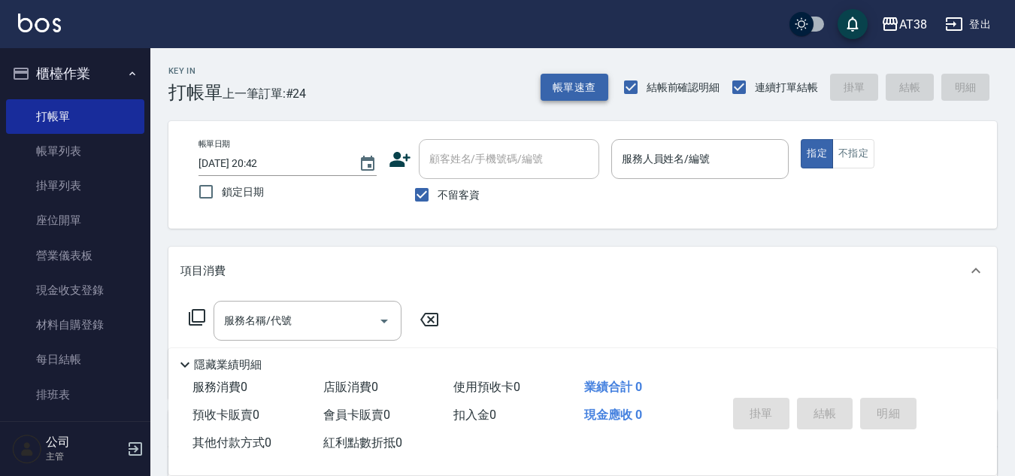
click at [567, 91] on button "帳單速查" at bounding box center [574, 88] width 68 height 28
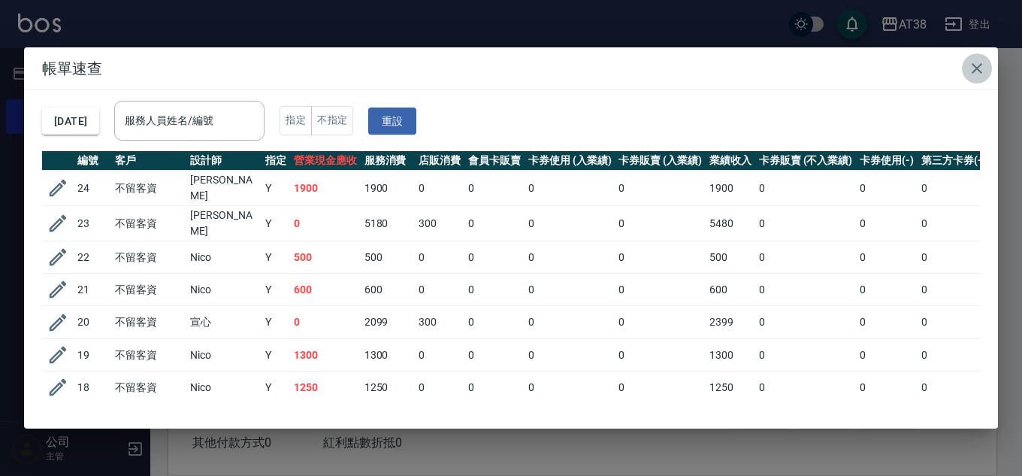
click at [979, 70] on icon "button" at bounding box center [977, 68] width 11 height 11
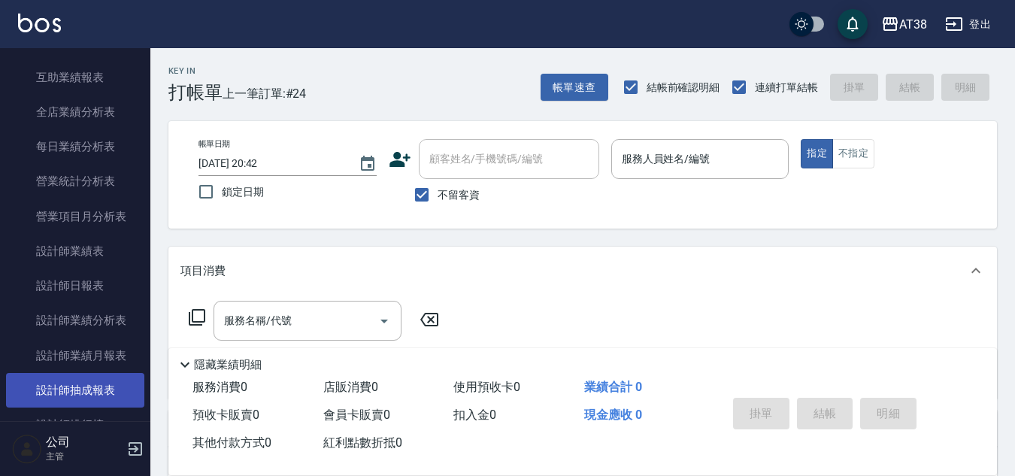
scroll to position [827, 0]
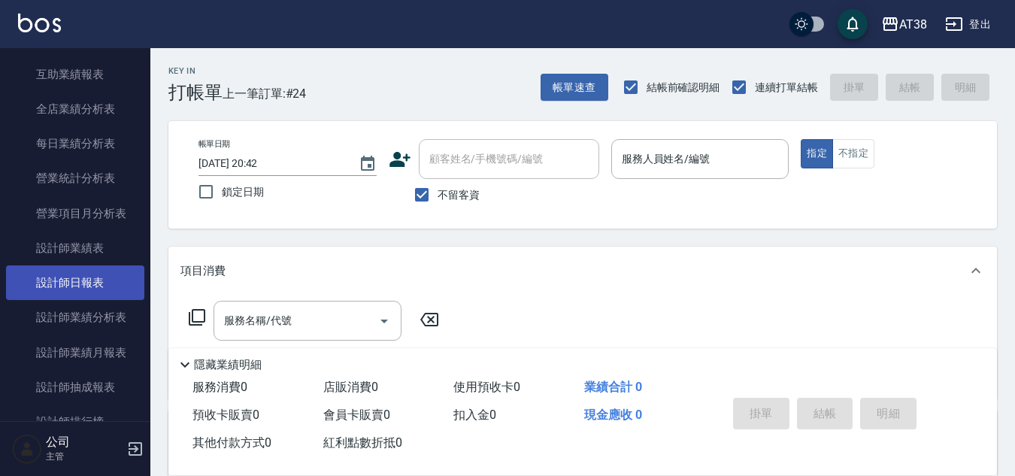
click at [86, 290] on link "設計師日報表" at bounding box center [75, 282] width 138 height 35
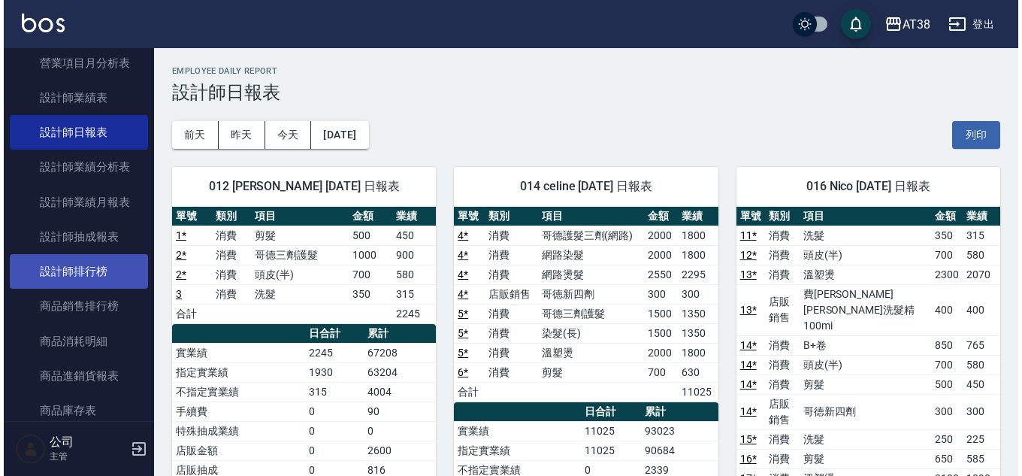
scroll to position [1052, 0]
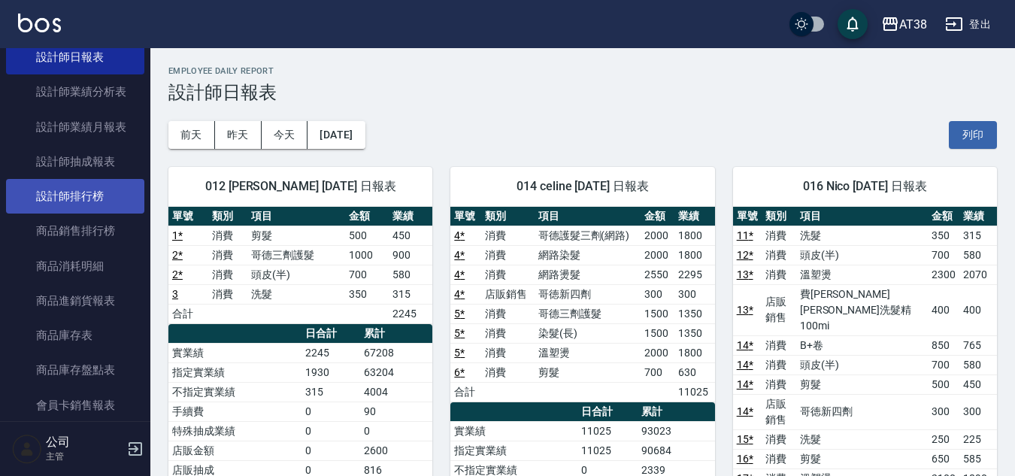
click at [77, 199] on link "設計師排行榜" at bounding box center [75, 196] width 138 height 35
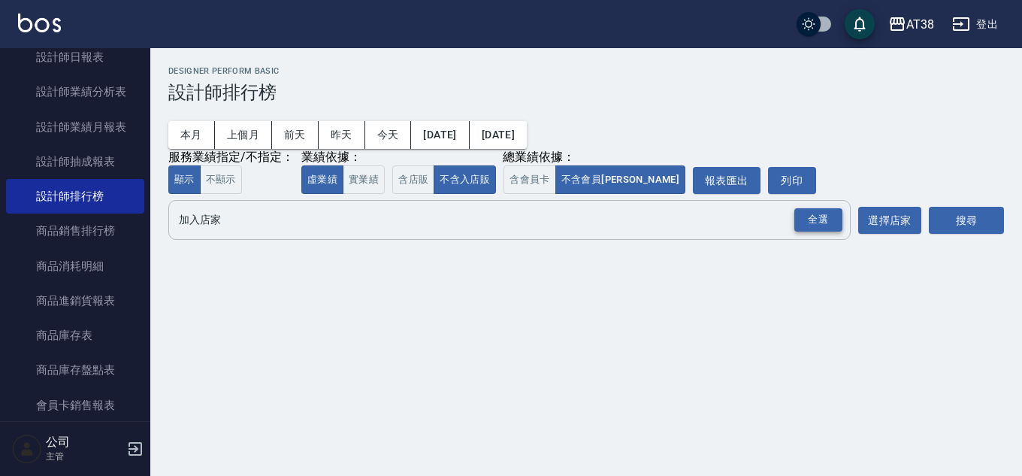
click at [810, 219] on div "全選" at bounding box center [818, 219] width 48 height 23
click at [970, 224] on button "搜尋" at bounding box center [966, 221] width 75 height 28
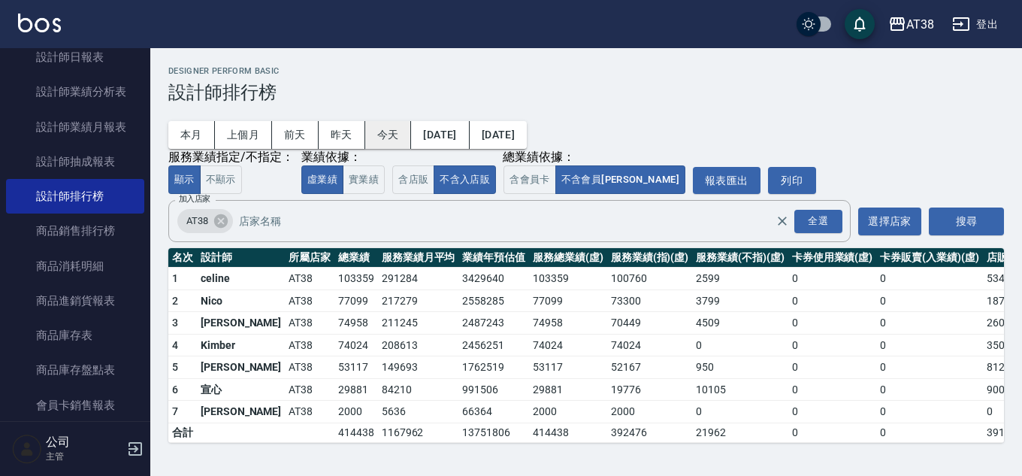
click at [386, 132] on button "今天" at bounding box center [388, 135] width 47 height 28
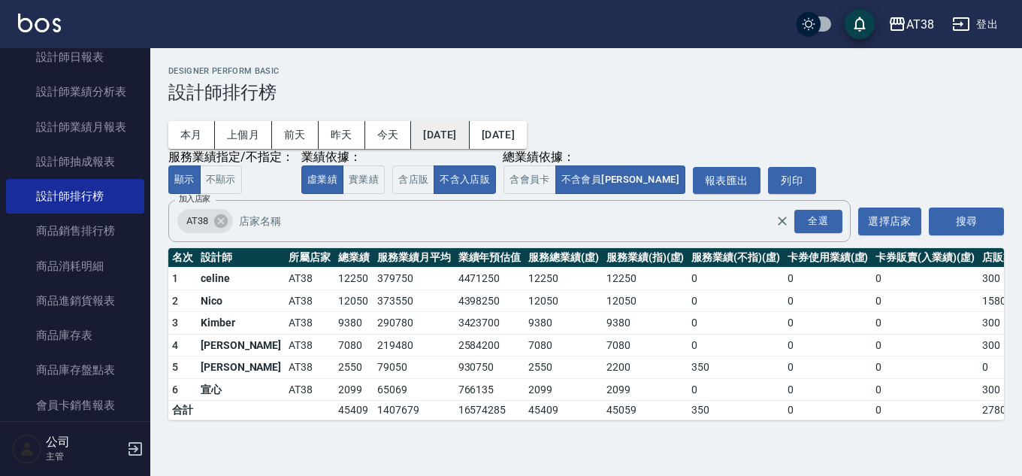
click at [458, 133] on button "[DATE]" at bounding box center [440, 135] width 58 height 28
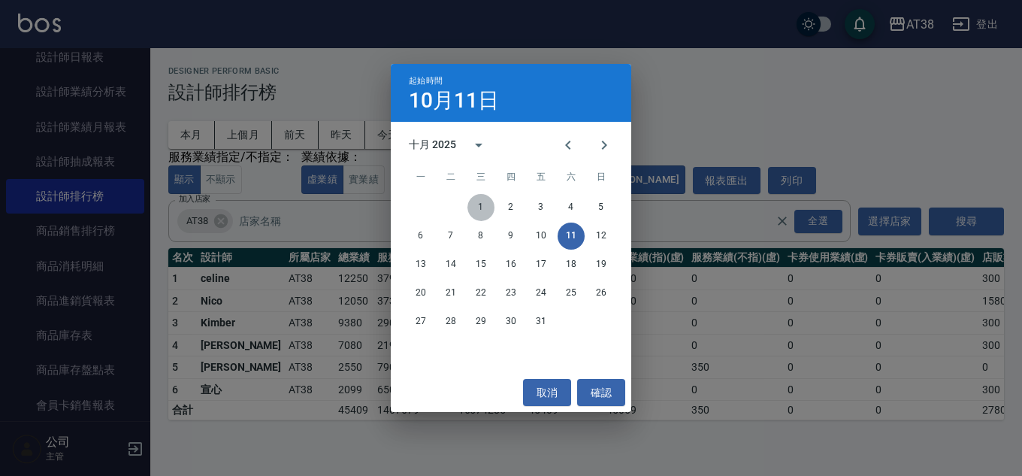
click at [477, 214] on button "1" at bounding box center [481, 207] width 27 height 27
